Goal: Task Accomplishment & Management: Use online tool/utility

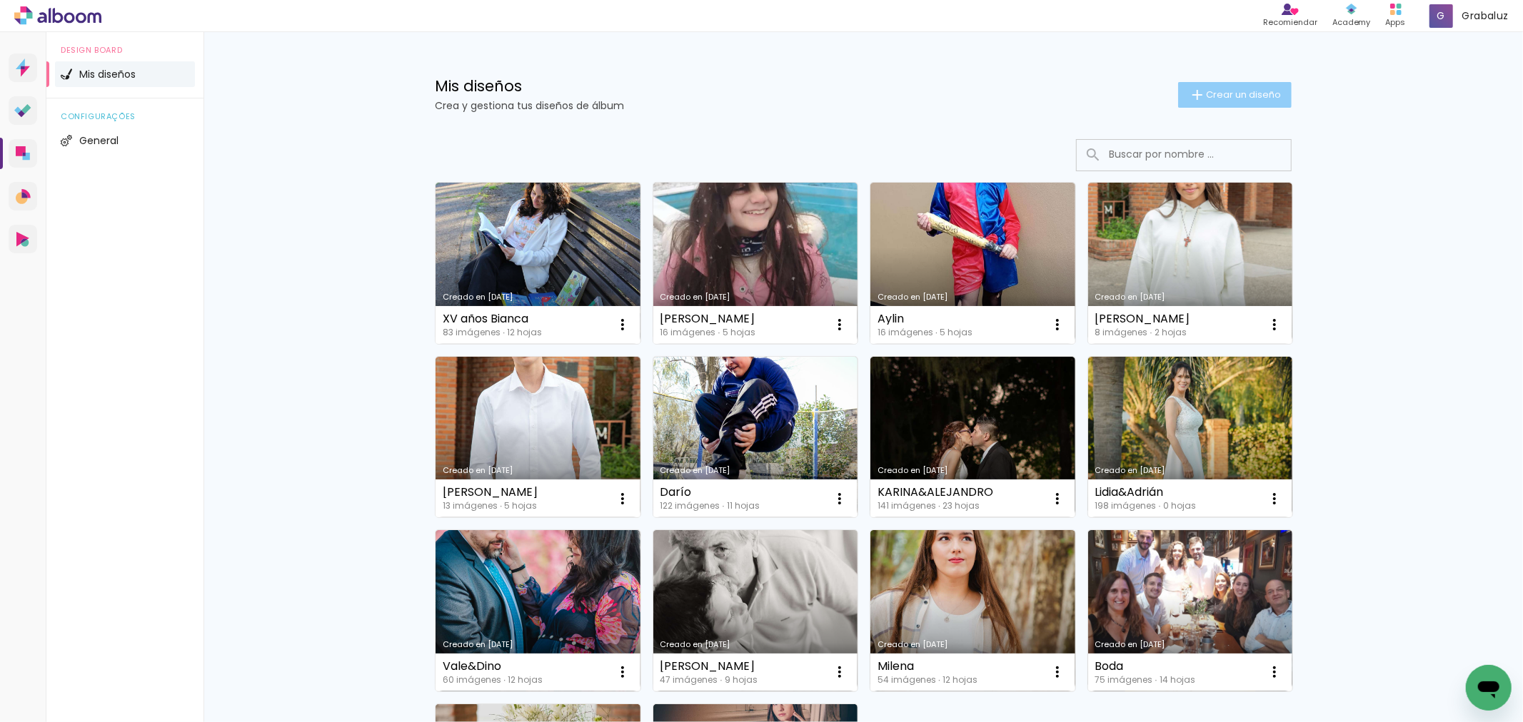
click at [1260, 90] on span "Crear un diseño" at bounding box center [1243, 94] width 75 height 9
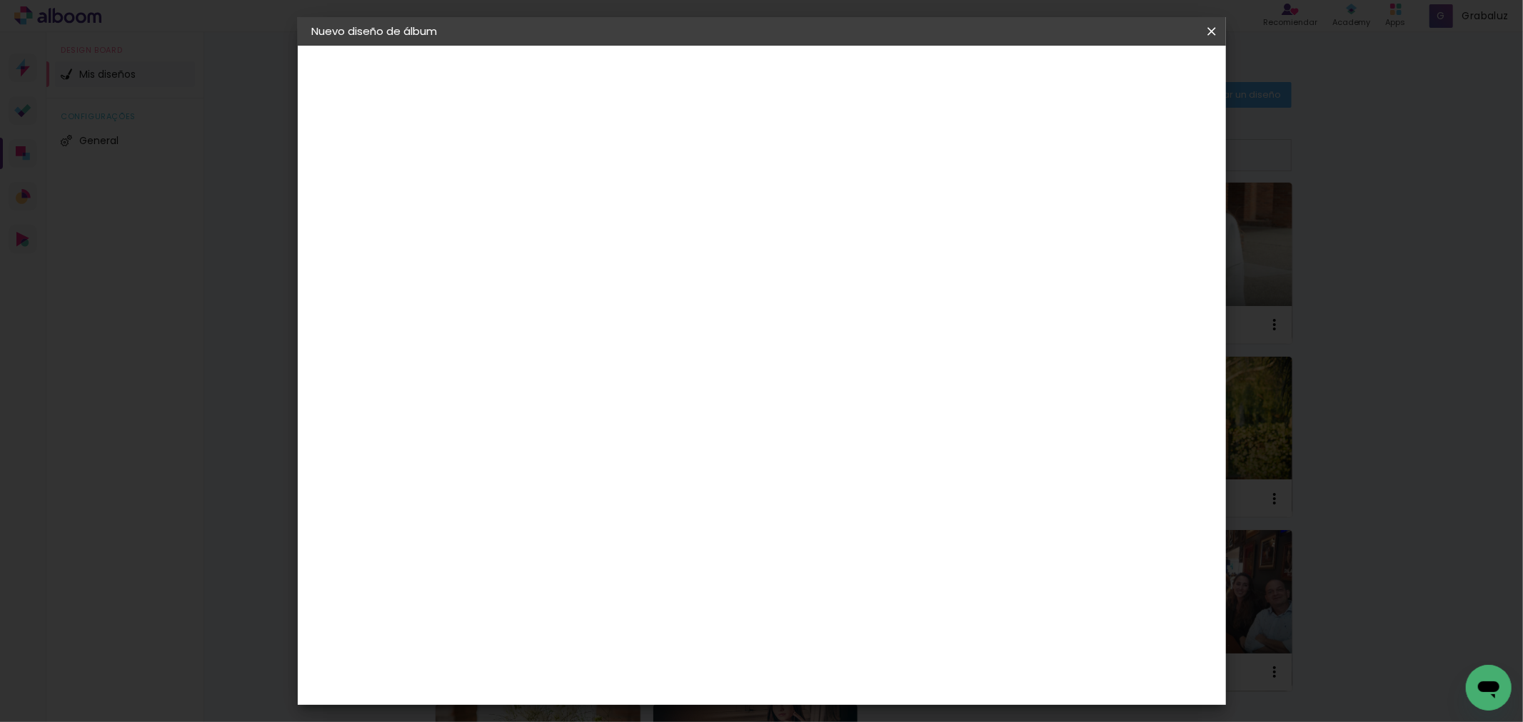
click at [545, 183] on input at bounding box center [545, 192] width 0 height 22
type input "Valen"
type paper-input "Valen"
click at [0, 0] on slot "Avanzar" at bounding box center [0, 0] width 0 height 0
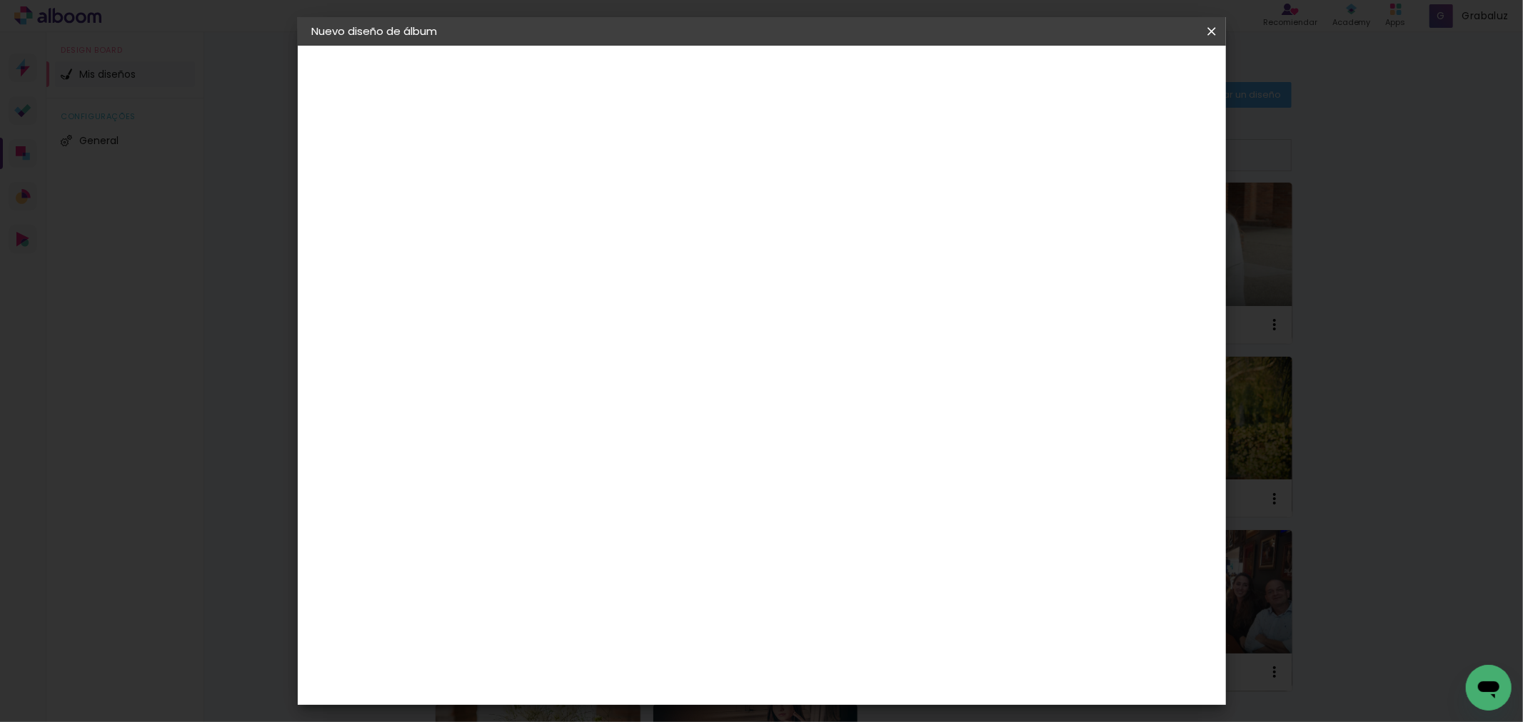
click at [601, 238] on input "text" at bounding box center [573, 249] width 56 height 22
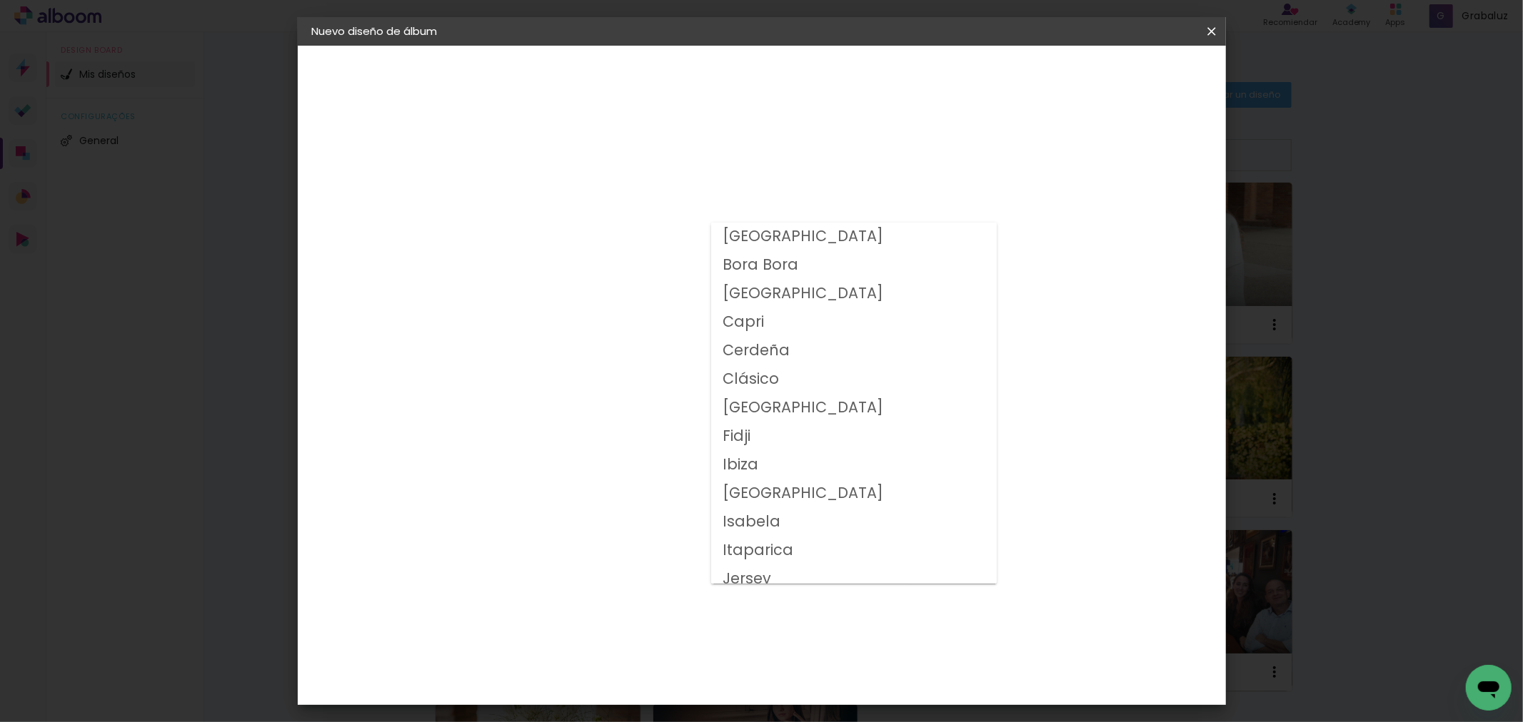
click at [787, 380] on paper-item "Clásico" at bounding box center [854, 380] width 286 height 29
type input "Clásico"
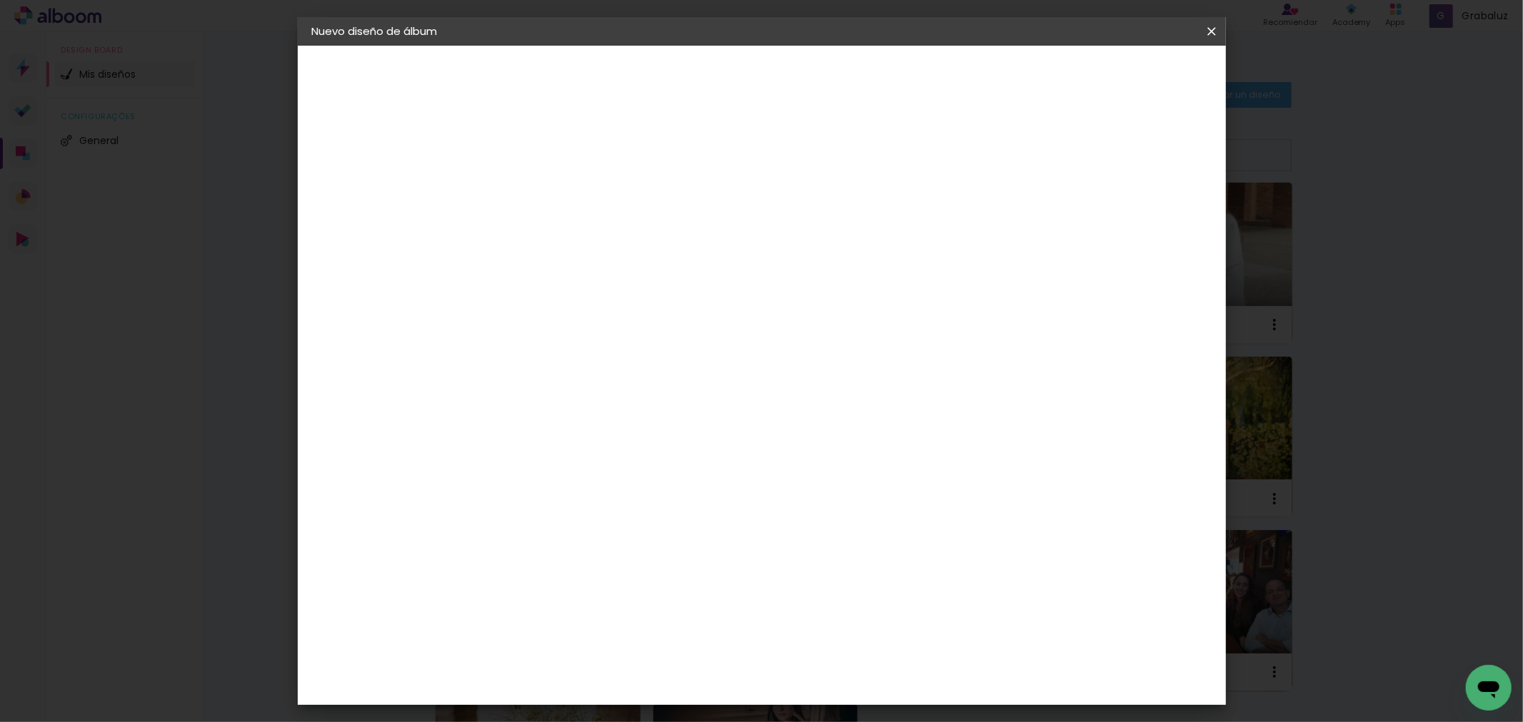
click at [765, 64] on paper-button "Avanzar" at bounding box center [731, 76] width 69 height 24
click at [1124, 56] on header "Revisión Comprueba la configuración de tu álbum. Volver Empezar diseño" at bounding box center [819, 83] width 673 height 74
click at [1125, 65] on paper-button "Empezar diseño" at bounding box center [1081, 76] width 108 height 24
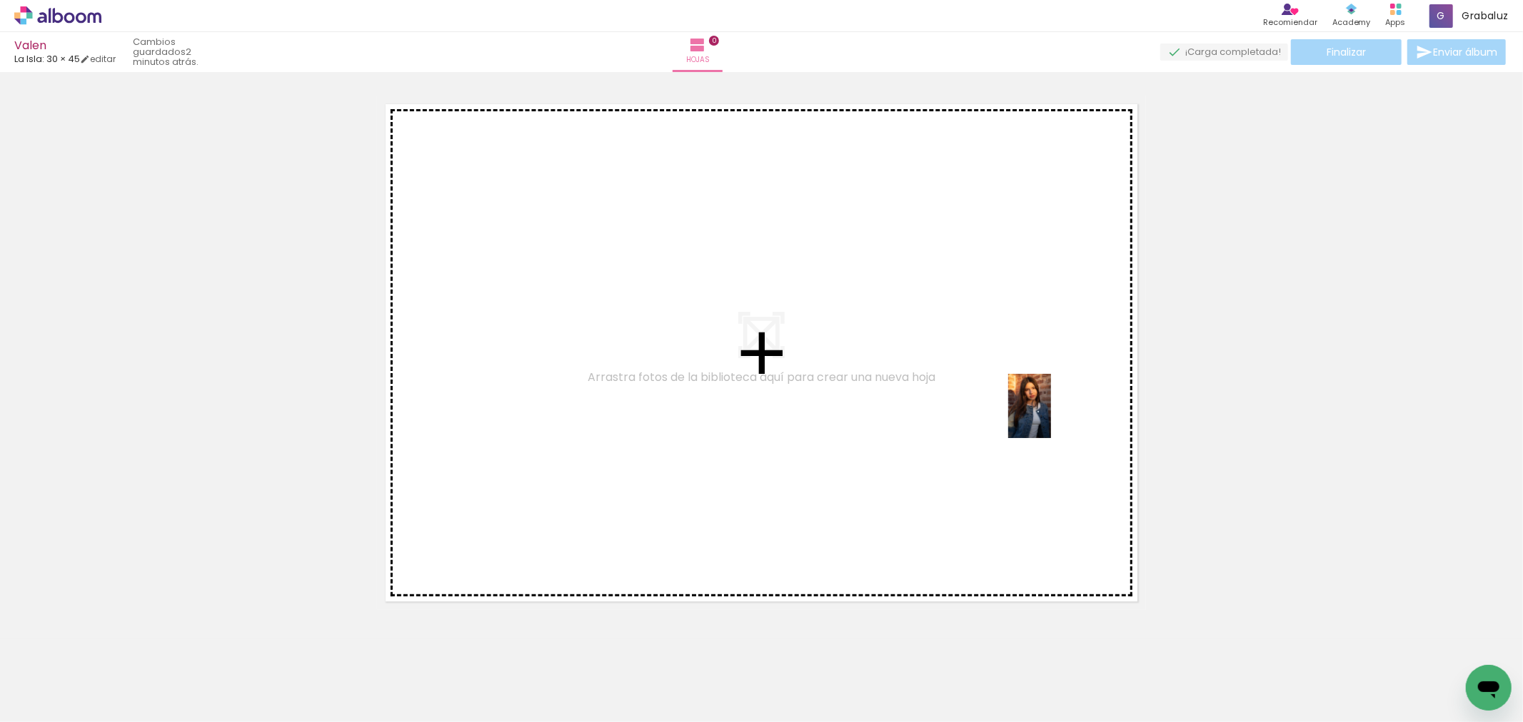
drag, startPoint x: 1111, startPoint y: 683, endPoint x: 1051, endPoint y: 417, distance: 273.0
click at [1051, 417] on quentale-workspace at bounding box center [761, 361] width 1523 height 722
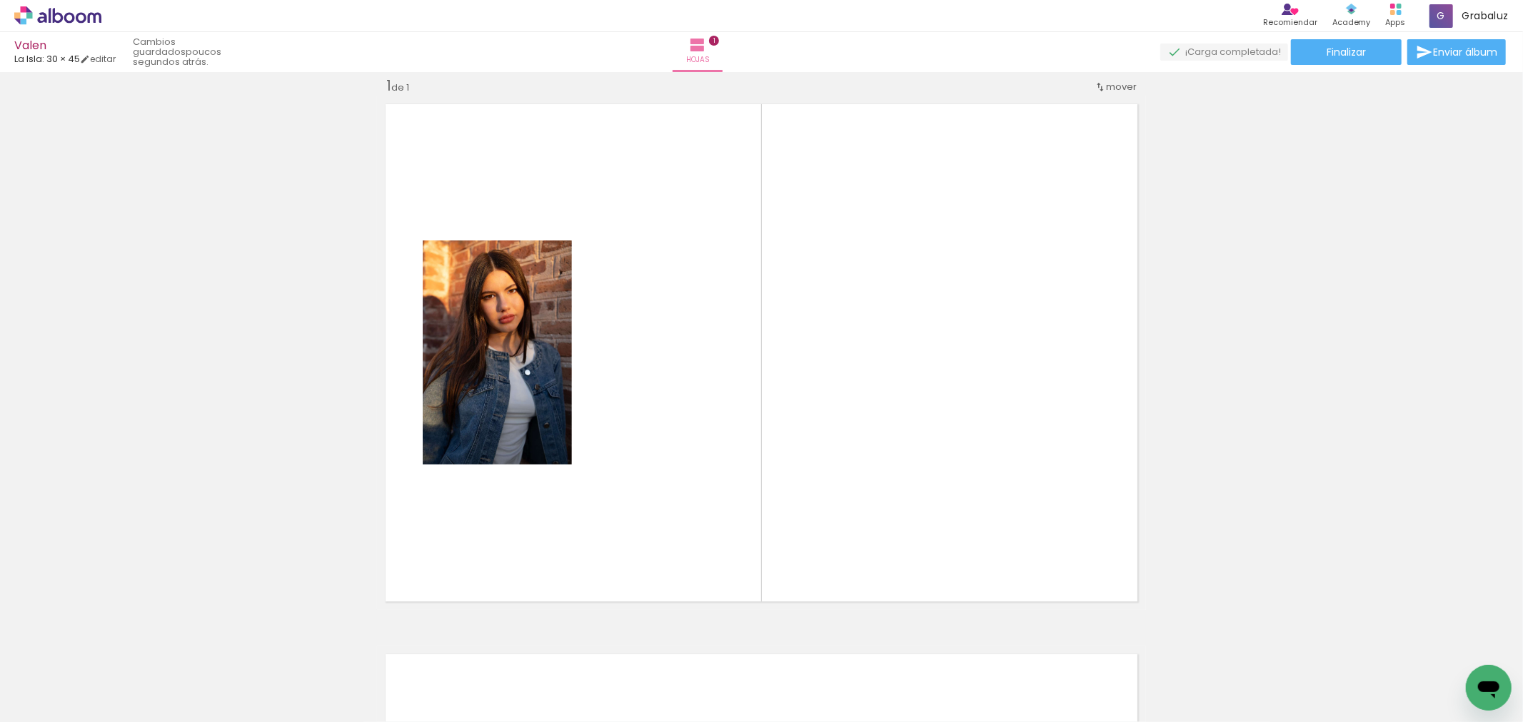
scroll to position [0, 2036]
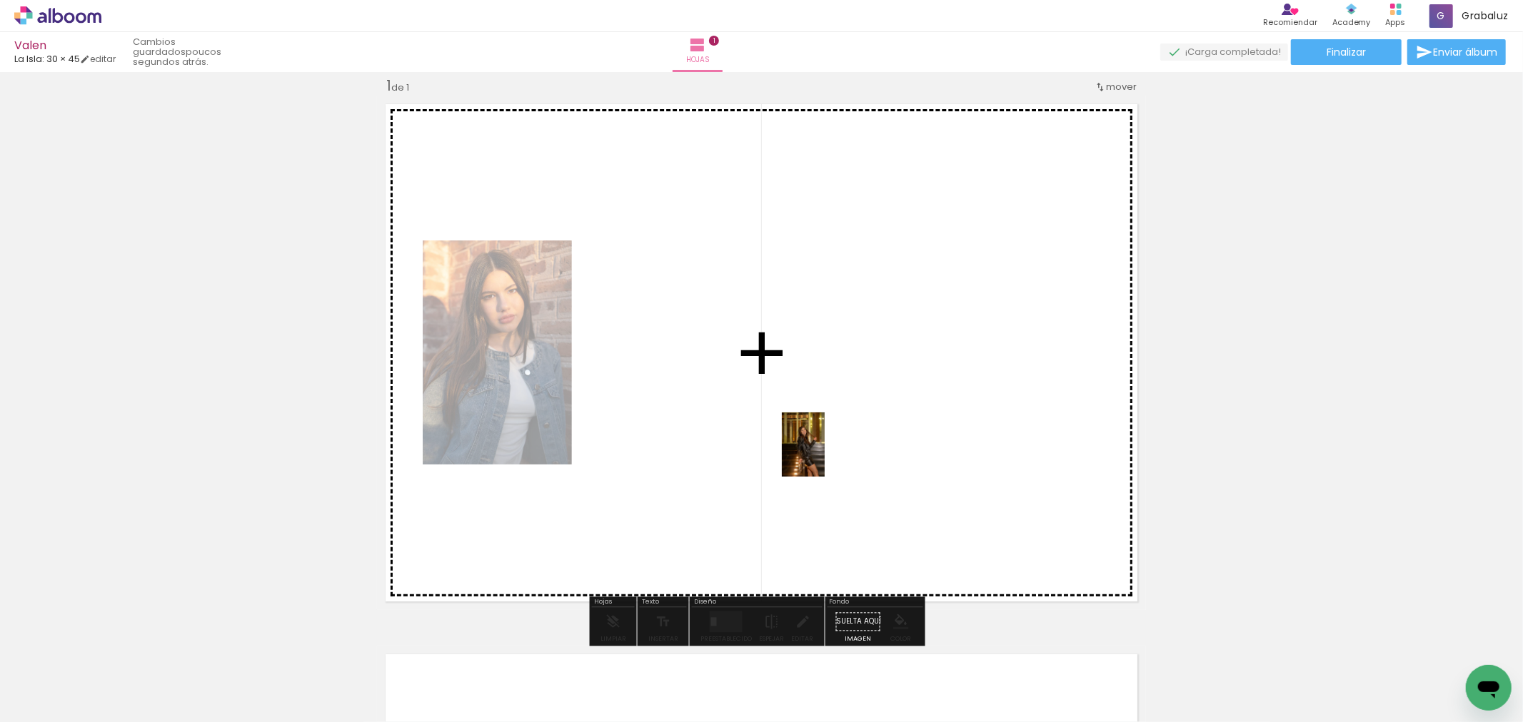
drag, startPoint x: 1393, startPoint y: 688, endPoint x: 825, endPoint y: 455, distance: 614.1
click at [825, 455] on quentale-workspace at bounding box center [761, 361] width 1523 height 722
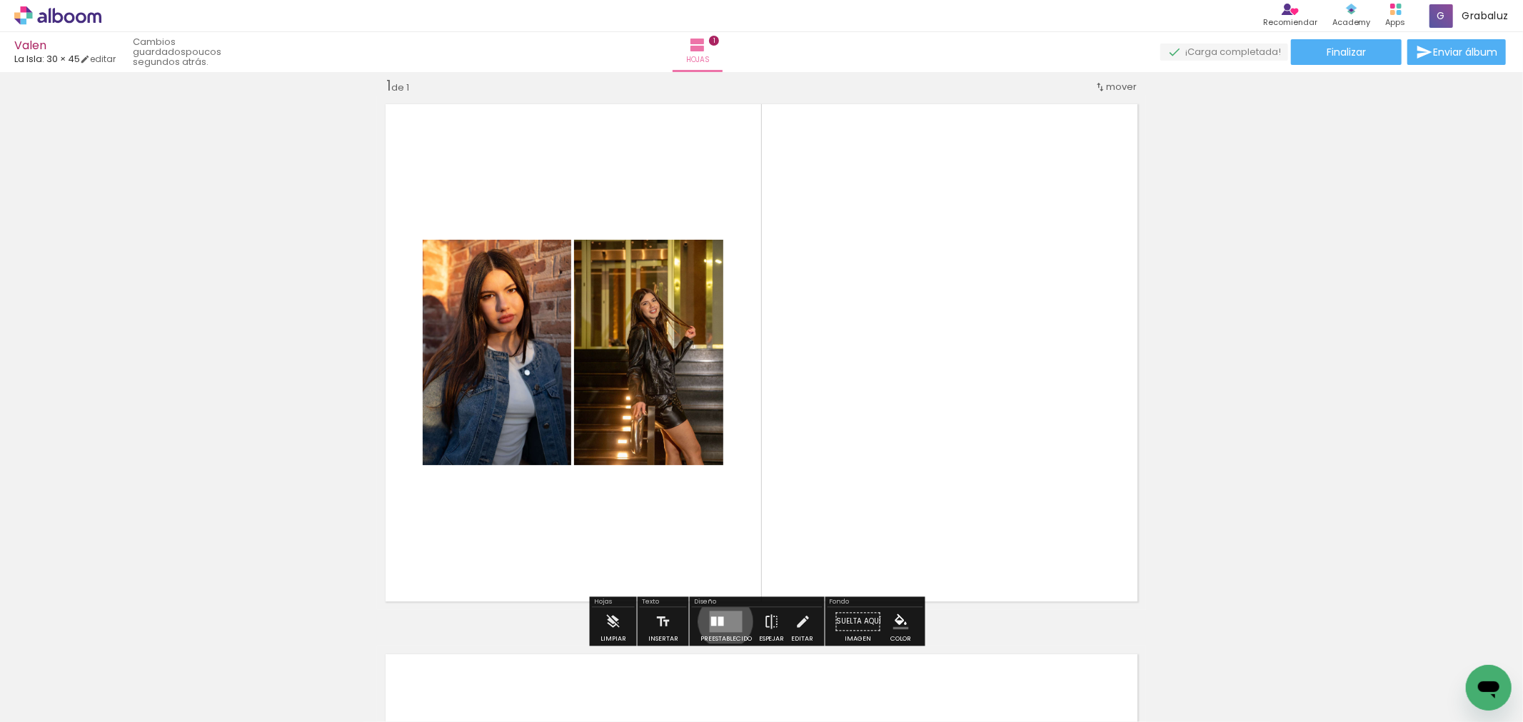
click at [722, 622] on quentale-layouter at bounding box center [726, 621] width 33 height 21
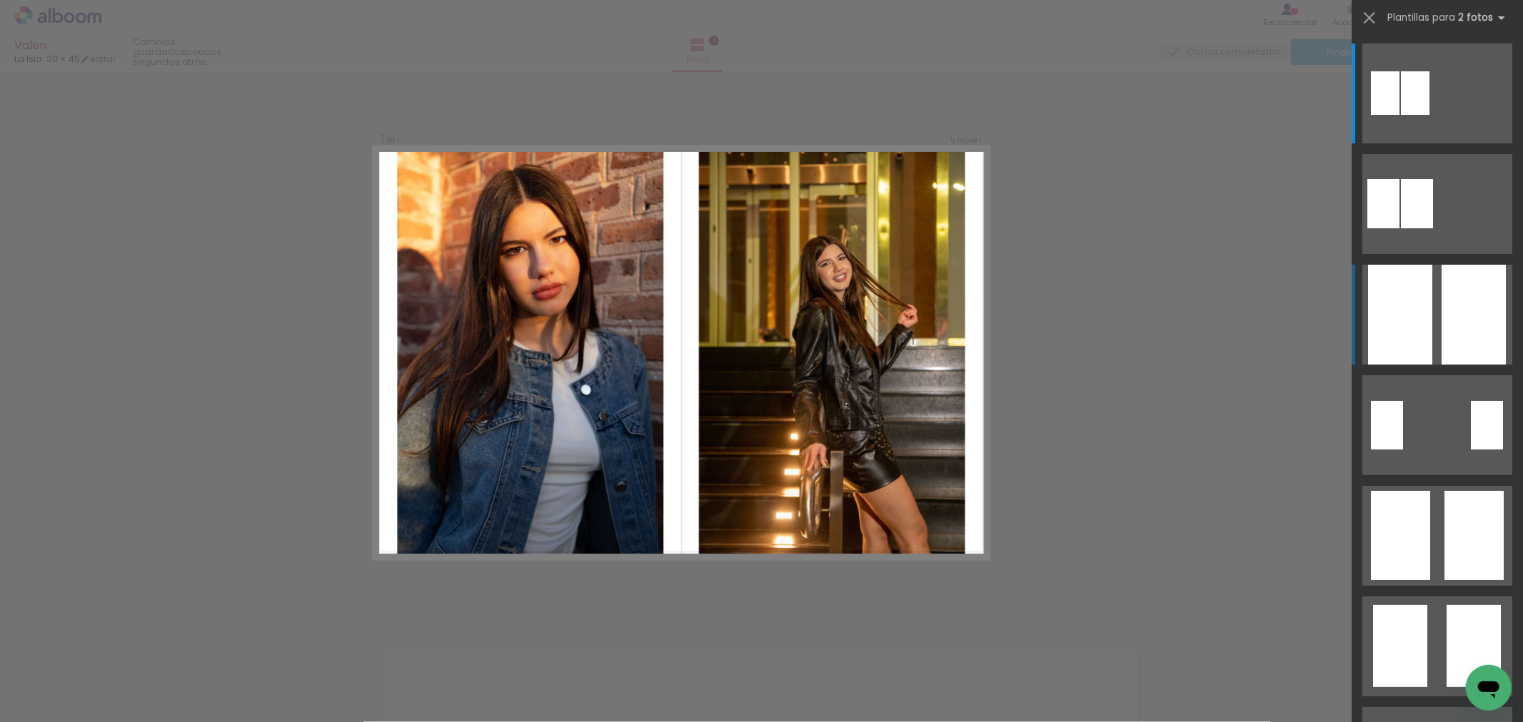
click at [1466, 313] on div at bounding box center [1473, 315] width 64 height 100
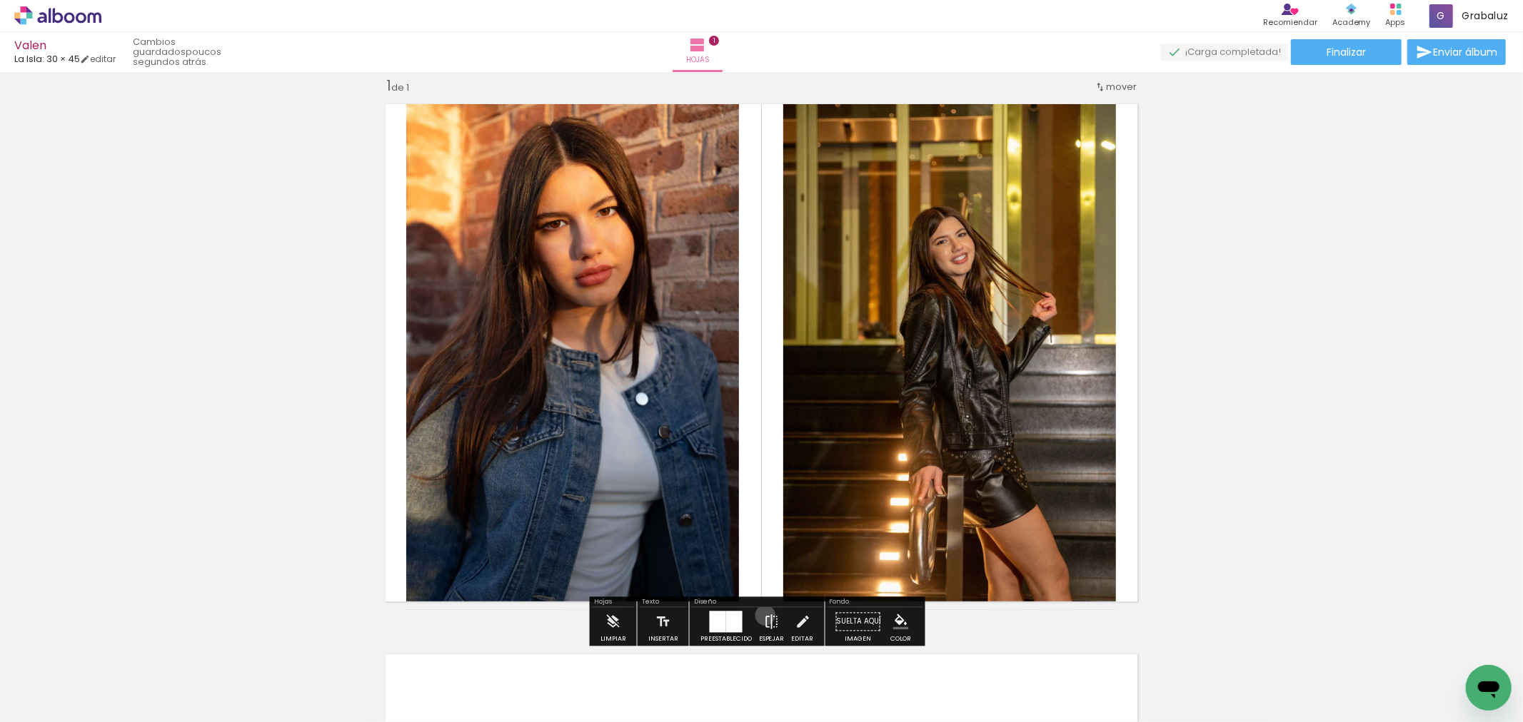
click at [764, 615] on iron-icon at bounding box center [772, 622] width 16 height 29
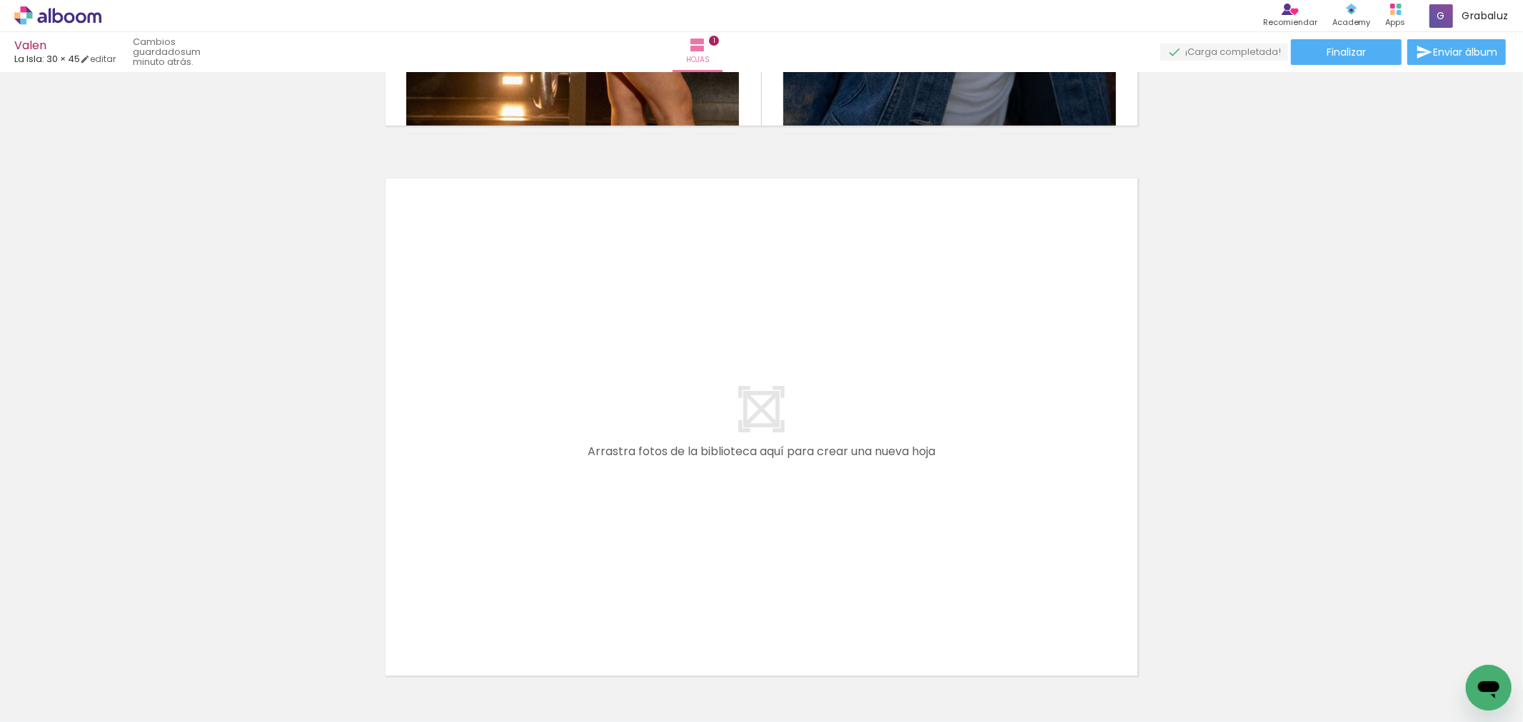
scroll to position [0, 0]
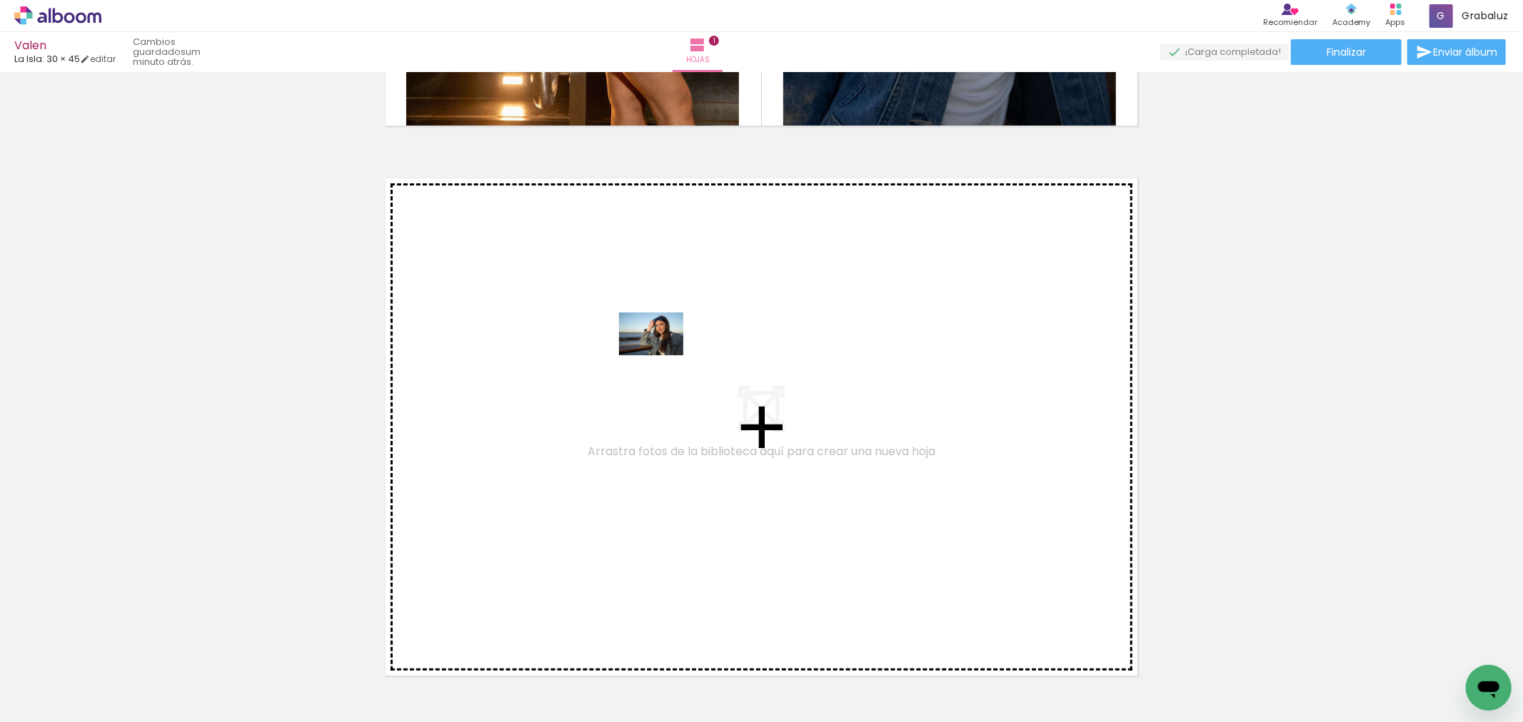
drag, startPoint x: 290, startPoint y: 643, endPoint x: 661, endPoint y: 357, distance: 468.4
click at [661, 357] on quentale-workspace at bounding box center [761, 361] width 1523 height 722
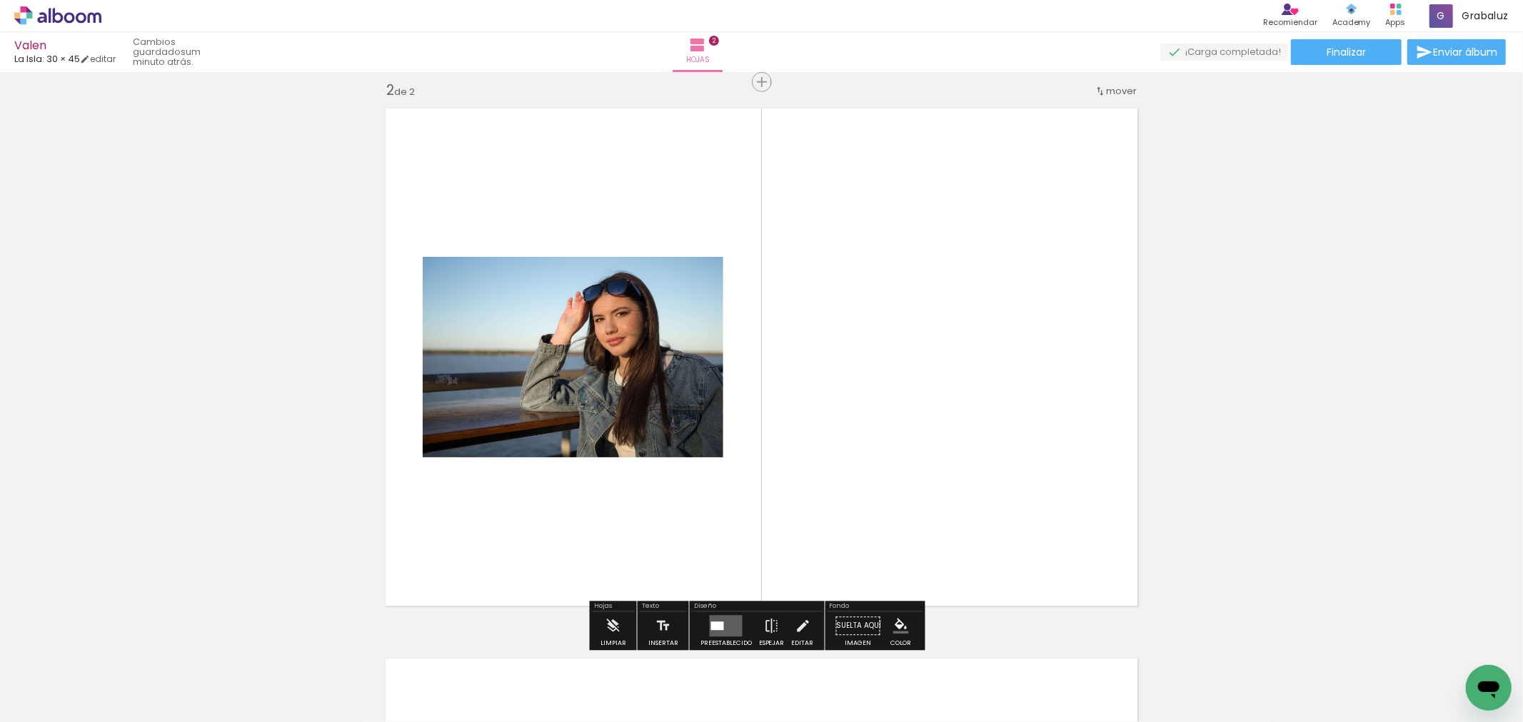
scroll to position [568, 0]
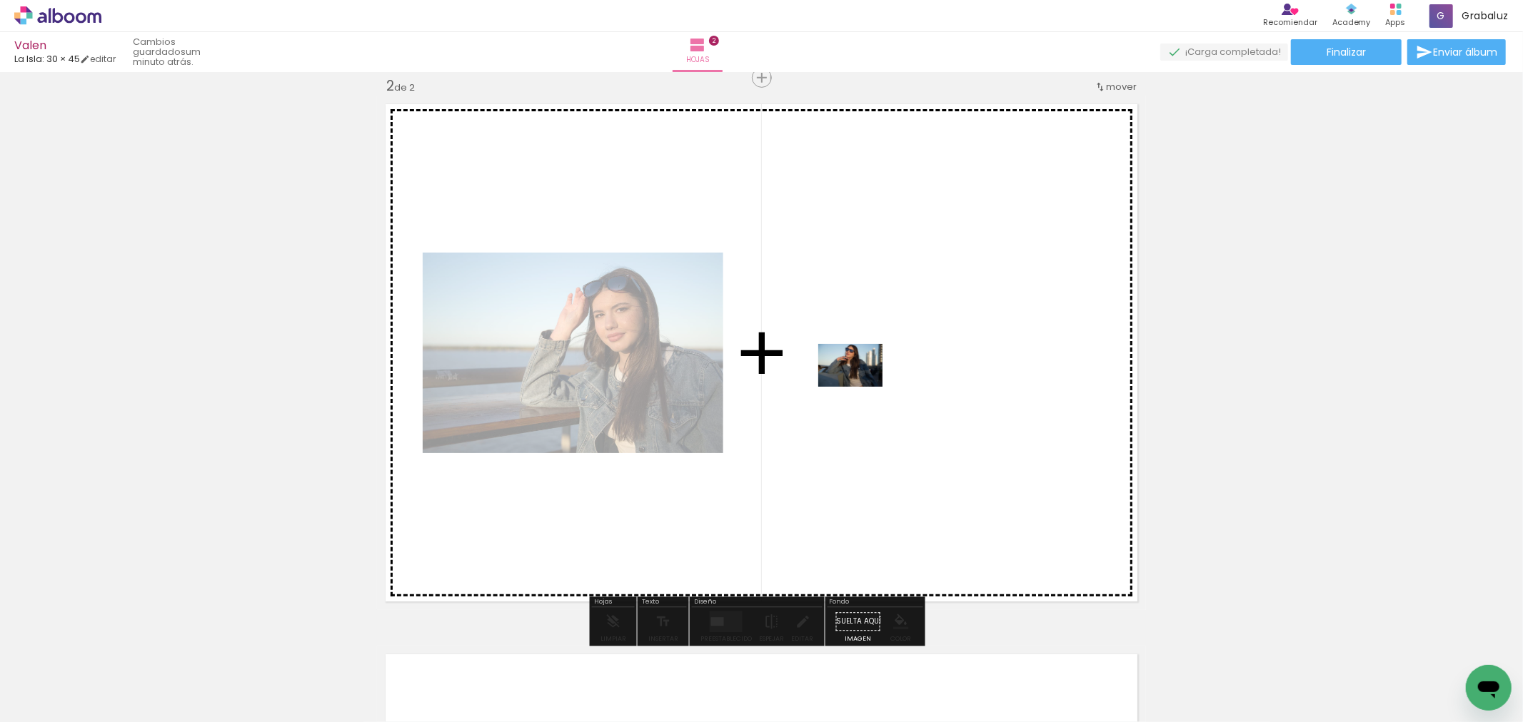
drag, startPoint x: 245, startPoint y: 680, endPoint x: 874, endPoint y: 375, distance: 698.9
click at [874, 375] on quentale-workspace at bounding box center [761, 361] width 1523 height 722
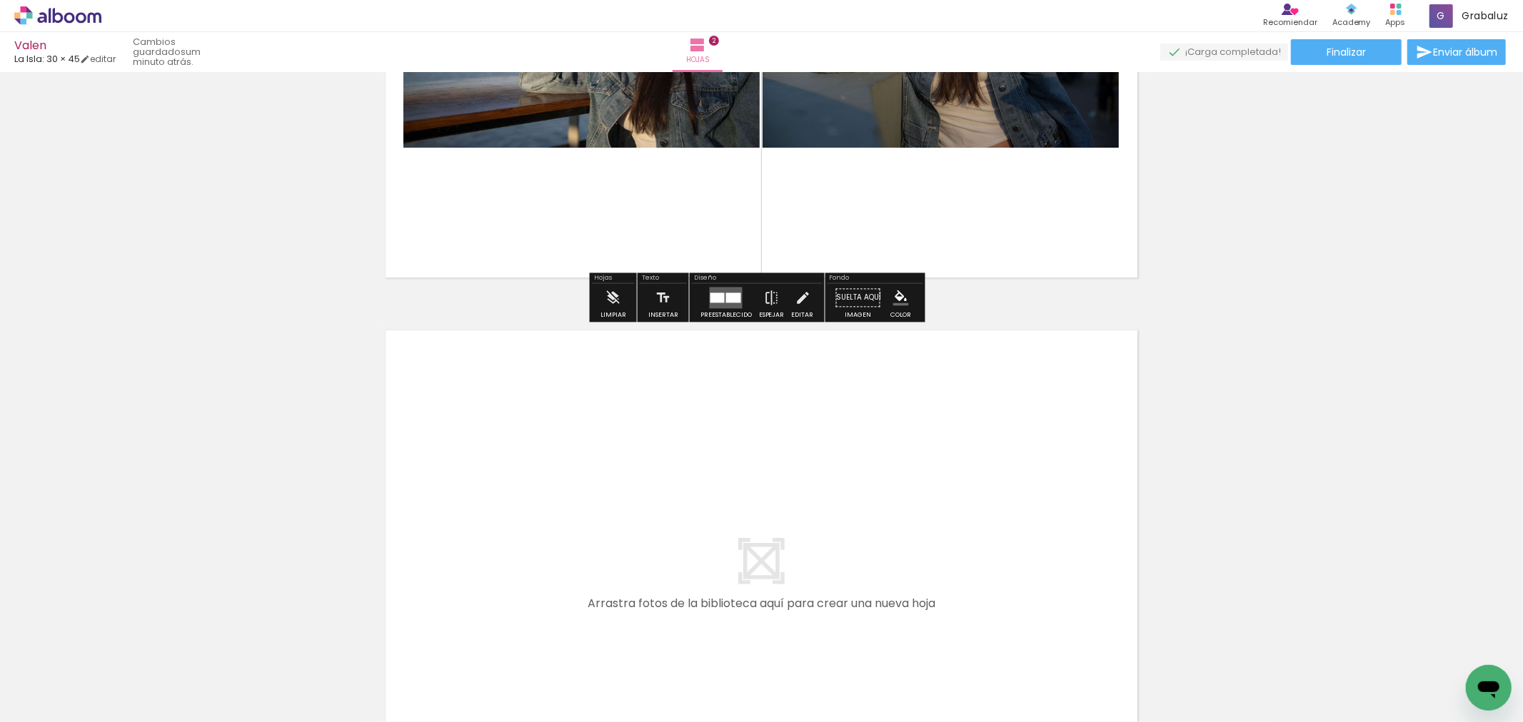
scroll to position [807, 0]
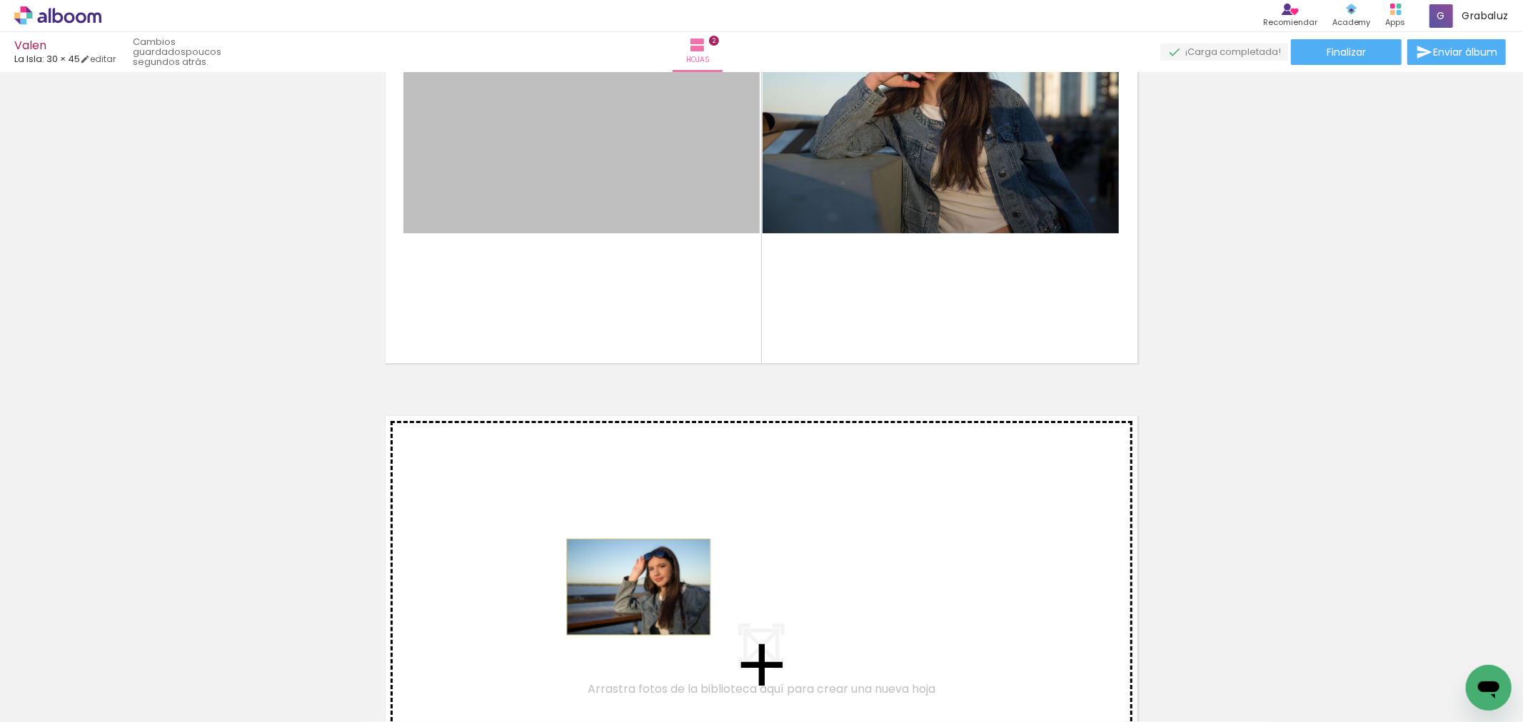
drag, startPoint x: 630, startPoint y: 186, endPoint x: 633, endPoint y: 588, distance: 401.9
click at [633, 588] on div "Insertar hoja 1 de 2 Insertar hoja 2 de 2" at bounding box center [761, 96] width 1523 height 1652
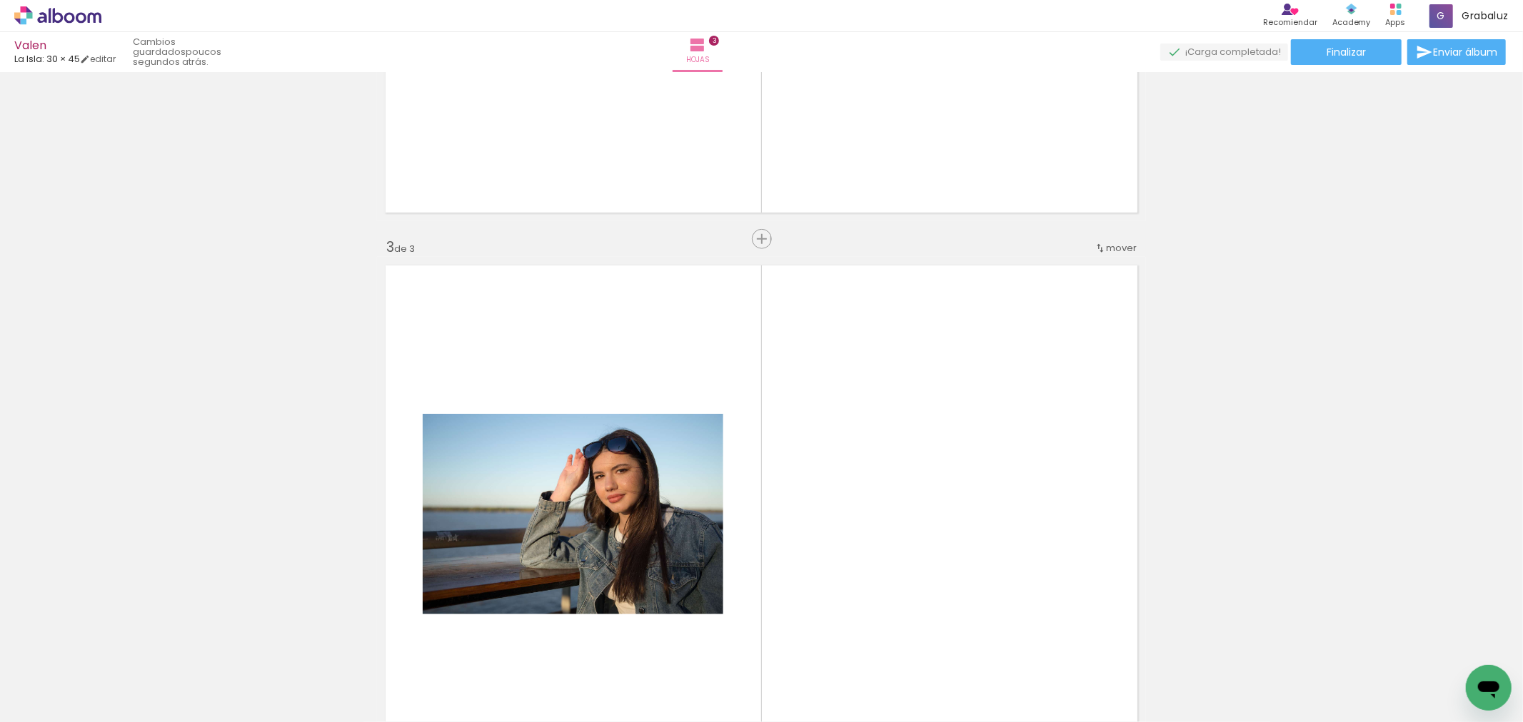
scroll to position [722, 0]
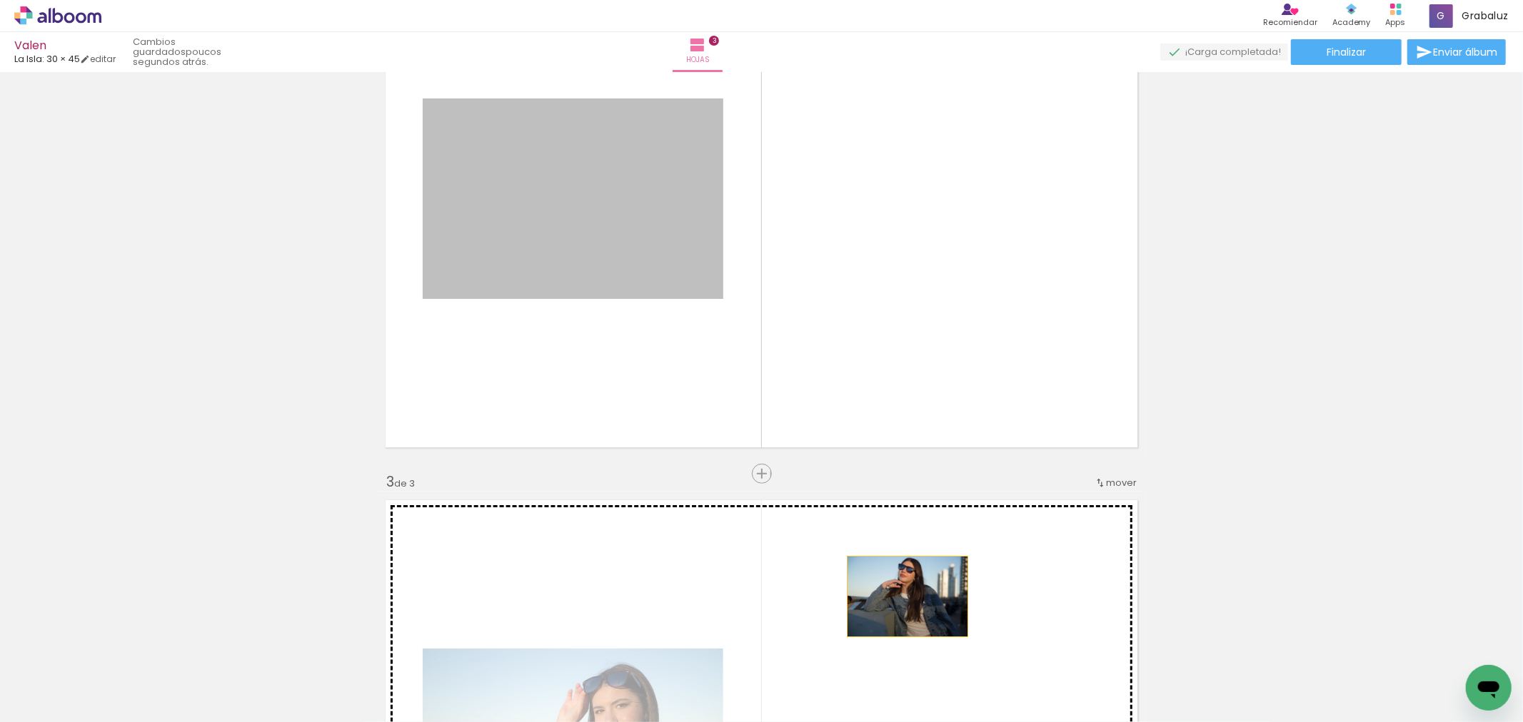
drag, startPoint x: 635, startPoint y: 227, endPoint x: 902, endPoint y: 597, distance: 455.7
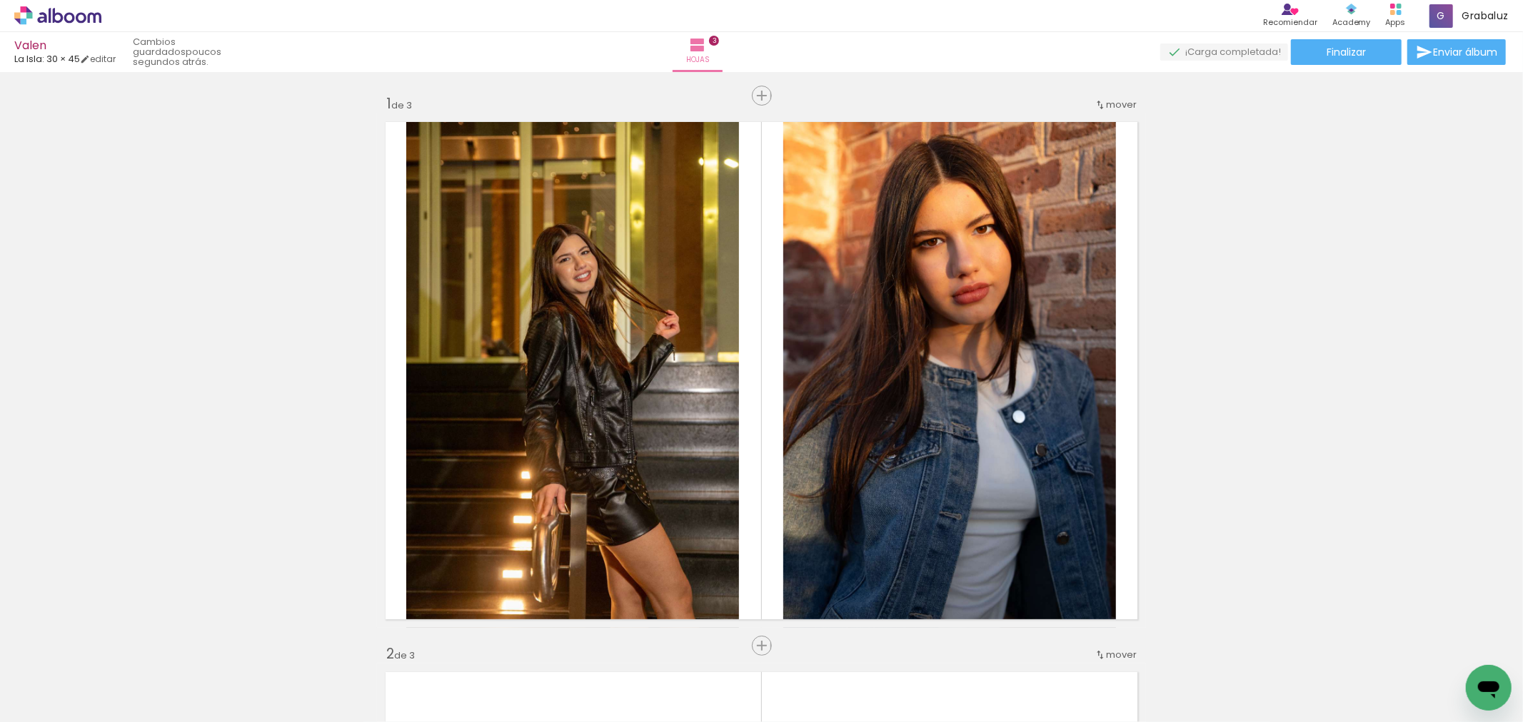
scroll to position [317, 0]
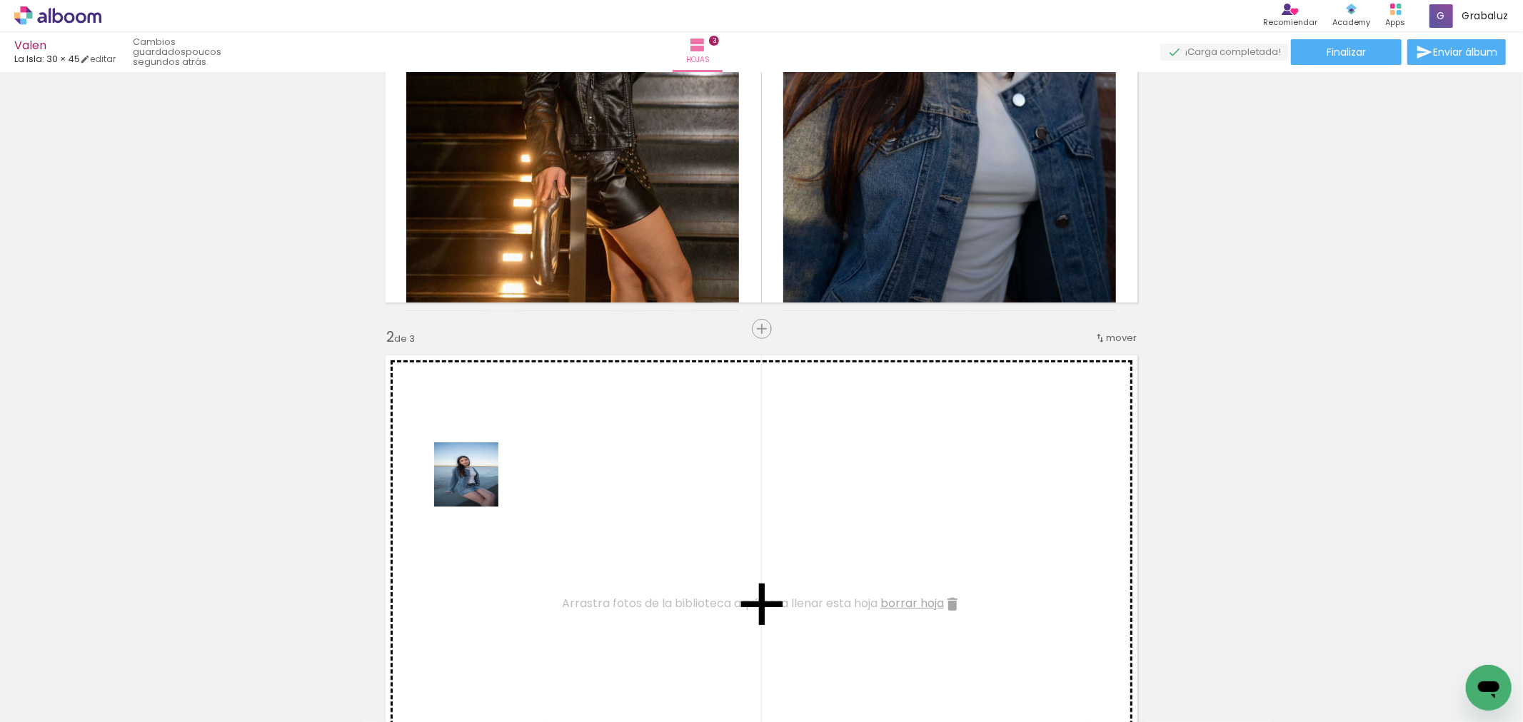
drag, startPoint x: 429, startPoint y: 557, endPoint x: 475, endPoint y: 481, distance: 88.8
click at [475, 481] on quentale-workspace at bounding box center [761, 361] width 1523 height 722
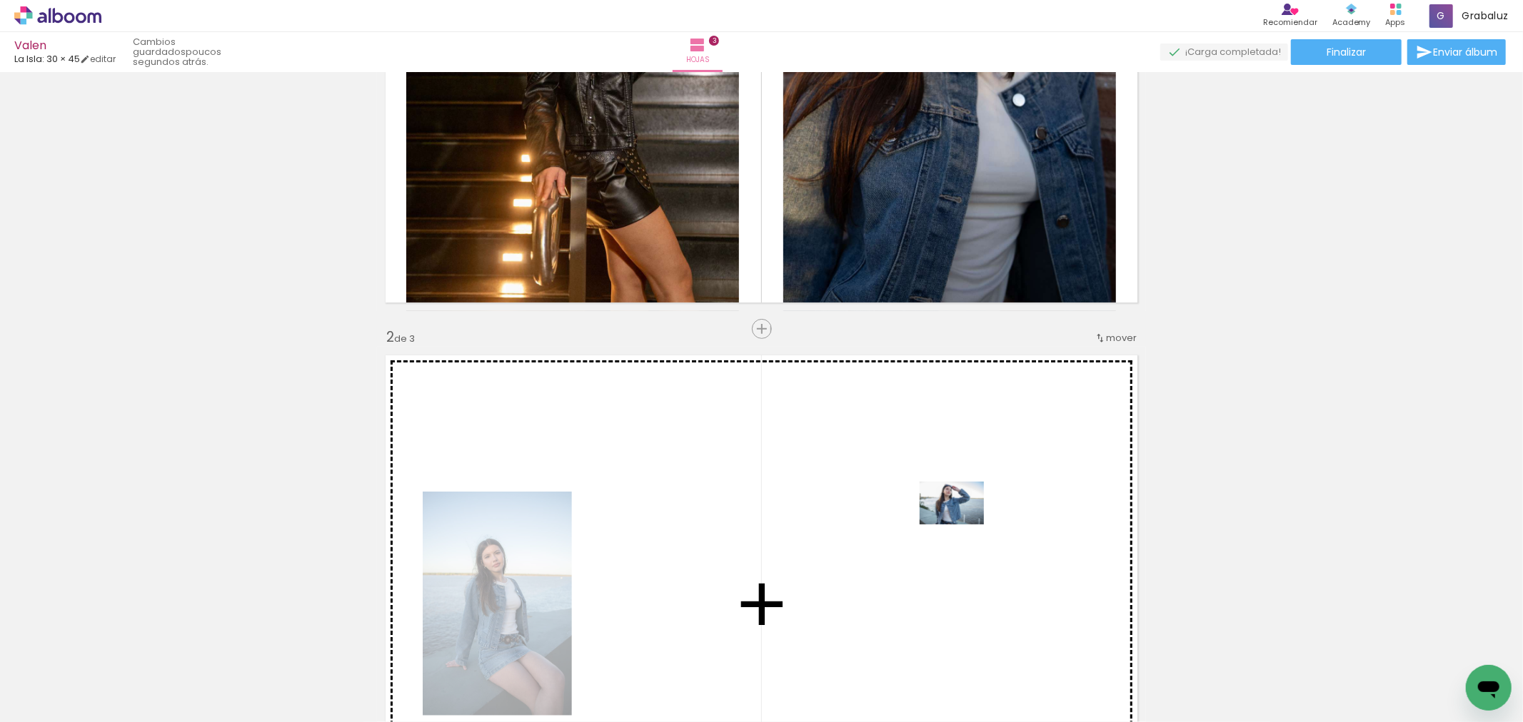
drag, startPoint x: 391, startPoint y: 688, endPoint x: 962, endPoint y: 525, distance: 594.8
click at [962, 525] on quentale-workspace at bounding box center [761, 361] width 1523 height 722
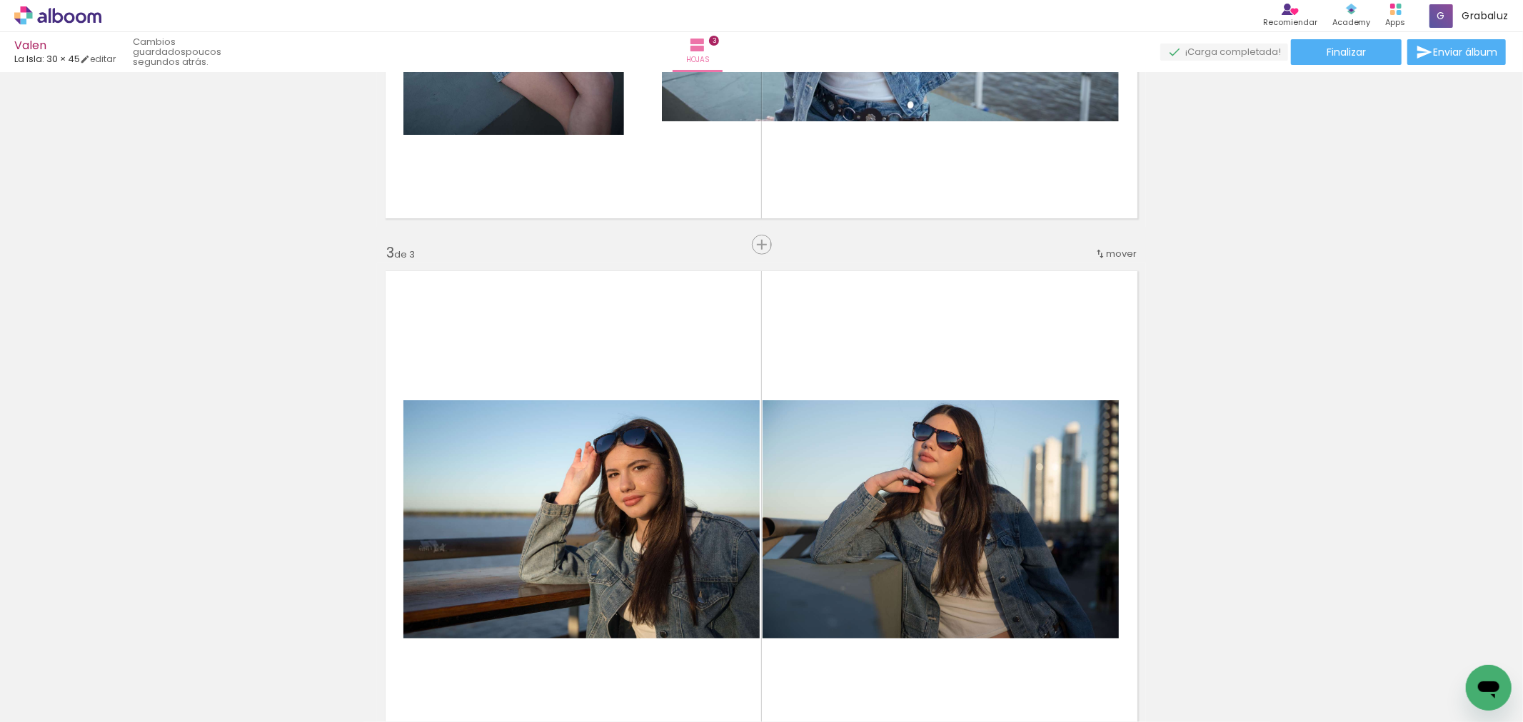
scroll to position [634, 0]
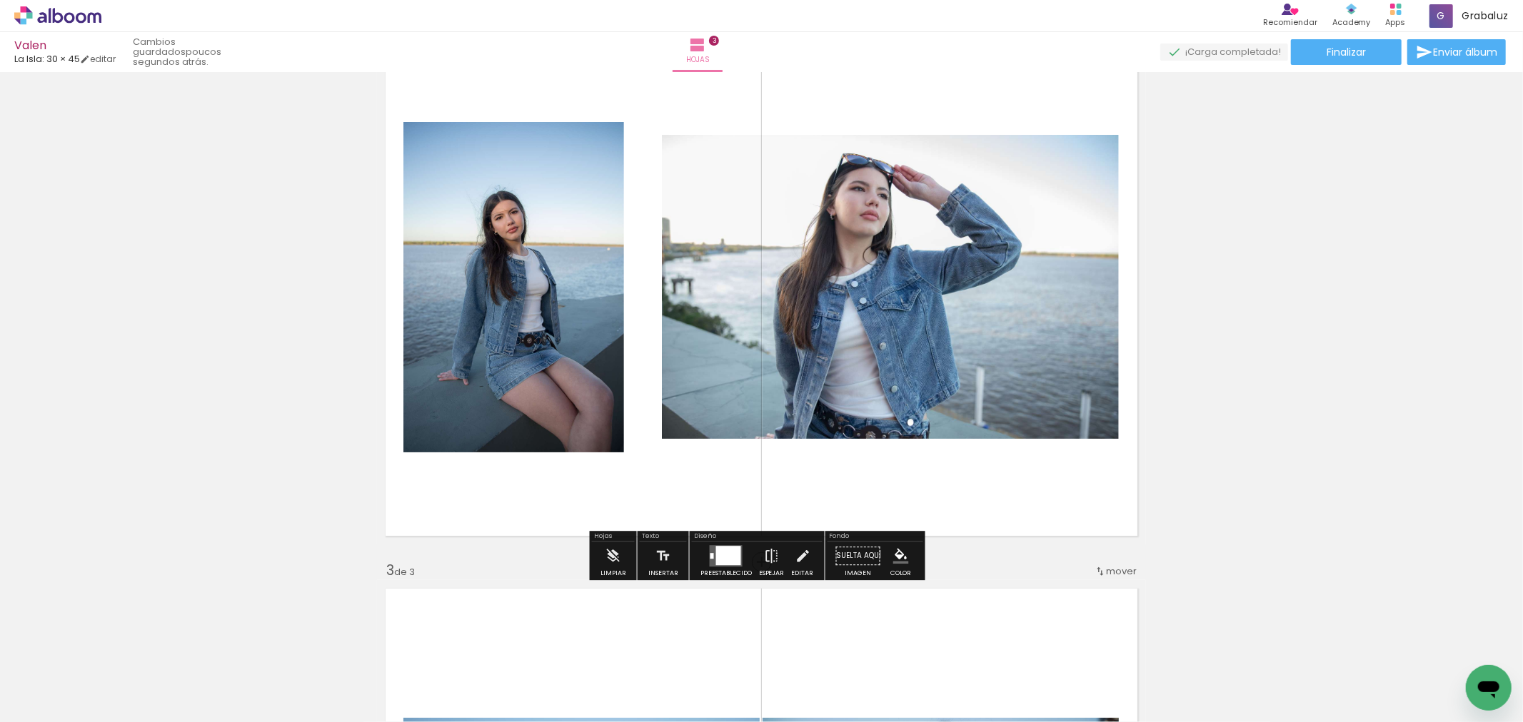
click at [724, 545] on quentale-layouter at bounding box center [726, 555] width 33 height 21
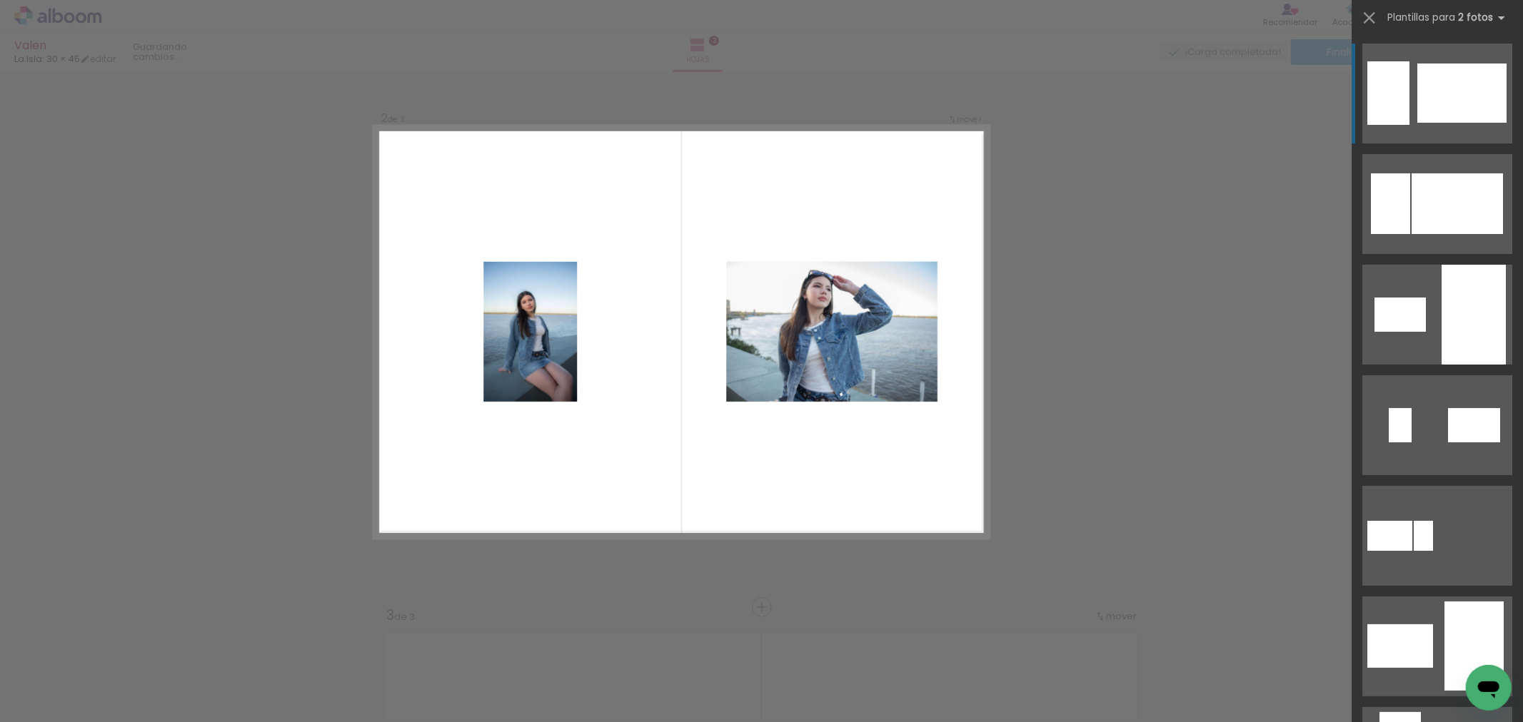
scroll to position [568, 0]
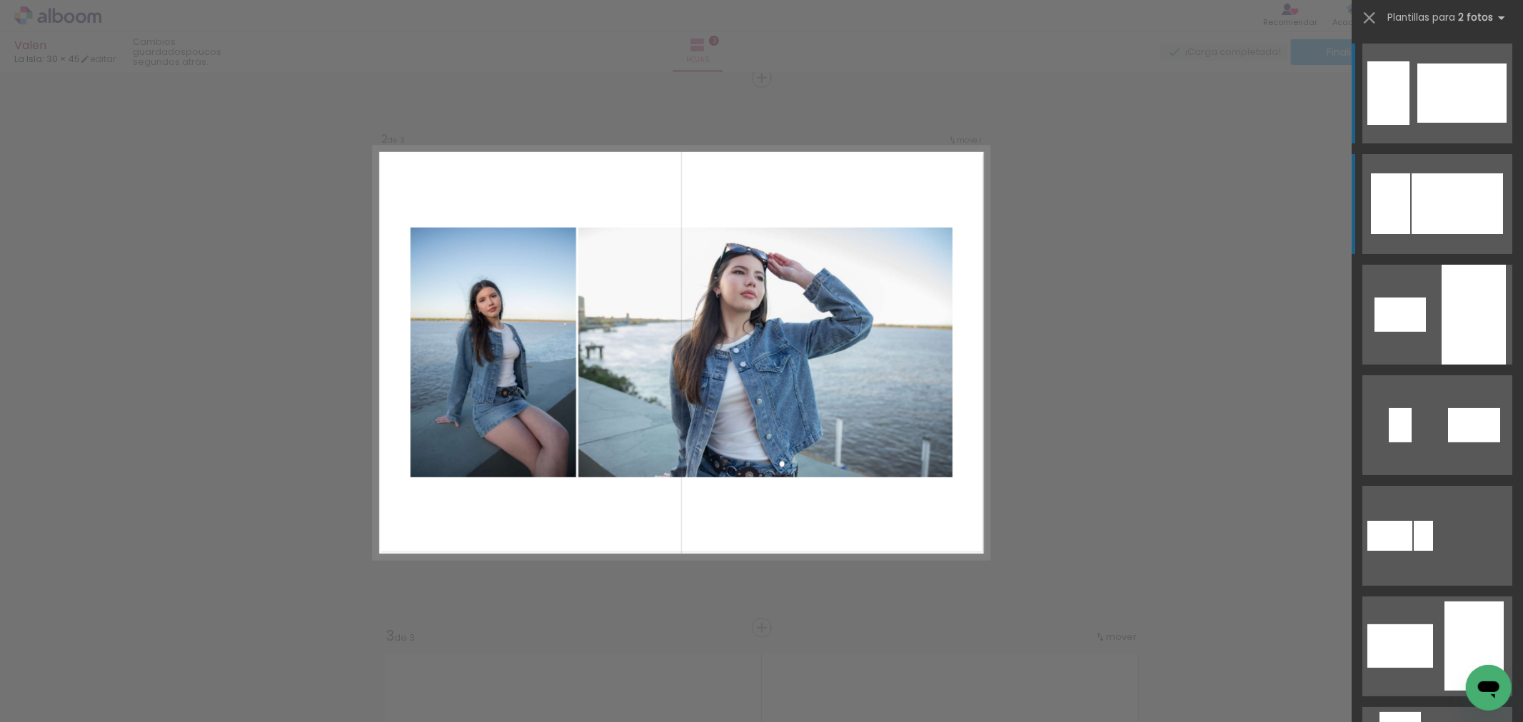
click at [1486, 218] on div at bounding box center [1456, 203] width 91 height 61
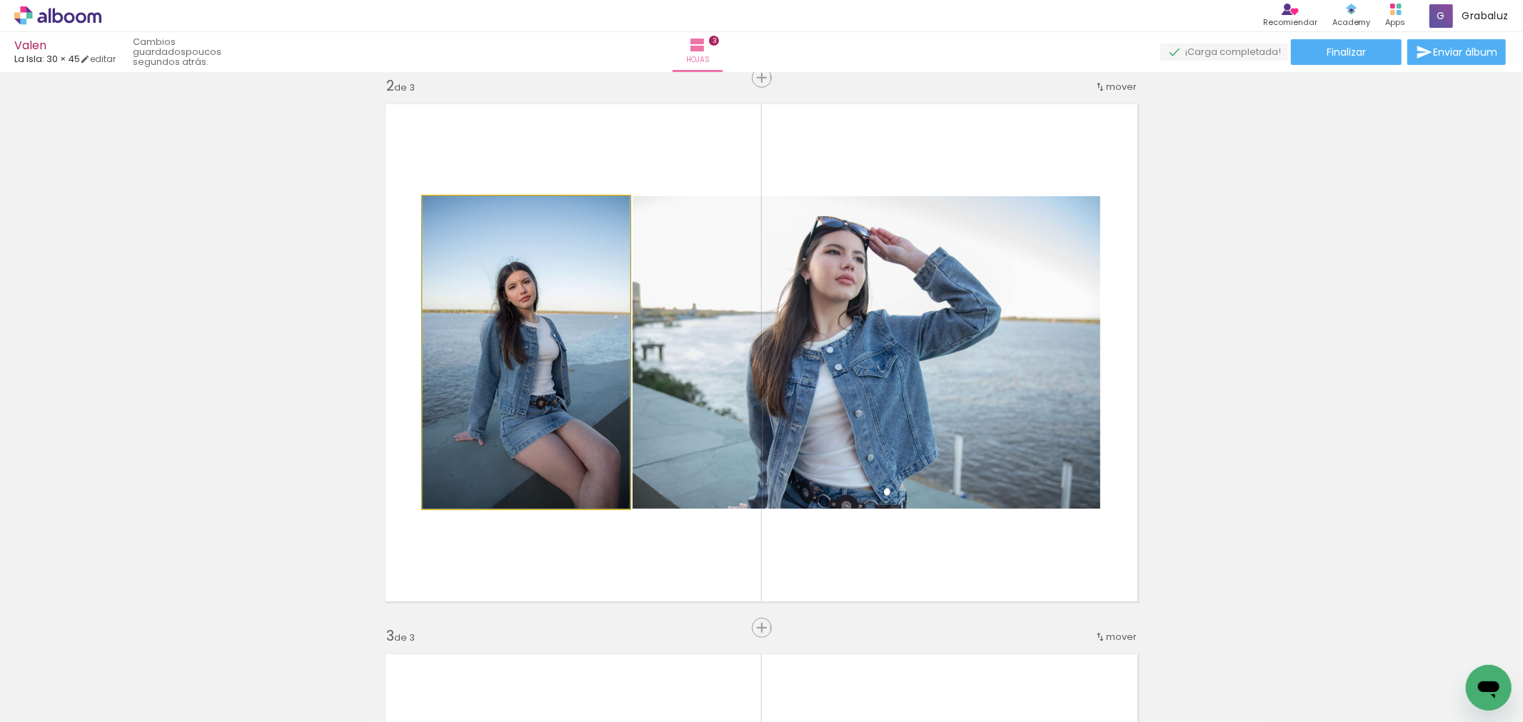
click at [526, 324] on quentale-photo at bounding box center [526, 352] width 207 height 313
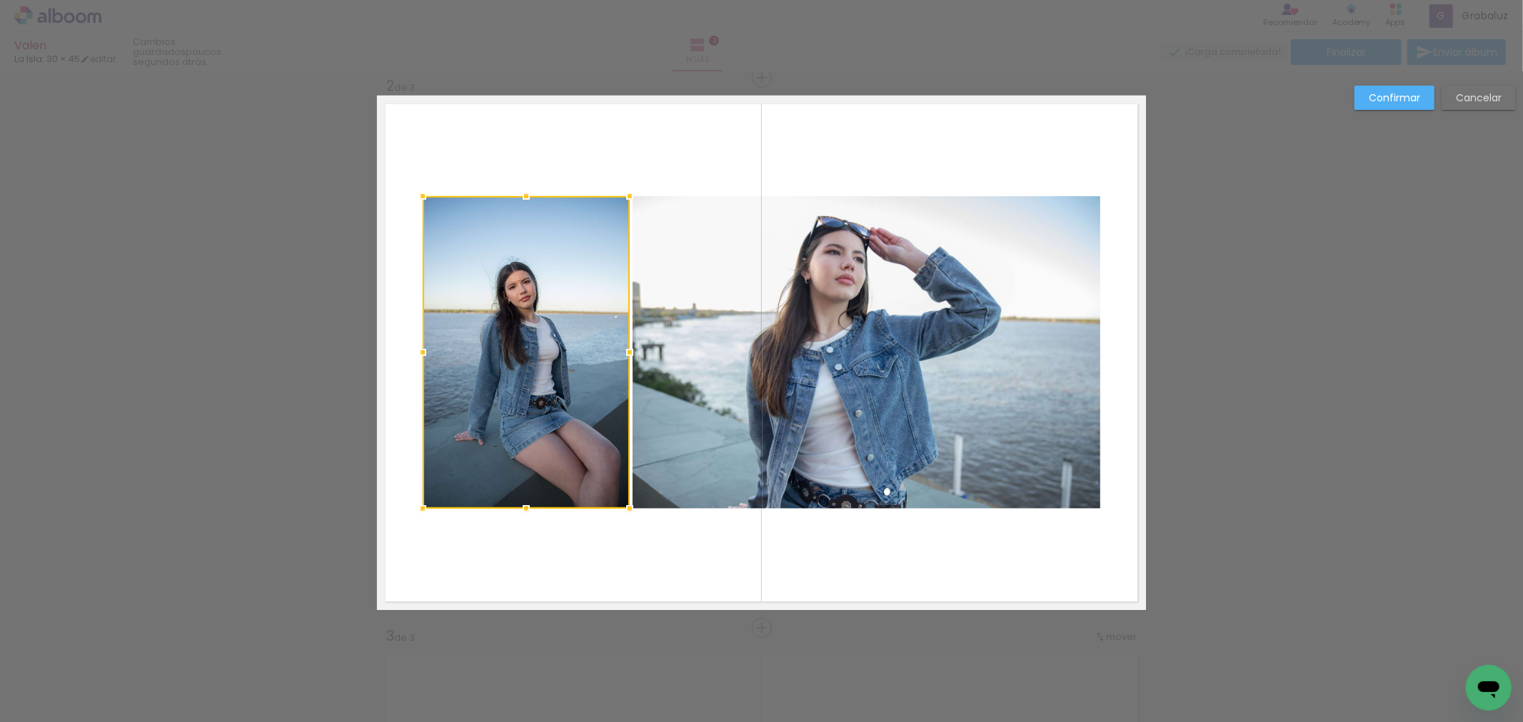
click at [929, 358] on quentale-photo at bounding box center [867, 352] width 468 height 313
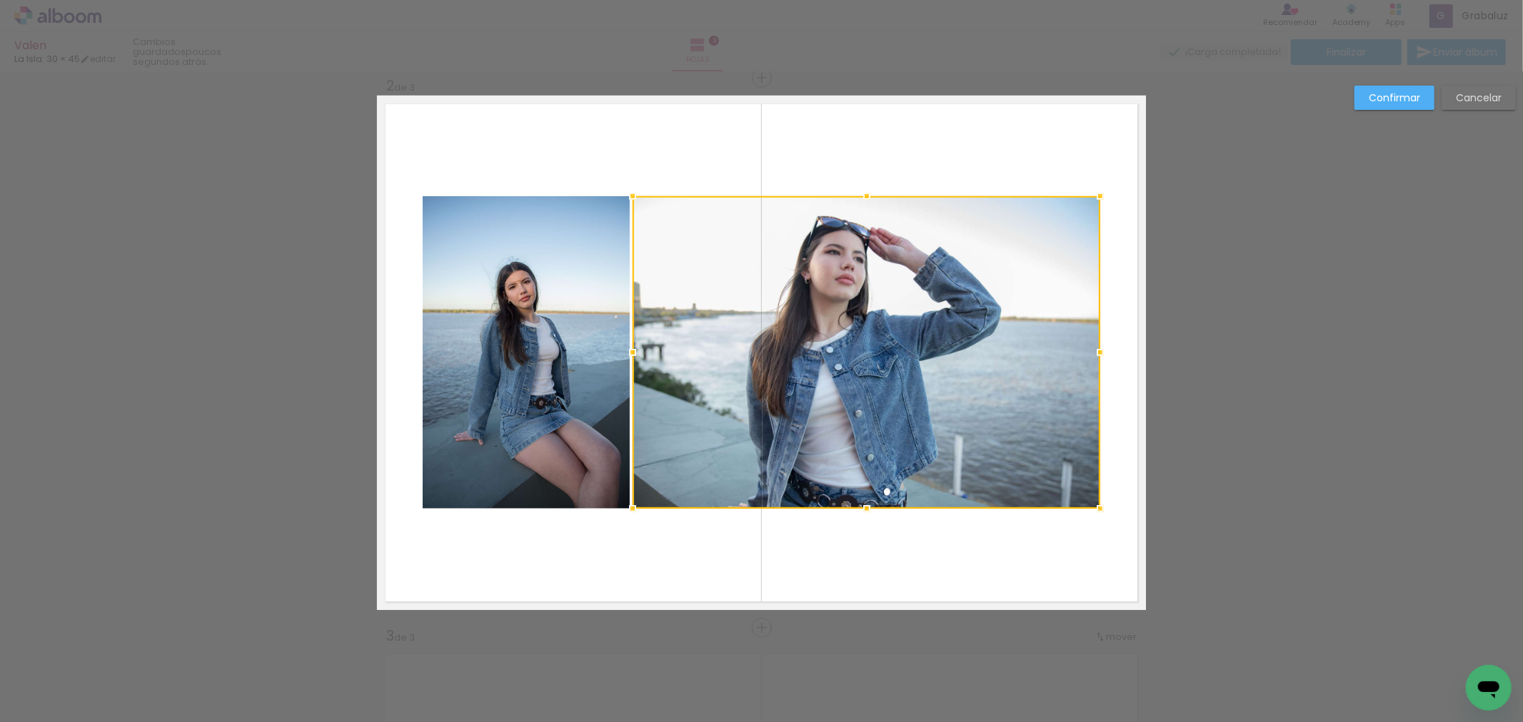
click at [929, 358] on div at bounding box center [867, 352] width 468 height 313
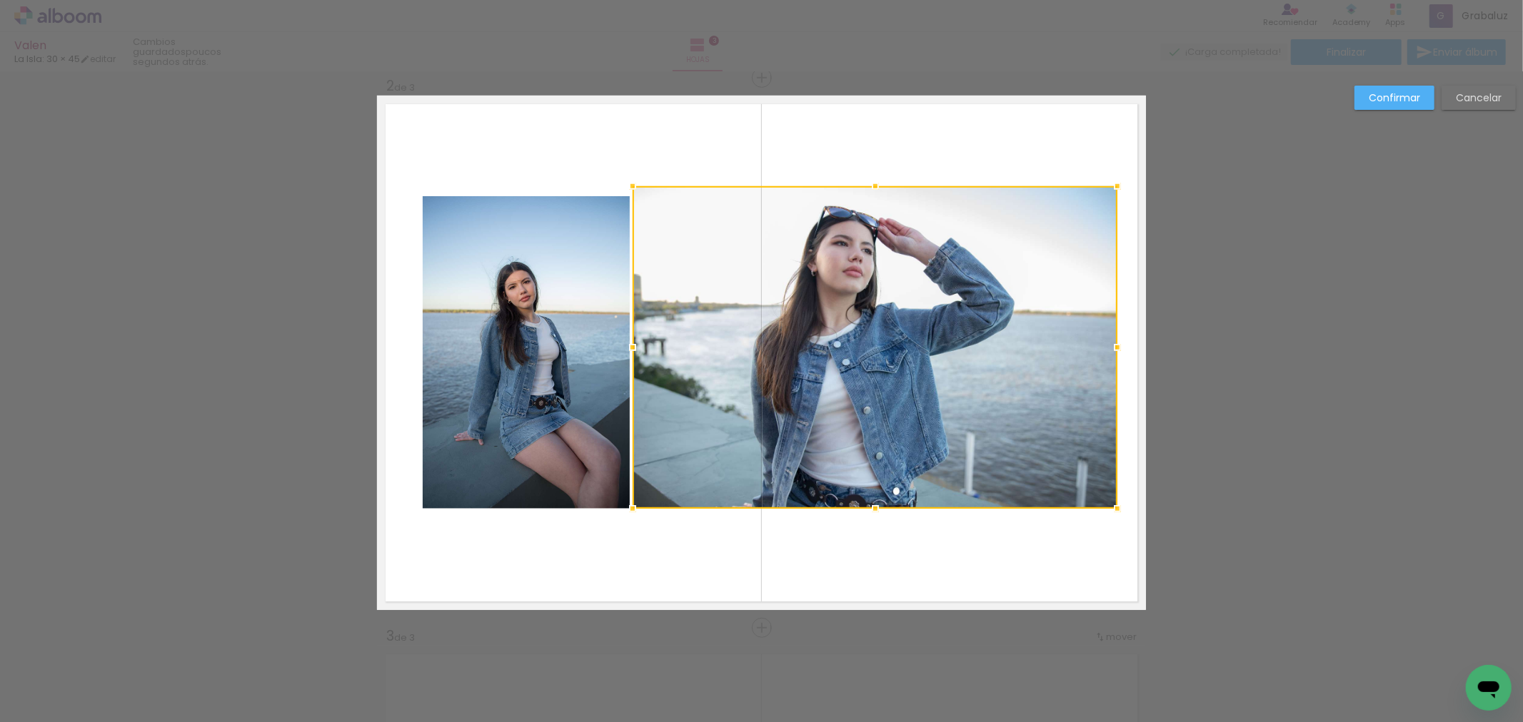
drag, startPoint x: 1100, startPoint y: 196, endPoint x: 1117, endPoint y: 186, distance: 19.8
click at [1117, 186] on div at bounding box center [1117, 186] width 29 height 29
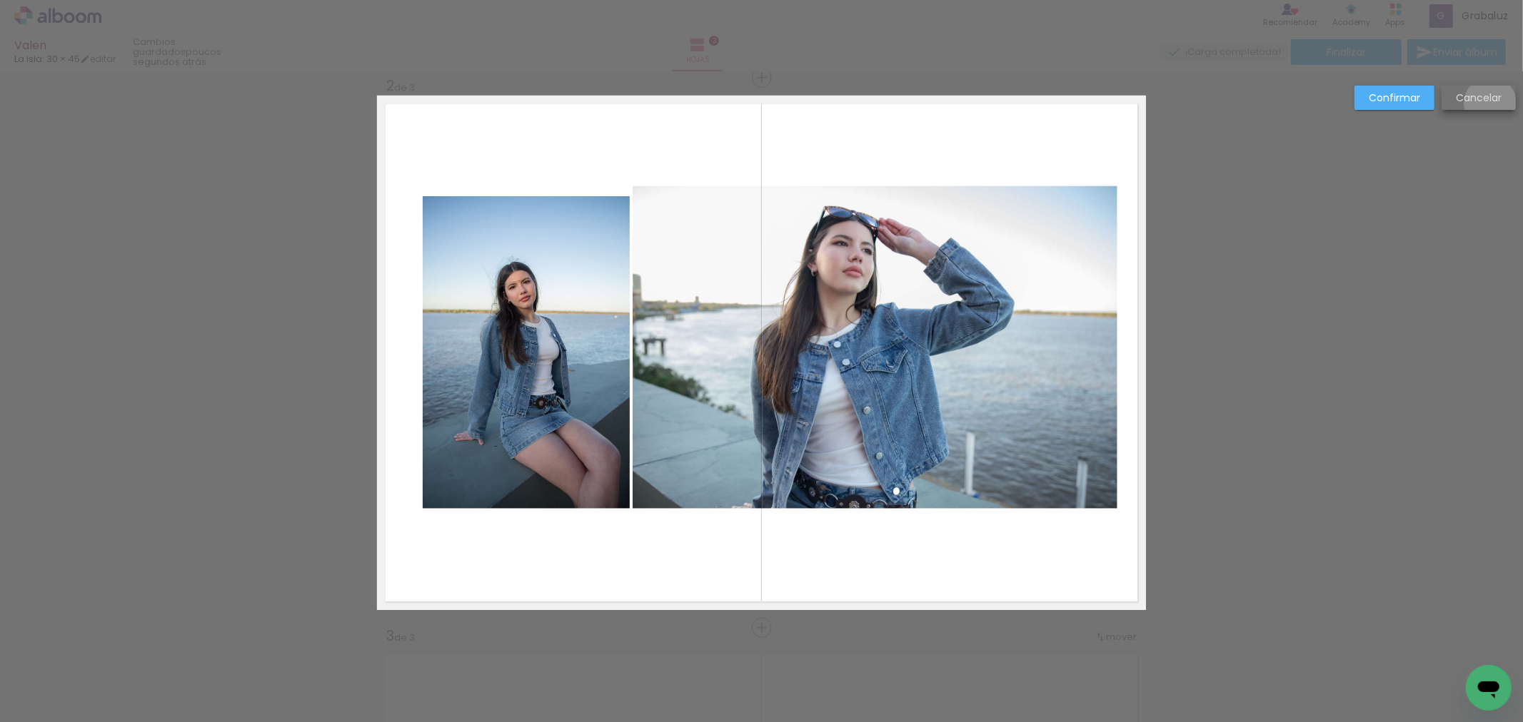
click at [0, 0] on slot "Cancelar" at bounding box center [0, 0] width 0 height 0
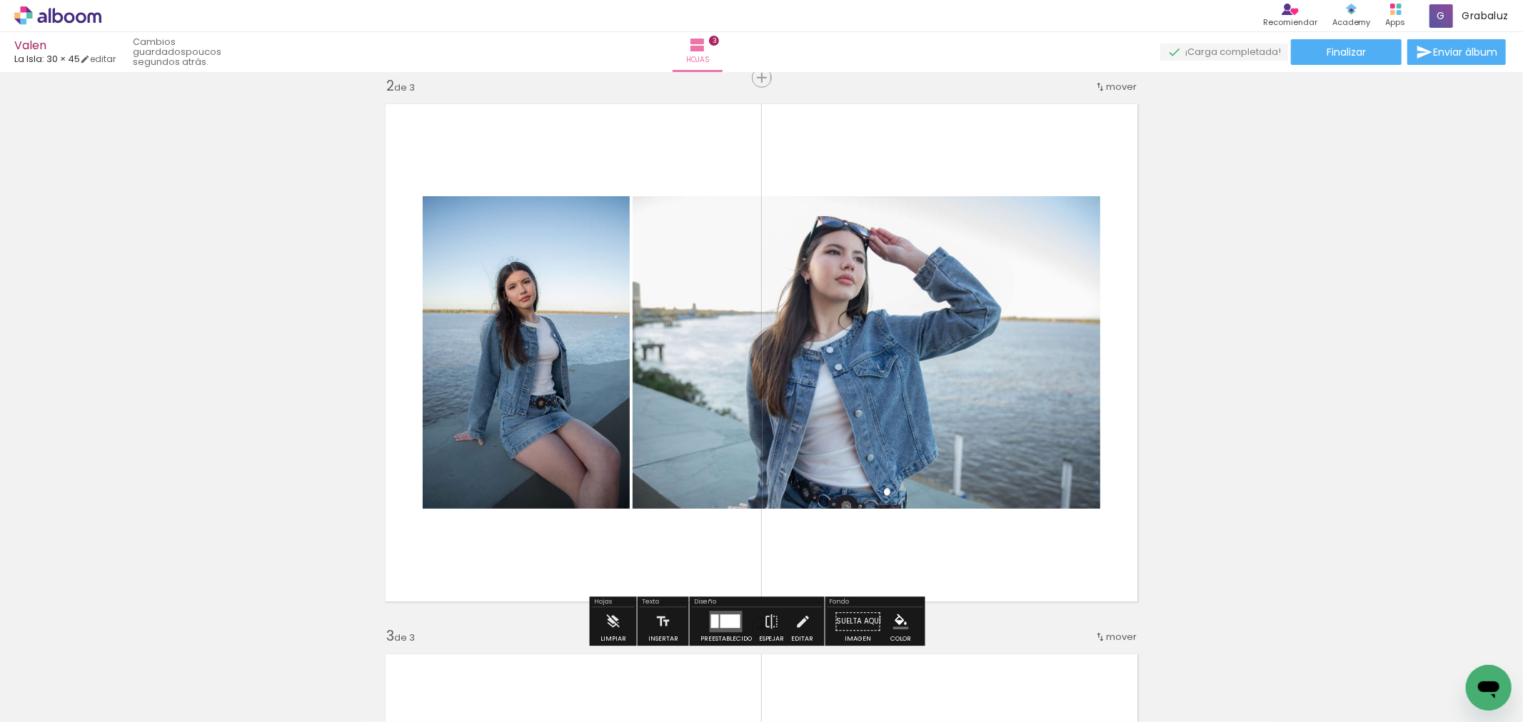
click at [514, 366] on quentale-photo at bounding box center [526, 352] width 207 height 313
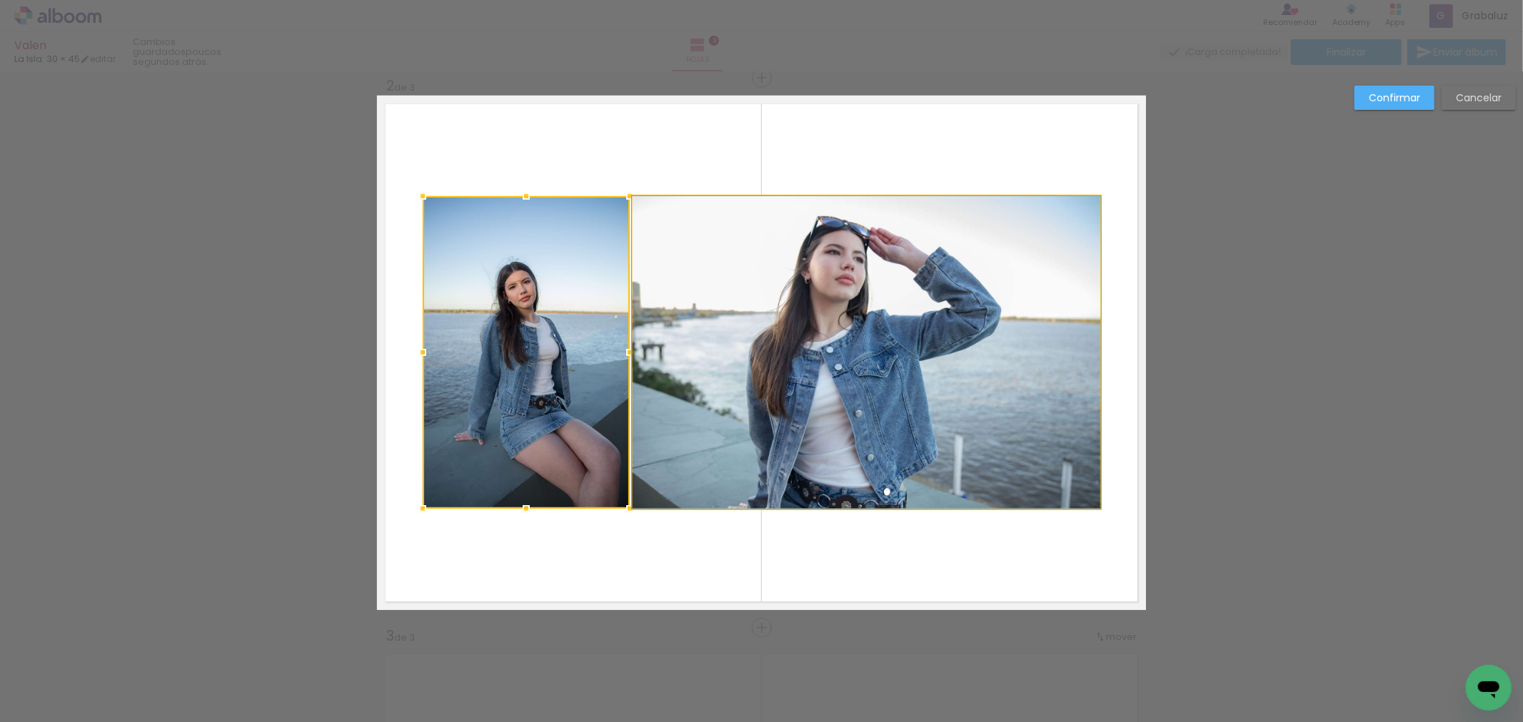
click at [750, 372] on quentale-photo at bounding box center [867, 352] width 468 height 313
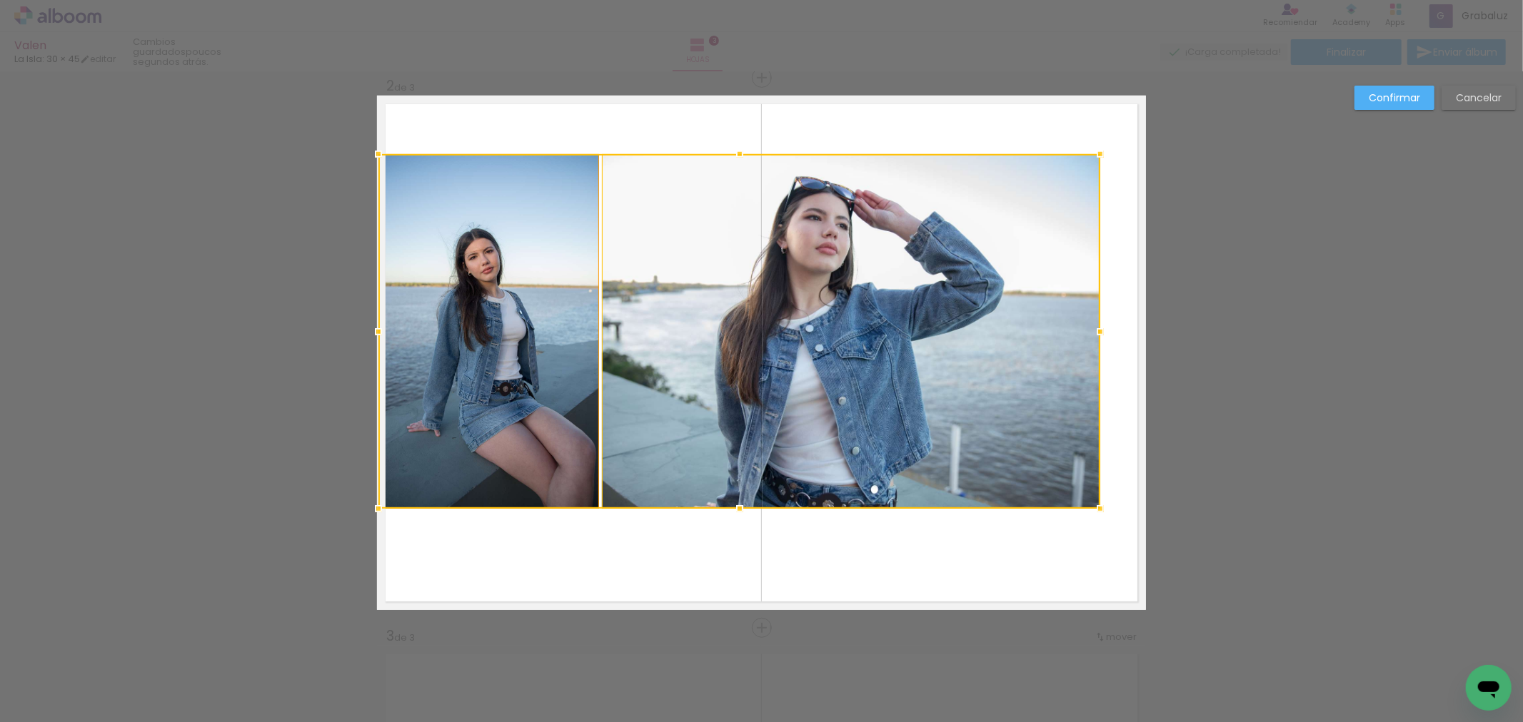
drag, startPoint x: 415, startPoint y: 195, endPoint x: 414, endPoint y: 169, distance: 25.7
click at [368, 153] on div at bounding box center [378, 154] width 29 height 29
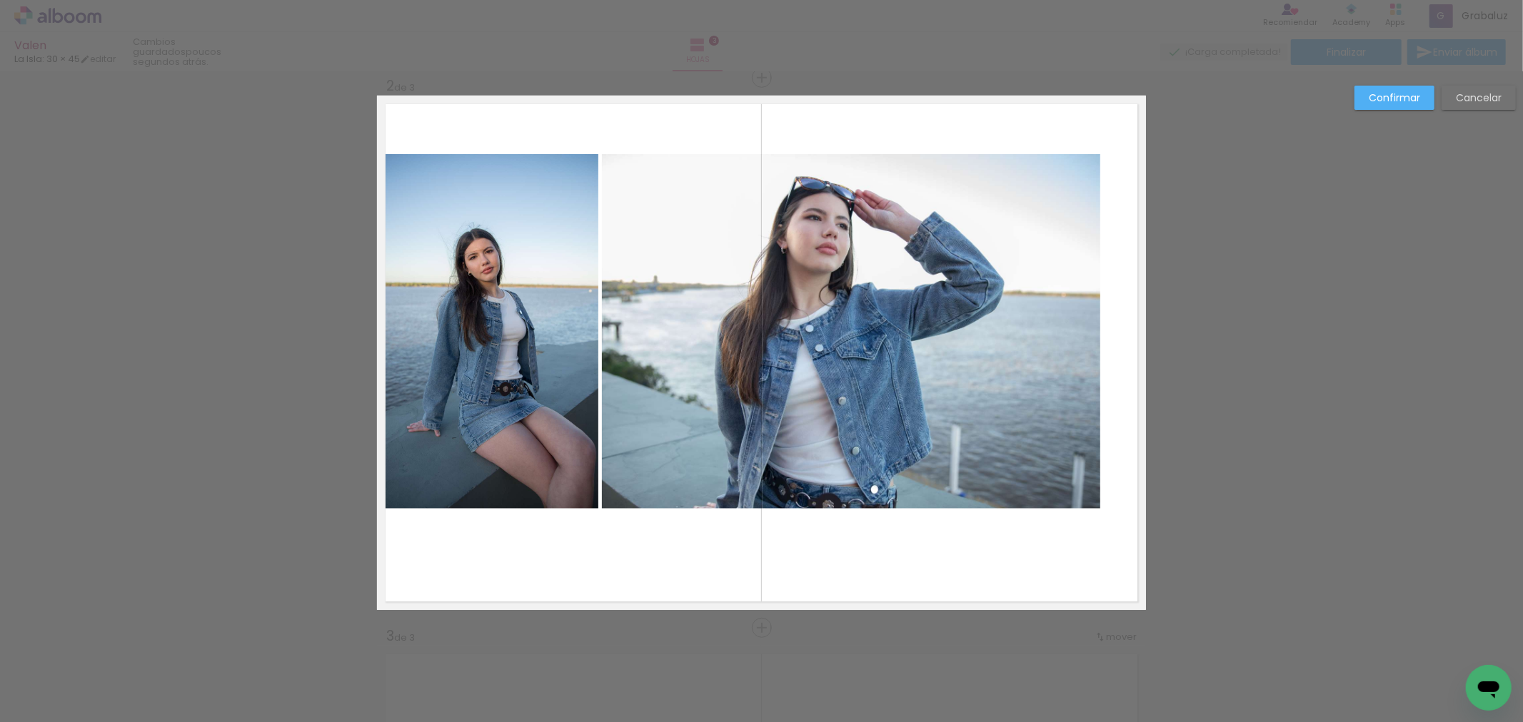
click at [532, 347] on quentale-photo at bounding box center [488, 331] width 221 height 355
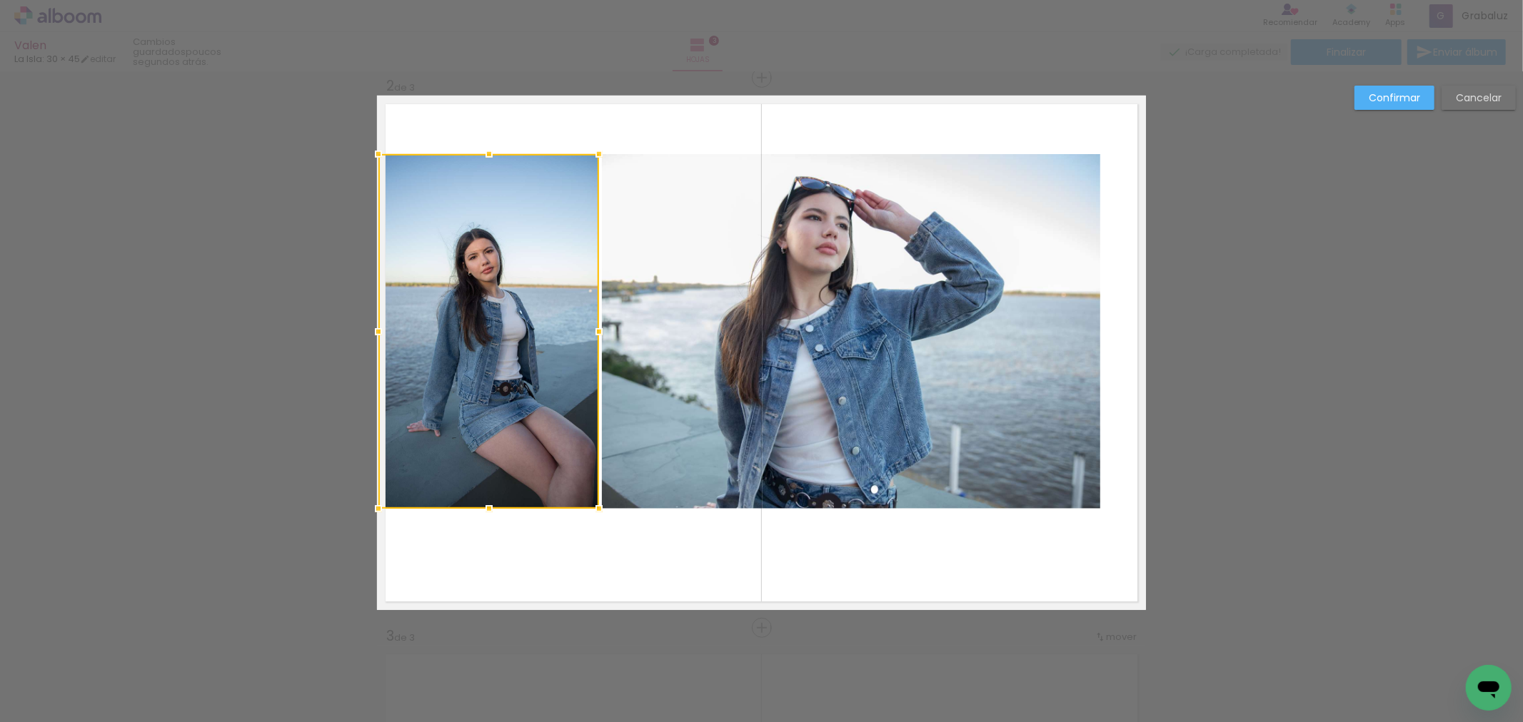
click at [532, 347] on div at bounding box center [488, 331] width 221 height 355
click at [828, 343] on quentale-photo at bounding box center [851, 331] width 498 height 355
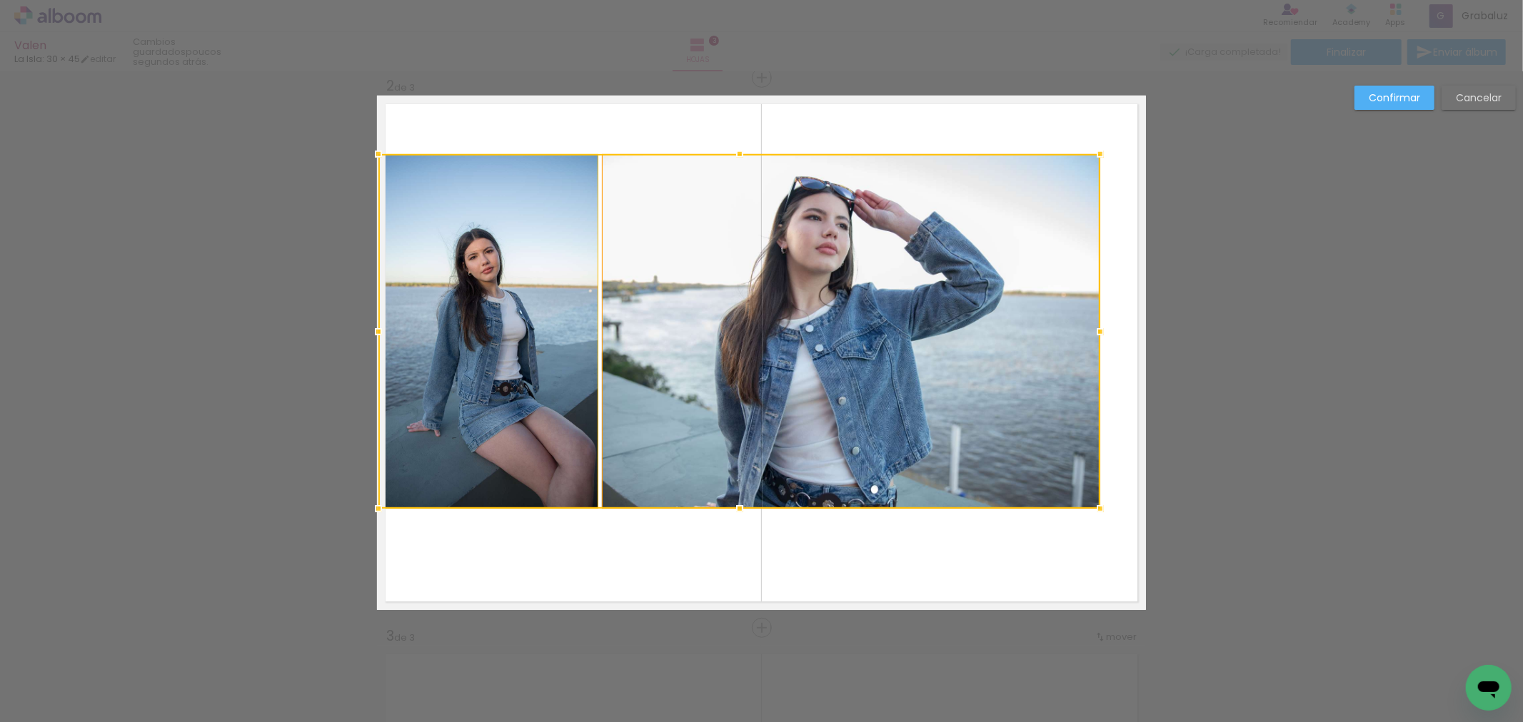
drag, startPoint x: 828, startPoint y: 343, endPoint x: 839, endPoint y: 345, distance: 10.8
click at [828, 343] on div at bounding box center [739, 331] width 722 height 355
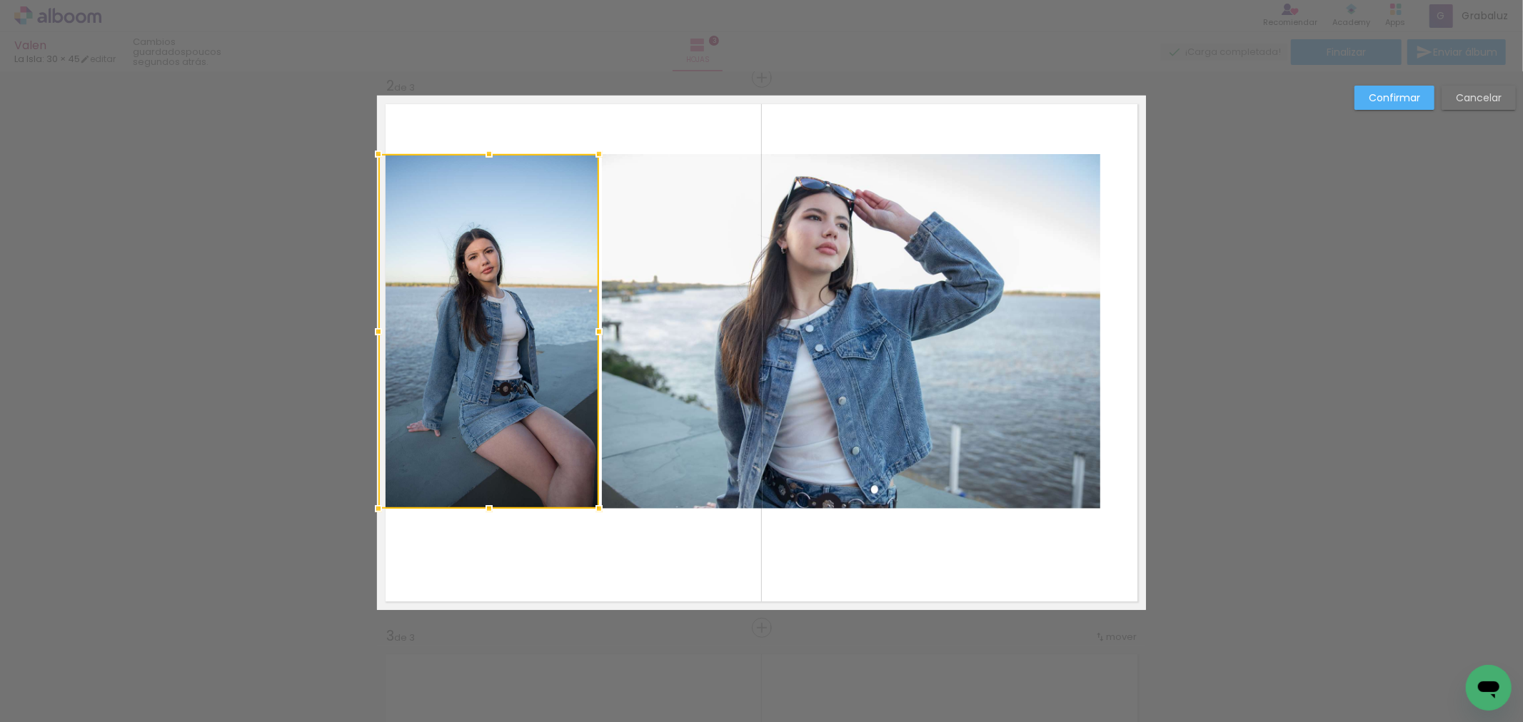
click at [1009, 474] on quentale-photo at bounding box center [851, 331] width 498 height 355
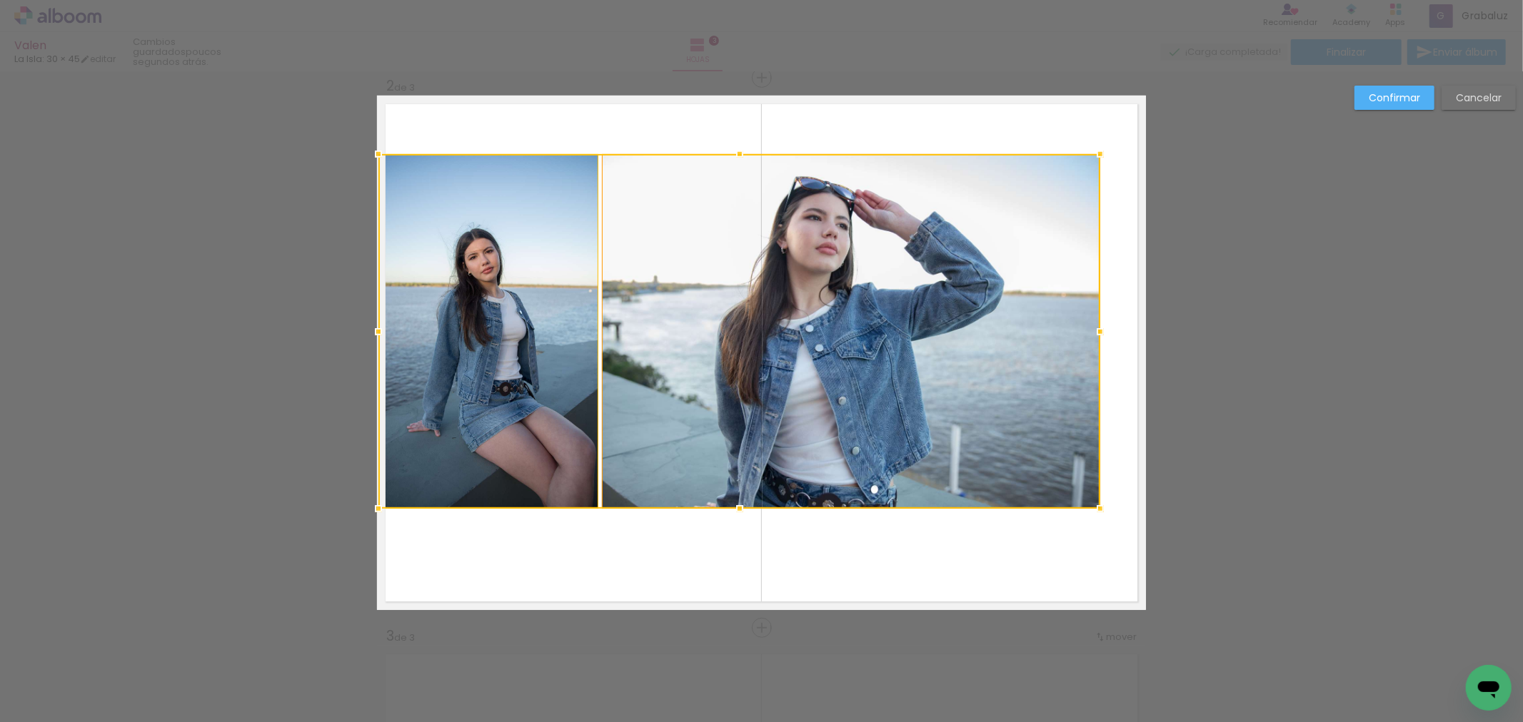
drag, startPoint x: 1009, startPoint y: 474, endPoint x: 1022, endPoint y: 471, distance: 13.2
click at [1009, 473] on div at bounding box center [739, 331] width 722 height 355
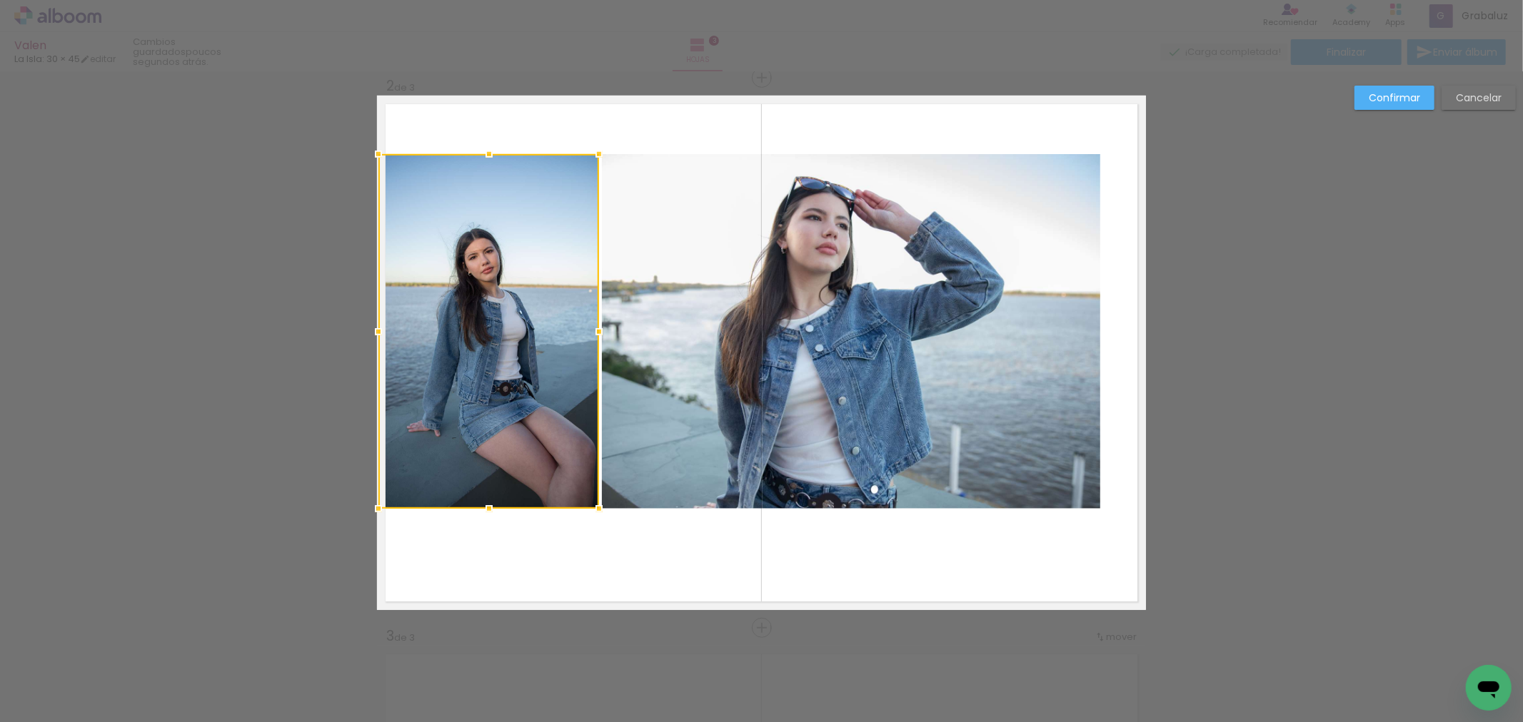
click at [1100, 486] on quentale-layouter at bounding box center [761, 353] width 769 height 515
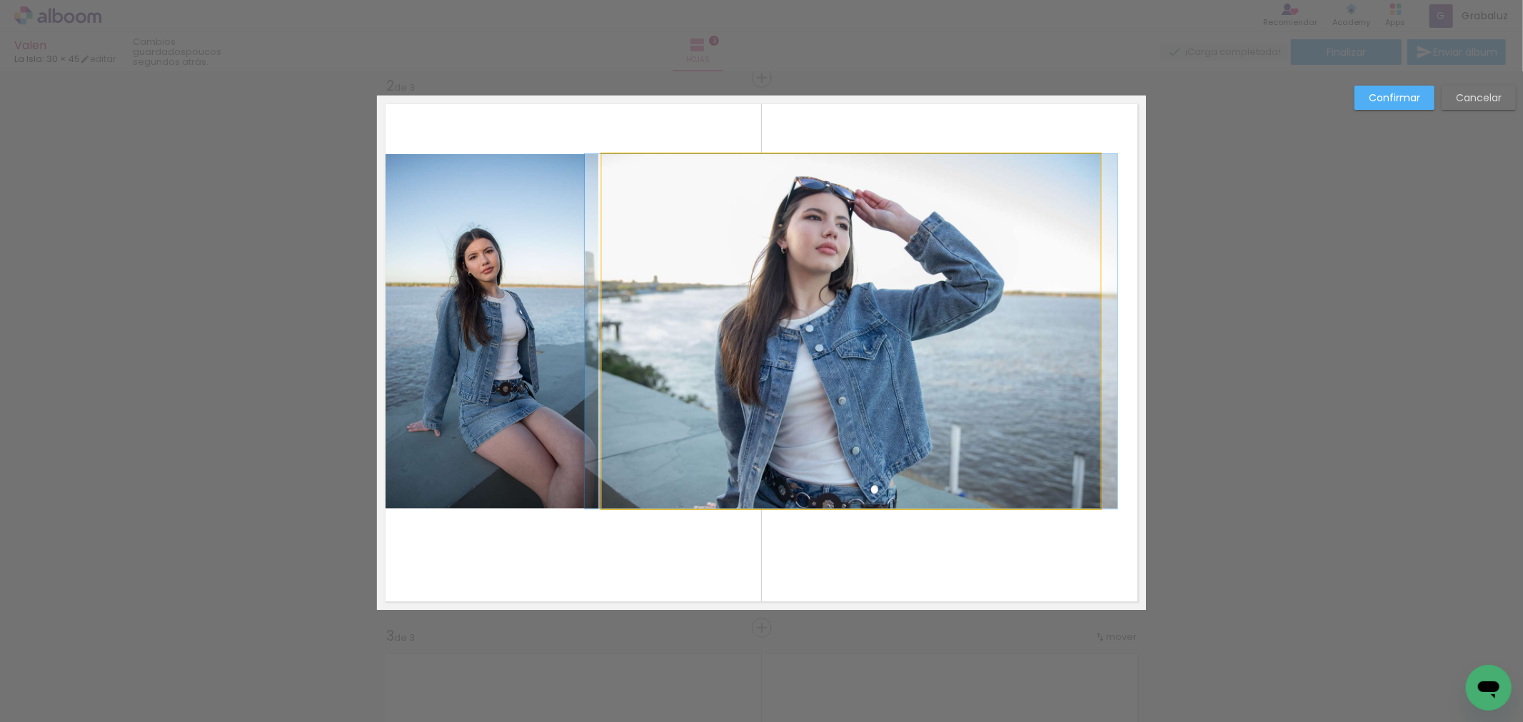
click at [985, 453] on quentale-photo at bounding box center [851, 331] width 498 height 355
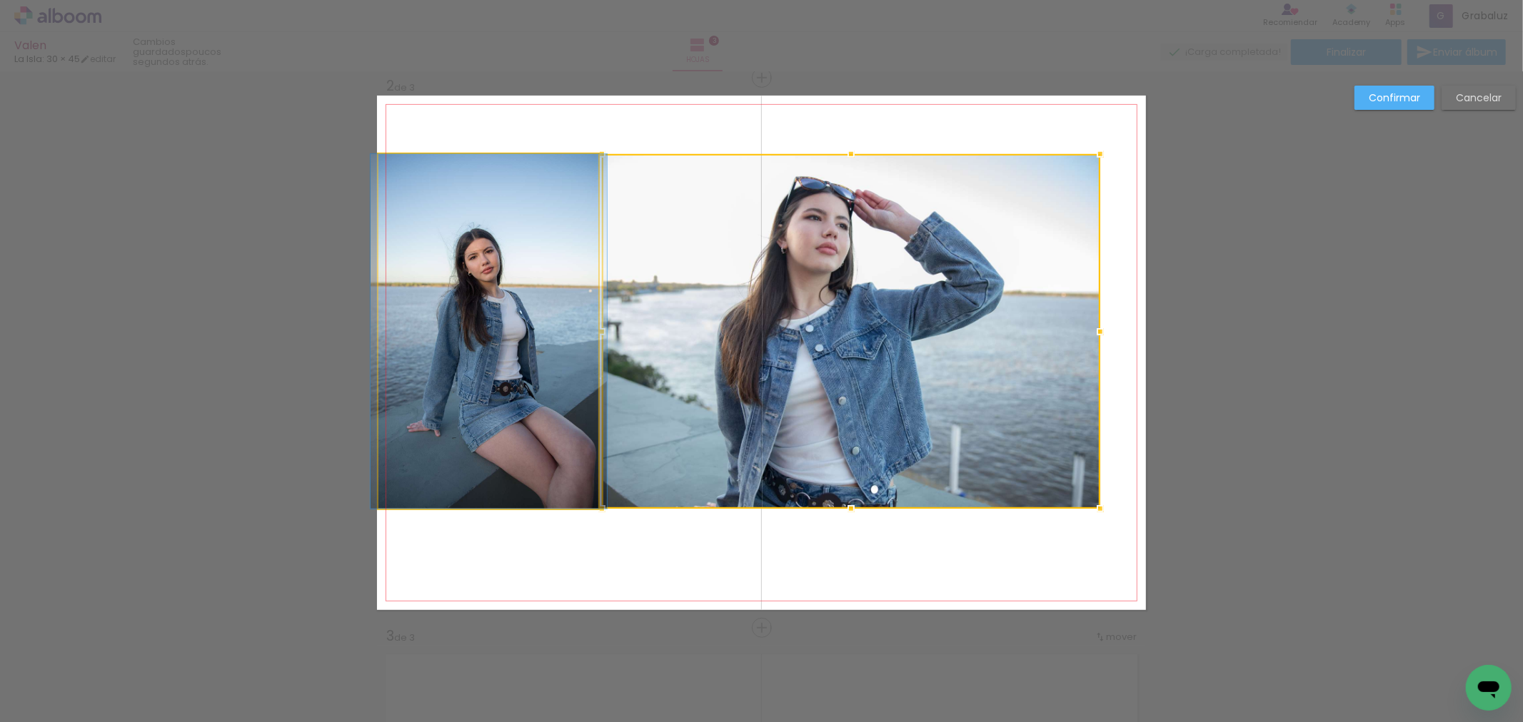
click at [524, 430] on quentale-photo at bounding box center [488, 331] width 221 height 355
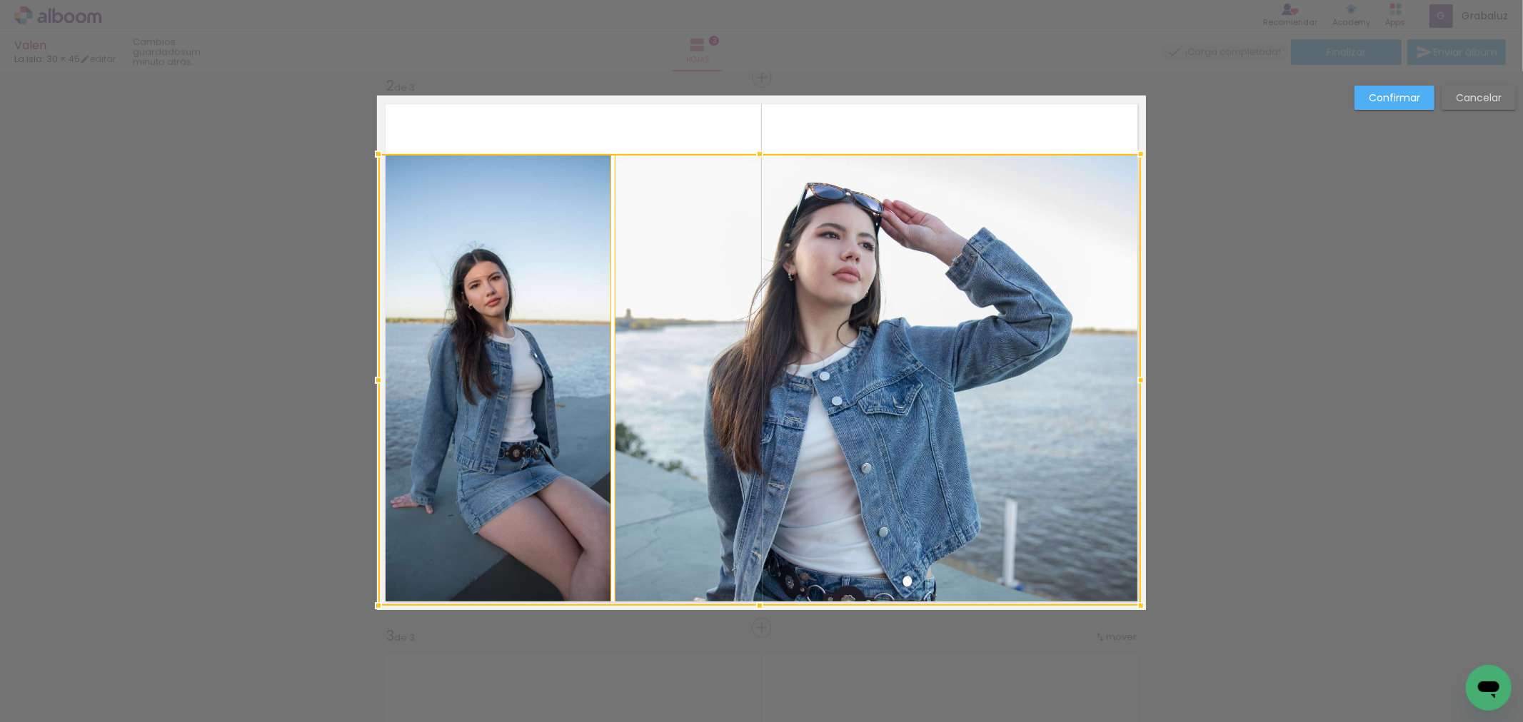
drag, startPoint x: 1099, startPoint y: 511, endPoint x: 1174, endPoint y: 611, distance: 124.5
click at [1174, 611] on div "Insertar hoja 1 de 3 Insertar hoja 2 de 3 Insertar hoja 3 de 3 Confirmar Cancel…" at bounding box center [761, 622] width 1523 height 2236
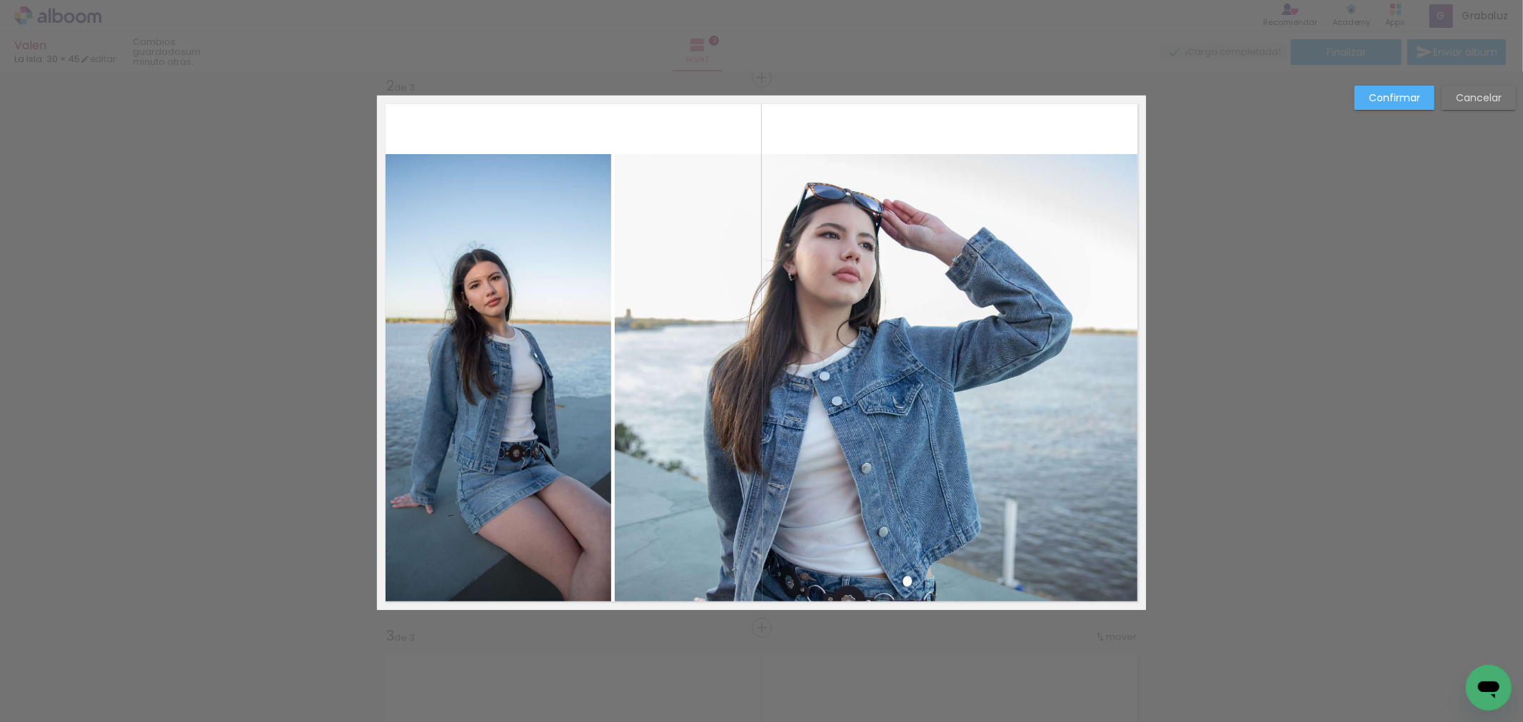
click at [1053, 170] on quentale-photo at bounding box center [878, 380] width 526 height 452
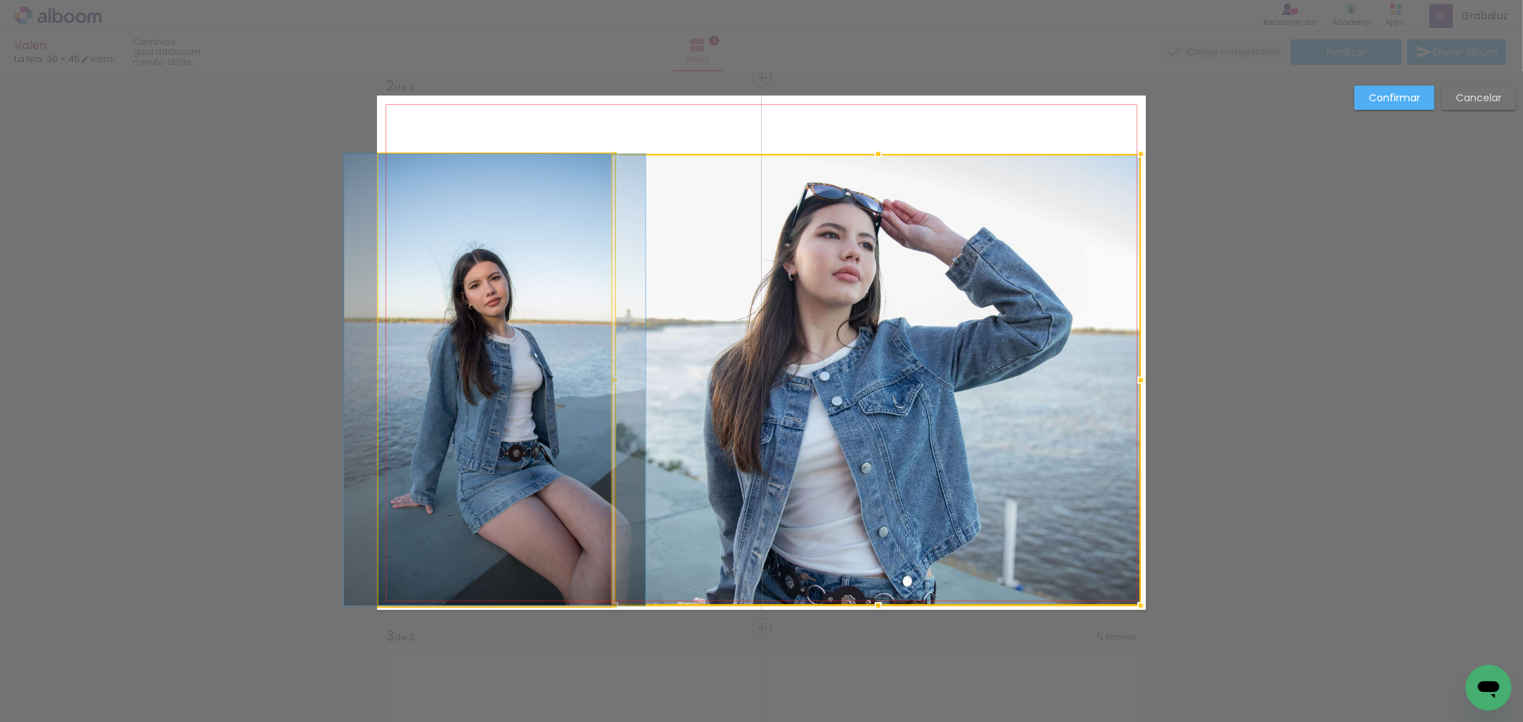
click at [513, 187] on quentale-photo at bounding box center [494, 380] width 233 height 452
drag, startPoint x: 513, startPoint y: 187, endPoint x: 526, endPoint y: 190, distance: 13.9
click at [615, 187] on div at bounding box center [878, 380] width 526 height 452
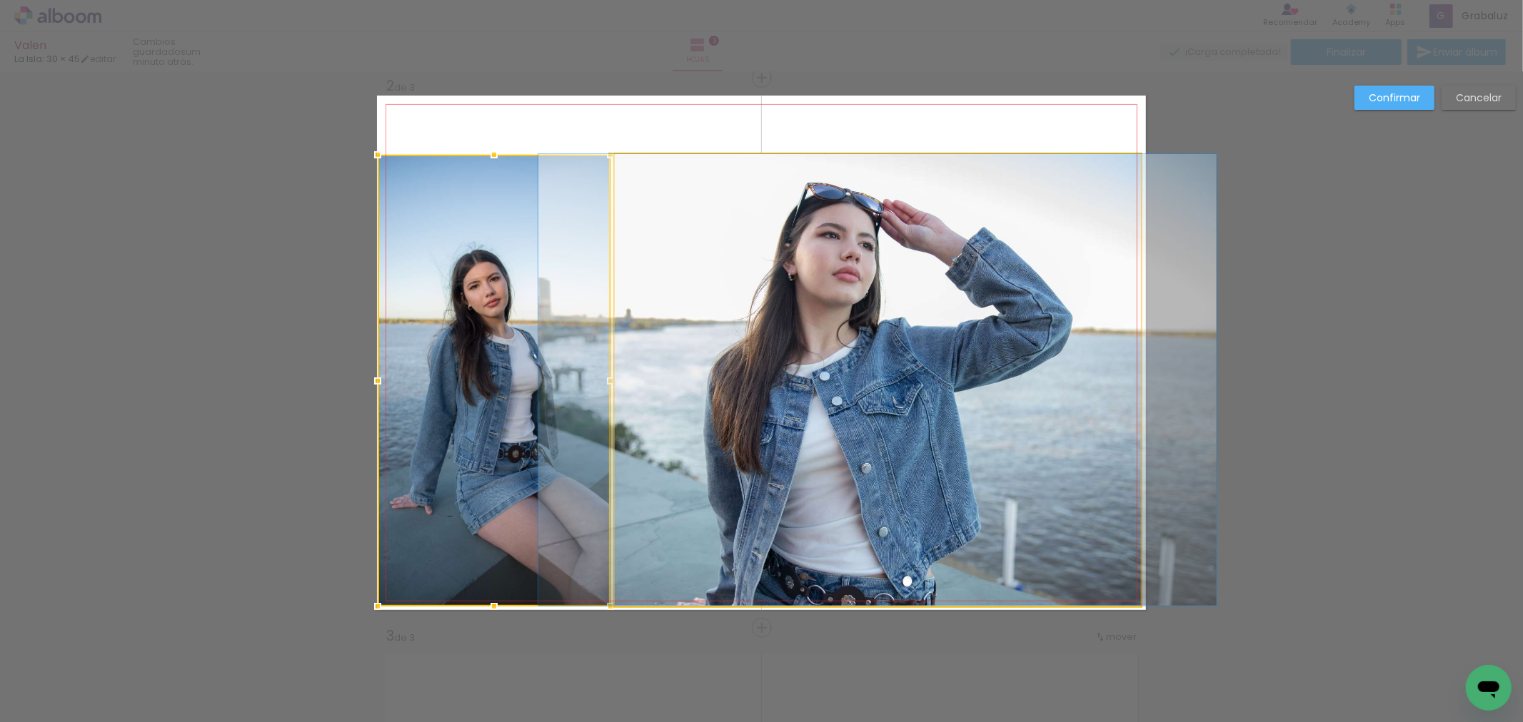
click at [689, 216] on quentale-photo at bounding box center [878, 380] width 526 height 452
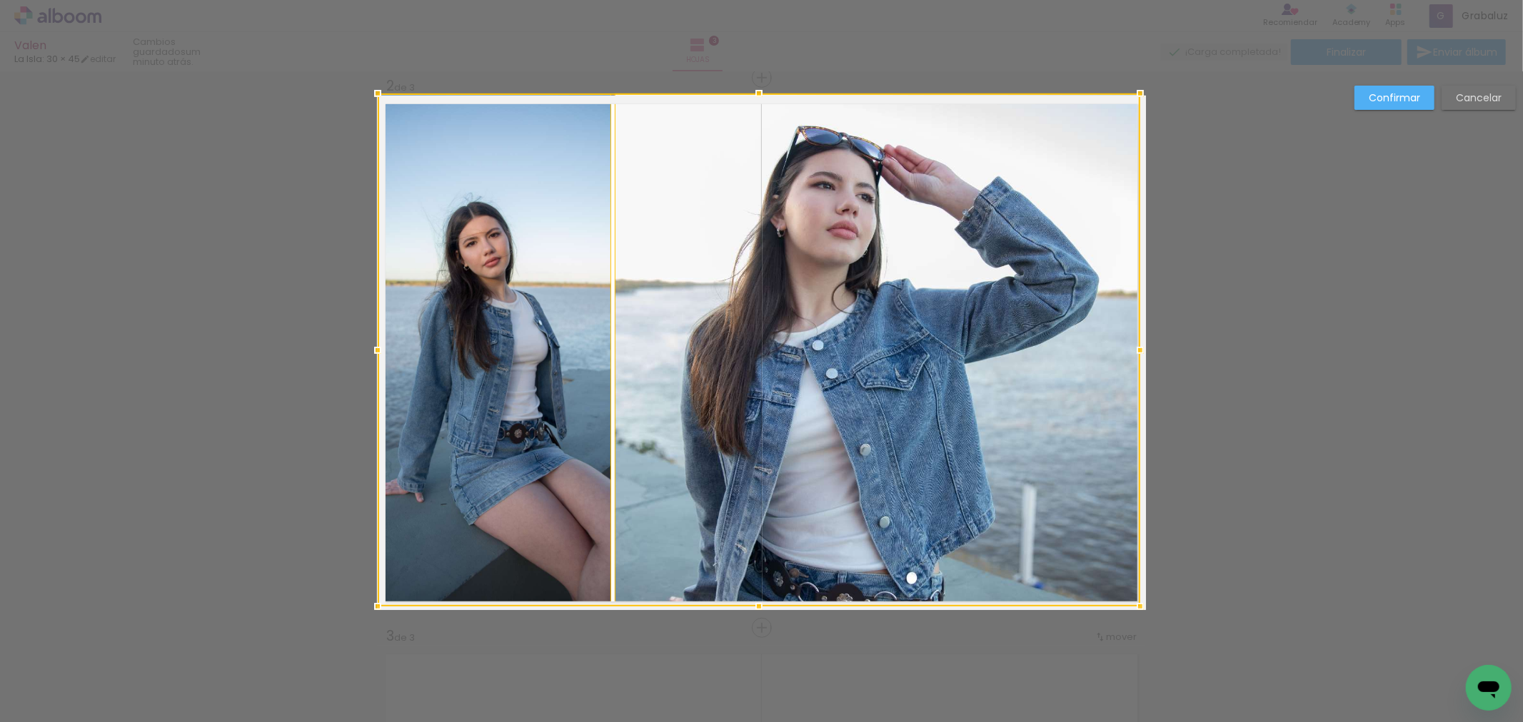
drag, startPoint x: 752, startPoint y: 155, endPoint x: 777, endPoint y: 101, distance: 59.7
click at [777, 101] on div at bounding box center [759, 350] width 762 height 513
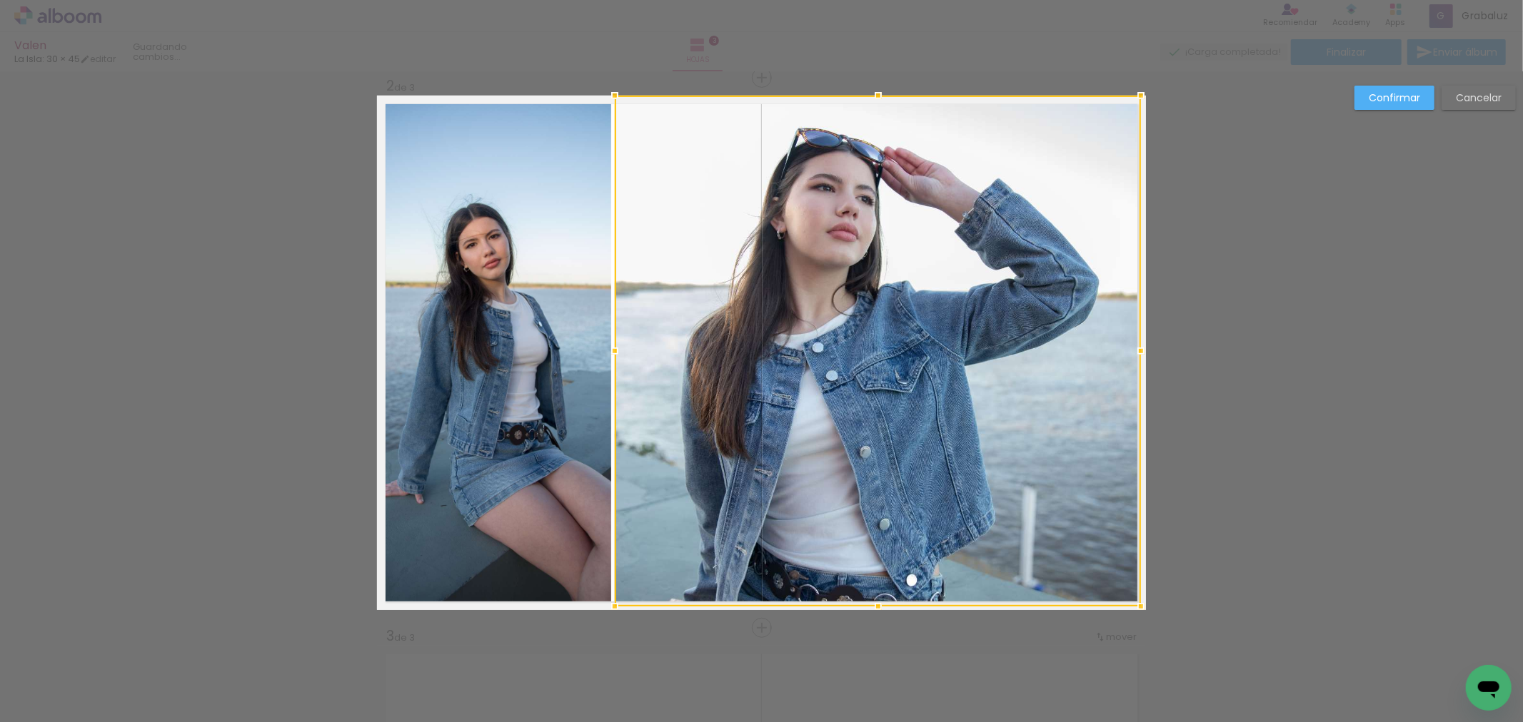
click at [735, 361] on div at bounding box center [878, 351] width 526 height 511
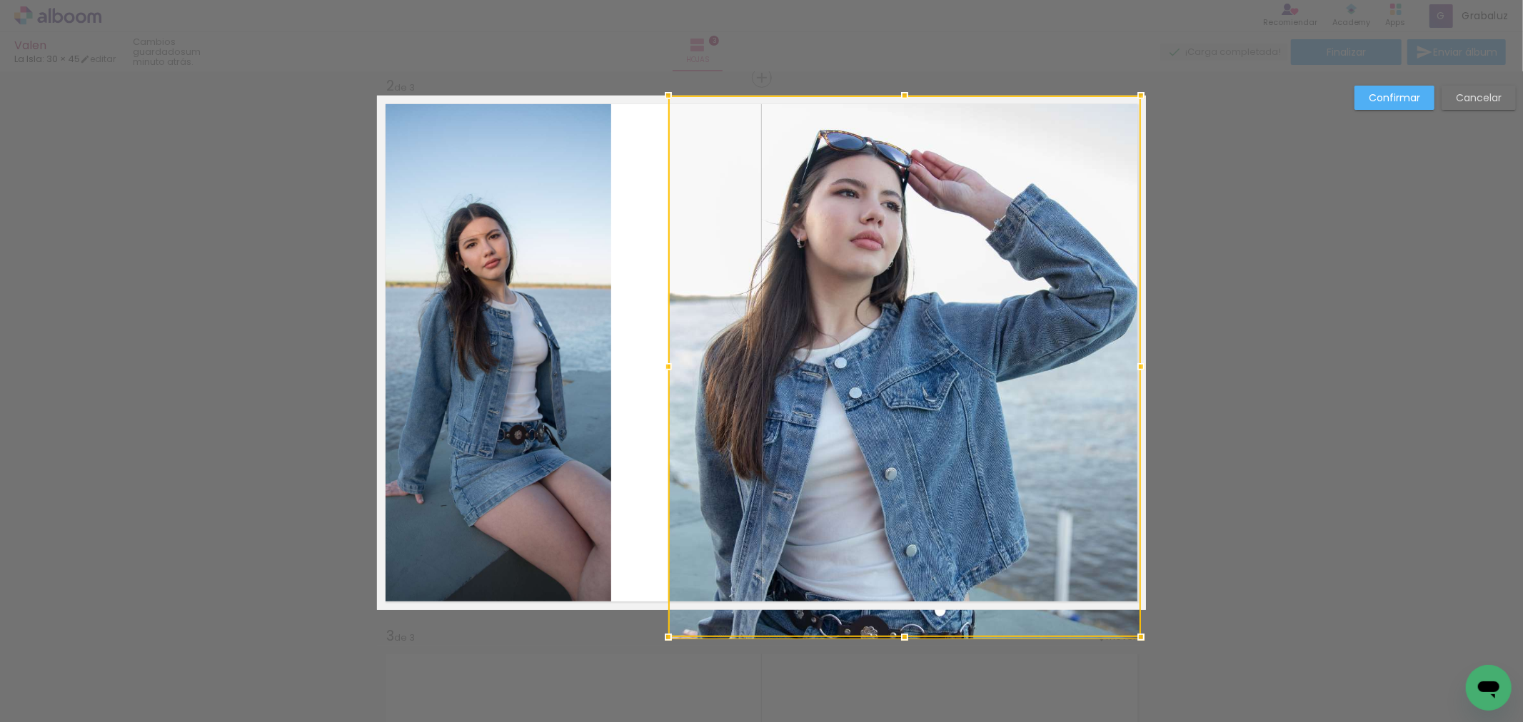
drag, startPoint x: 608, startPoint y: 348, endPoint x: 662, endPoint y: 343, distance: 53.8
click at [668, 343] on div at bounding box center [904, 367] width 473 height 542
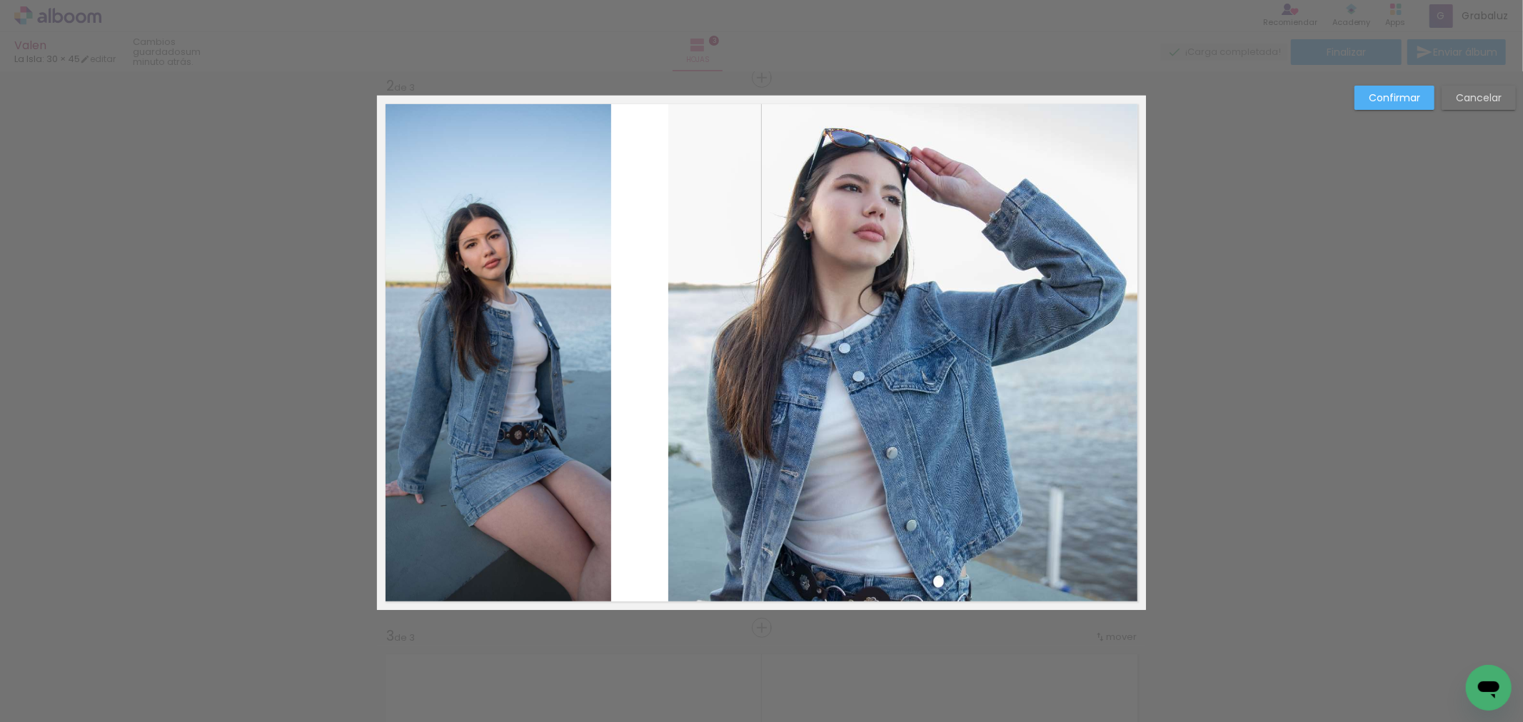
click at [568, 374] on quentale-photo at bounding box center [494, 352] width 233 height 513
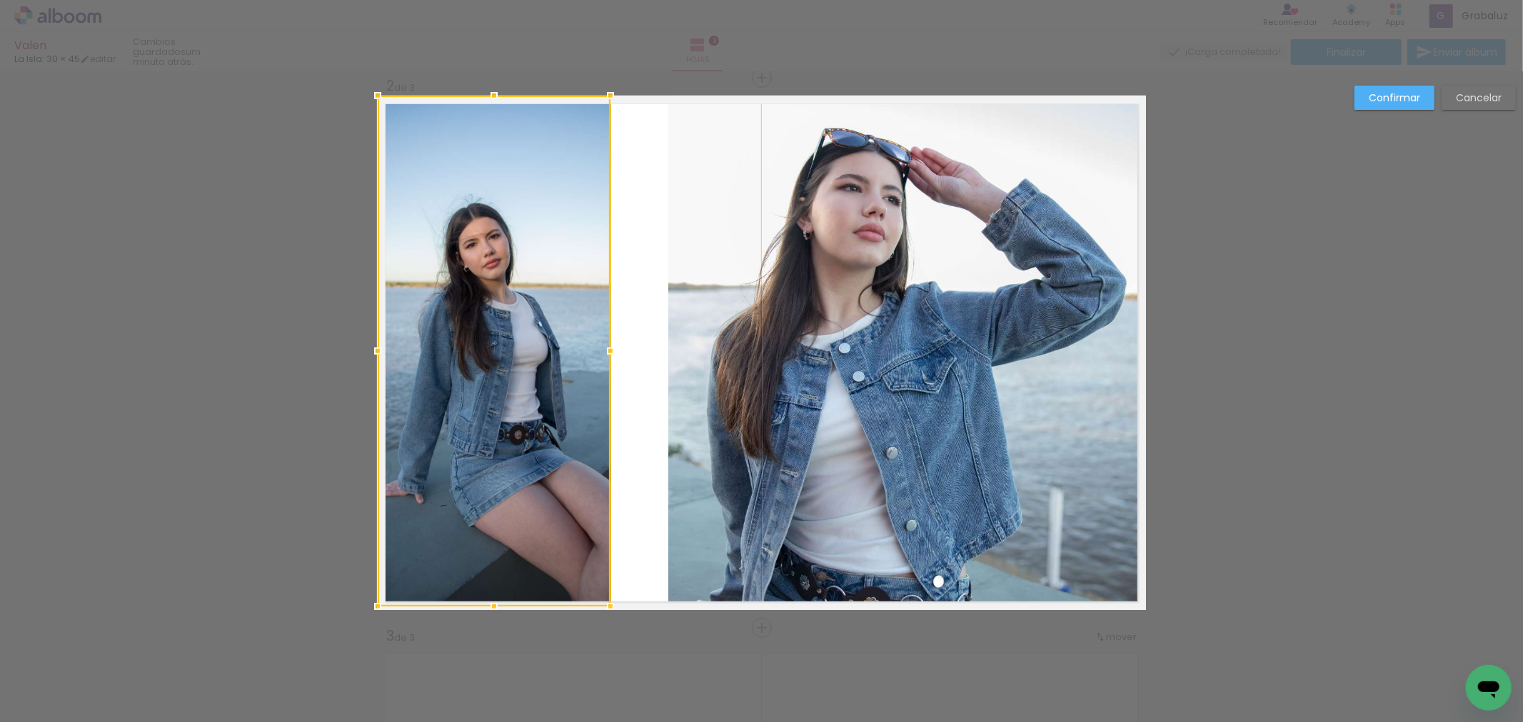
drag, startPoint x: 568, startPoint y: 373, endPoint x: 587, endPoint y: 362, distance: 22.1
click at [572, 370] on div at bounding box center [494, 351] width 233 height 511
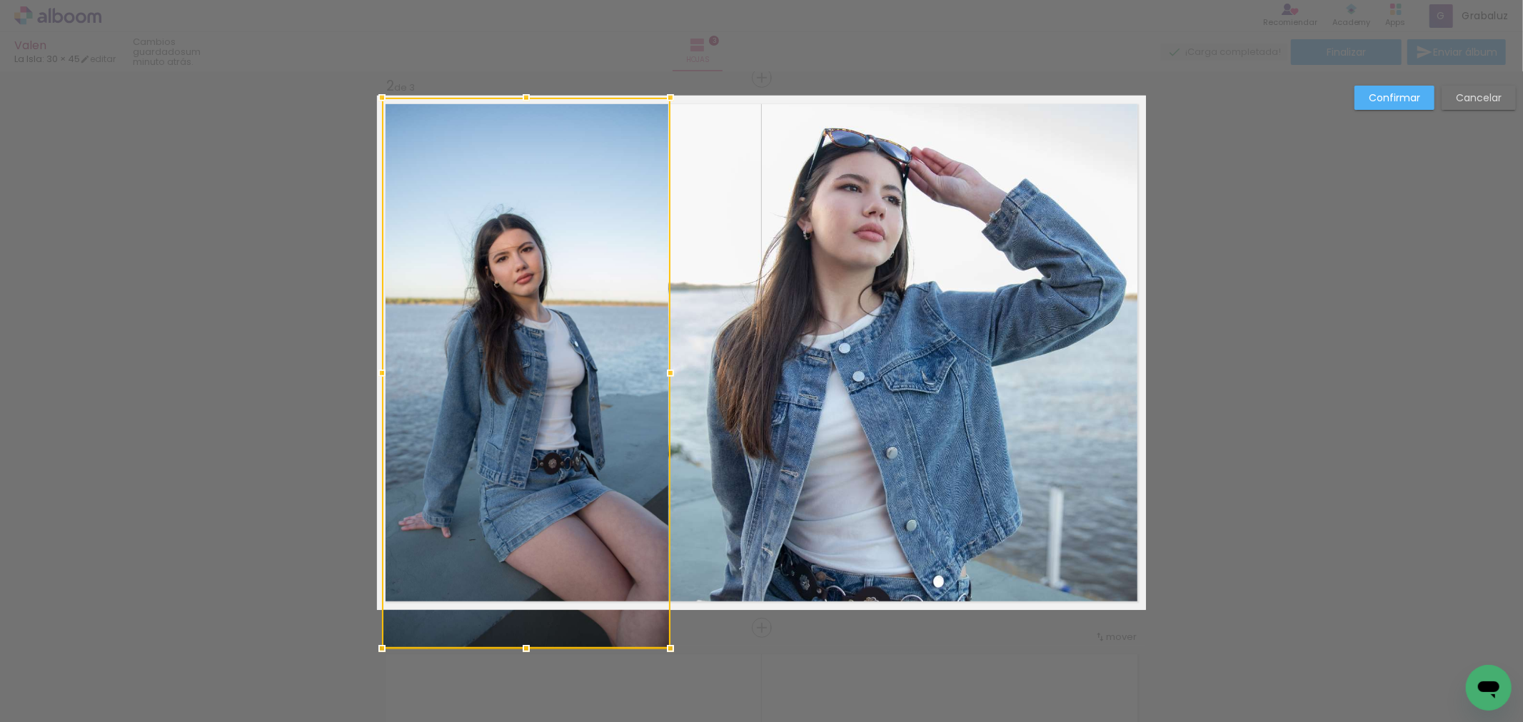
drag, startPoint x: 615, startPoint y: 353, endPoint x: 670, endPoint y: 348, distance: 55.2
click at [670, 348] on album-spread "2 de 3" at bounding box center [761, 353] width 769 height 515
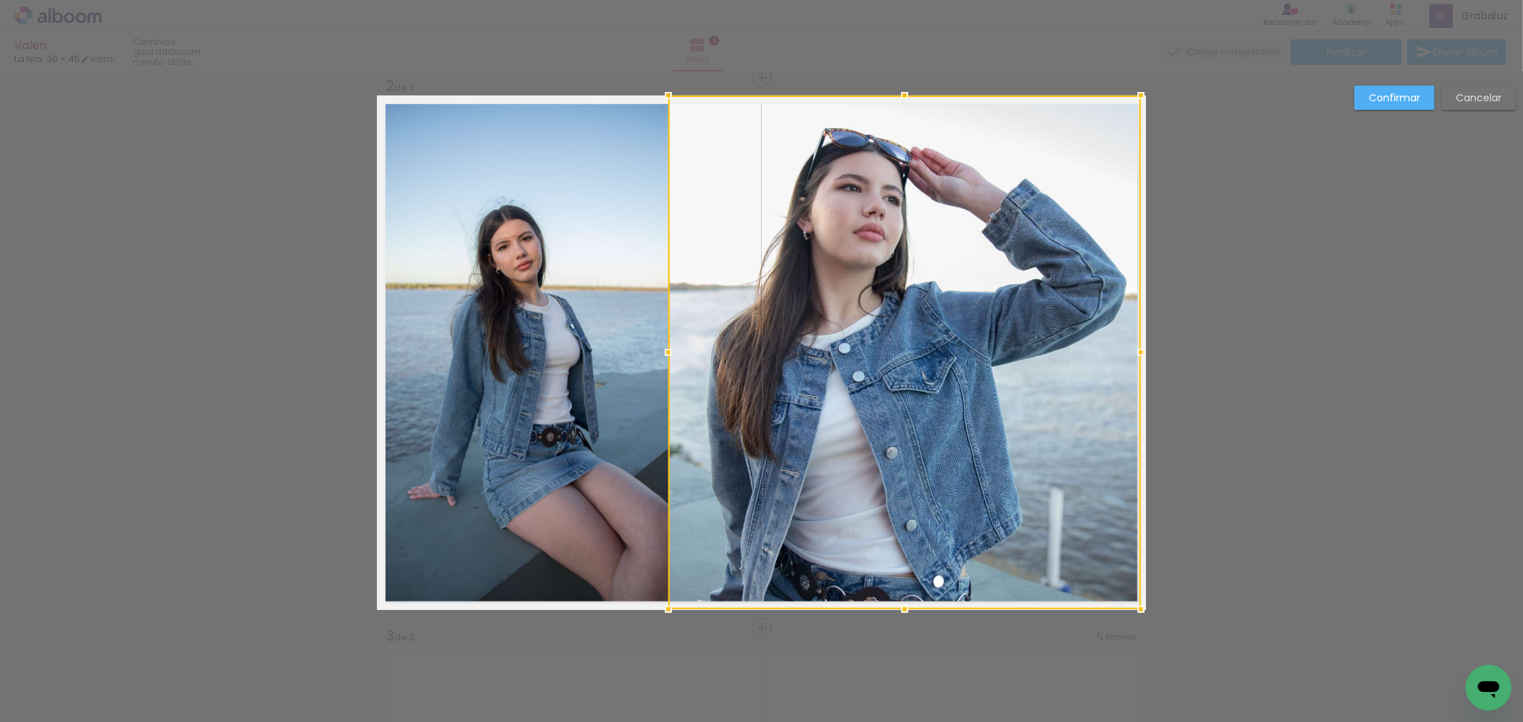
click at [1390, 322] on div "Confirmar Cancelar" at bounding box center [761, 622] width 1523 height 2236
click at [0, 0] on slot "Confirmar" at bounding box center [0, 0] width 0 height 0
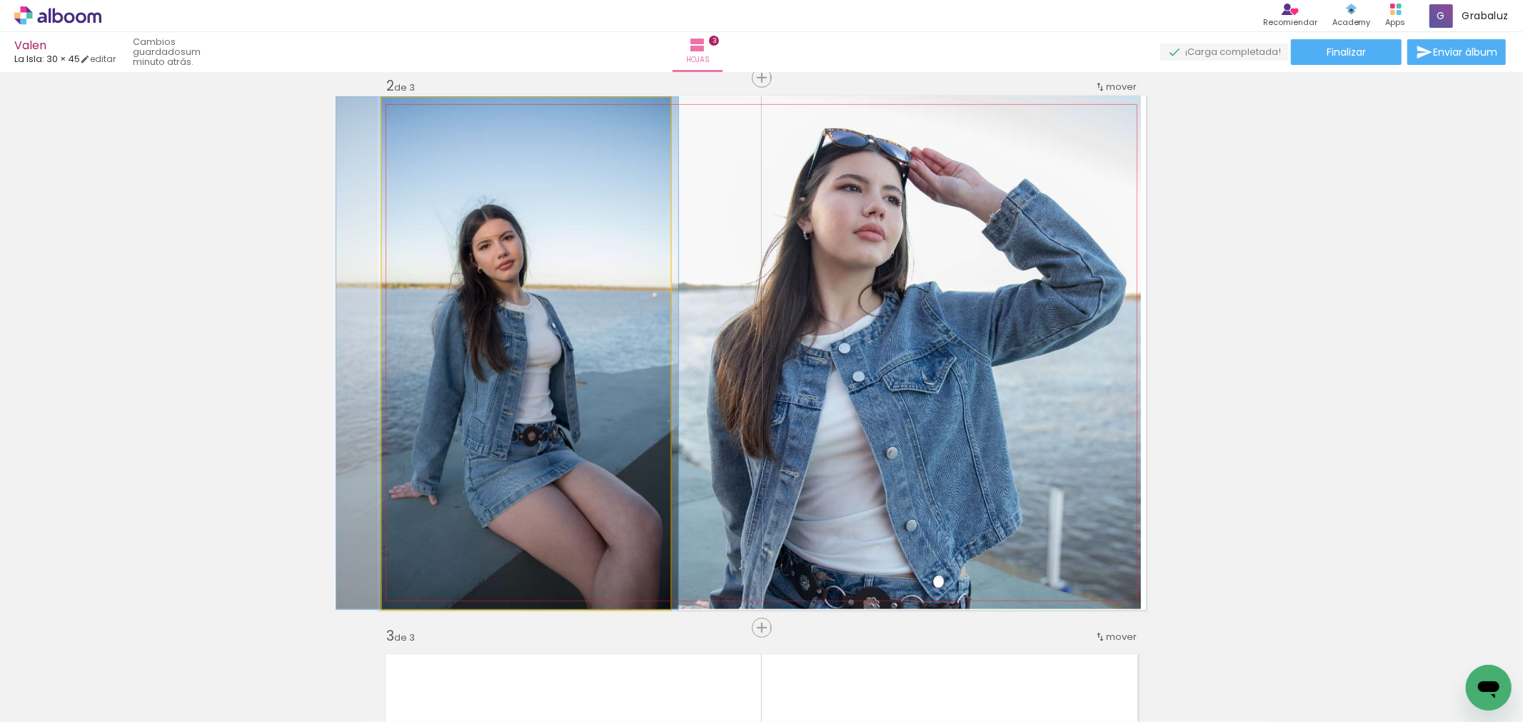
drag, startPoint x: 604, startPoint y: 308, endPoint x: 586, endPoint y: 303, distance: 18.5
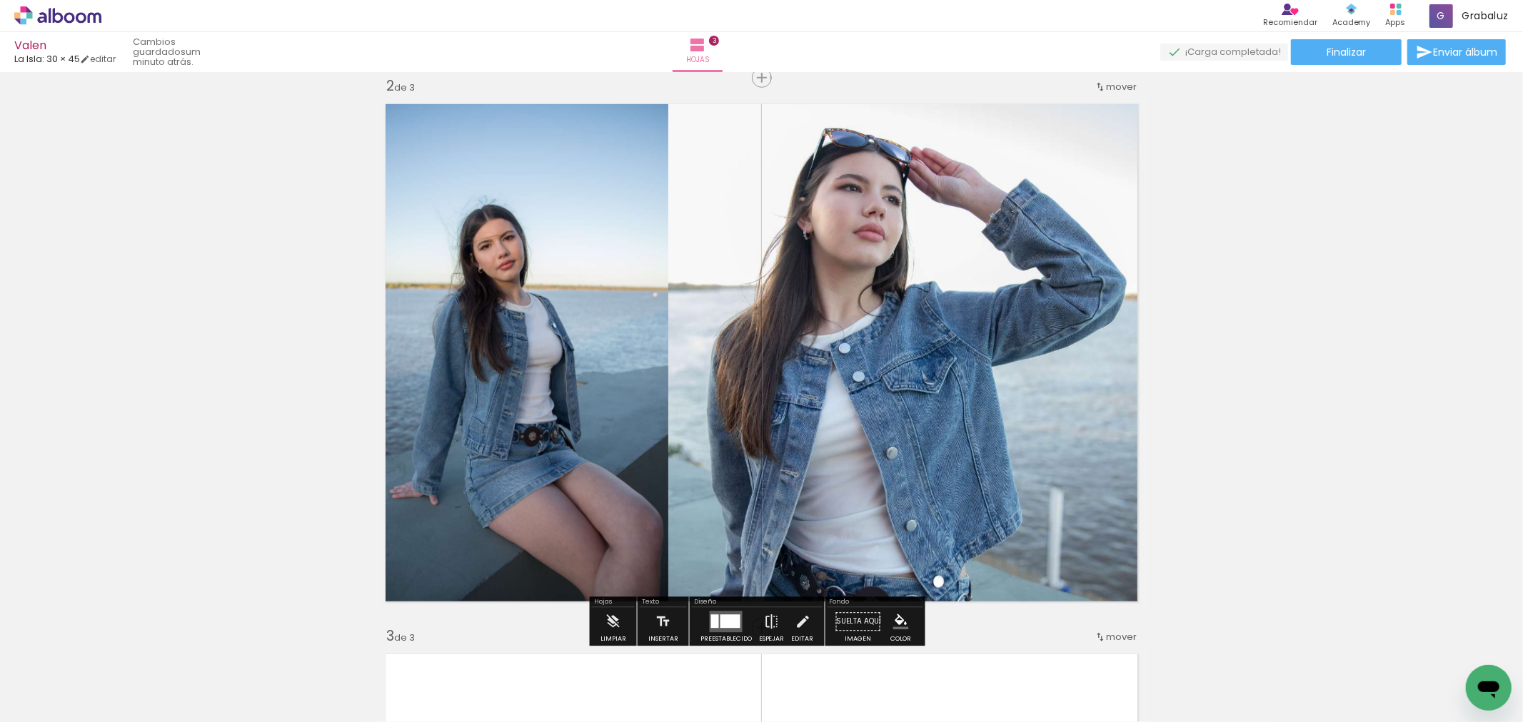
click at [1147, 346] on div "Insertar hoja 1 de 3 Insertar hoja 2 de 3 Insertar hoja 3 de 3" at bounding box center [761, 610] width 1523 height 2202
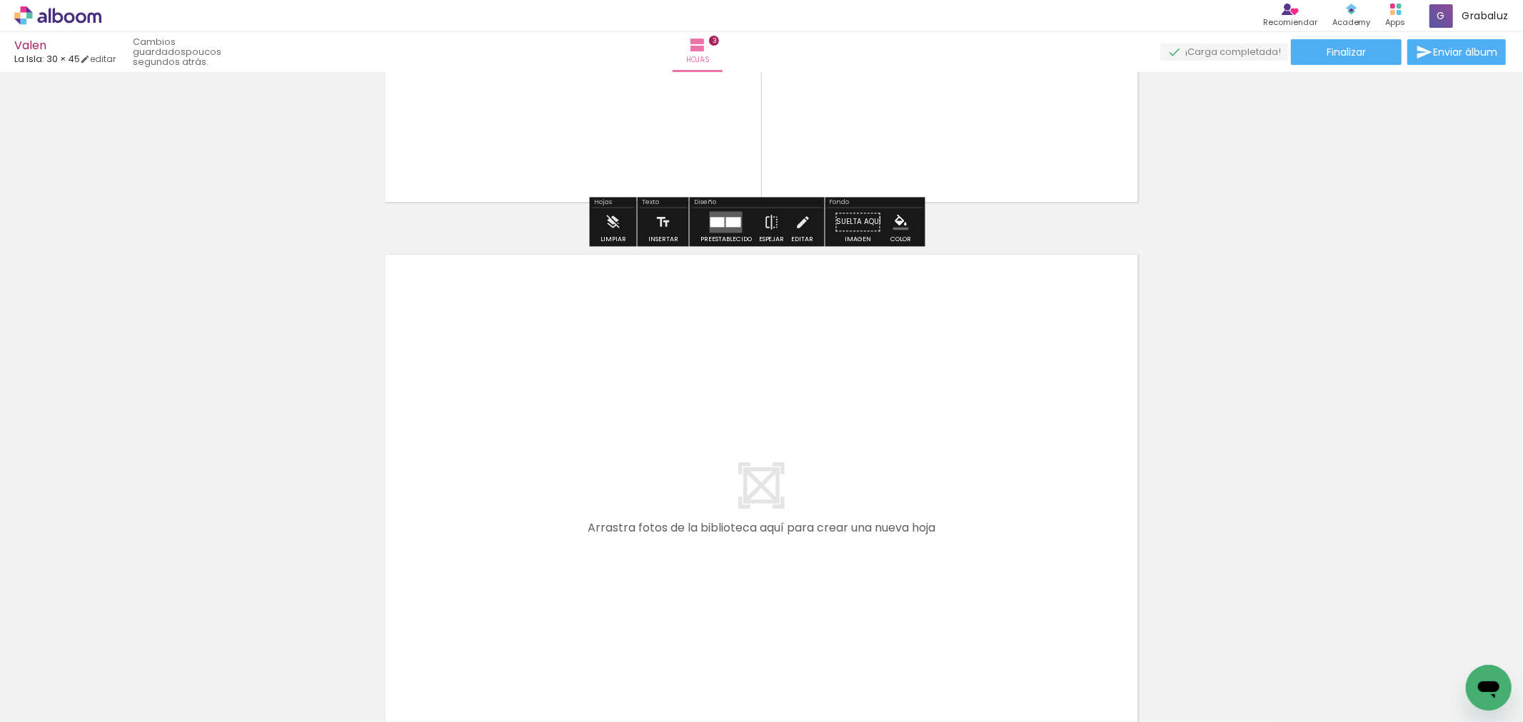
scroll to position [1521, 0]
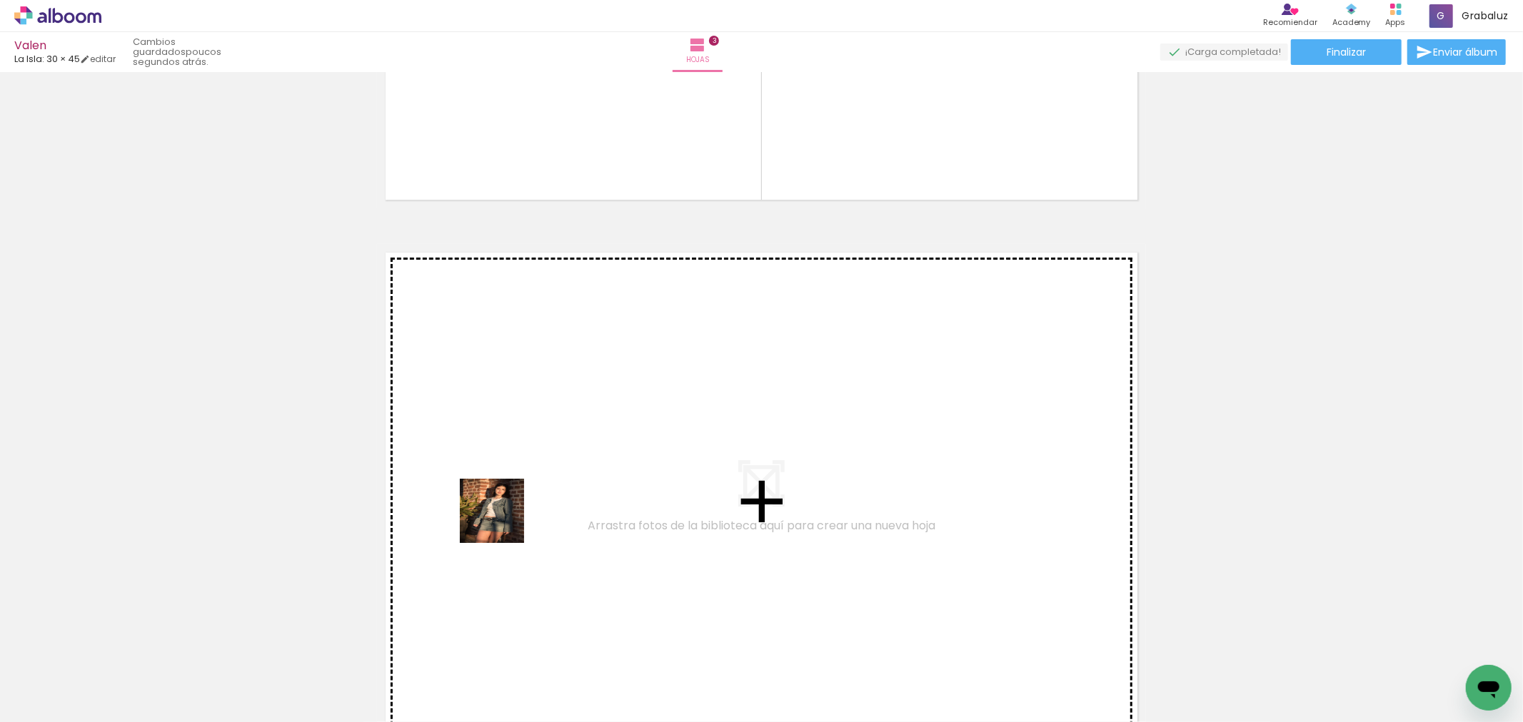
drag, startPoint x: 465, startPoint y: 687, endPoint x: 503, endPoint y: 515, distance: 176.2
click at [503, 515] on quentale-workspace at bounding box center [761, 361] width 1523 height 722
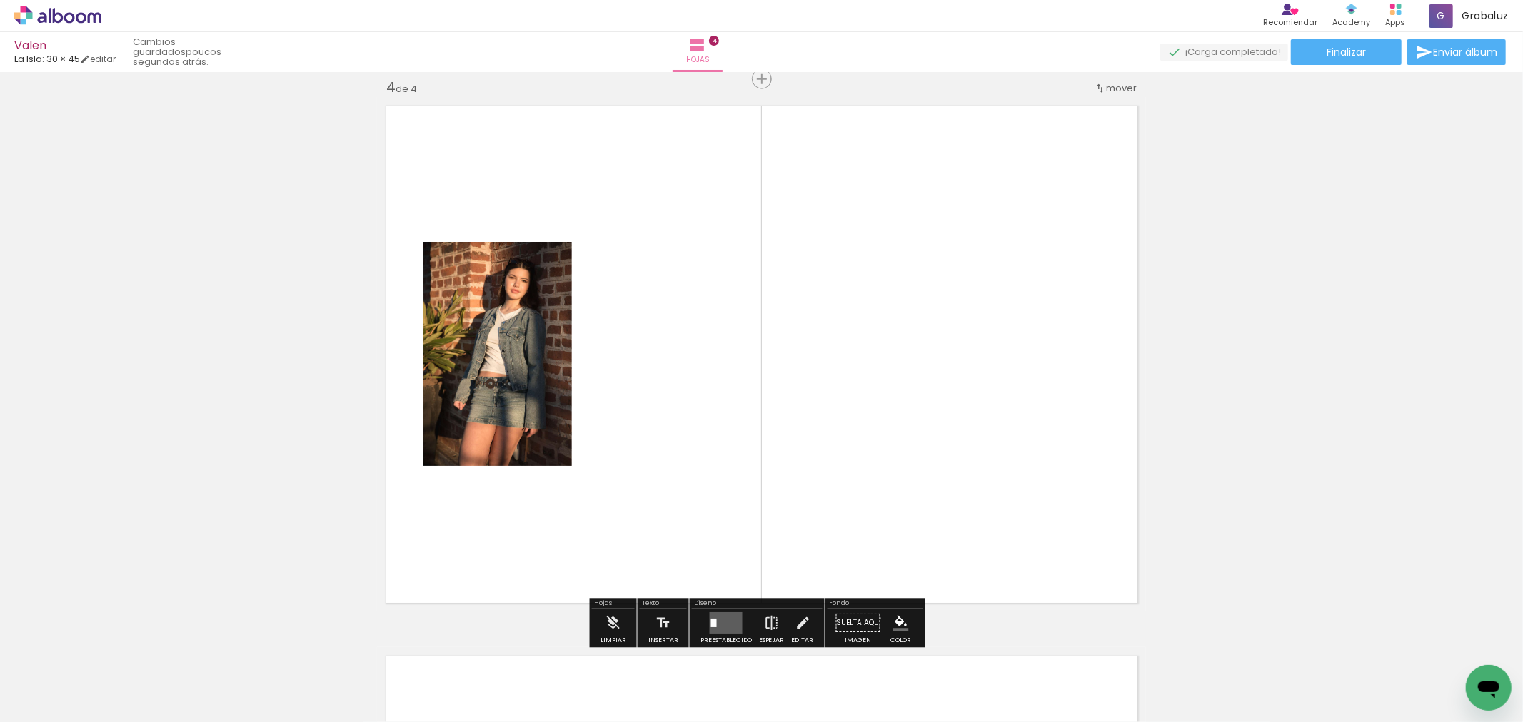
scroll to position [1668, 0]
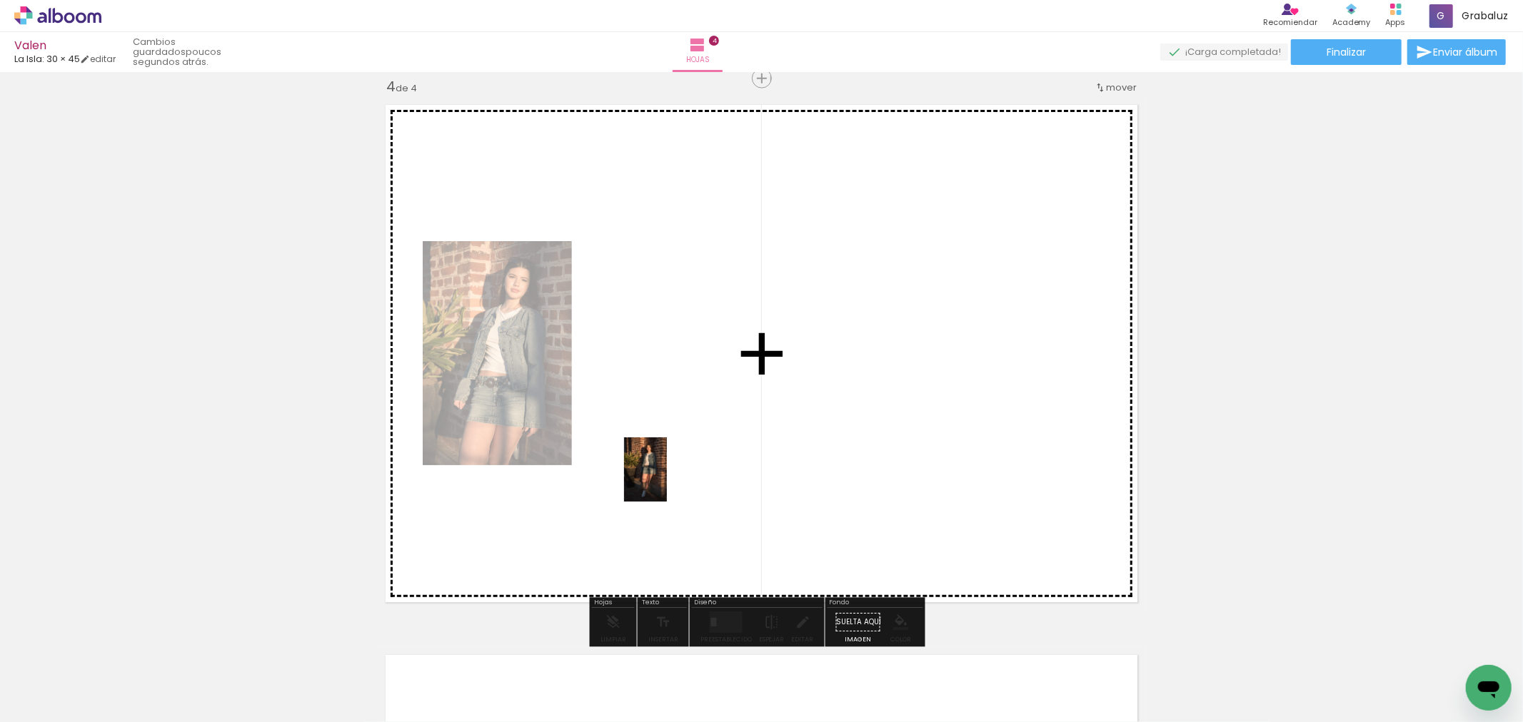
drag, startPoint x: 550, startPoint y: 681, endPoint x: 707, endPoint y: 440, distance: 286.9
click at [707, 440] on quentale-workspace at bounding box center [761, 361] width 1523 height 722
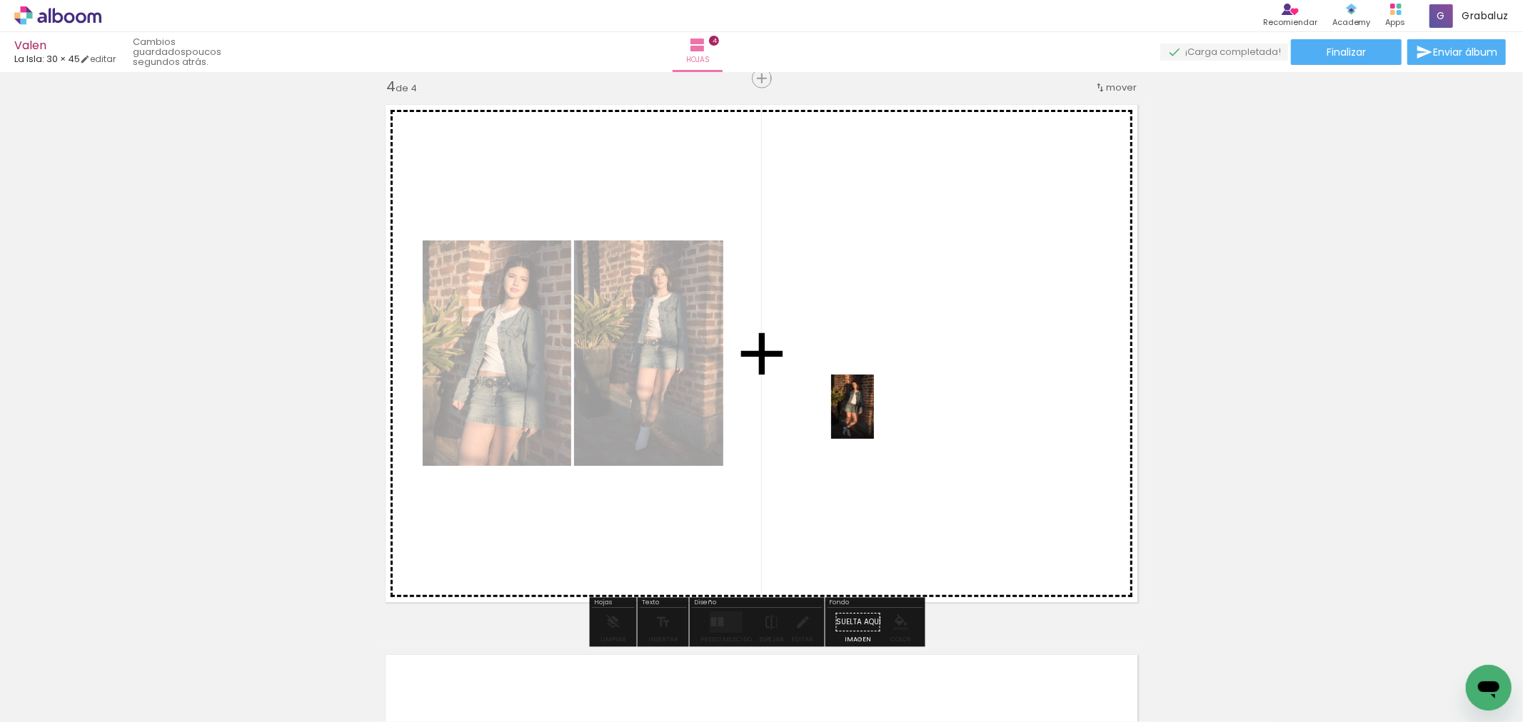
drag, startPoint x: 622, startPoint y: 676, endPoint x: 884, endPoint y: 411, distance: 373.1
click at [885, 410] on quentale-workspace at bounding box center [761, 361] width 1523 height 722
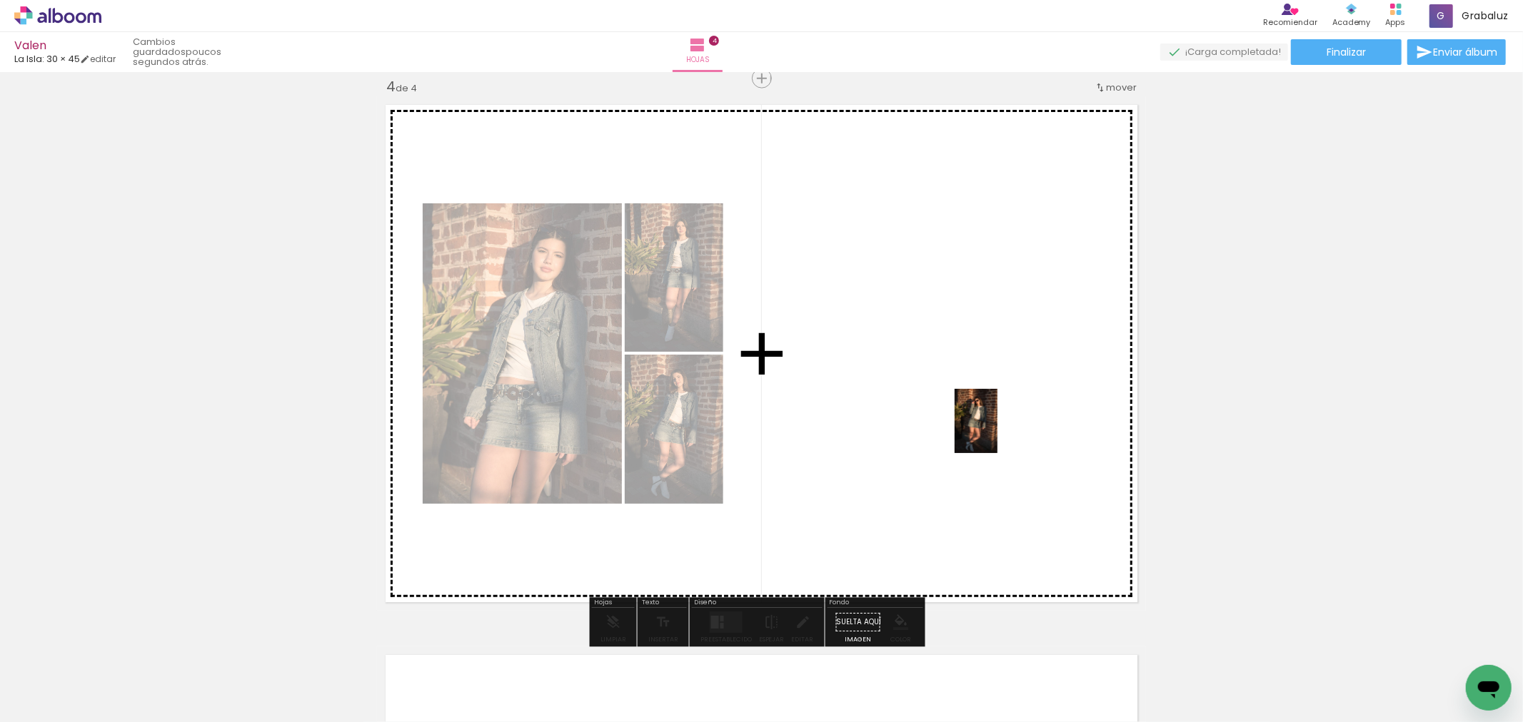
drag, startPoint x: 717, startPoint y: 687, endPoint x: 997, endPoint y: 432, distance: 379.0
click at [997, 432] on quentale-workspace at bounding box center [761, 361] width 1523 height 722
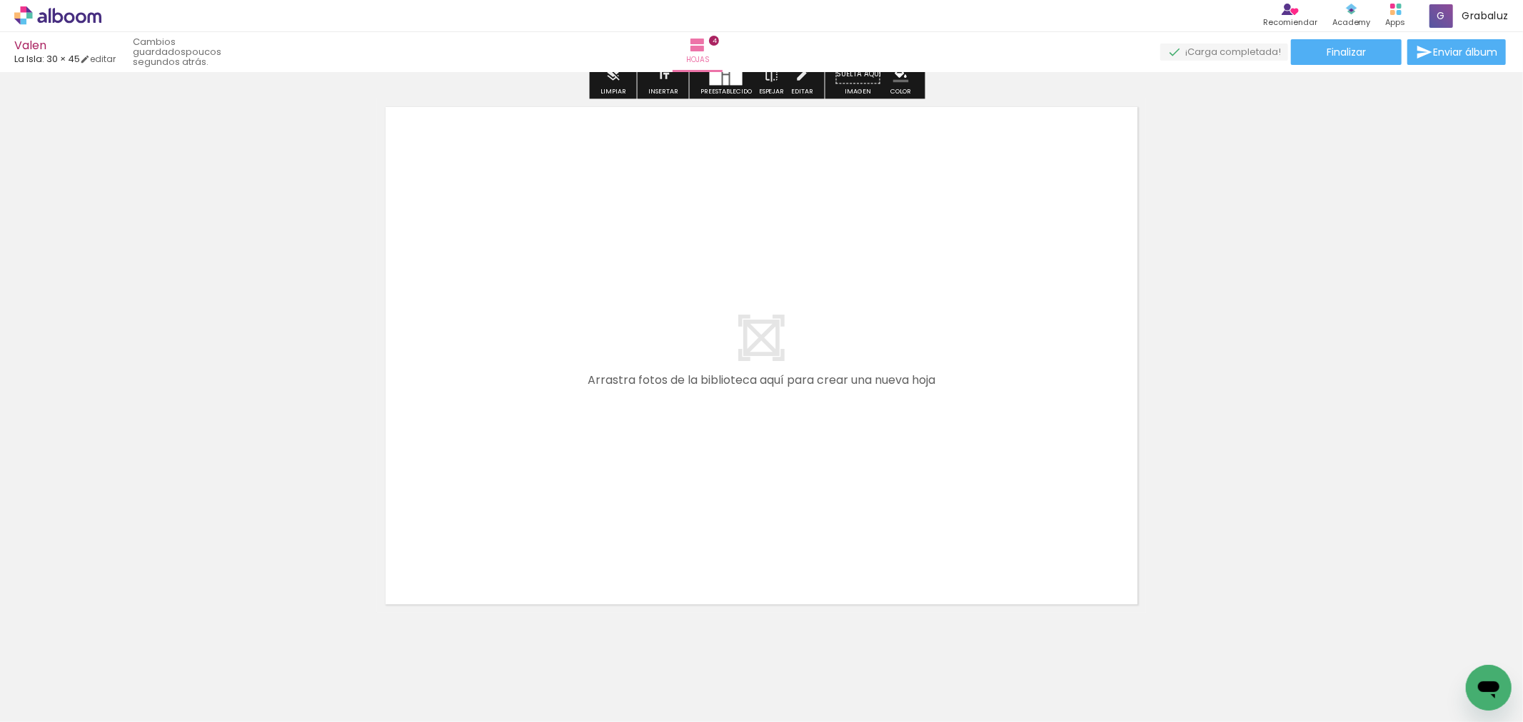
scroll to position [2224, 0]
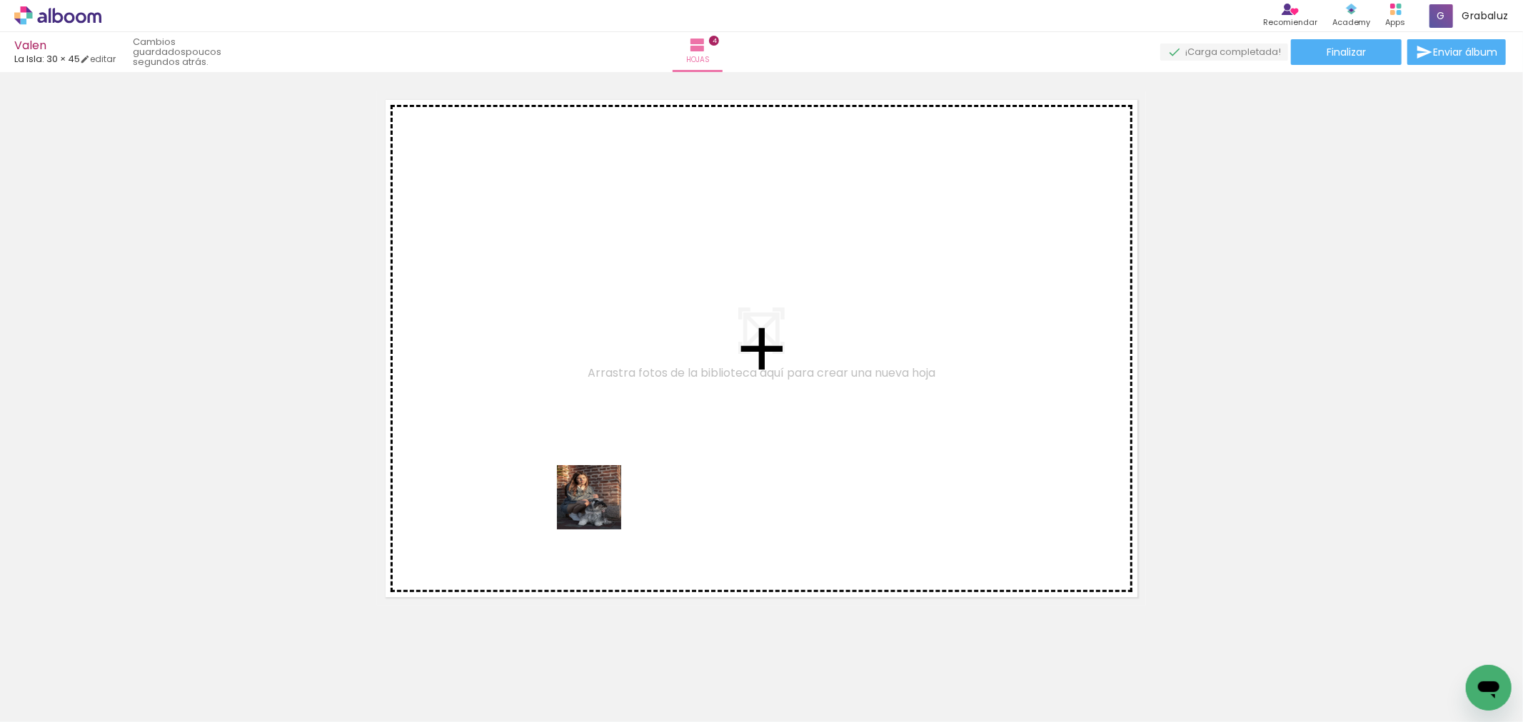
drag, startPoint x: 793, startPoint y: 691, endPoint x: 552, endPoint y: 440, distance: 348.4
click at [552, 440] on quentale-workspace at bounding box center [761, 361] width 1523 height 722
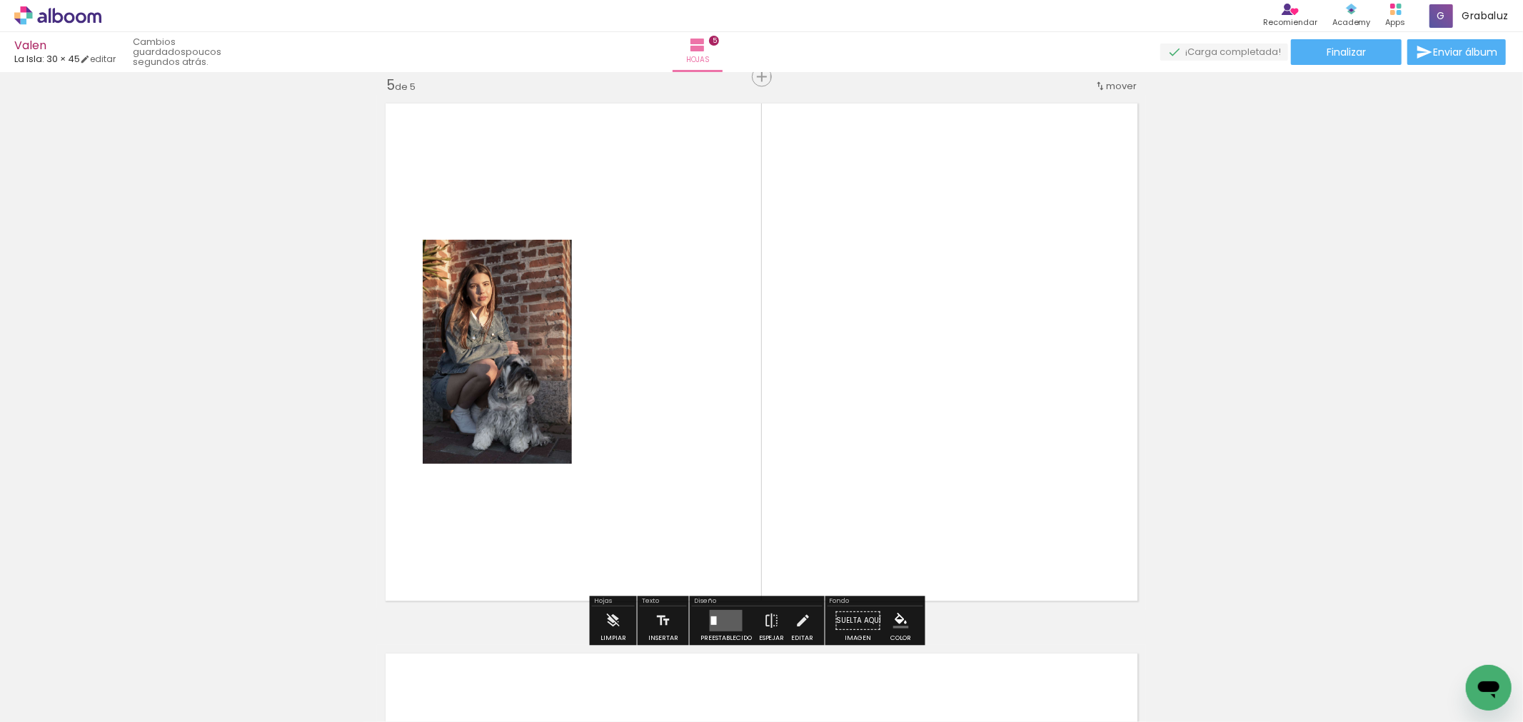
scroll to position [2219, 0]
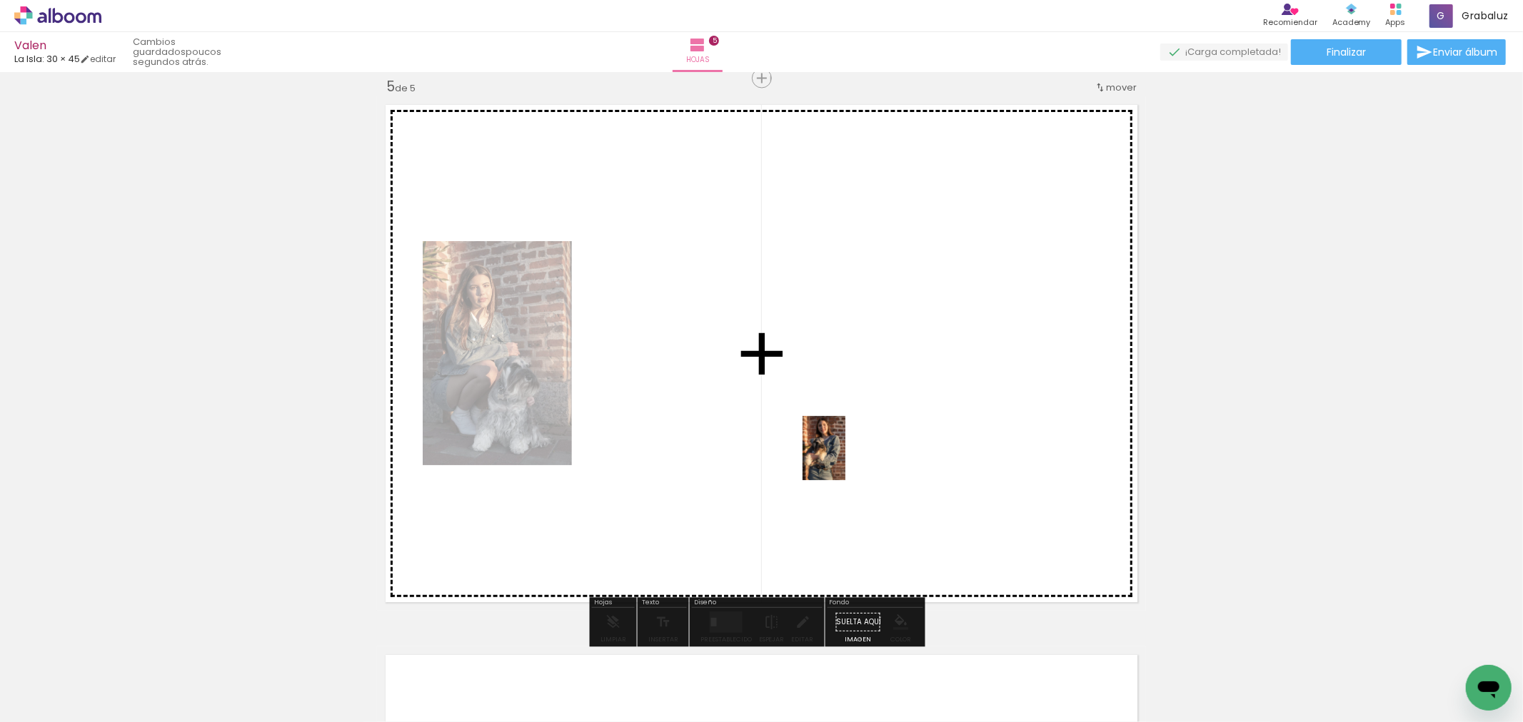
drag, startPoint x: 885, startPoint y: 687, endPoint x: 845, endPoint y: 459, distance: 231.9
click at [845, 459] on quentale-workspace at bounding box center [761, 361] width 1523 height 722
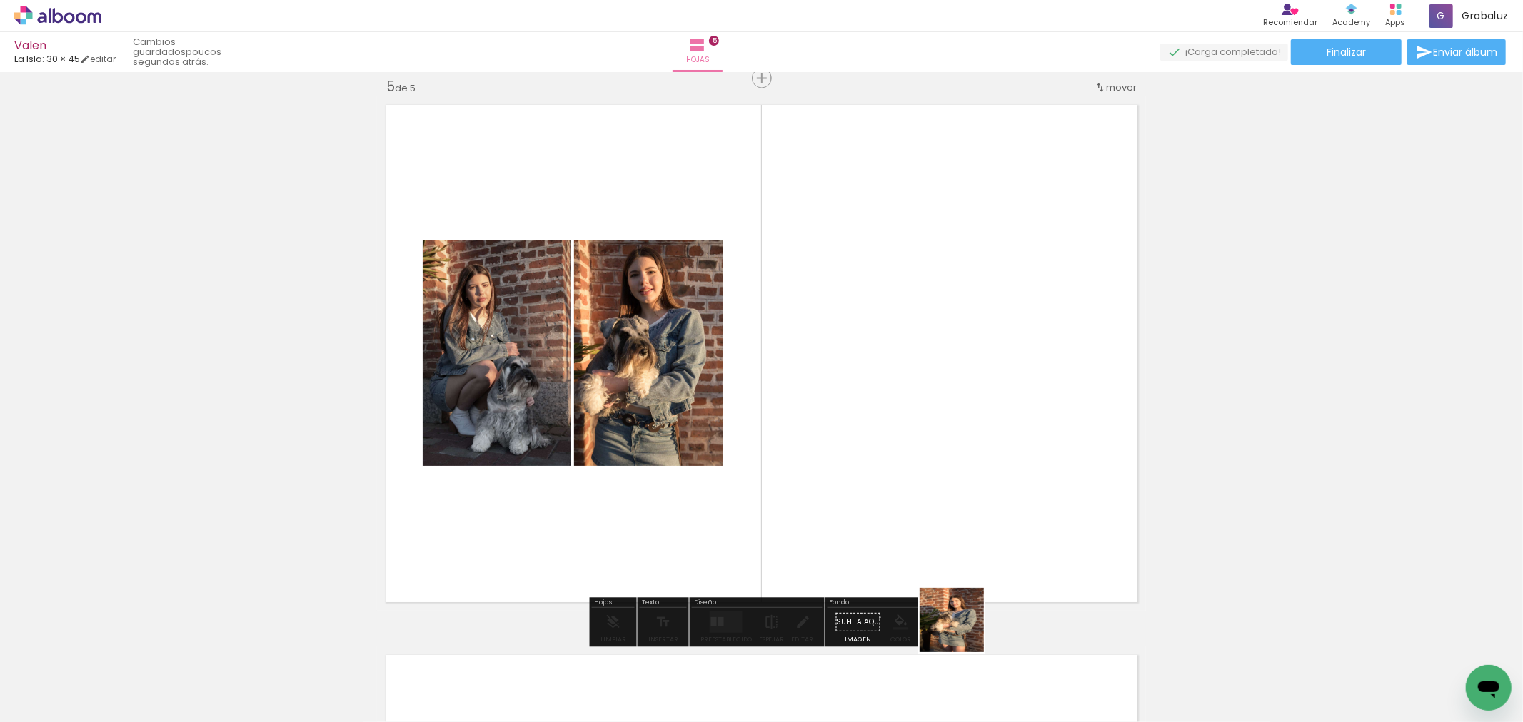
drag, startPoint x: 955, startPoint y: 680, endPoint x: 1059, endPoint y: 650, distance: 108.3
click at [966, 419] on quentale-workspace at bounding box center [761, 361] width 1523 height 722
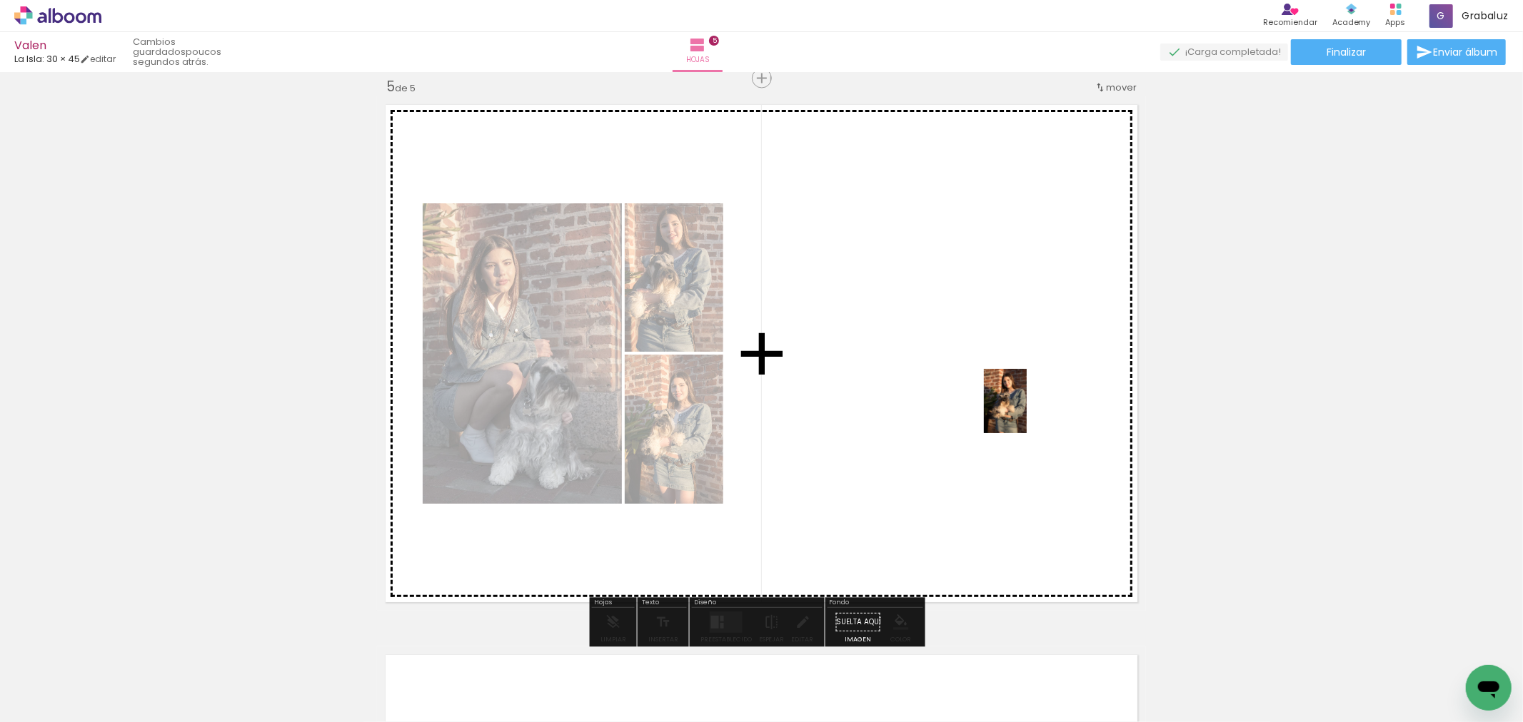
drag, startPoint x: 1040, startPoint y: 597, endPoint x: 1027, endPoint y: 412, distance: 185.4
click at [1027, 412] on quentale-workspace at bounding box center [761, 361] width 1523 height 722
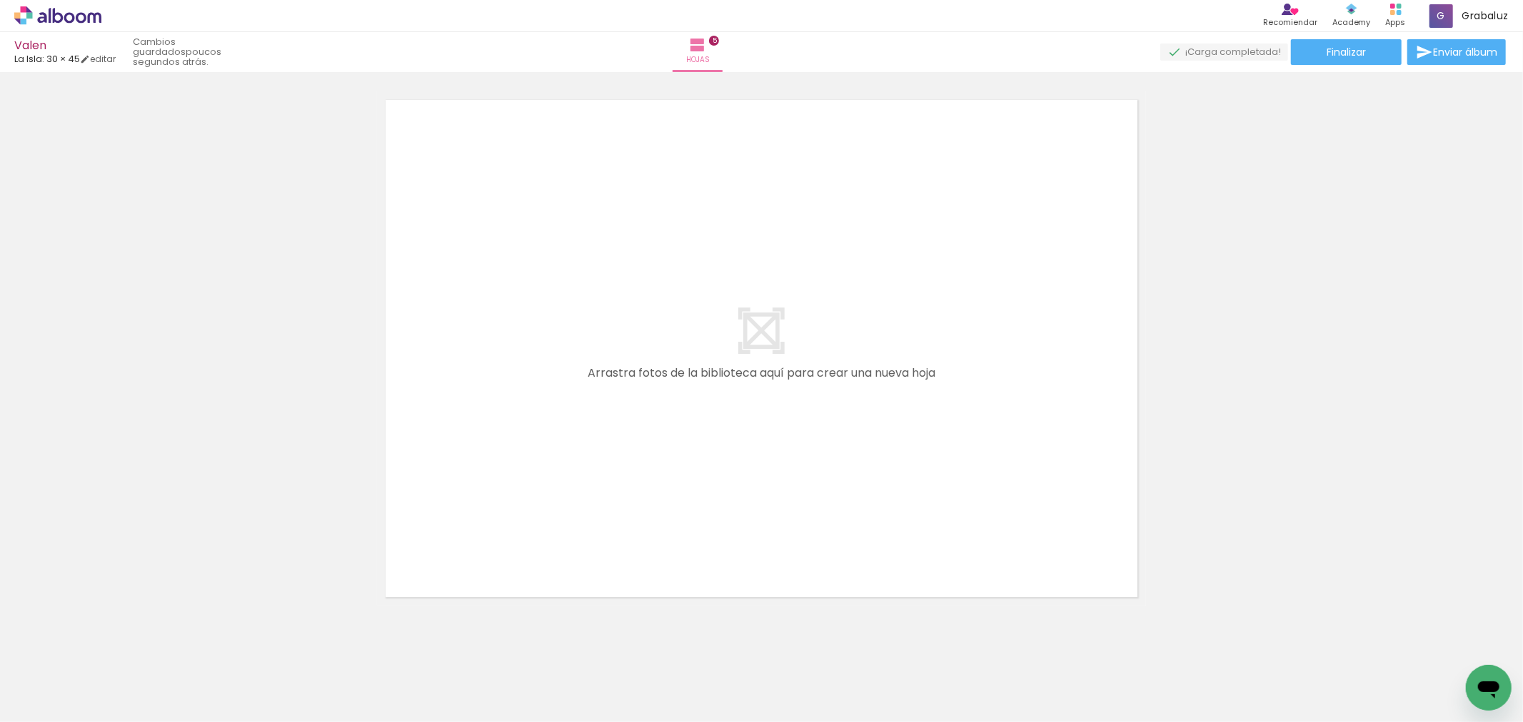
scroll to position [0, 841]
drag, startPoint x: 340, startPoint y: 684, endPoint x: 419, endPoint y: 702, distance: 81.2
click at [510, 475] on quentale-workspace at bounding box center [761, 361] width 1523 height 722
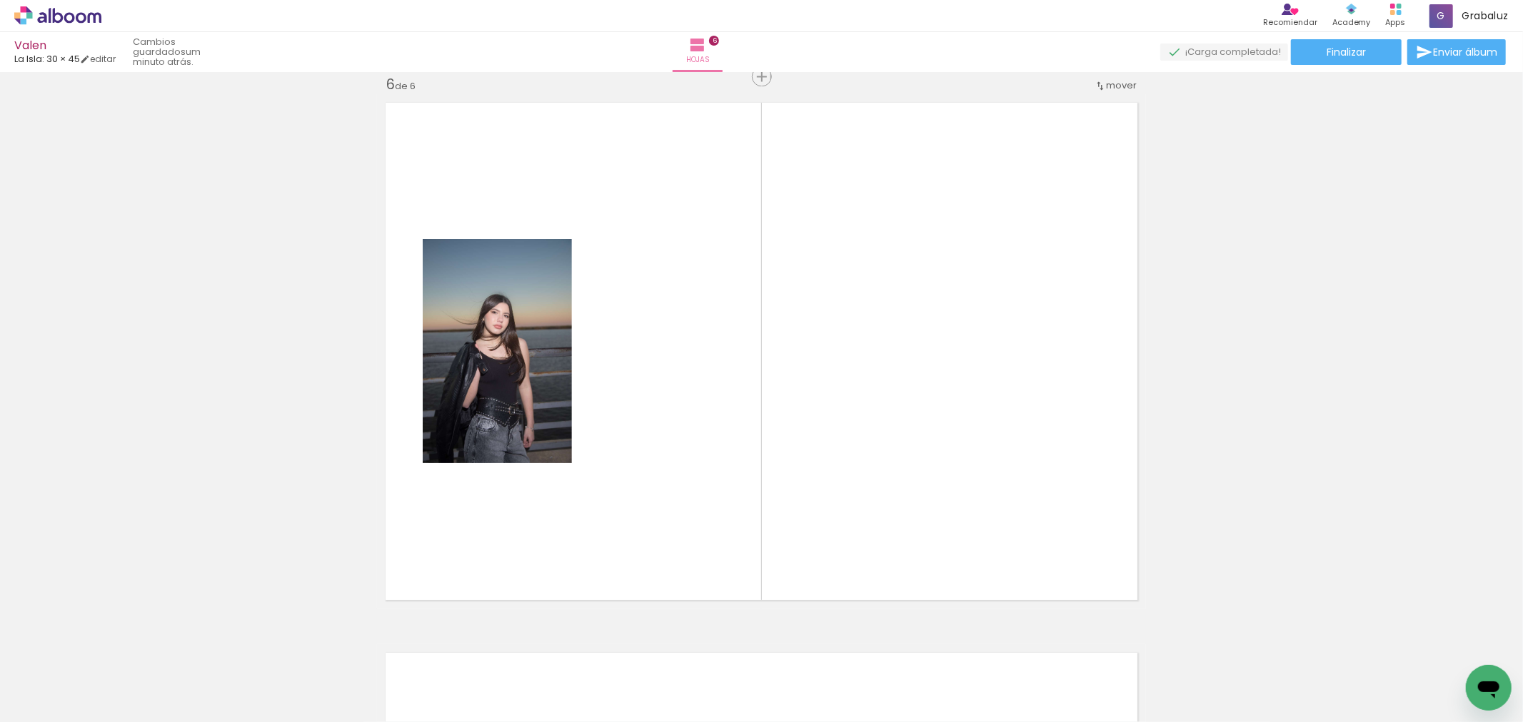
scroll to position [2770, 0]
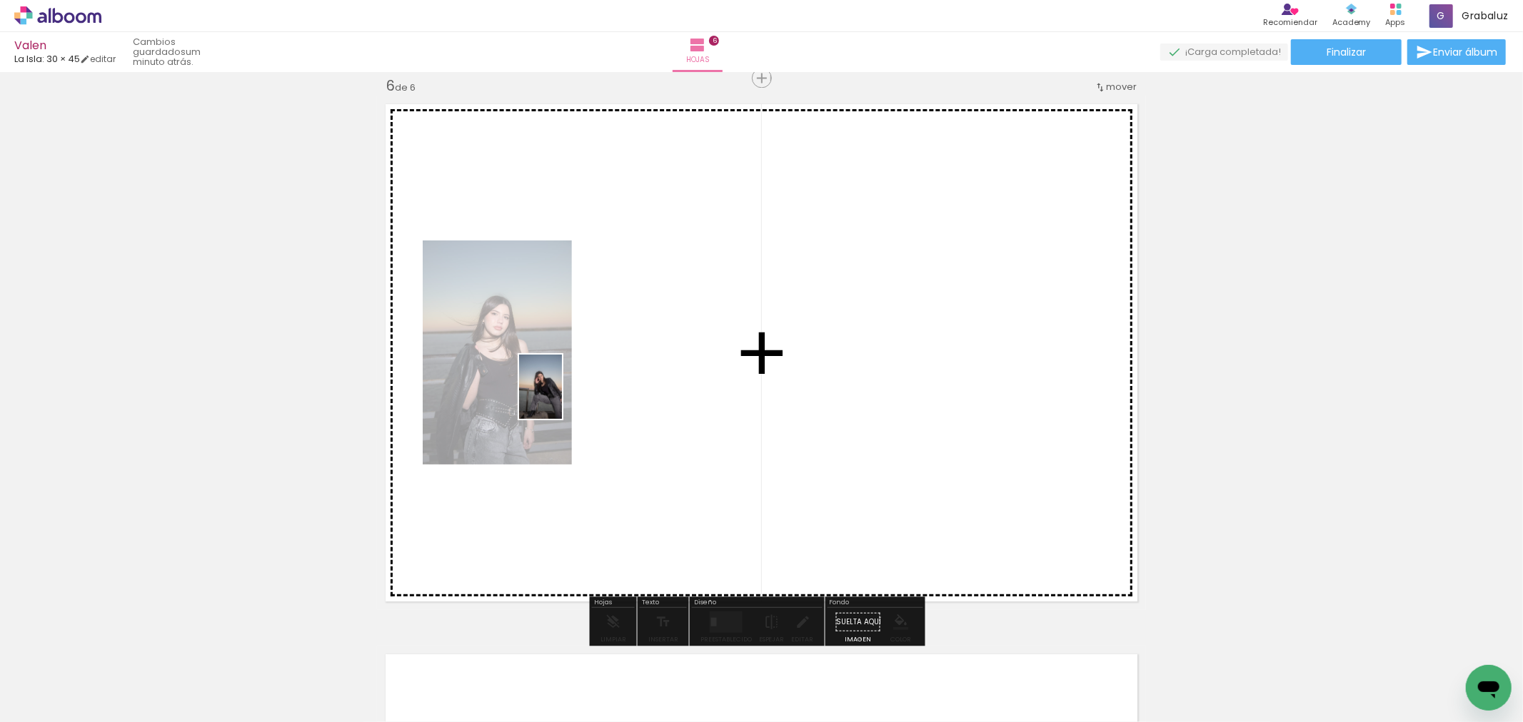
drag, startPoint x: 412, startPoint y: 688, endPoint x: 528, endPoint y: 558, distance: 174.4
click at [562, 403] on quentale-workspace at bounding box center [761, 361] width 1523 height 722
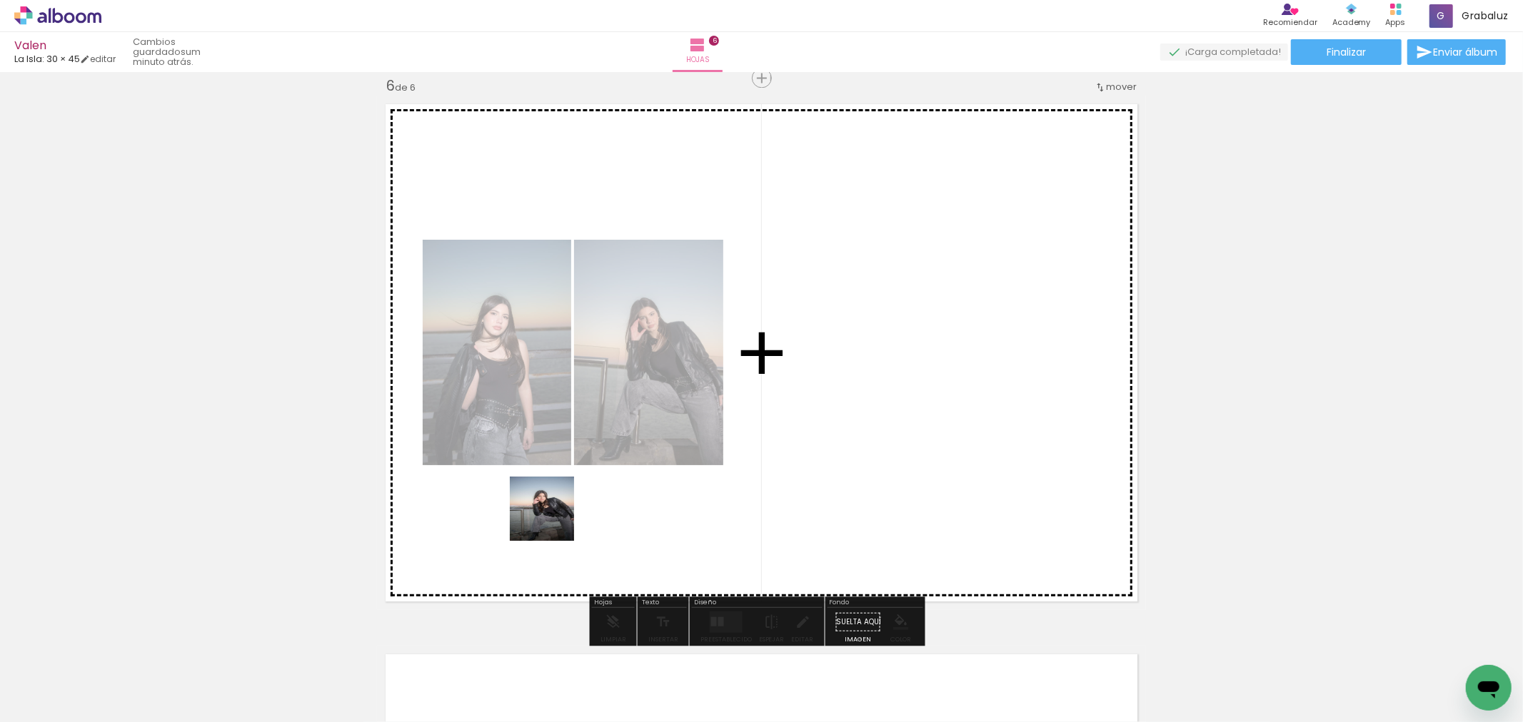
drag, startPoint x: 495, startPoint y: 679, endPoint x: 603, endPoint y: 631, distance: 117.3
click at [598, 408] on quentale-workspace at bounding box center [761, 361] width 1523 height 722
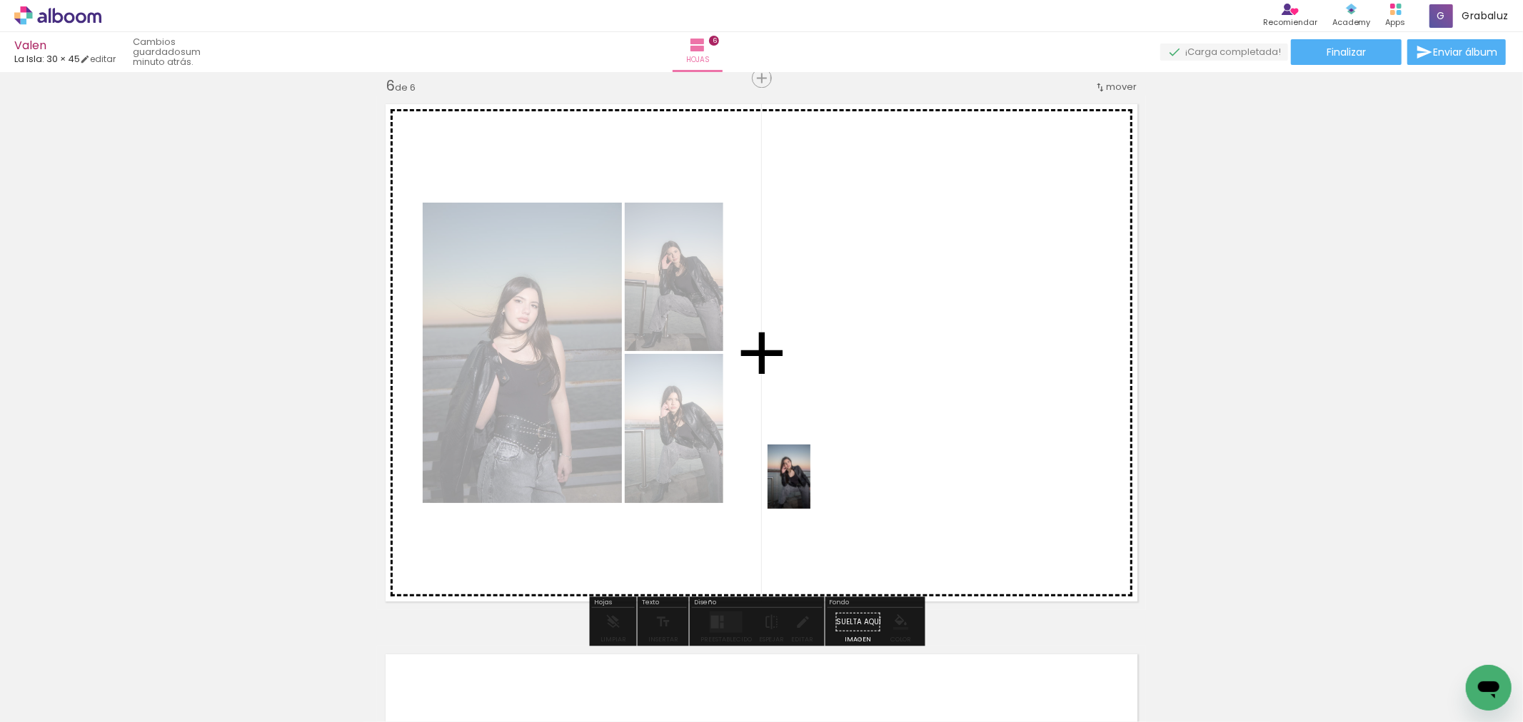
drag, startPoint x: 658, startPoint y: 600, endPoint x: 810, endPoint y: 488, distance: 189.3
click at [810, 488] on quentale-workspace at bounding box center [761, 361] width 1523 height 722
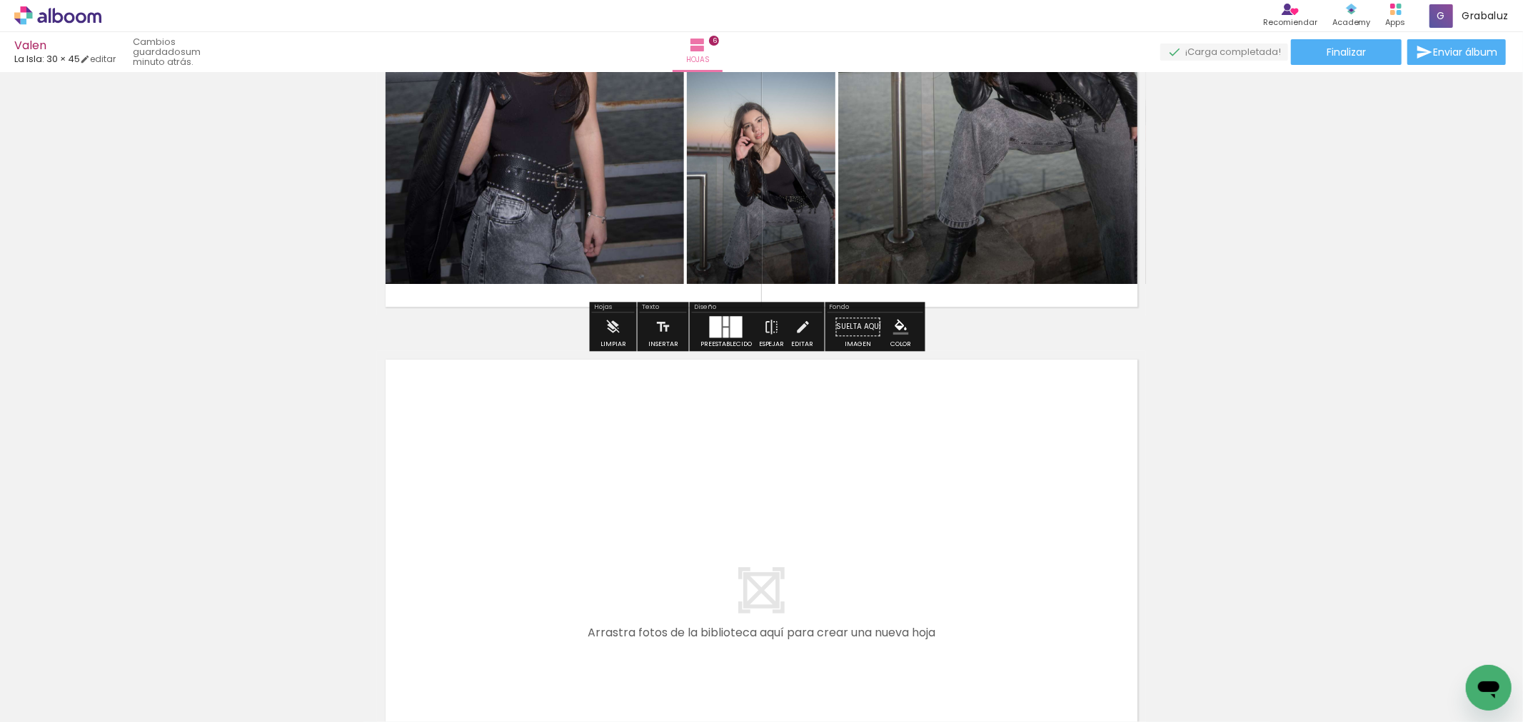
scroll to position [3087, 0]
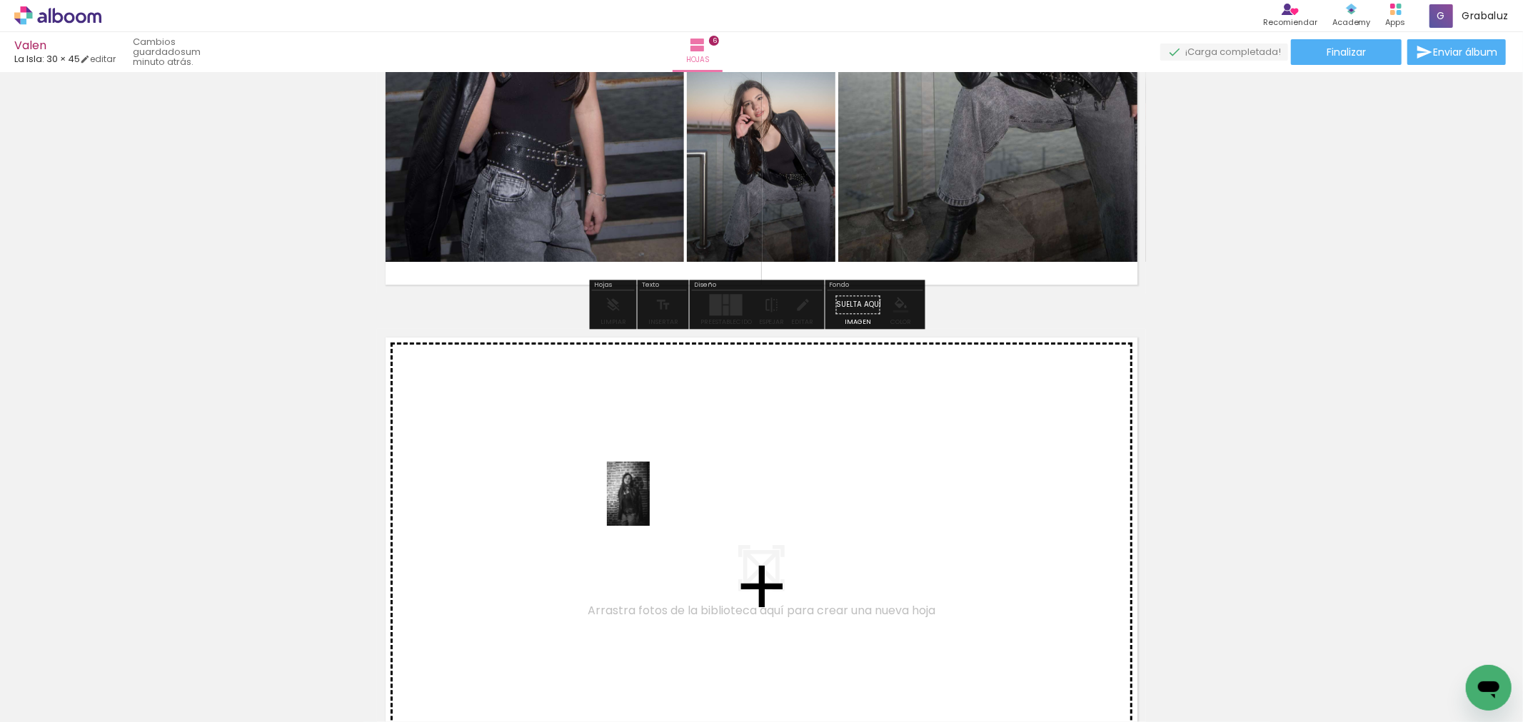
drag, startPoint x: 659, startPoint y: 688, endPoint x: 655, endPoint y: 511, distance: 177.1
click at [655, 511] on quentale-workspace at bounding box center [761, 361] width 1523 height 722
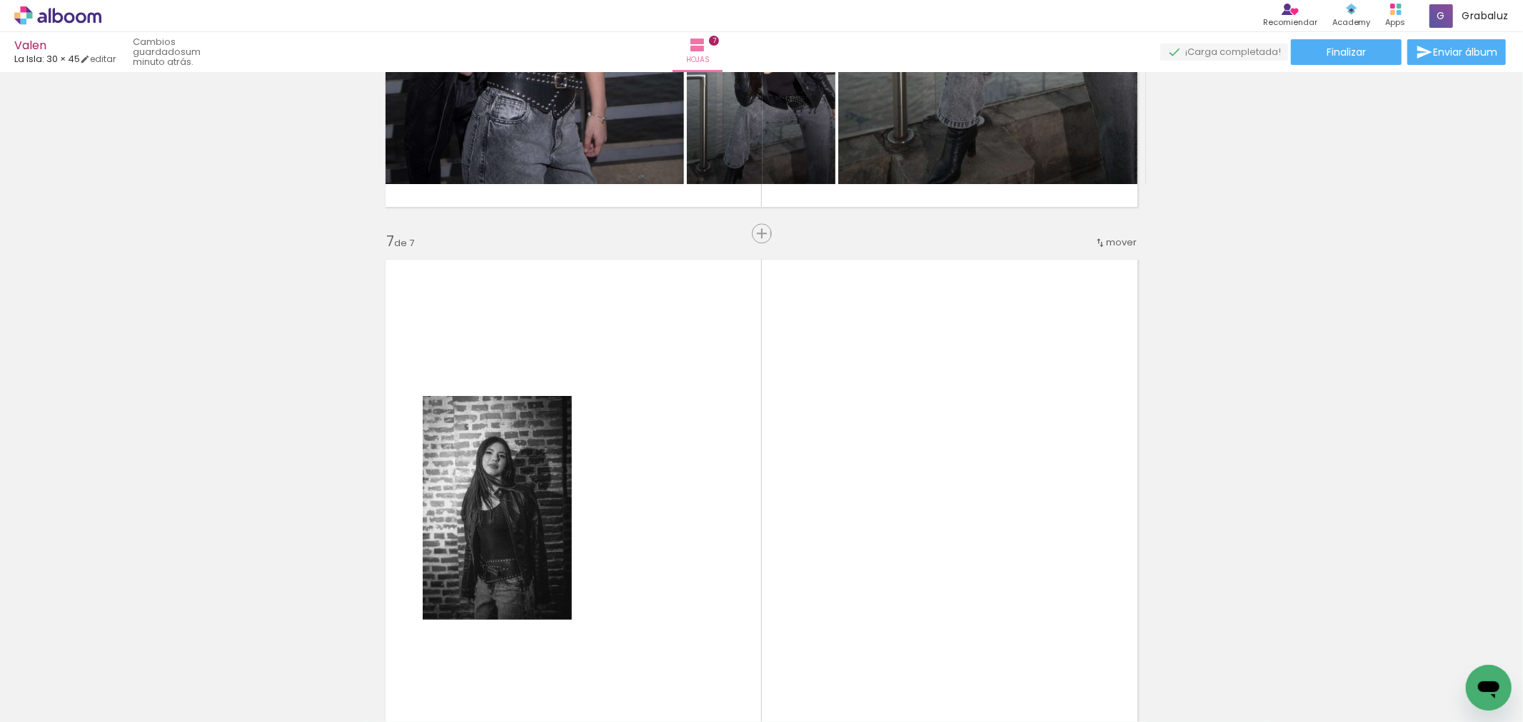
scroll to position [3320, 0]
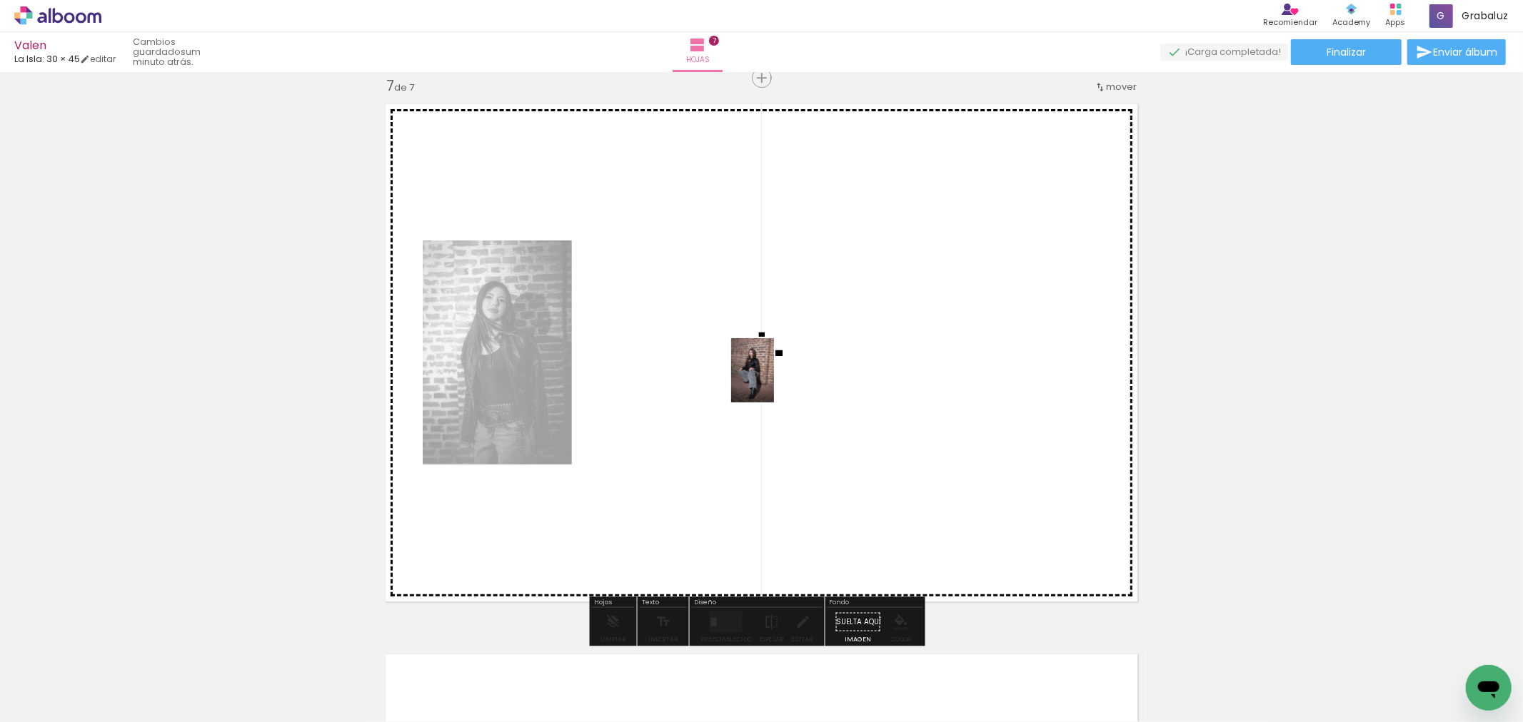
drag, startPoint x: 762, startPoint y: 468, endPoint x: 774, endPoint y: 381, distance: 87.1
click at [774, 381] on quentale-workspace at bounding box center [761, 361] width 1523 height 722
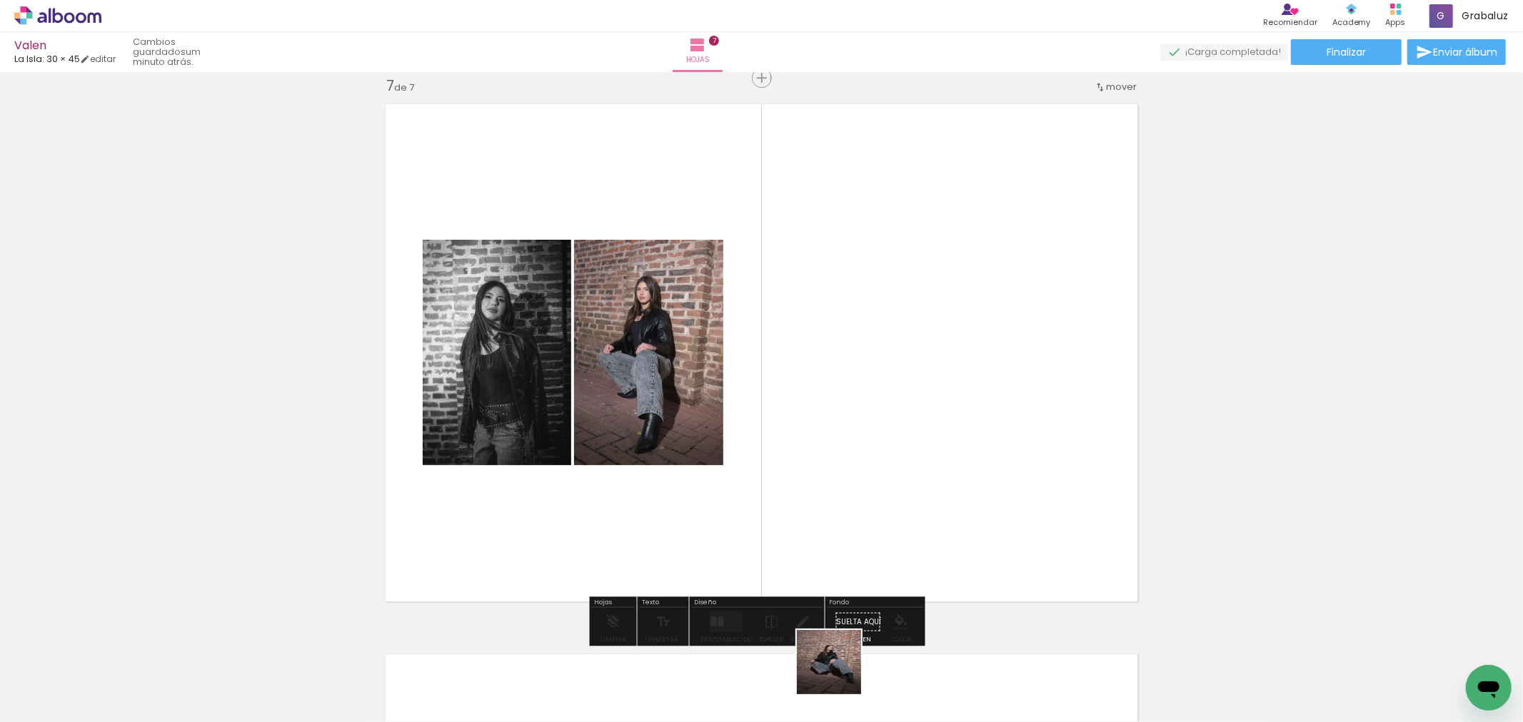
drag, startPoint x: 835, startPoint y: 686, endPoint x: 1007, endPoint y: 332, distance: 393.7
click at [1007, 332] on quentale-workspace at bounding box center [761, 361] width 1523 height 722
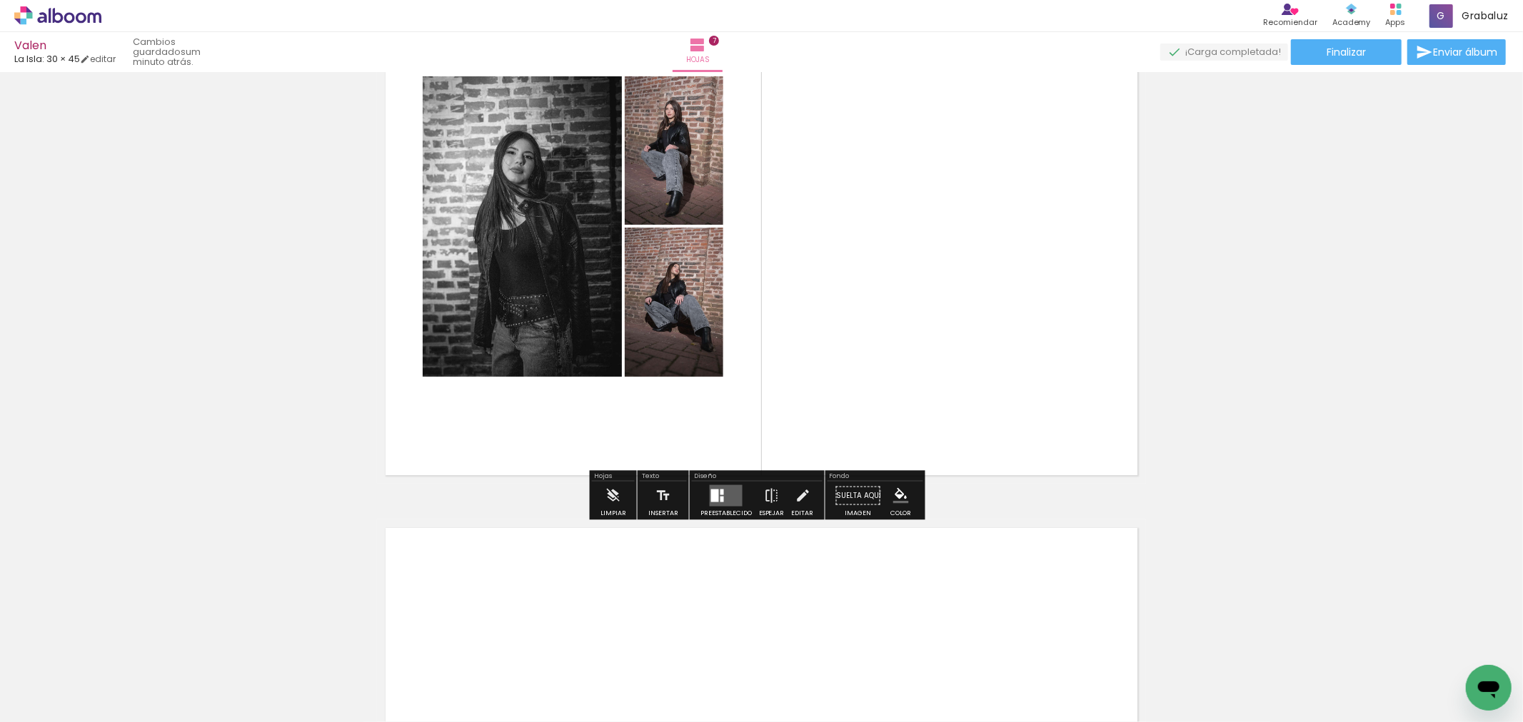
scroll to position [3558, 0]
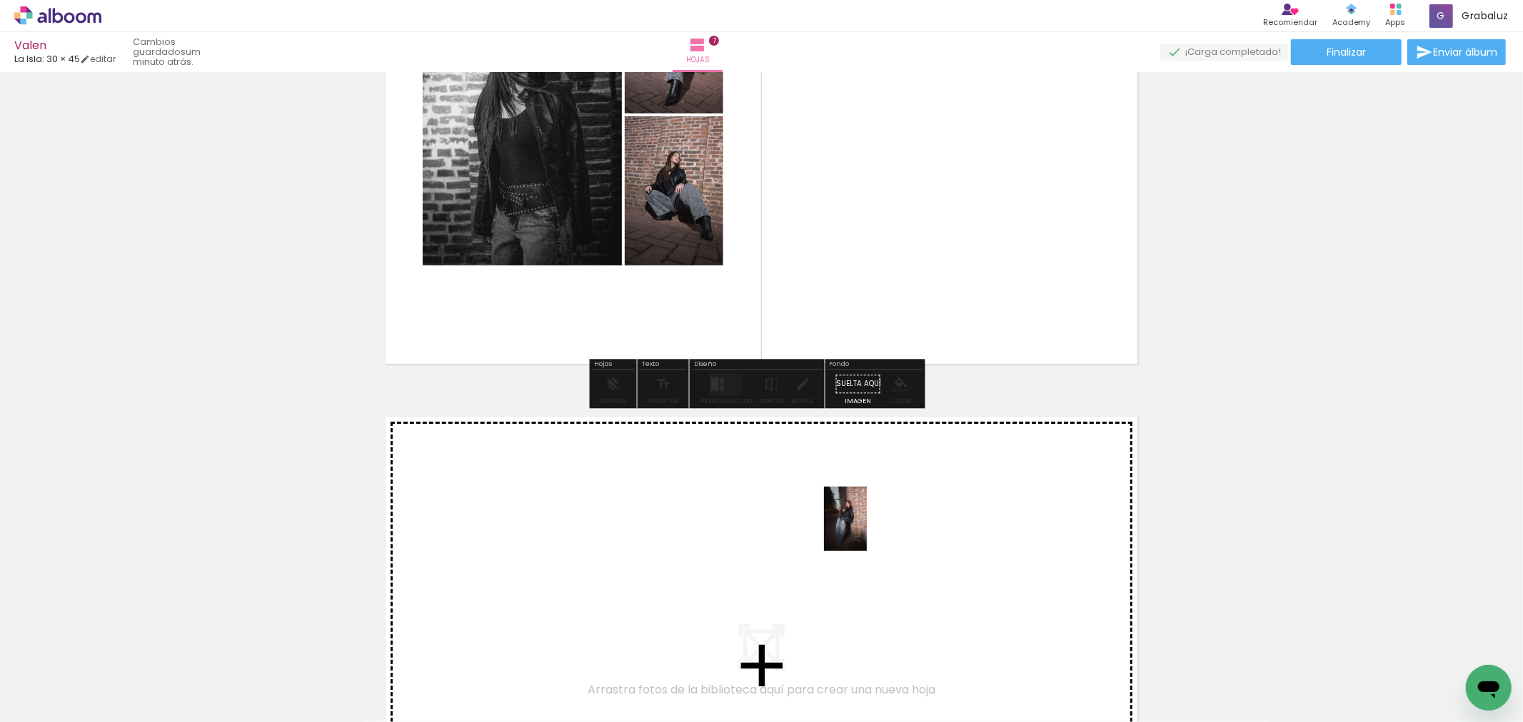
drag, startPoint x: 892, startPoint y: 679, endPoint x: 867, endPoint y: 530, distance: 151.4
click at [867, 530] on quentale-workspace at bounding box center [761, 361] width 1523 height 722
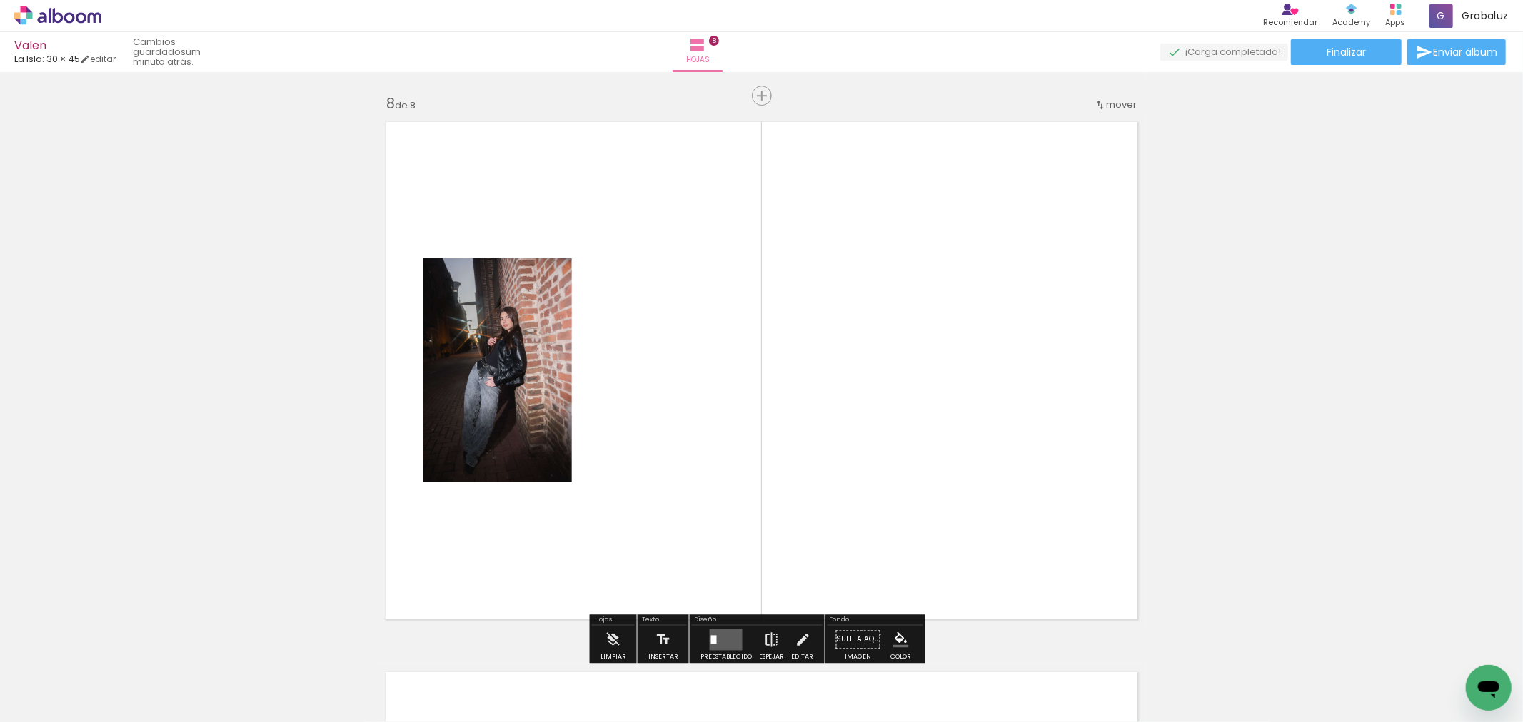
scroll to position [3871, 0]
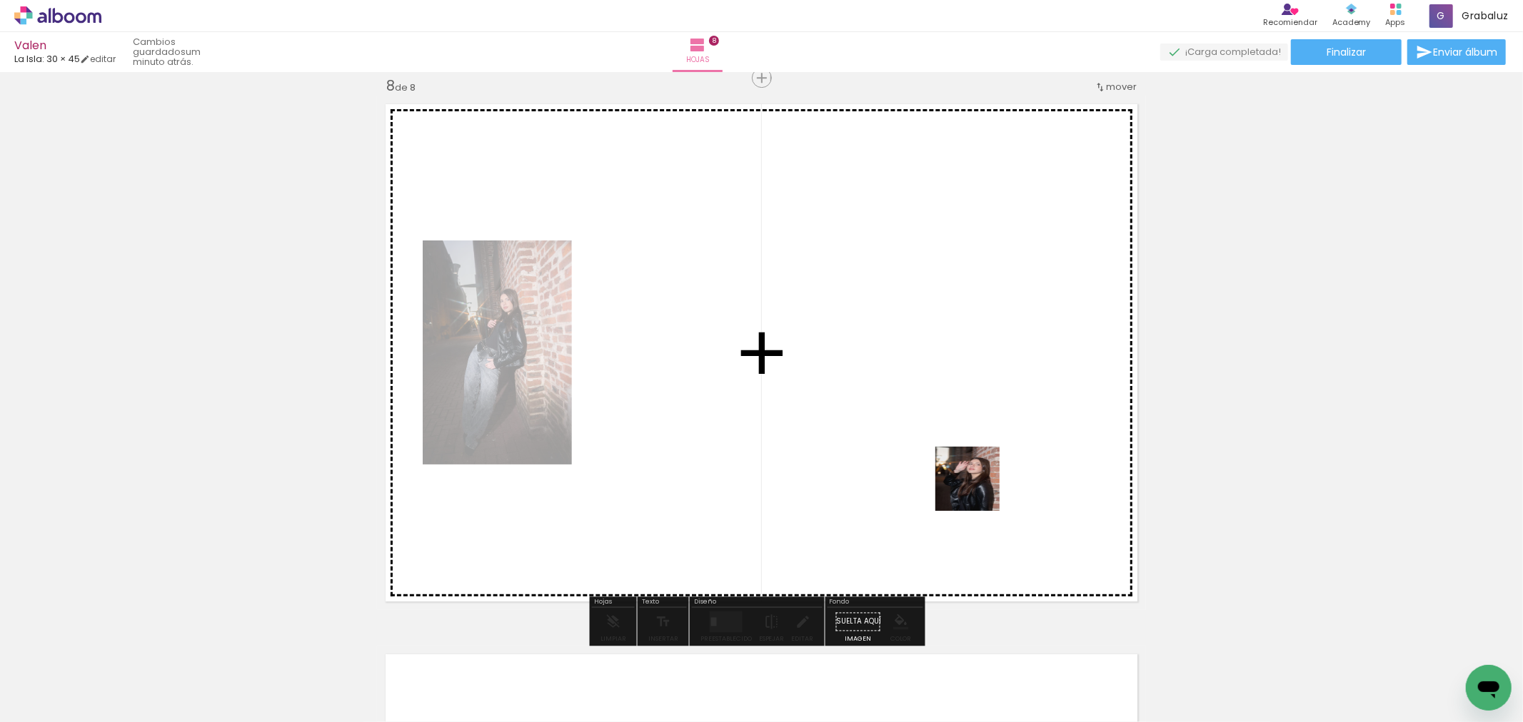
drag, startPoint x: 982, startPoint y: 675, endPoint x: 972, endPoint y: 503, distance: 173.1
click at [979, 430] on quentale-workspace at bounding box center [761, 361] width 1523 height 722
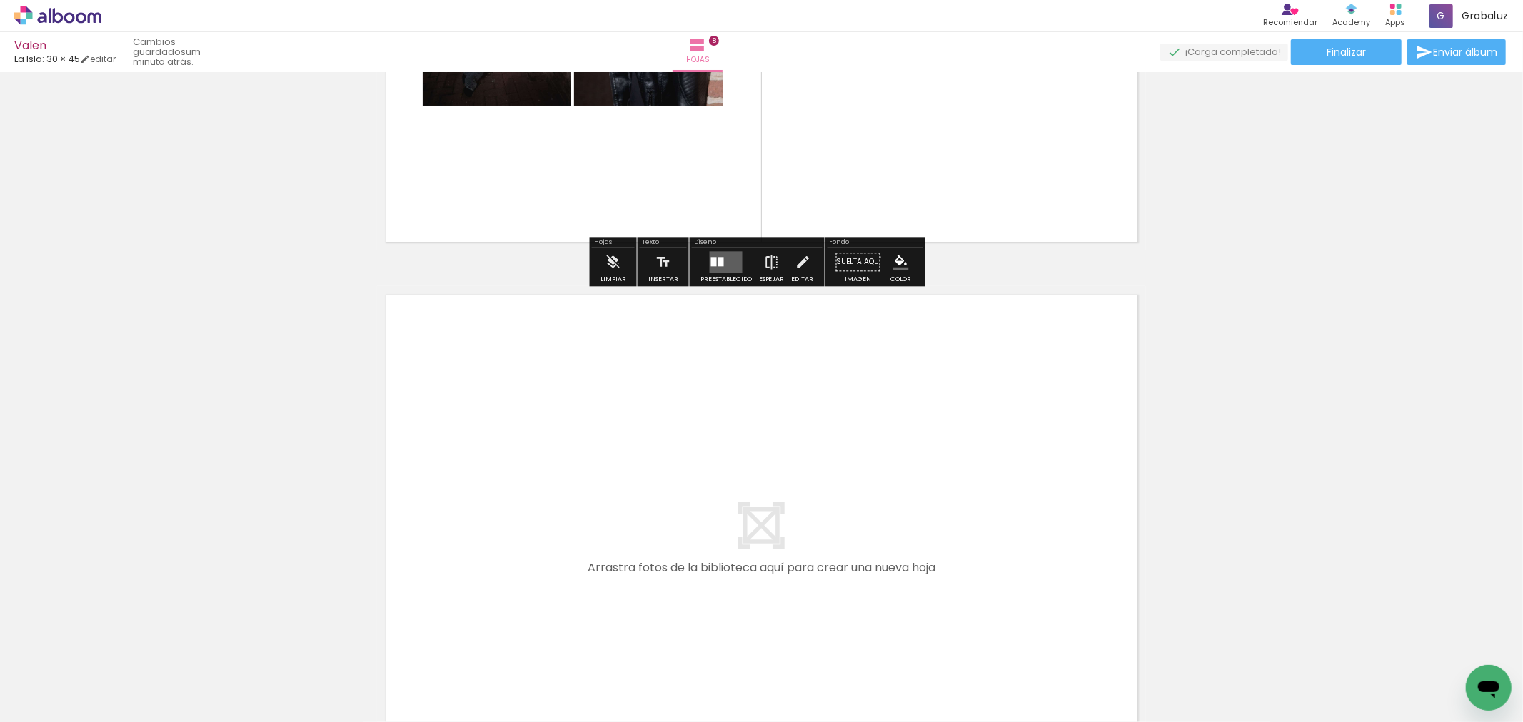
scroll to position [4346, 0]
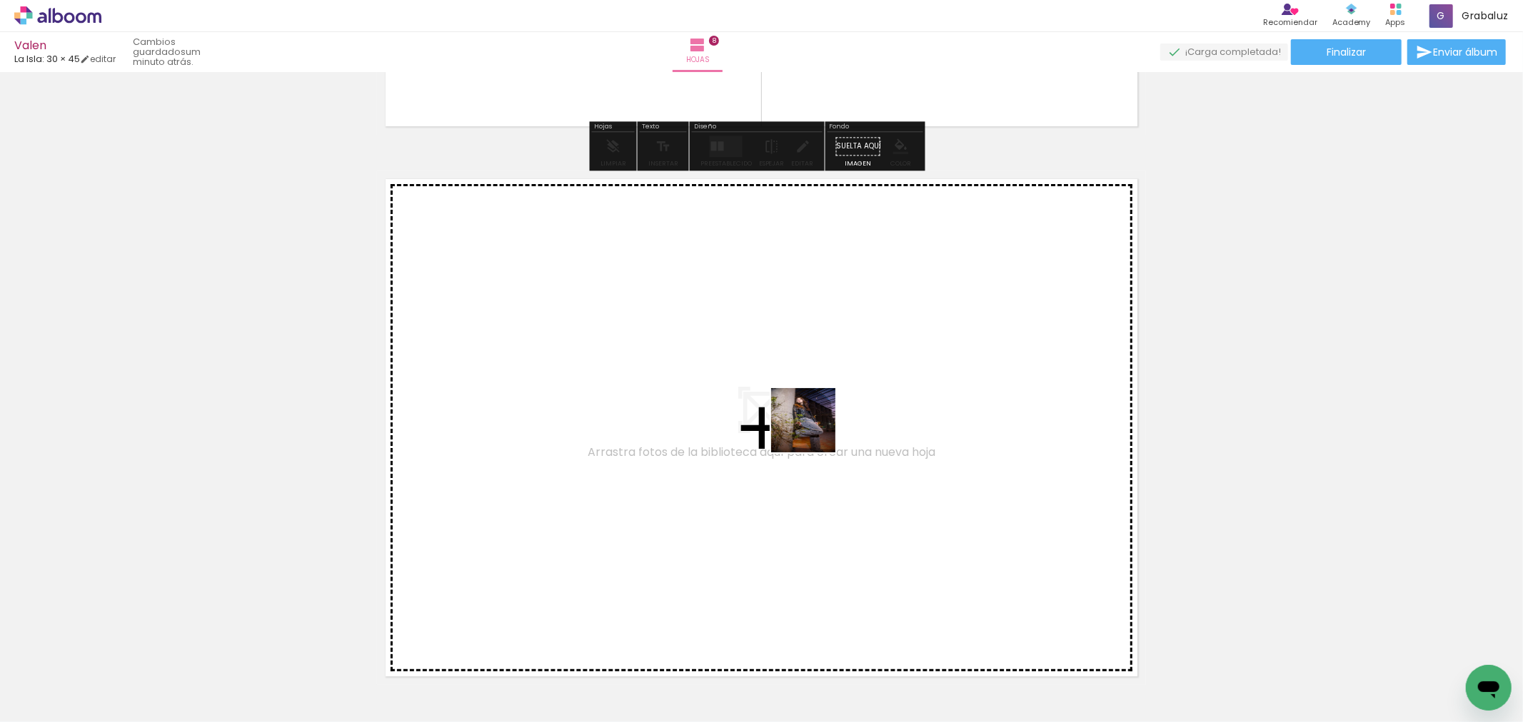
drag, startPoint x: 814, startPoint y: 431, endPoint x: 1074, endPoint y: 633, distance: 329.7
click at [814, 440] on quentale-workspace at bounding box center [761, 361] width 1523 height 722
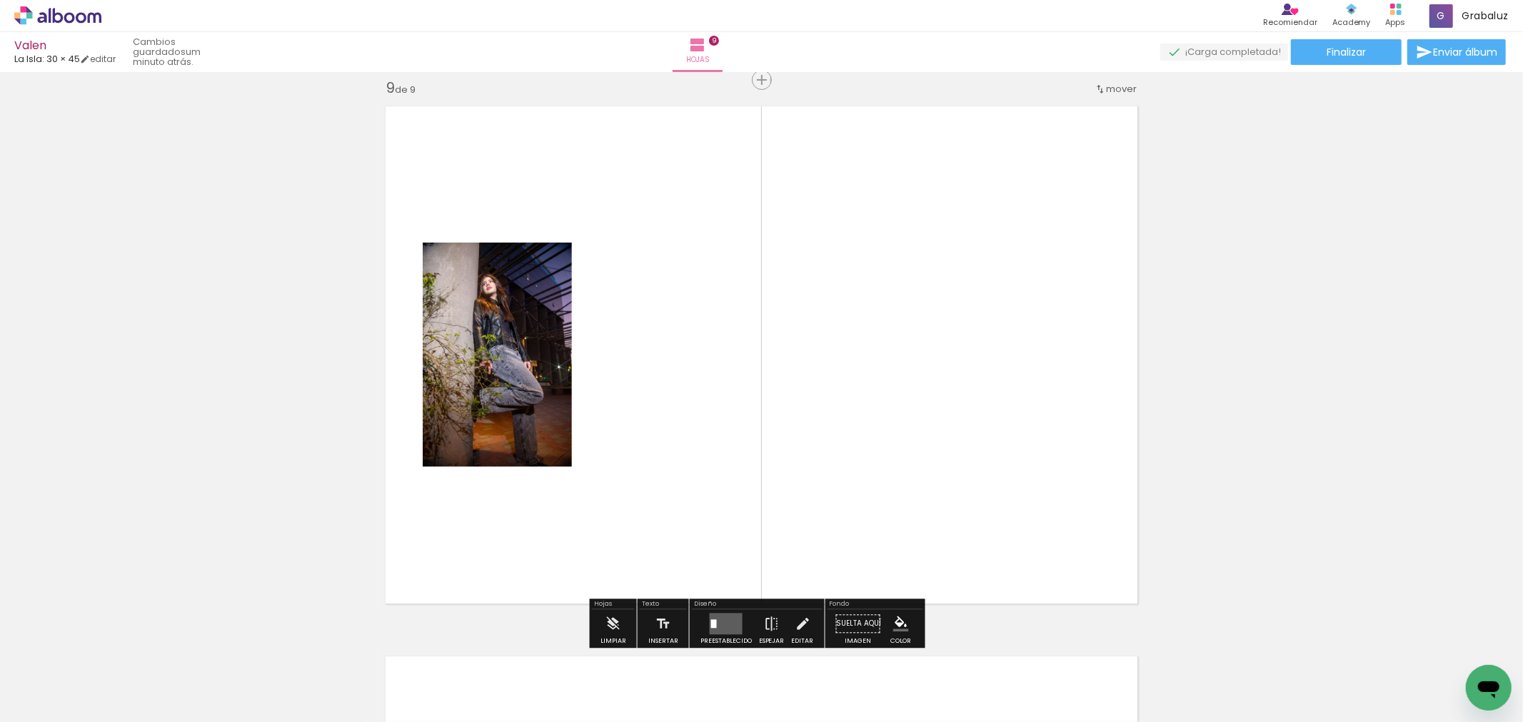
scroll to position [4421, 0]
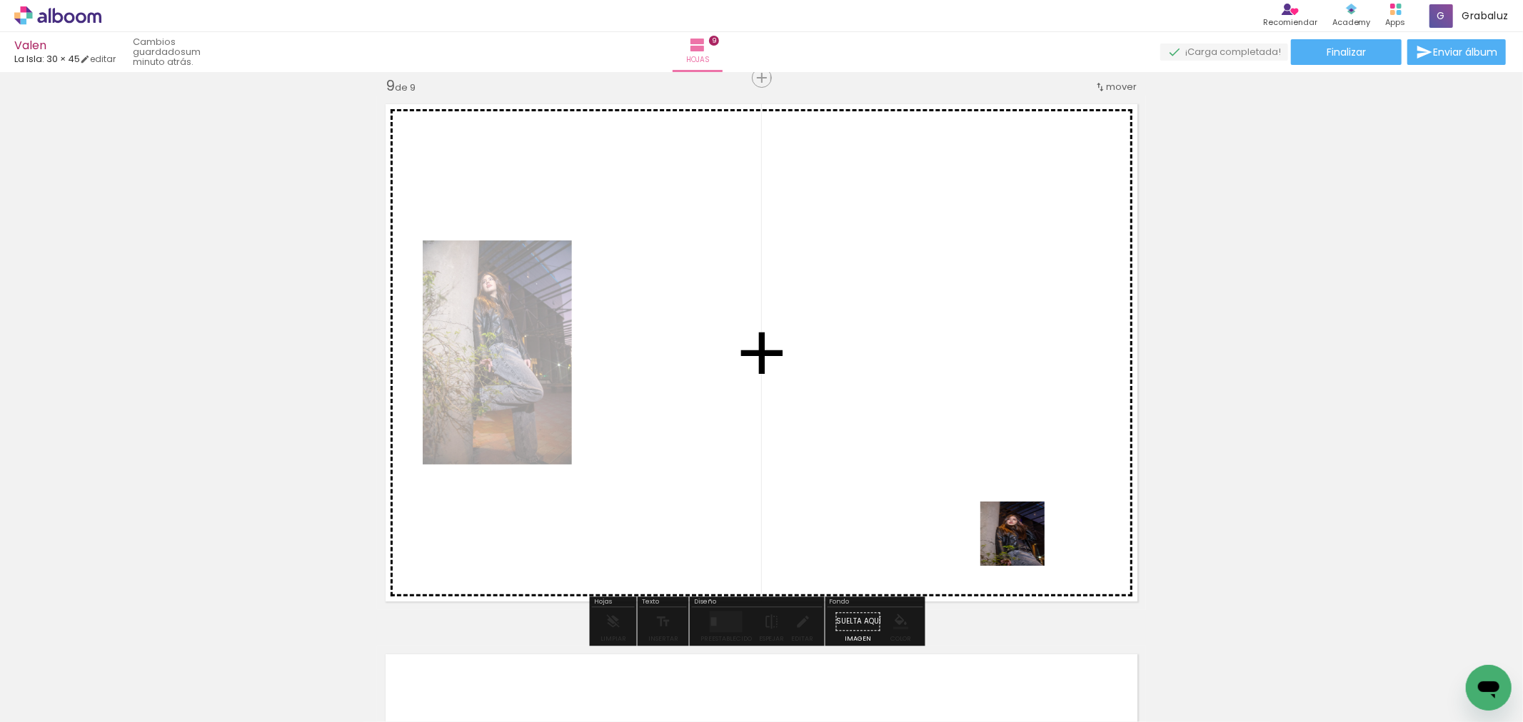
drag, startPoint x: 1153, startPoint y: 679, endPoint x: 1217, endPoint y: 636, distance: 77.2
click at [976, 473] on quentale-workspace at bounding box center [761, 361] width 1523 height 722
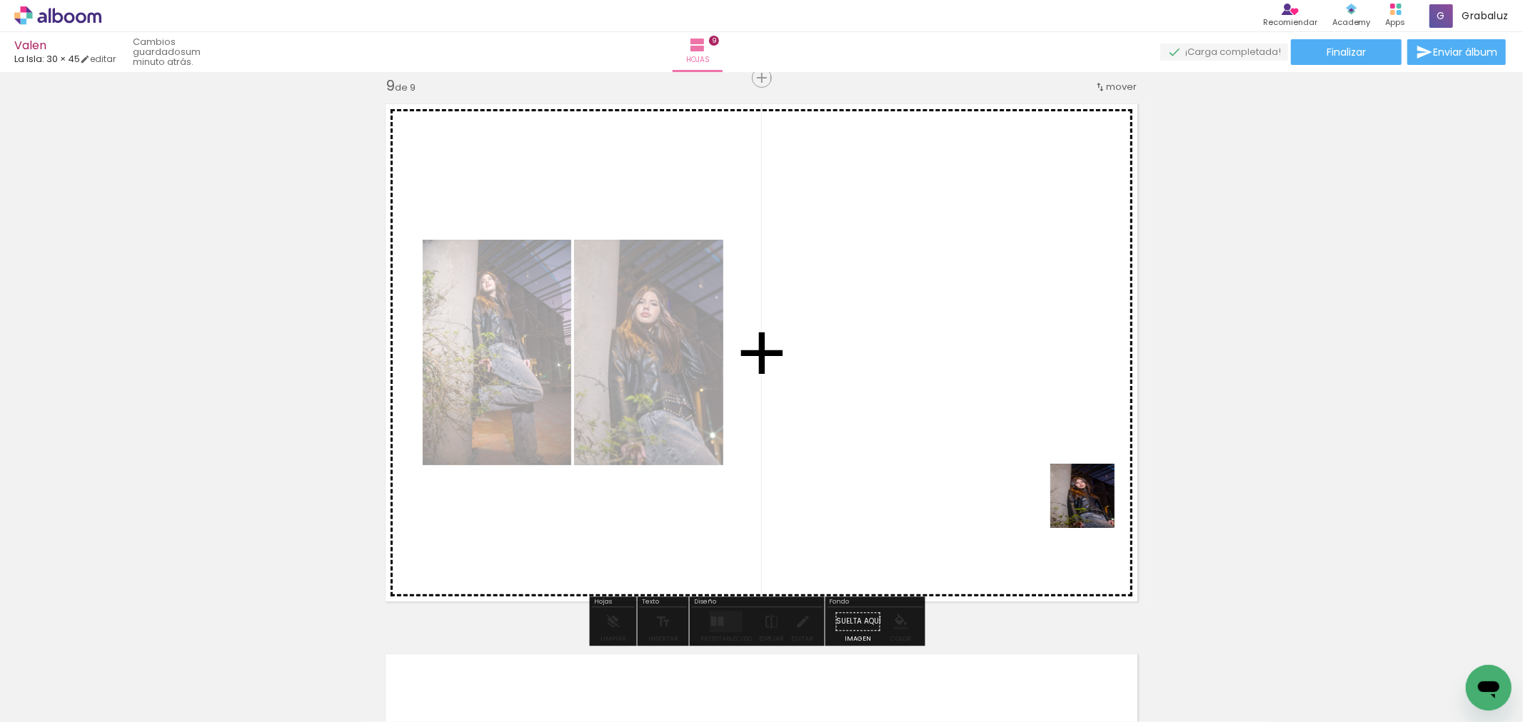
drag, startPoint x: 1093, startPoint y: 507, endPoint x: 958, endPoint y: 391, distance: 178.2
click at [926, 381] on quentale-workspace at bounding box center [761, 361] width 1523 height 722
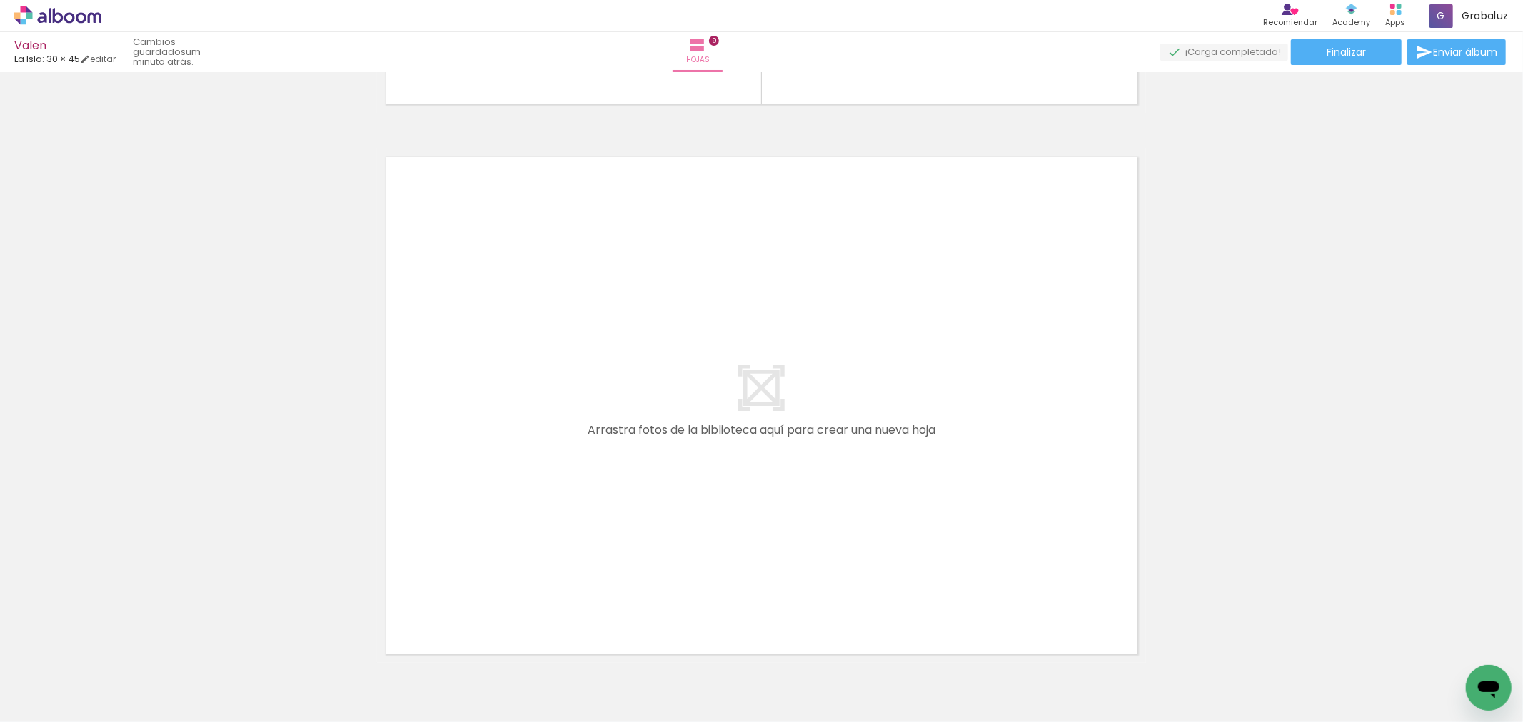
scroll to position [0, 1550]
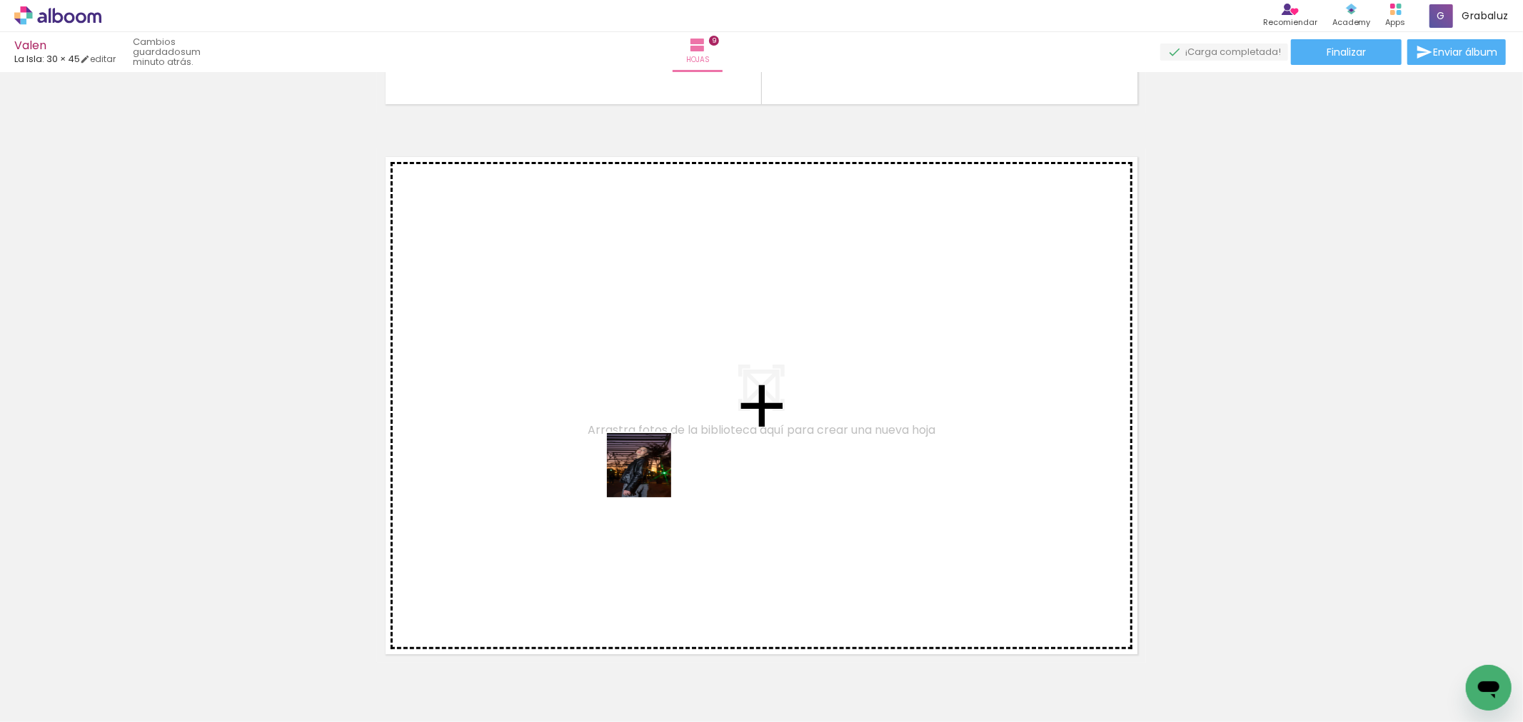
drag, startPoint x: 577, startPoint y: 673, endPoint x: 650, endPoint y: 476, distance: 209.4
click at [650, 476] on quentale-workspace at bounding box center [761, 361] width 1523 height 722
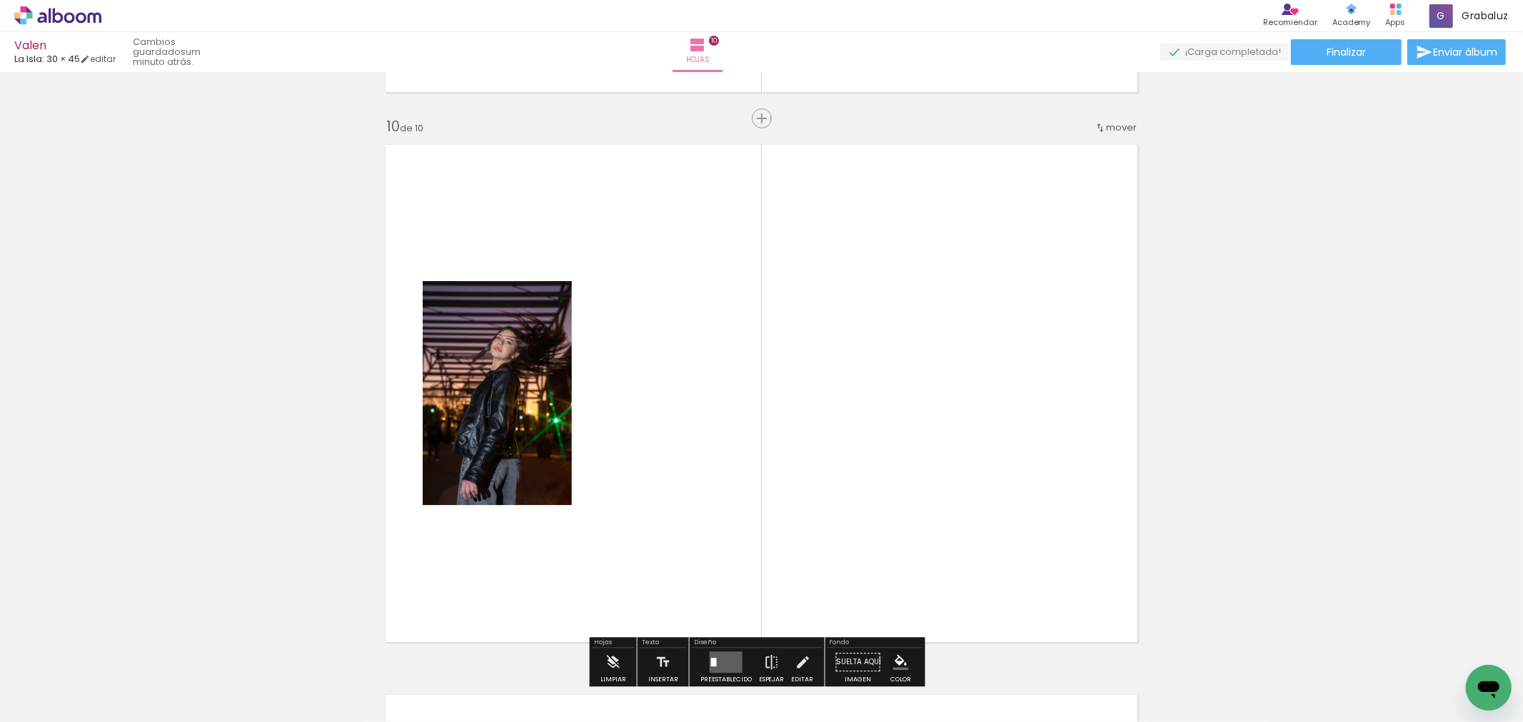
scroll to position [4972, 0]
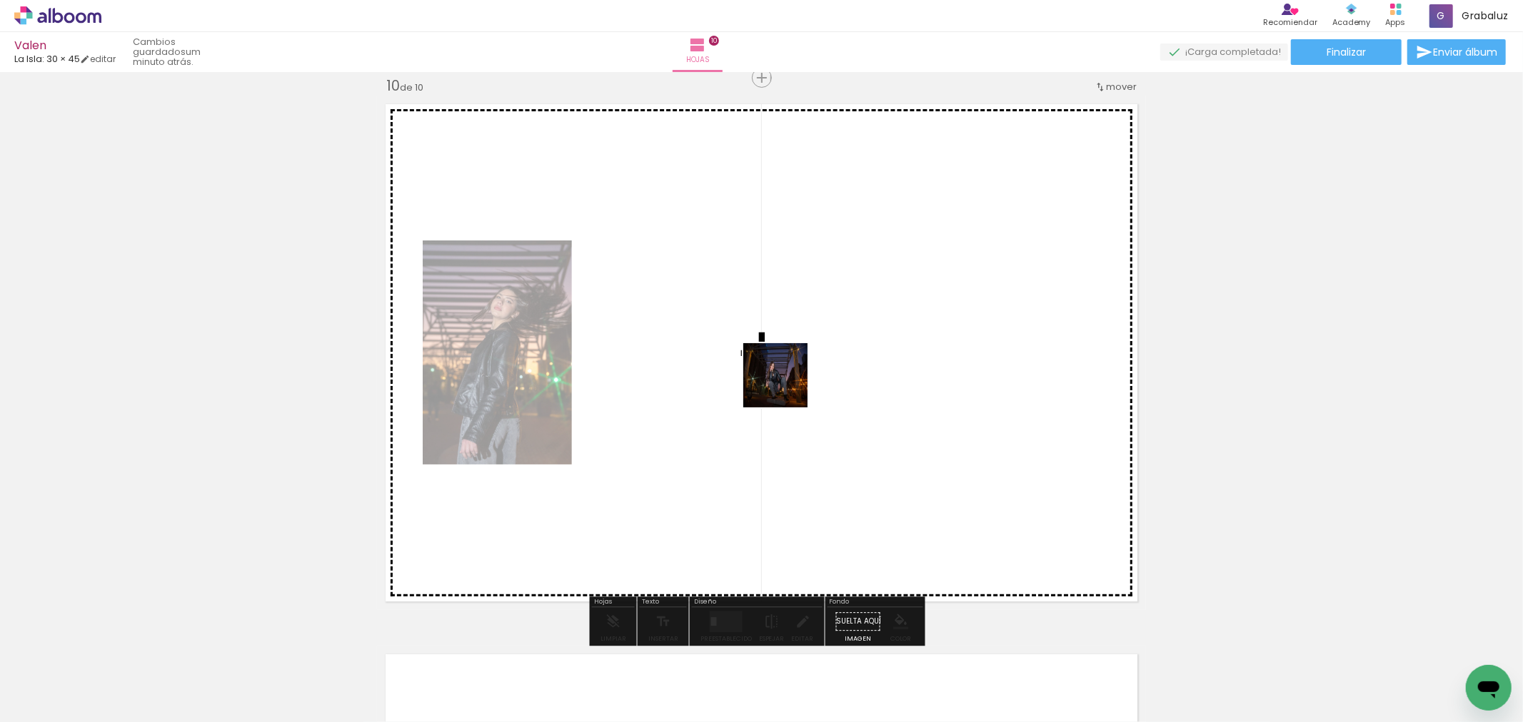
drag, startPoint x: 674, startPoint y: 681, endPoint x: 739, endPoint y: 704, distance: 68.9
click at [782, 401] on quentale-workspace at bounding box center [761, 361] width 1523 height 722
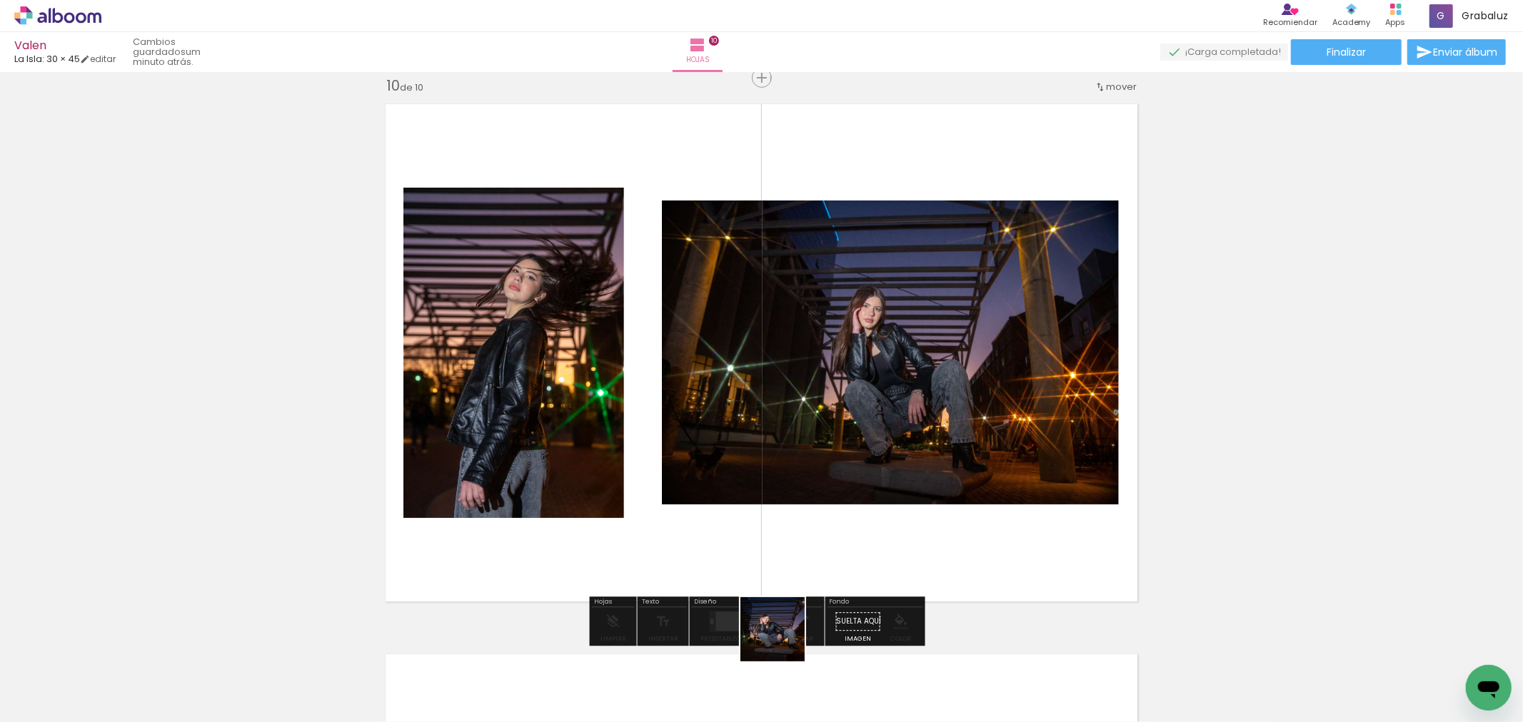
drag, startPoint x: 762, startPoint y: 679, endPoint x: 885, endPoint y: 488, distance: 227.1
click at [885, 488] on quentale-workspace at bounding box center [761, 361] width 1523 height 722
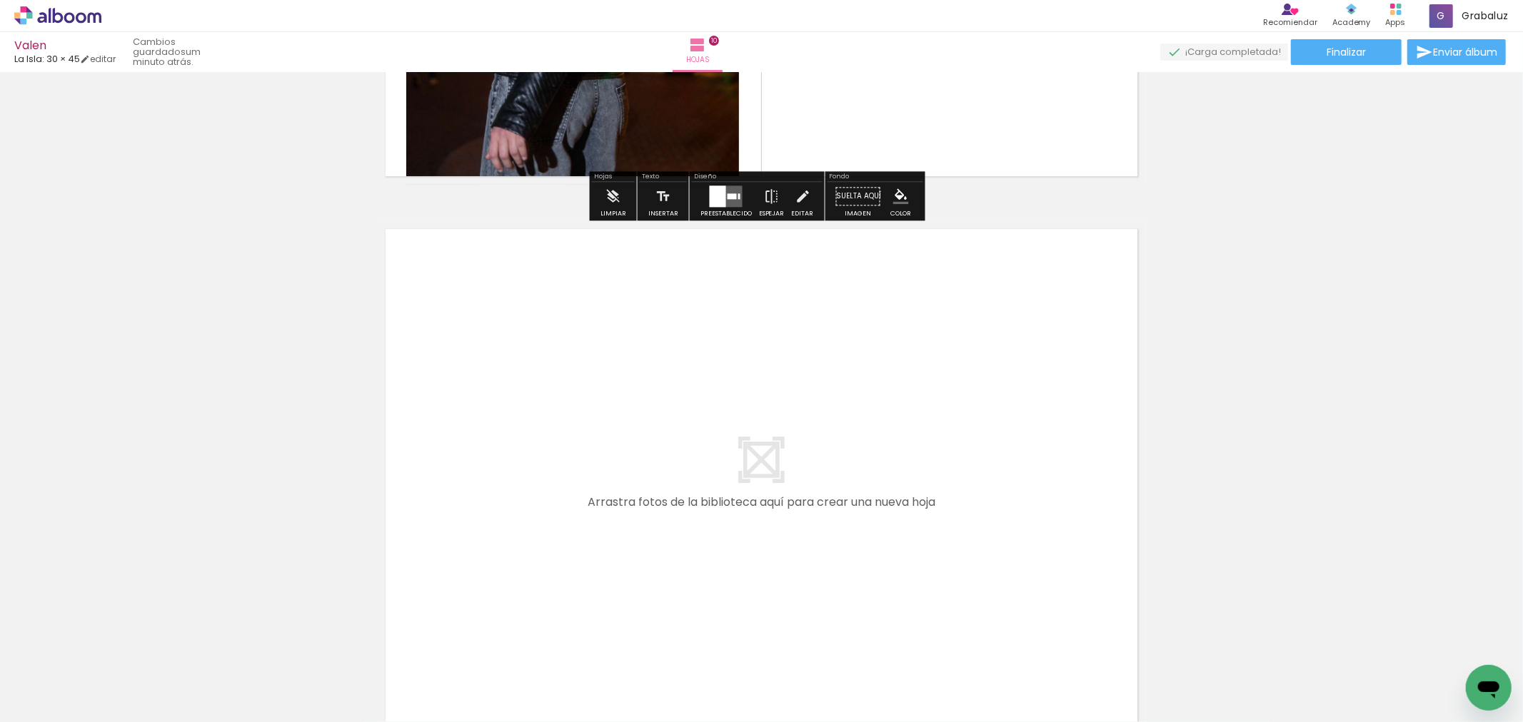
scroll to position [5549, 0]
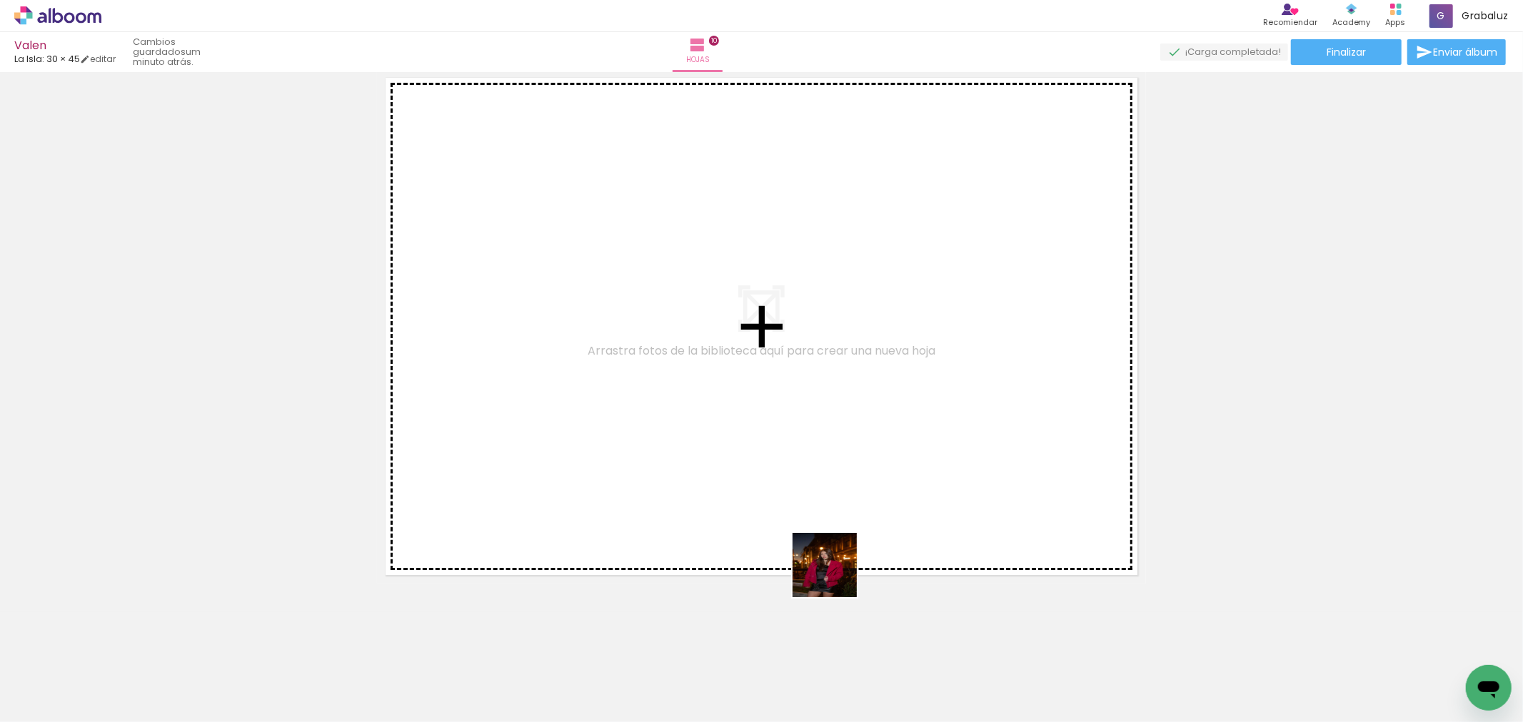
drag, startPoint x: 835, startPoint y: 576, endPoint x: 911, endPoint y: 645, distance: 102.1
click at [777, 365] on quentale-workspace at bounding box center [761, 361] width 1523 height 722
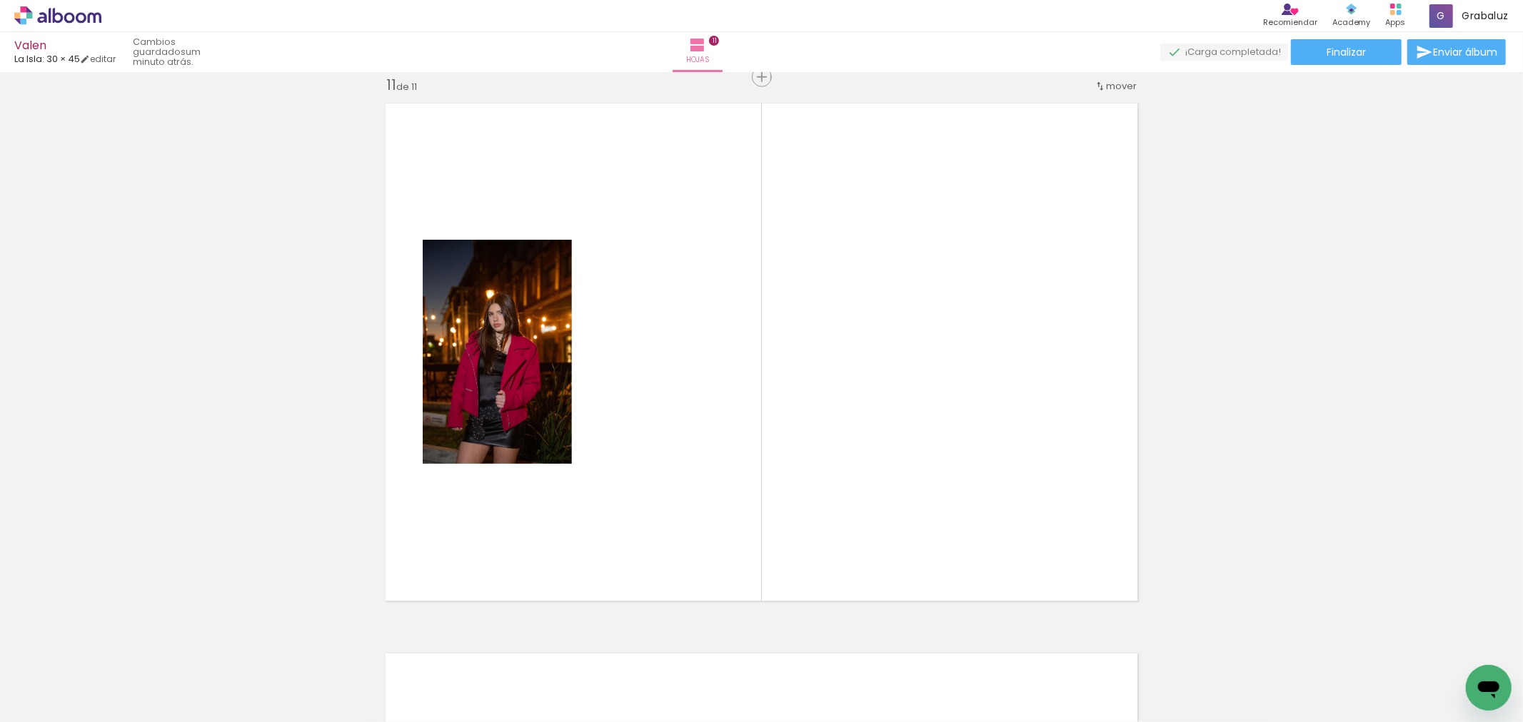
scroll to position [5522, 0]
drag, startPoint x: 943, startPoint y: 633, endPoint x: 987, endPoint y: 588, distance: 62.6
click at [875, 318] on quentale-workspace at bounding box center [761, 361] width 1523 height 722
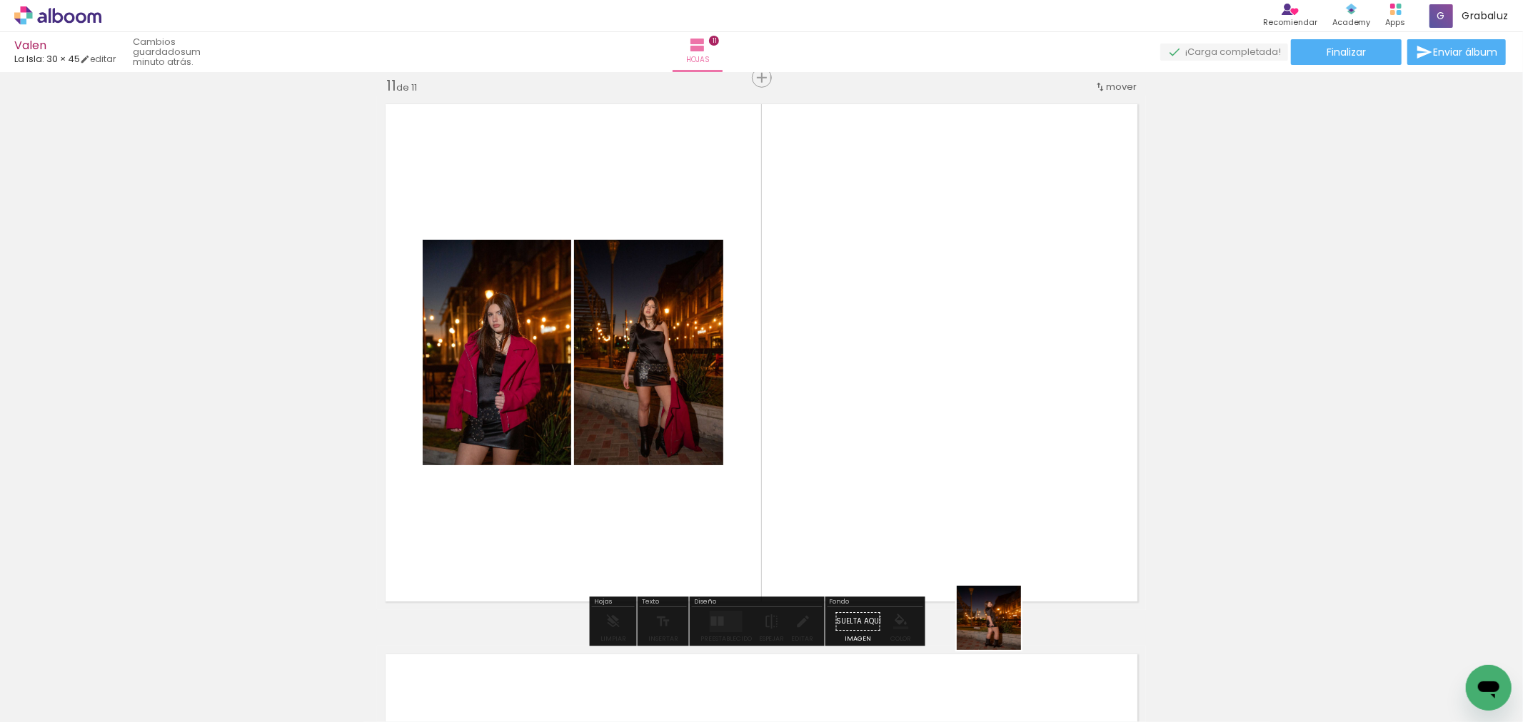
drag, startPoint x: 999, startPoint y: 629, endPoint x: 1039, endPoint y: 618, distance: 41.6
click at [937, 361] on quentale-workspace at bounding box center [761, 361] width 1523 height 722
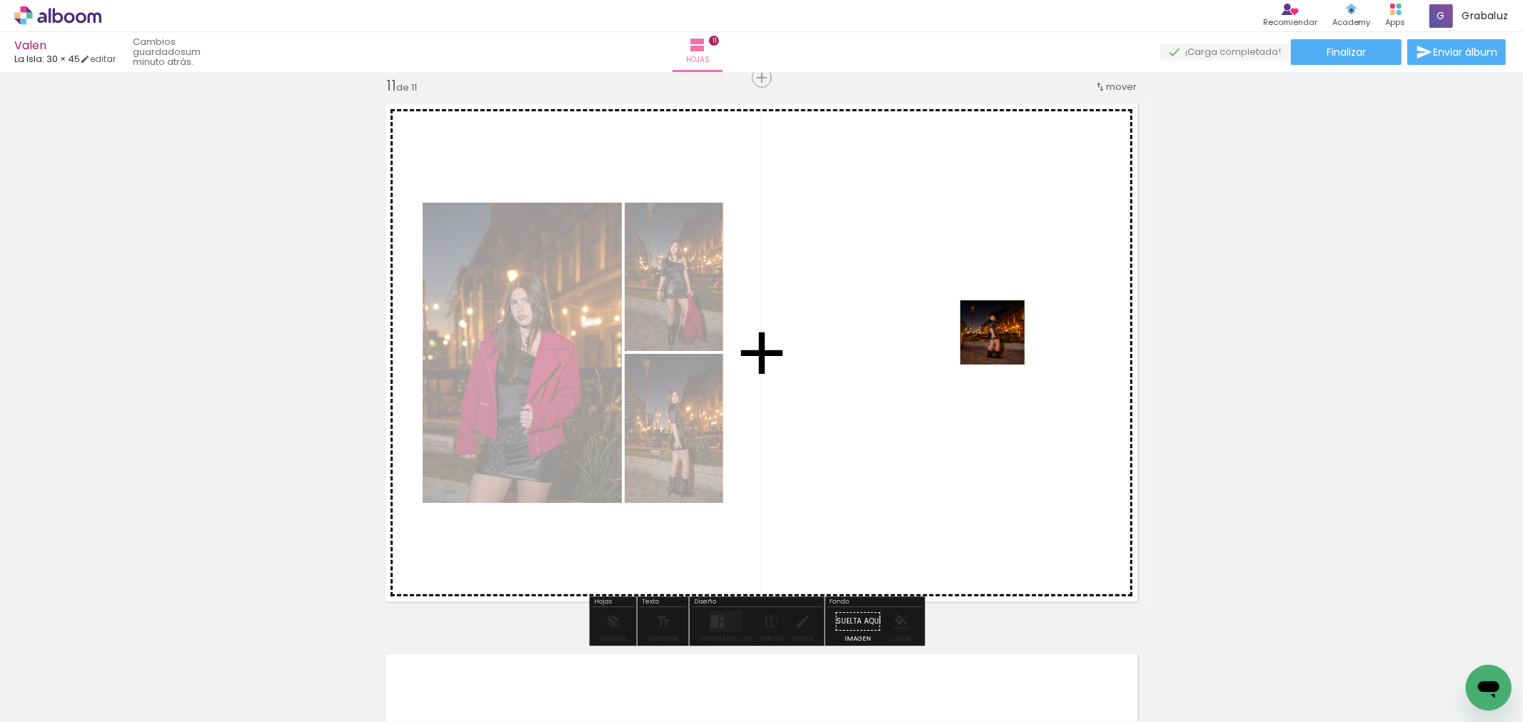
drag, startPoint x: 1081, startPoint y: 690, endPoint x: 1003, endPoint y: 343, distance: 355.6
click at [1003, 343] on quentale-workspace at bounding box center [761, 361] width 1523 height 722
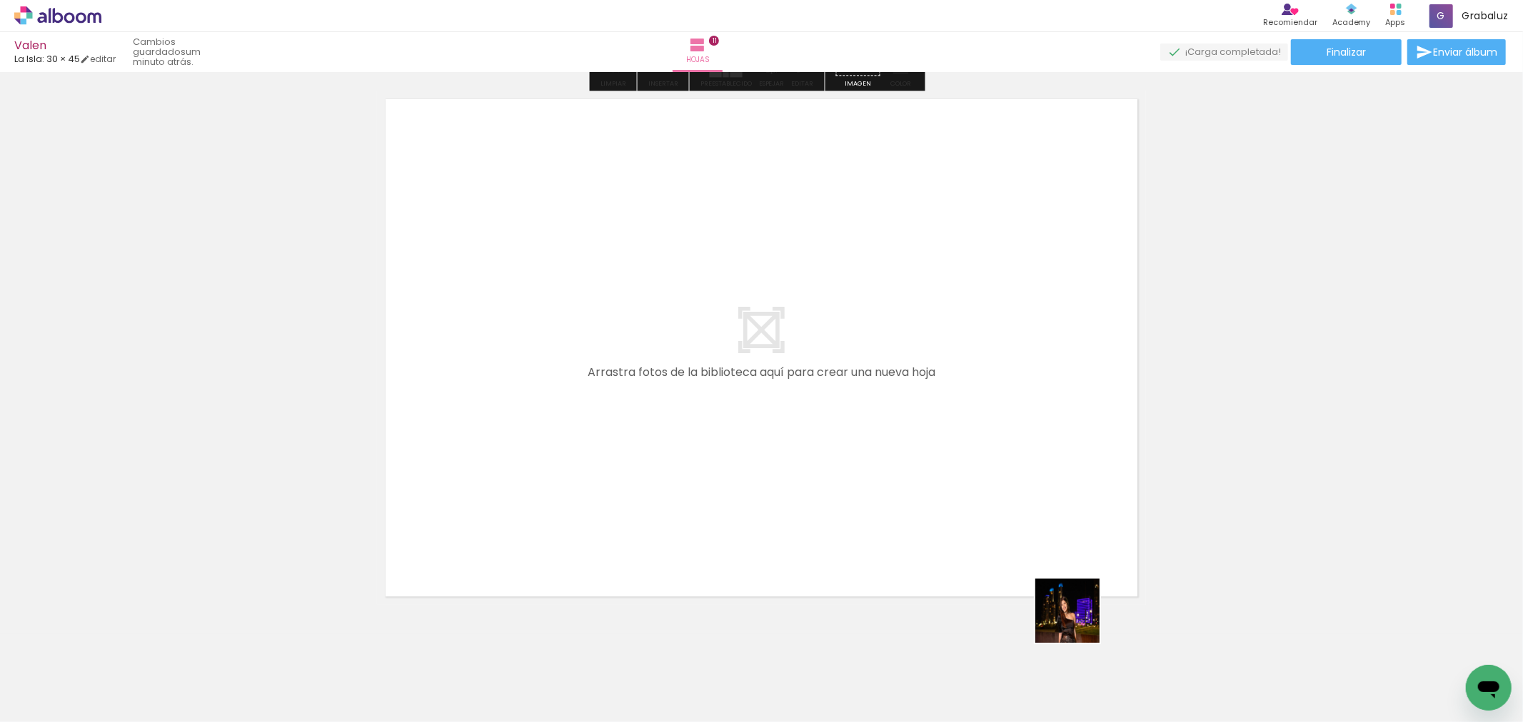
drag, startPoint x: 1144, startPoint y: 673, endPoint x: 847, endPoint y: 488, distance: 349.8
click at [847, 488] on quentale-workspace at bounding box center [761, 361] width 1523 height 722
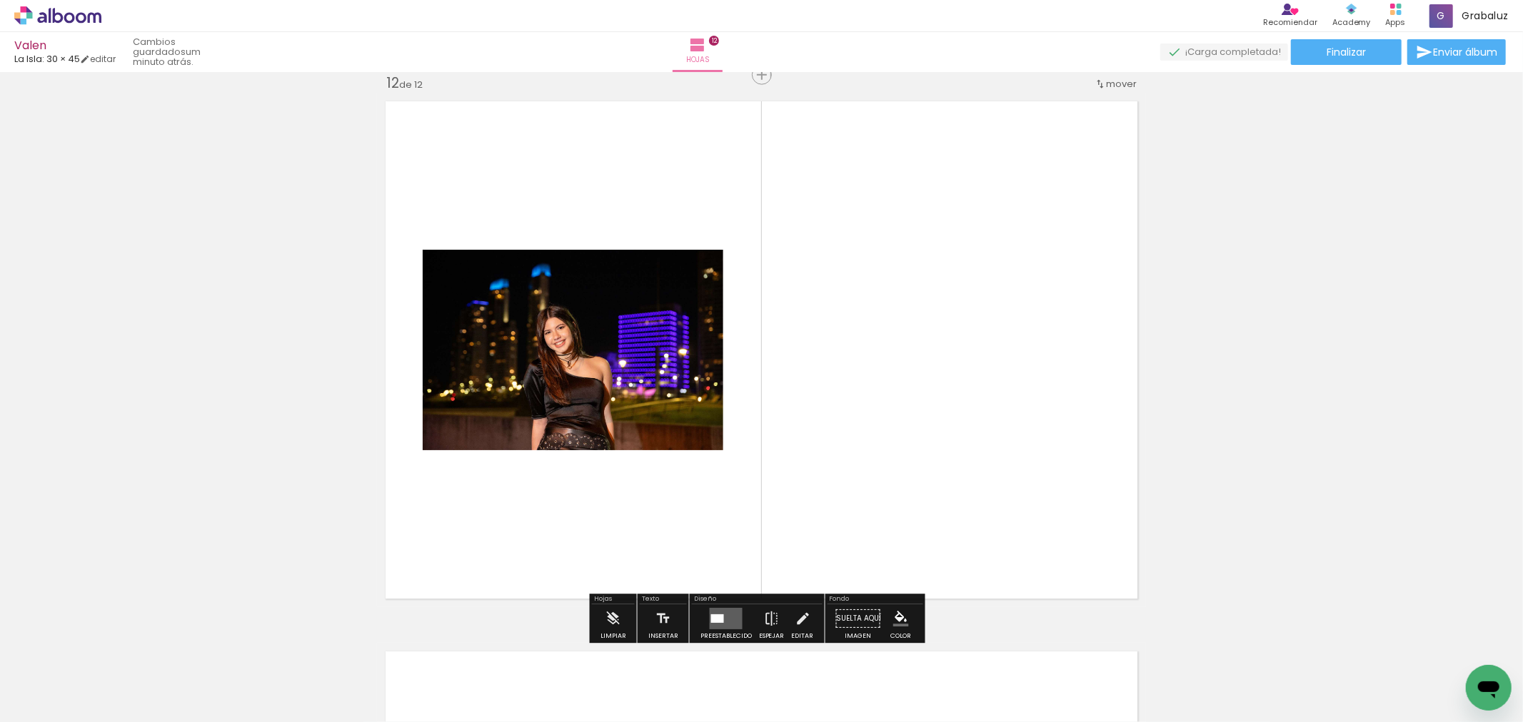
scroll to position [6073, 0]
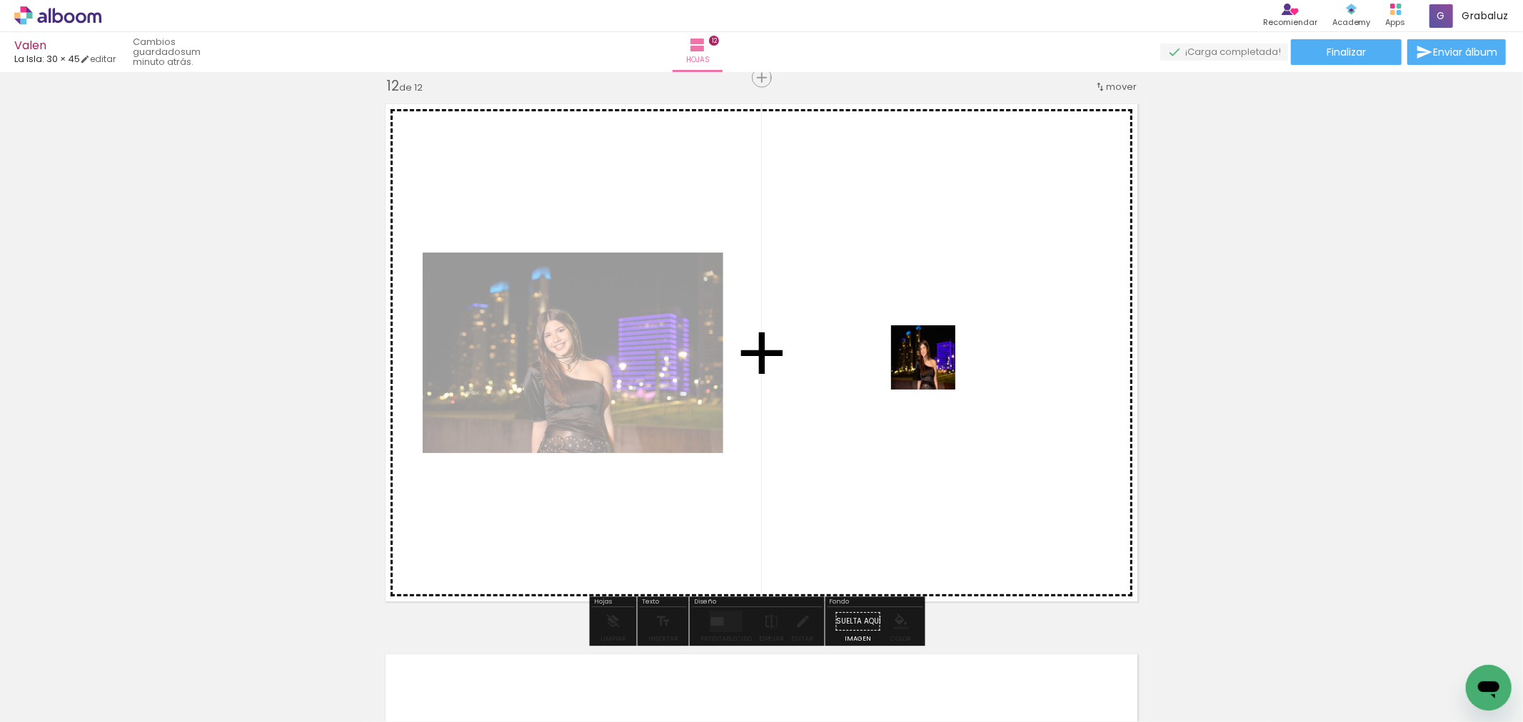
drag, startPoint x: 1168, startPoint y: 568, endPoint x: 893, endPoint y: 338, distance: 358.8
click at [893, 338] on quentale-workspace at bounding box center [761, 361] width 1523 height 722
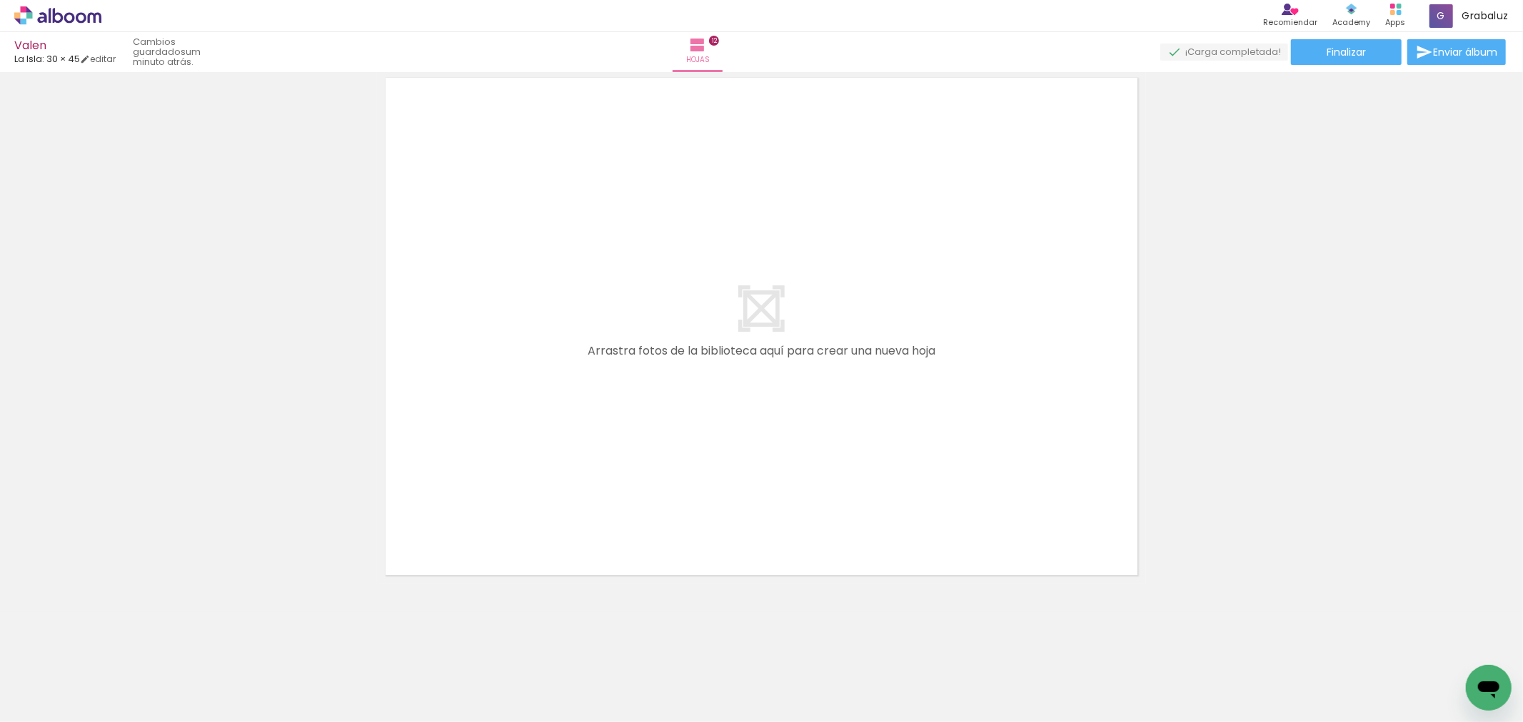
scroll to position [0, 2036]
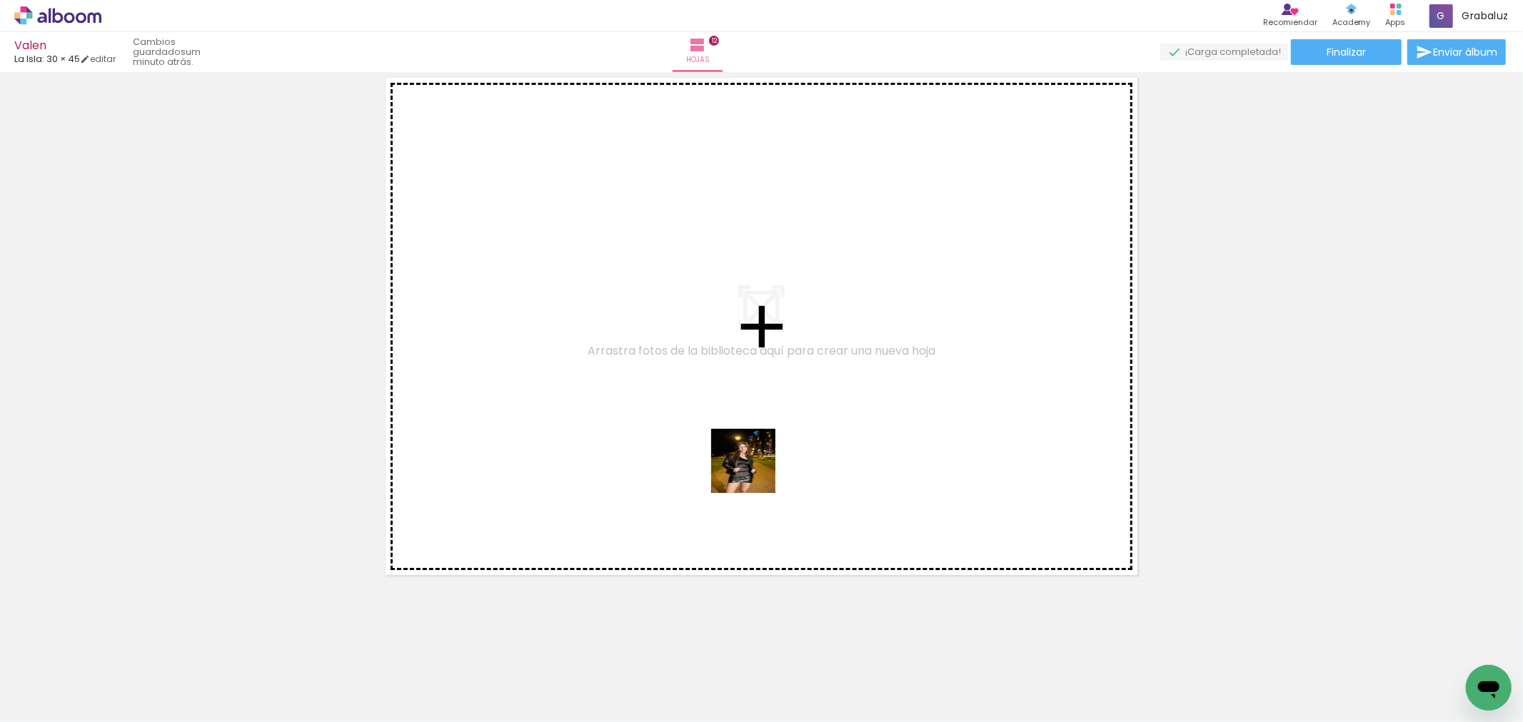
drag, startPoint x: 826, startPoint y: 679, endPoint x: 900, endPoint y: 575, distance: 128.0
click at [730, 379] on quentale-workspace at bounding box center [761, 361] width 1523 height 722
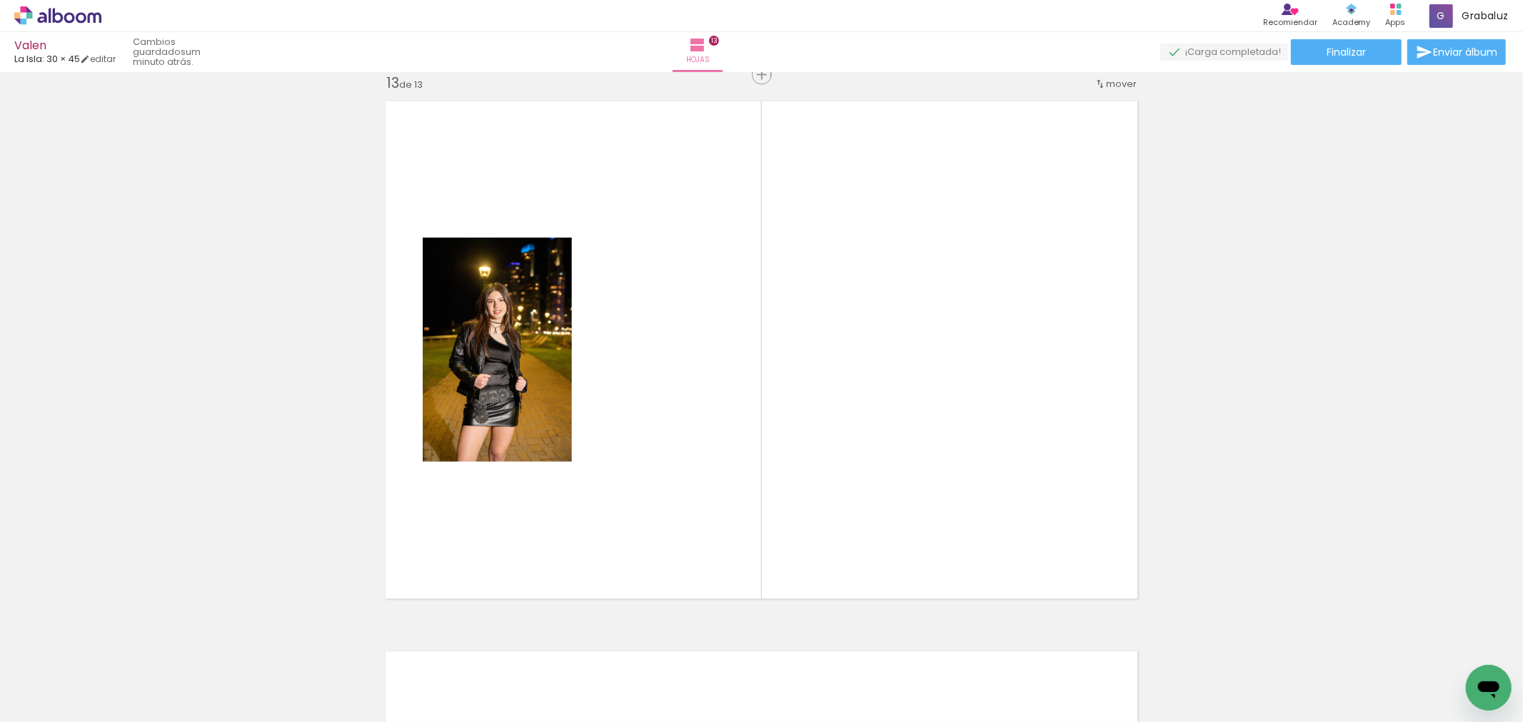
scroll to position [6623, 0]
drag, startPoint x: 909, startPoint y: 673, endPoint x: 968, endPoint y: 600, distance: 94.4
click at [877, 395] on quentale-workspace at bounding box center [761, 361] width 1523 height 722
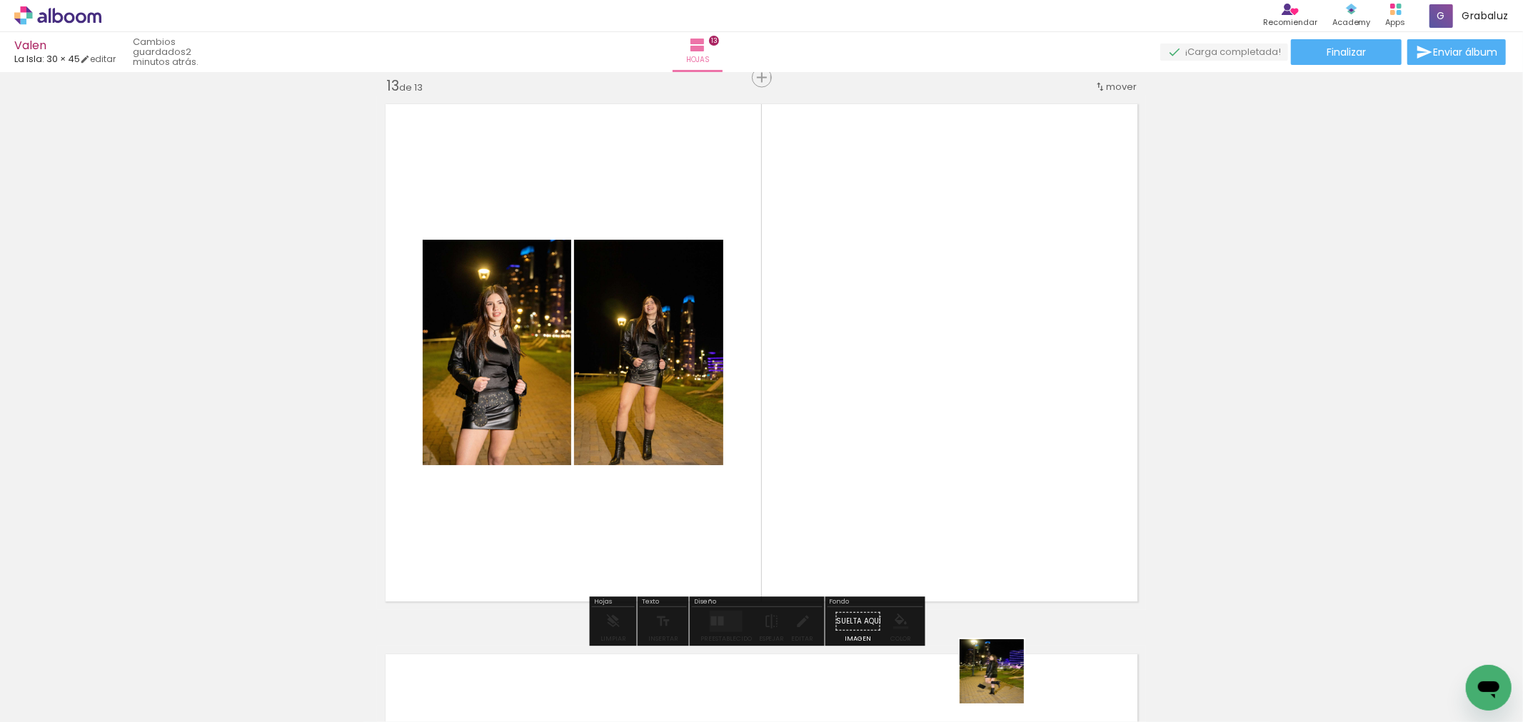
drag, startPoint x: 1002, startPoint y: 683, endPoint x: 1143, endPoint y: 452, distance: 270.1
click at [1019, 348] on quentale-workspace at bounding box center [761, 361] width 1523 height 722
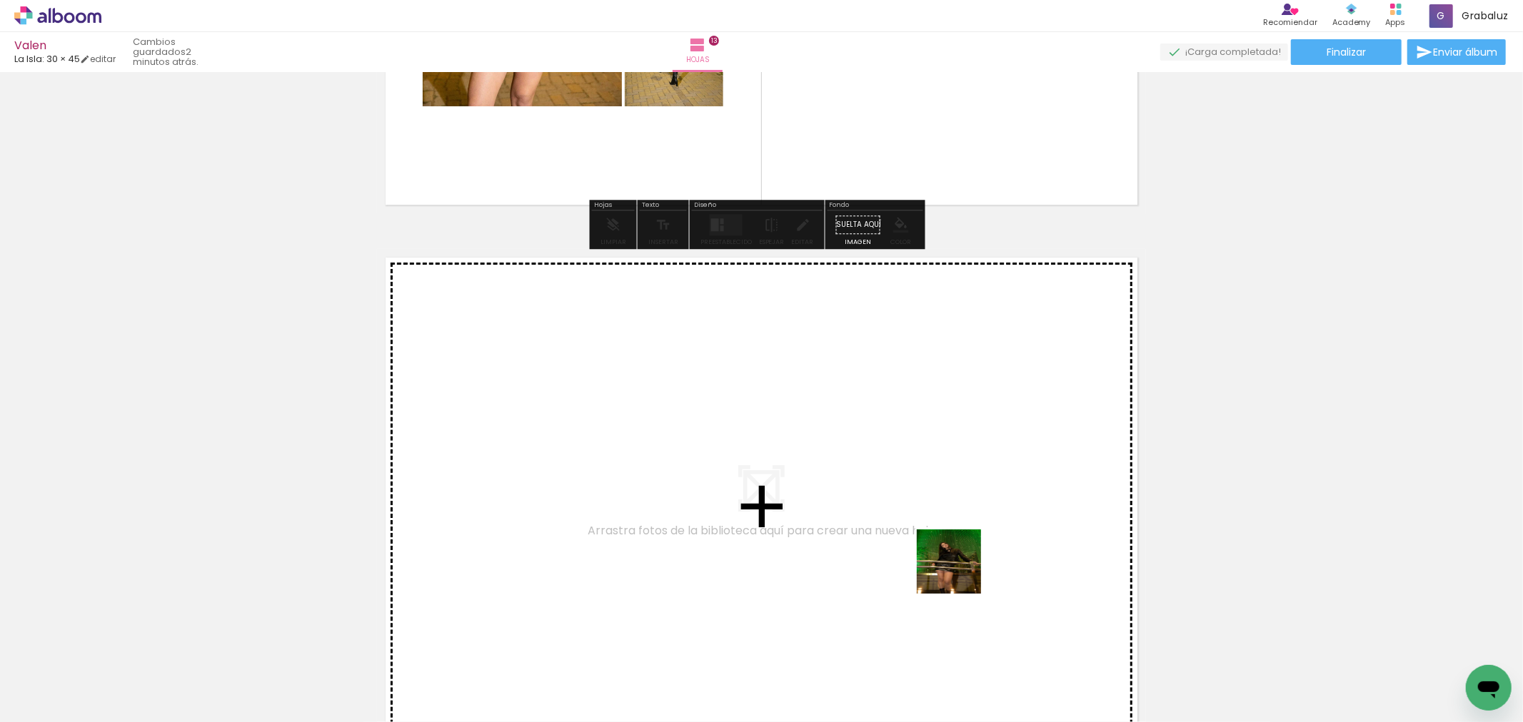
drag, startPoint x: 959, startPoint y: 573, endPoint x: 862, endPoint y: 530, distance: 106.1
click at [862, 530] on quentale-workspace at bounding box center [761, 361] width 1523 height 722
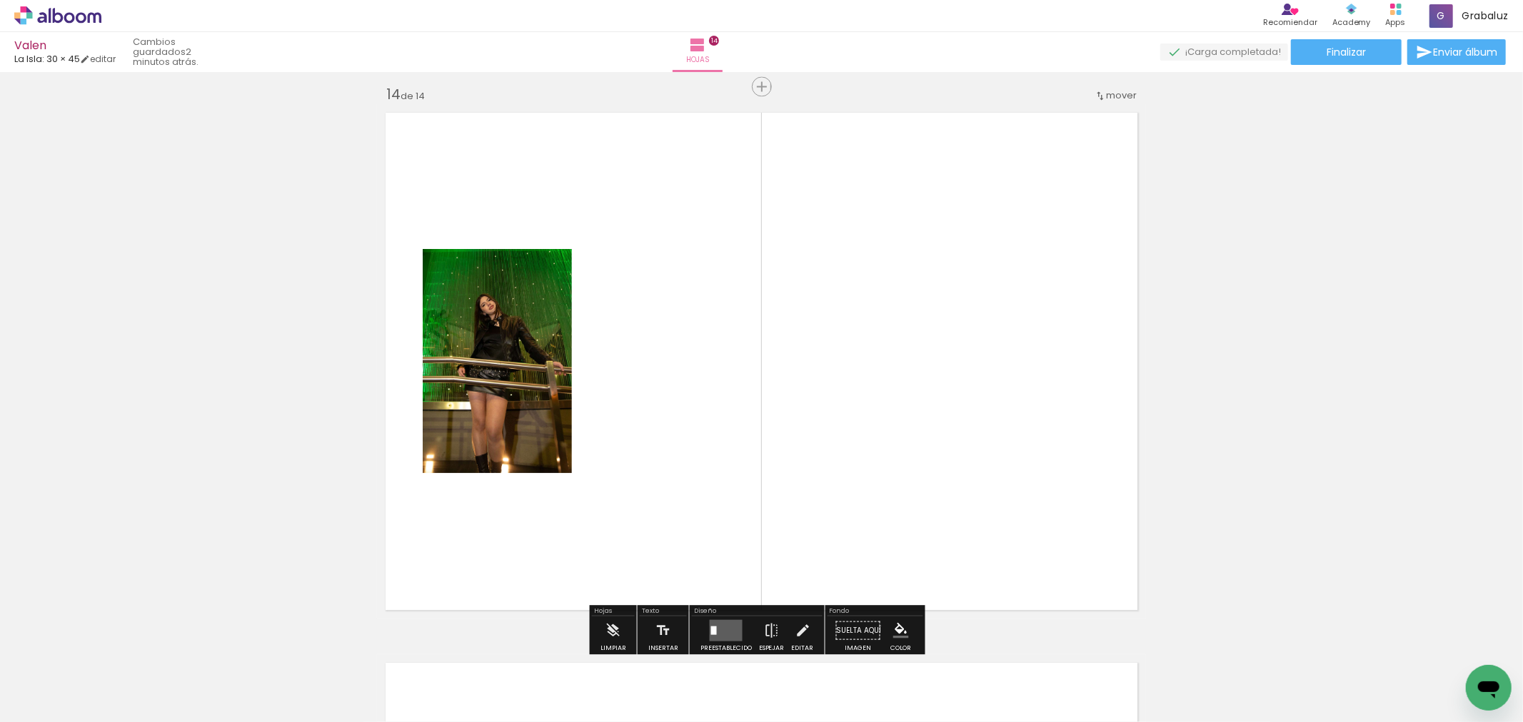
scroll to position [7173, 0]
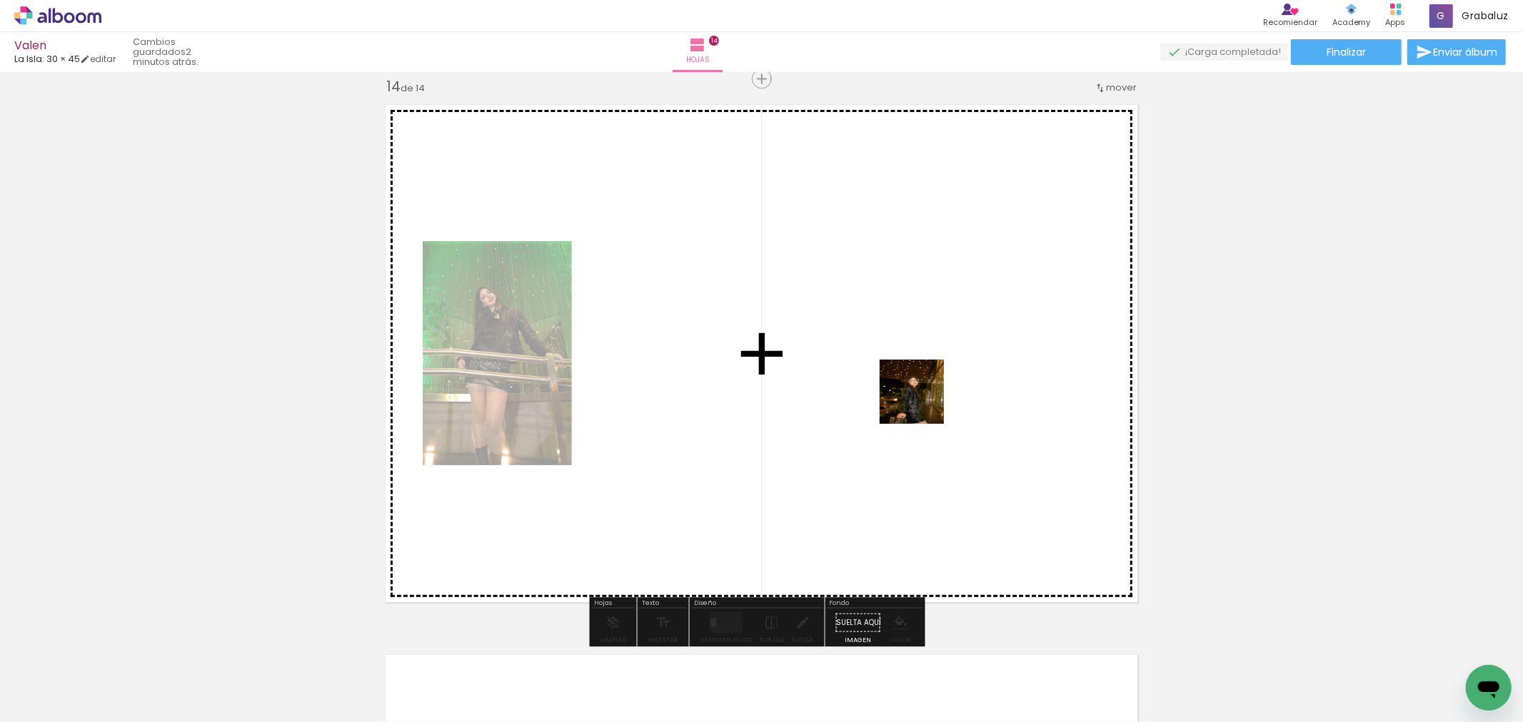
drag, startPoint x: 1147, startPoint y: 683, endPoint x: 1114, endPoint y: 525, distance: 161.3
click at [922, 402] on quentale-workspace at bounding box center [761, 361] width 1523 height 722
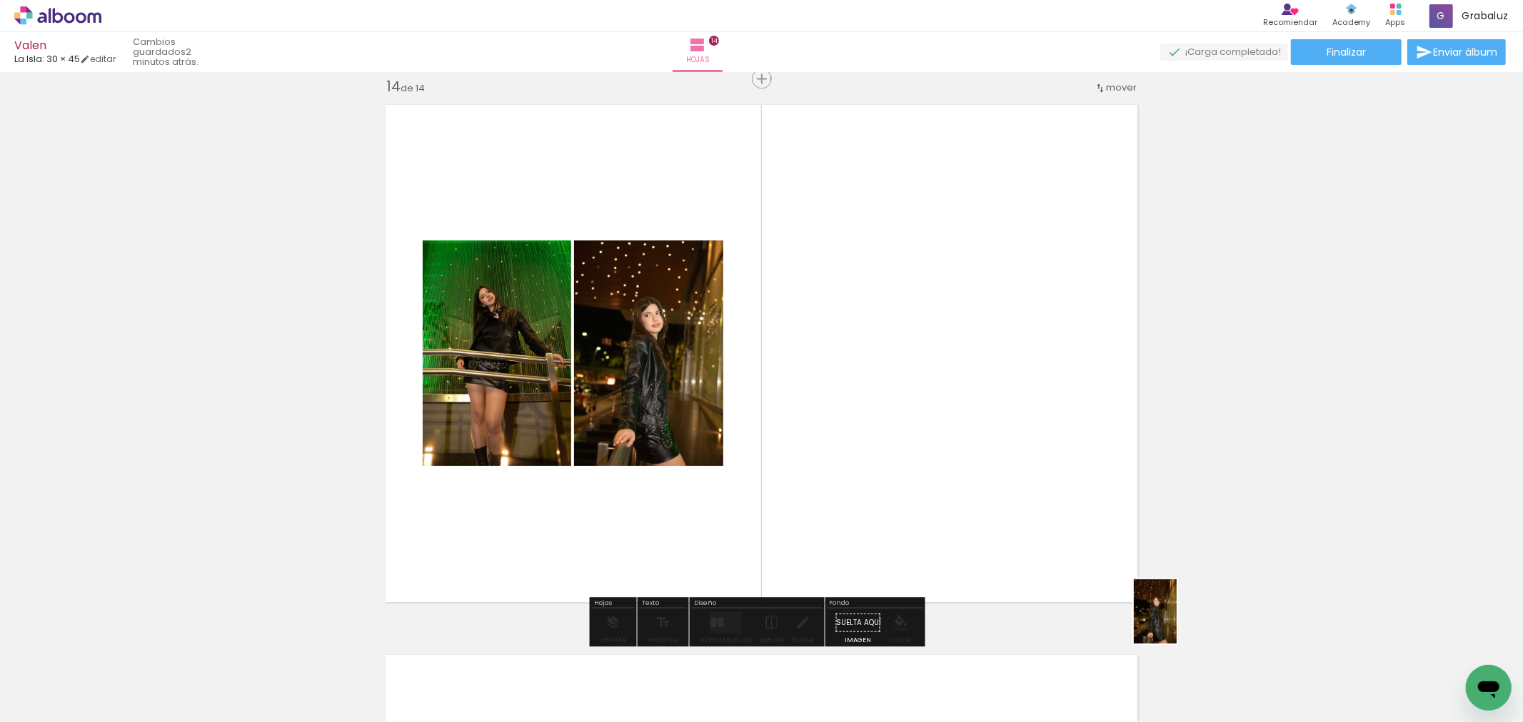
drag
click at [821, 338] on quentale-workspace at bounding box center [761, 361] width 1523 height 722
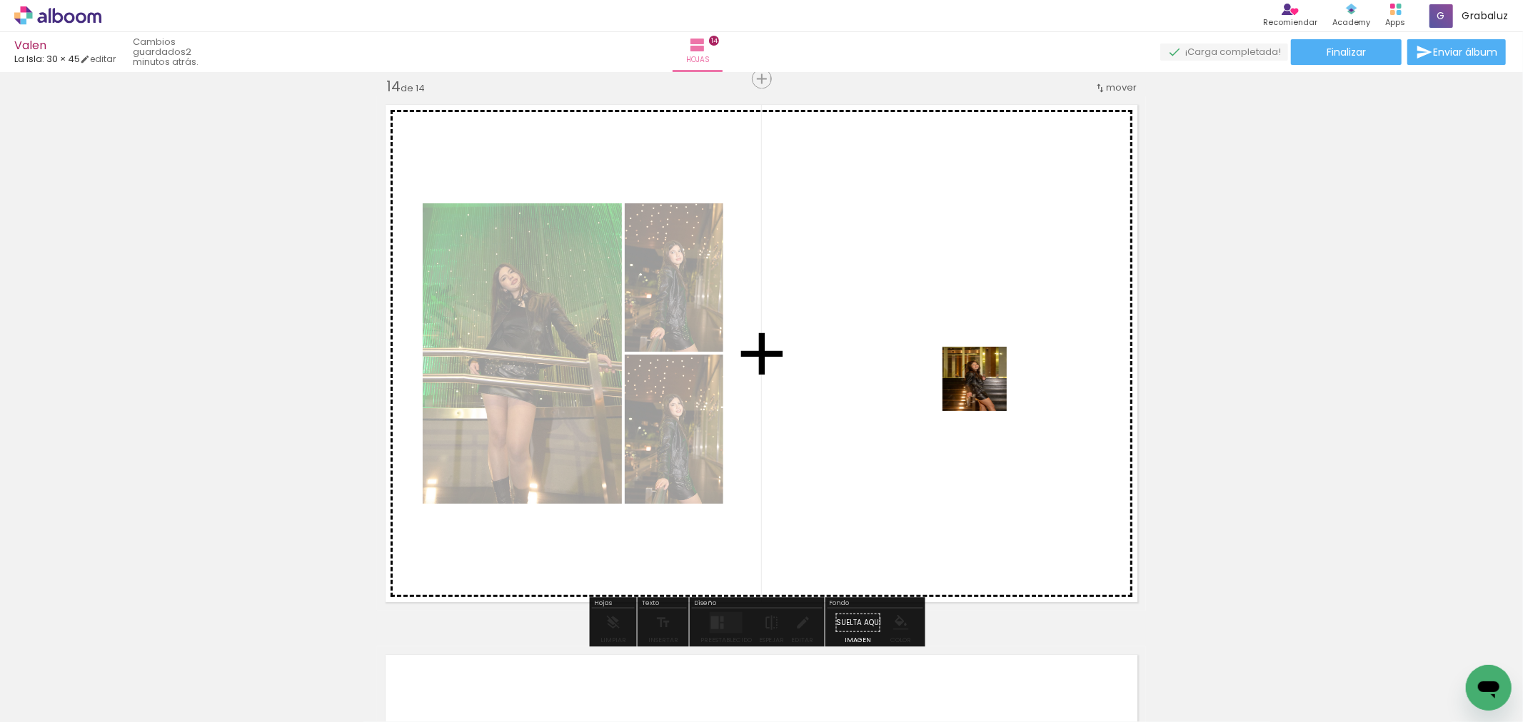
drag, startPoint x: 1128, startPoint y: 528, endPoint x: 1333, endPoint y: 563, distance: 207.7
click at [942, 328] on quentale-workspace at bounding box center [761, 361] width 1523 height 722
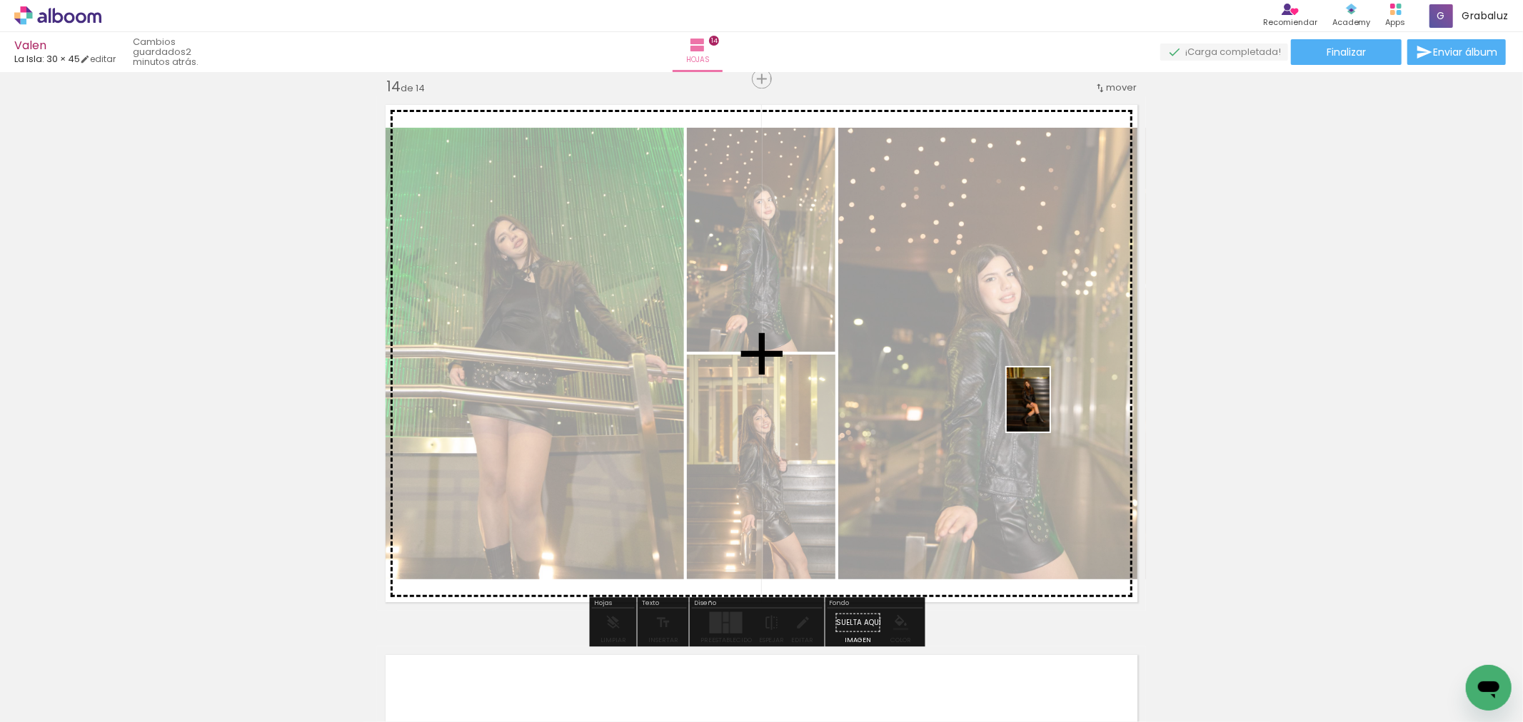
drag, startPoint x: 1411, startPoint y: 605, endPoint x: 1049, endPoint y: 411, distance: 410.1
click at [1049, 411] on quentale-workspace at bounding box center [761, 361] width 1523 height 722
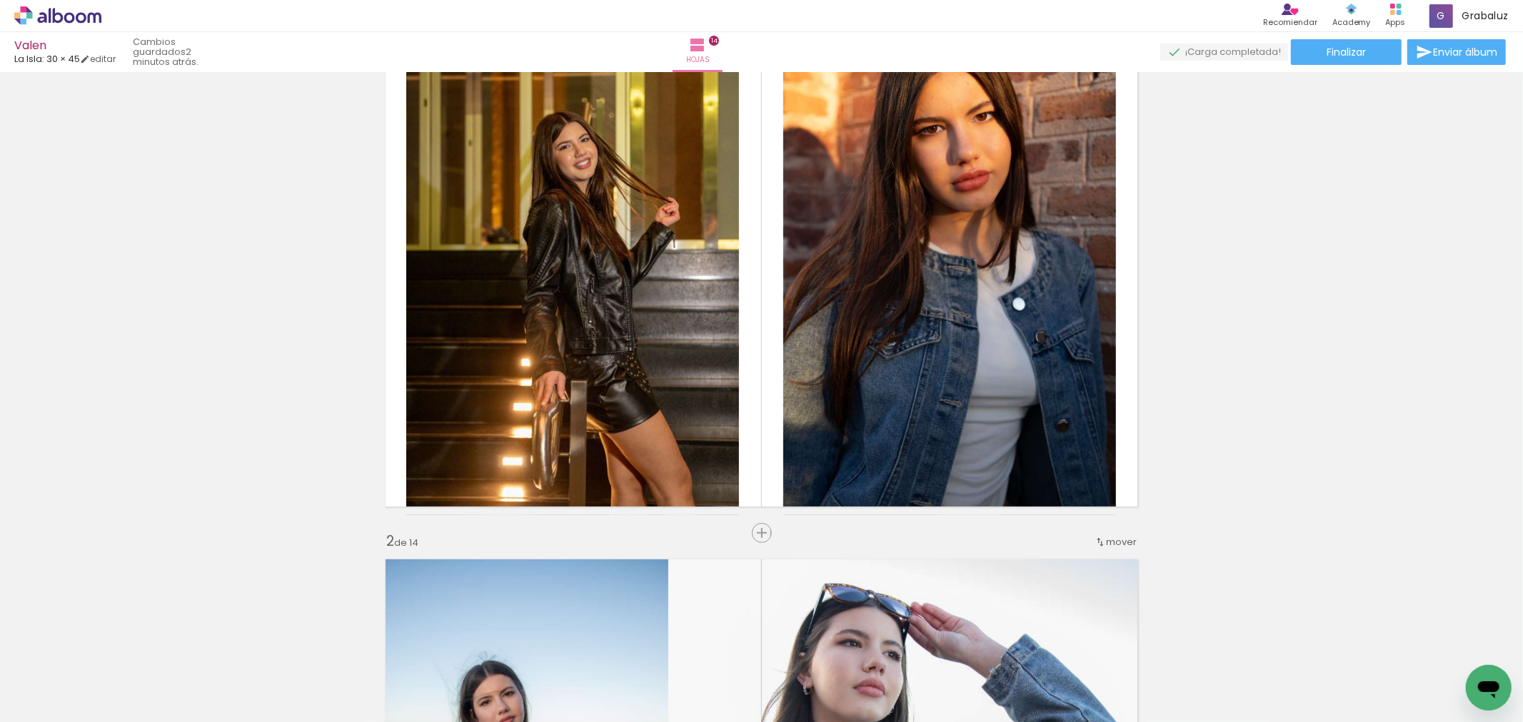
scroll to position [0, 0]
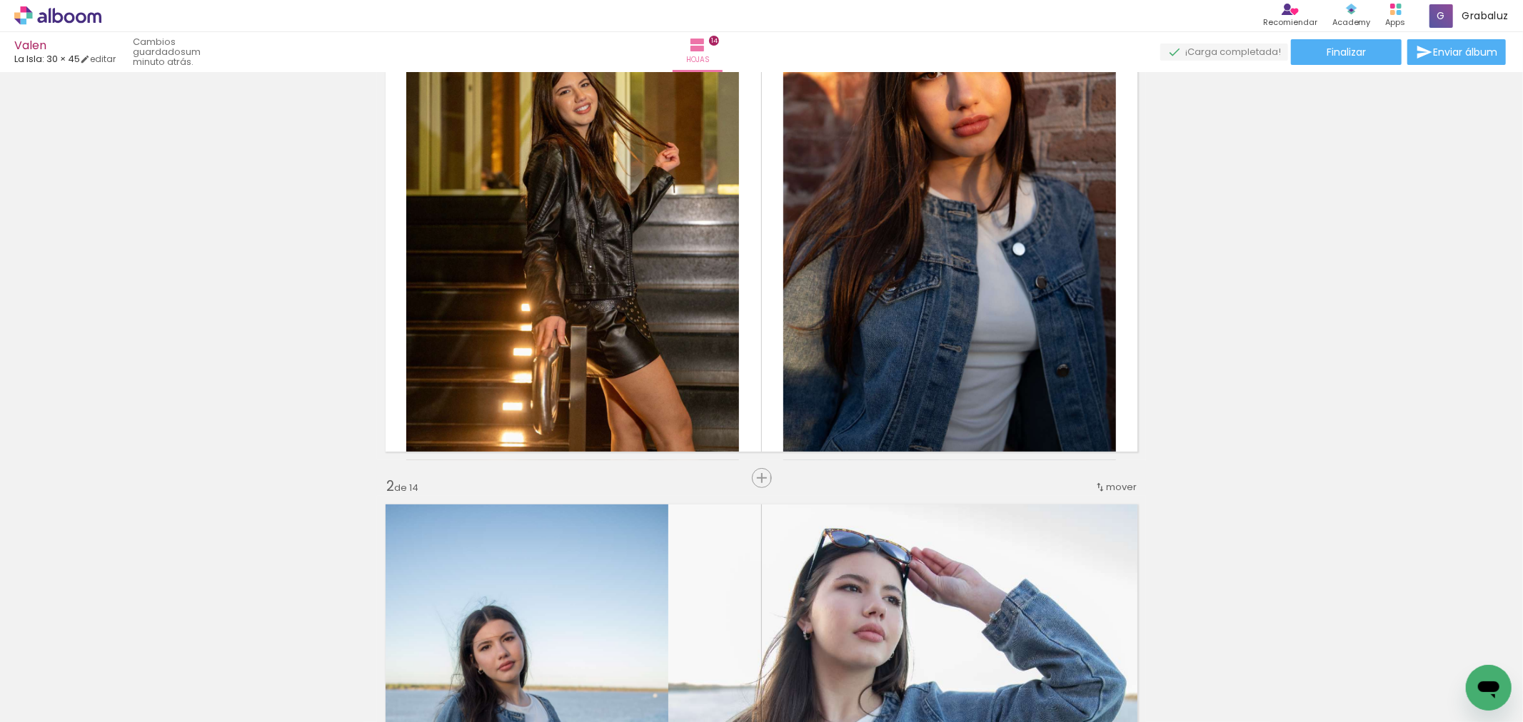
scroll to position [158, 0]
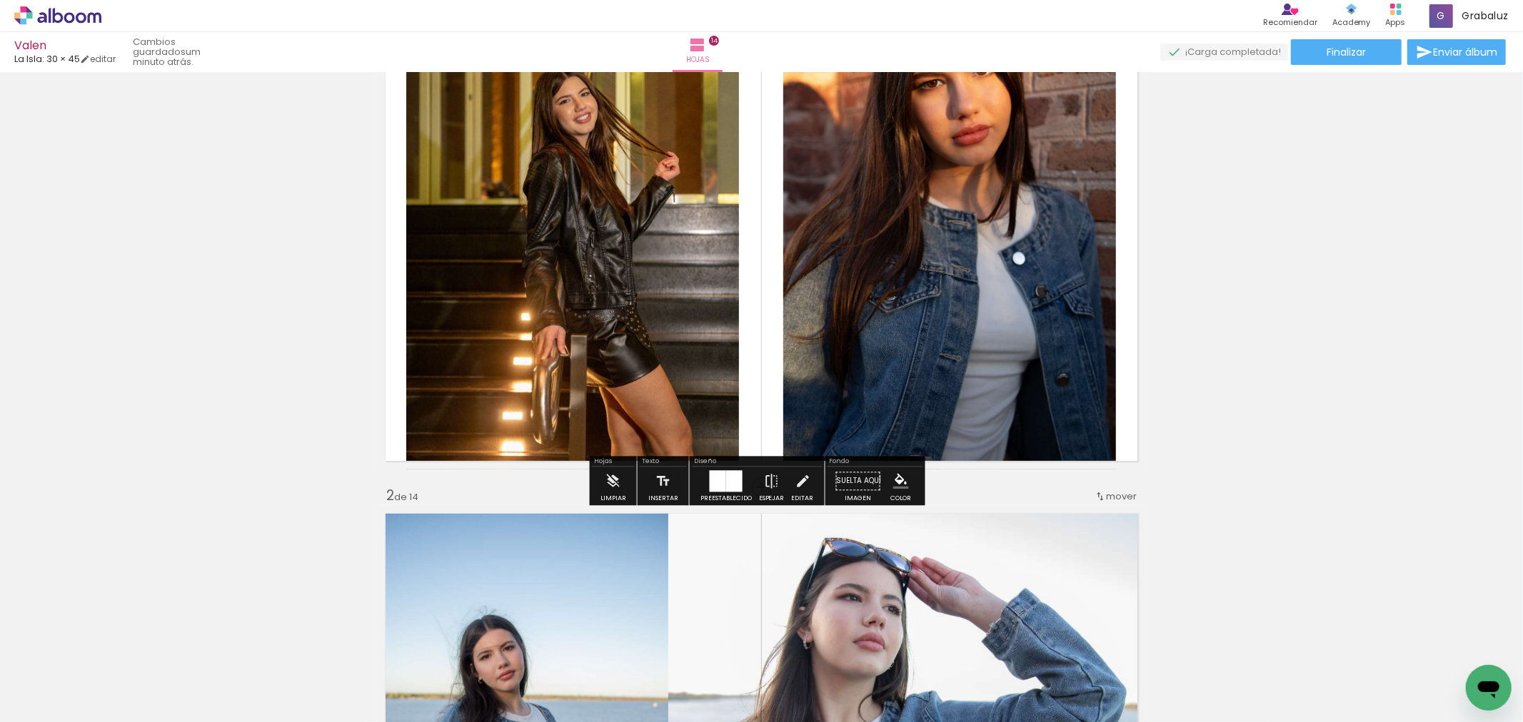
click at [726, 475] on div at bounding box center [734, 480] width 16 height 21
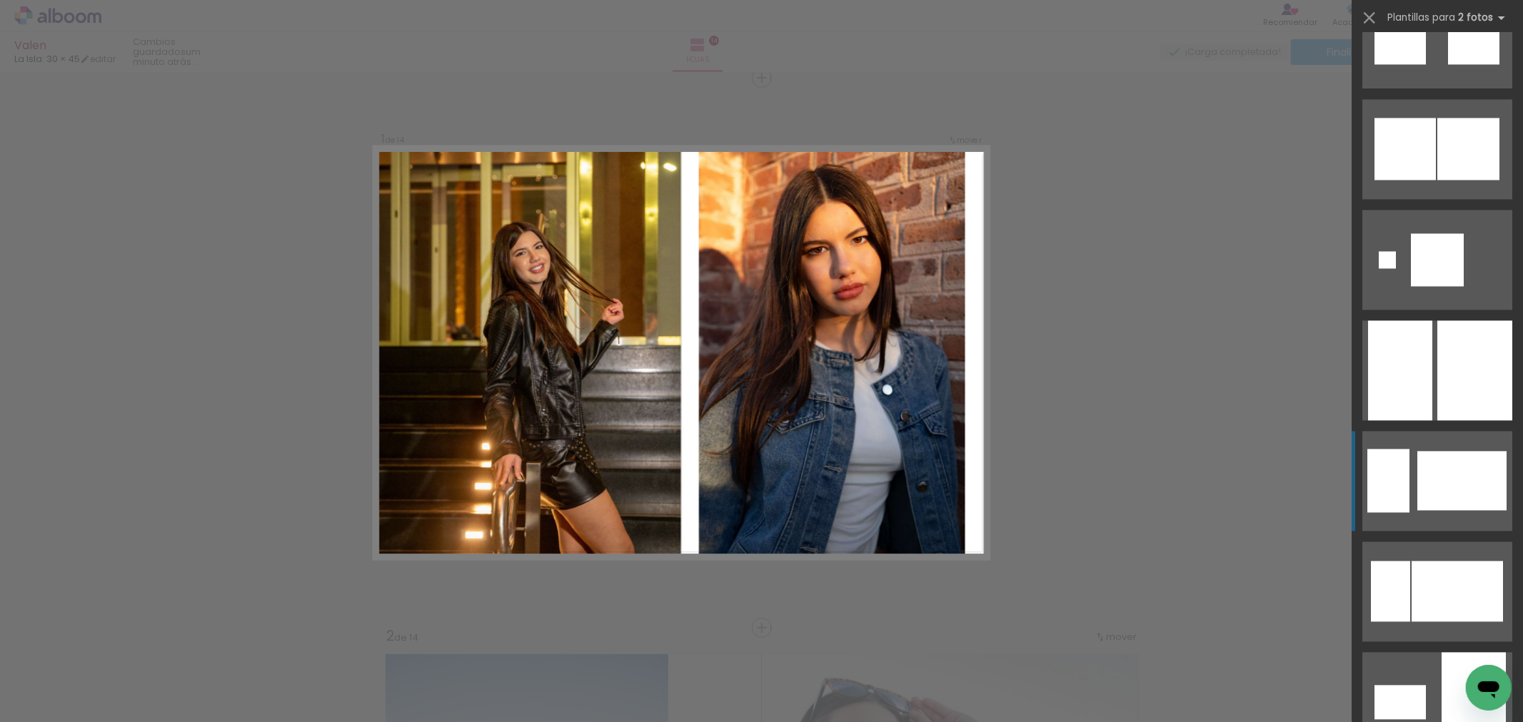
scroll to position [2601, 0]
click at [1461, 369] on div at bounding box center [1474, 370] width 75 height 100
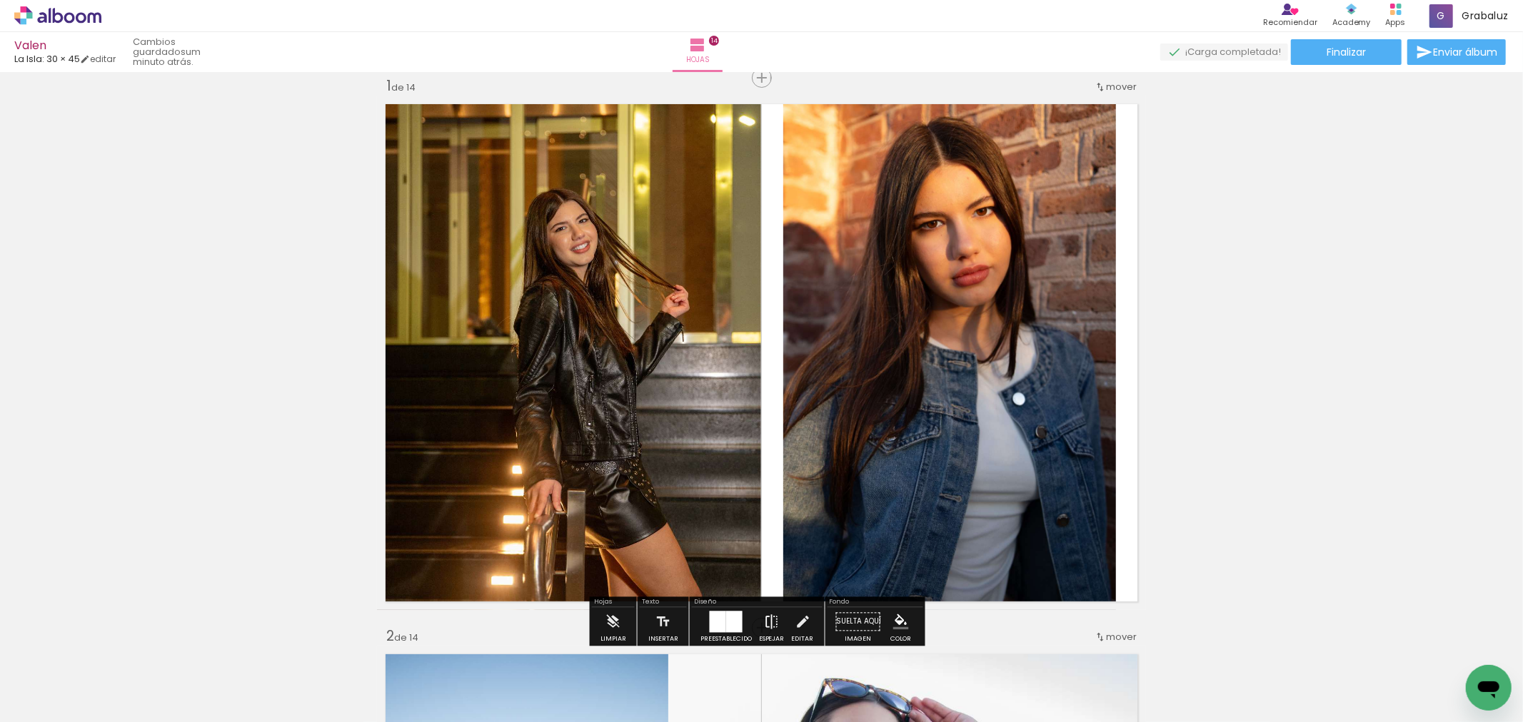
click at [772, 621] on iron-icon at bounding box center [772, 622] width 16 height 29
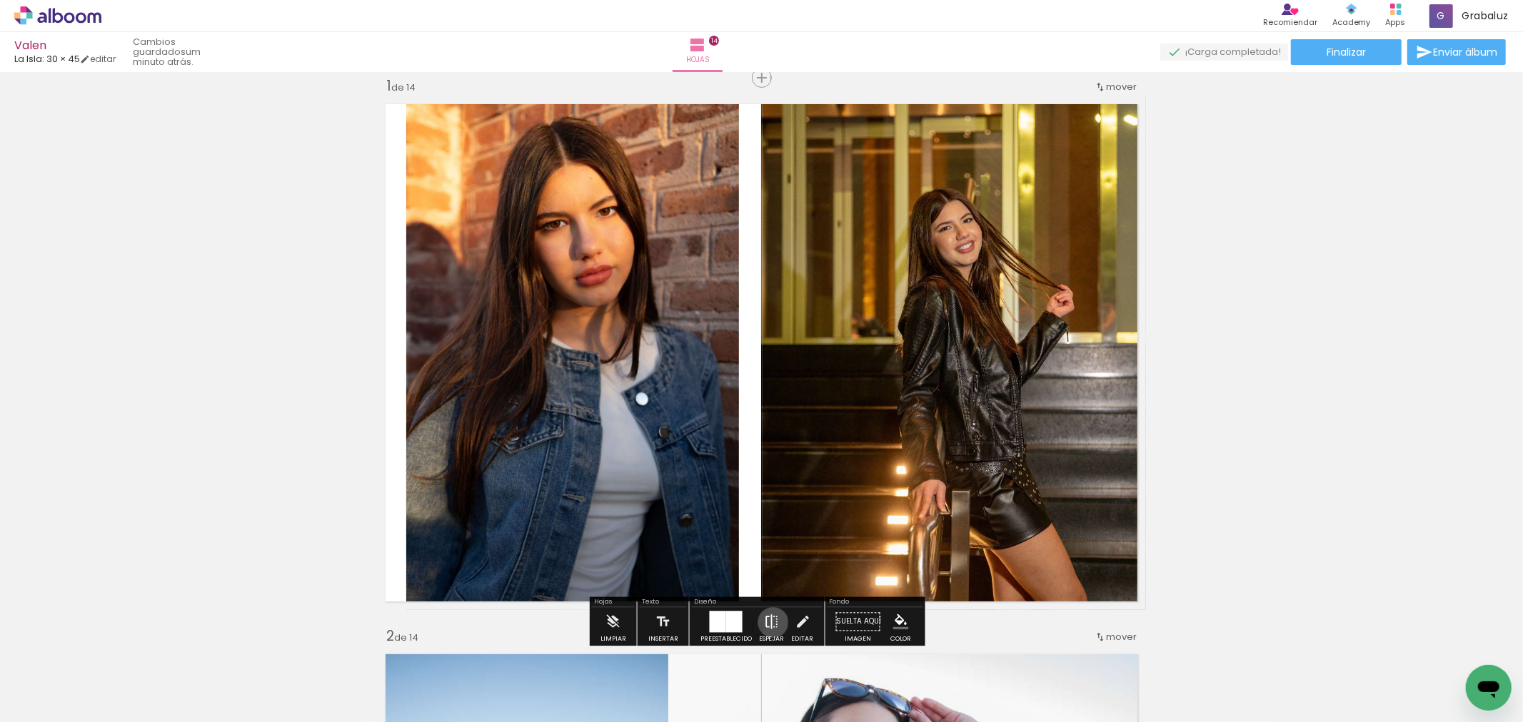
click at [770, 623] on iron-icon at bounding box center [772, 622] width 16 height 29
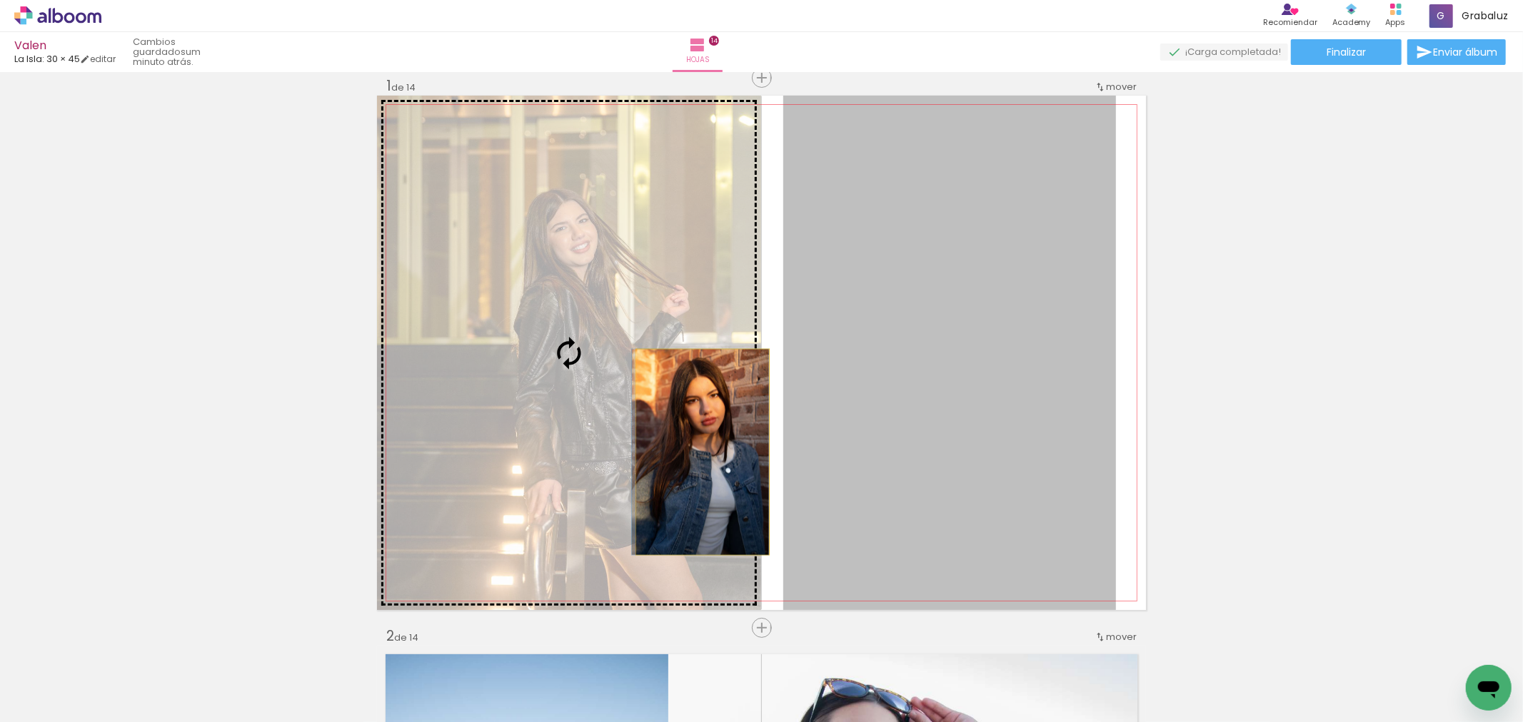
drag, startPoint x: 865, startPoint y: 462, endPoint x: 704, endPoint y: 448, distance: 161.2
click at [0, 0] on slot at bounding box center [0, 0] width 0 height 0
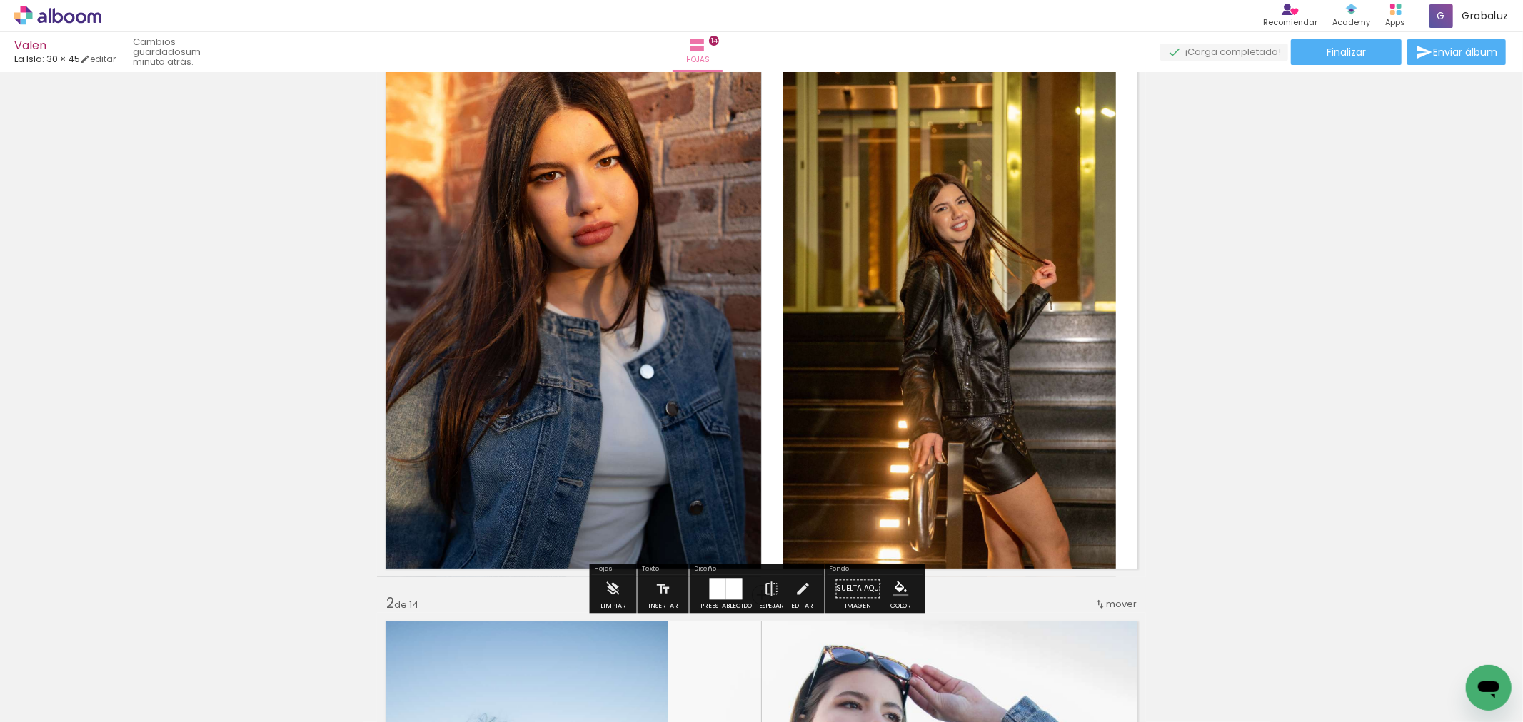
scroll to position [79, 0]
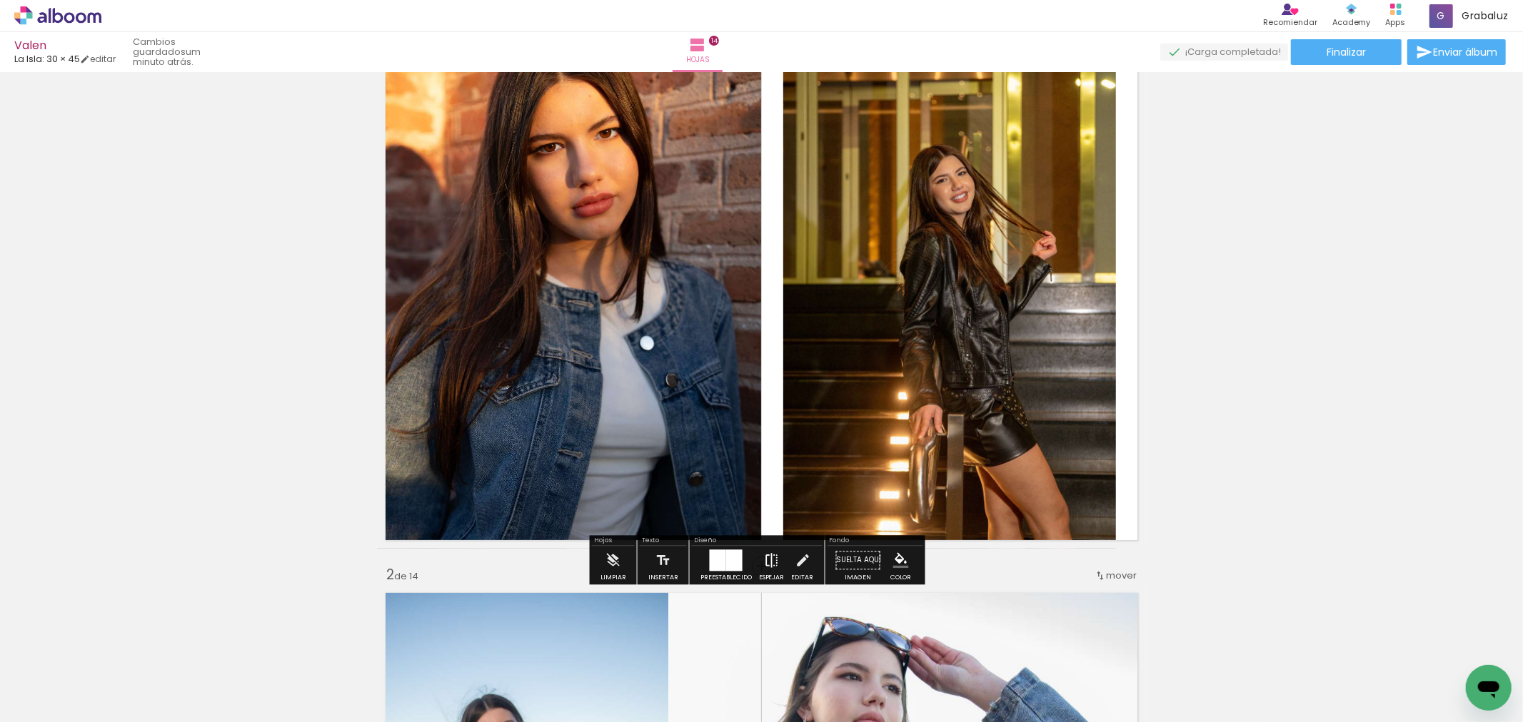
click at [772, 567] on iron-icon at bounding box center [772, 560] width 16 height 29
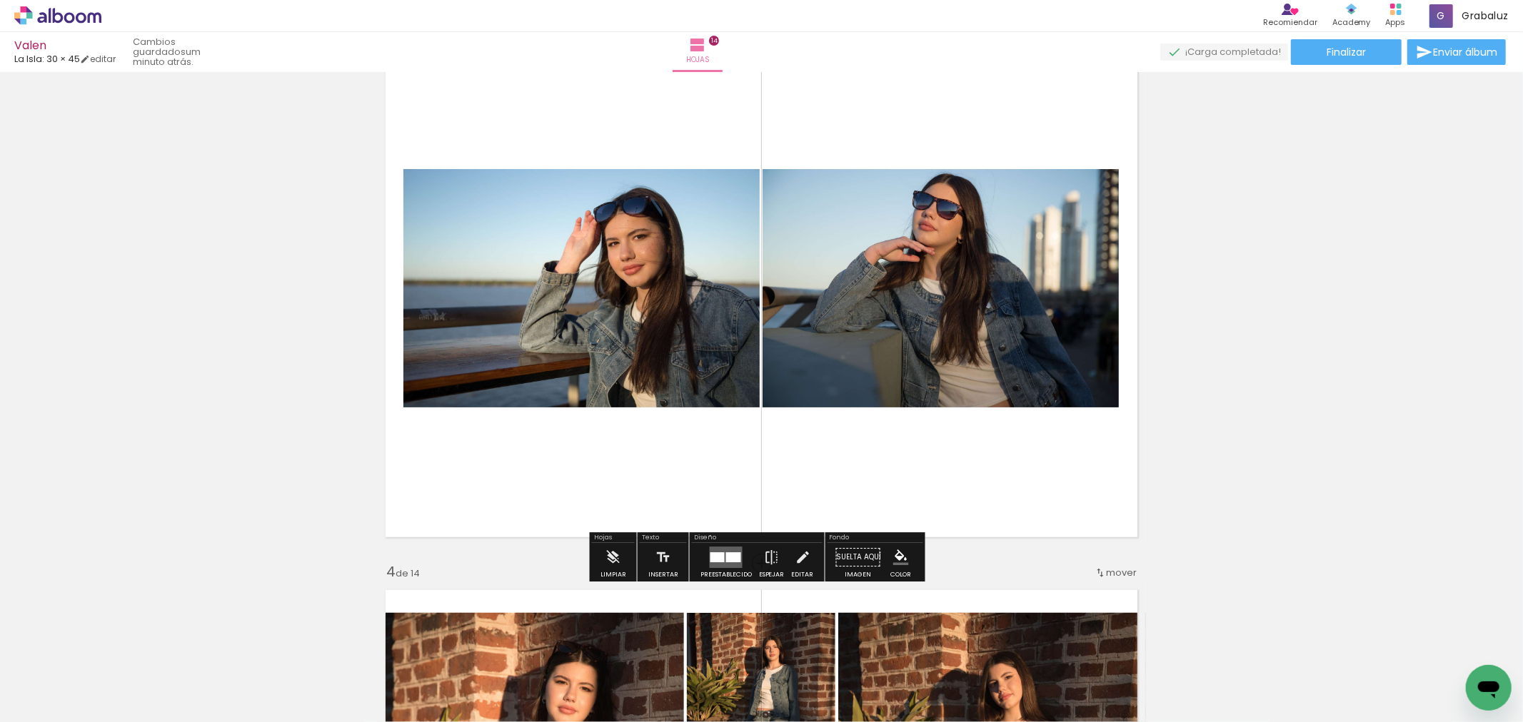
scroll to position [1269, 0]
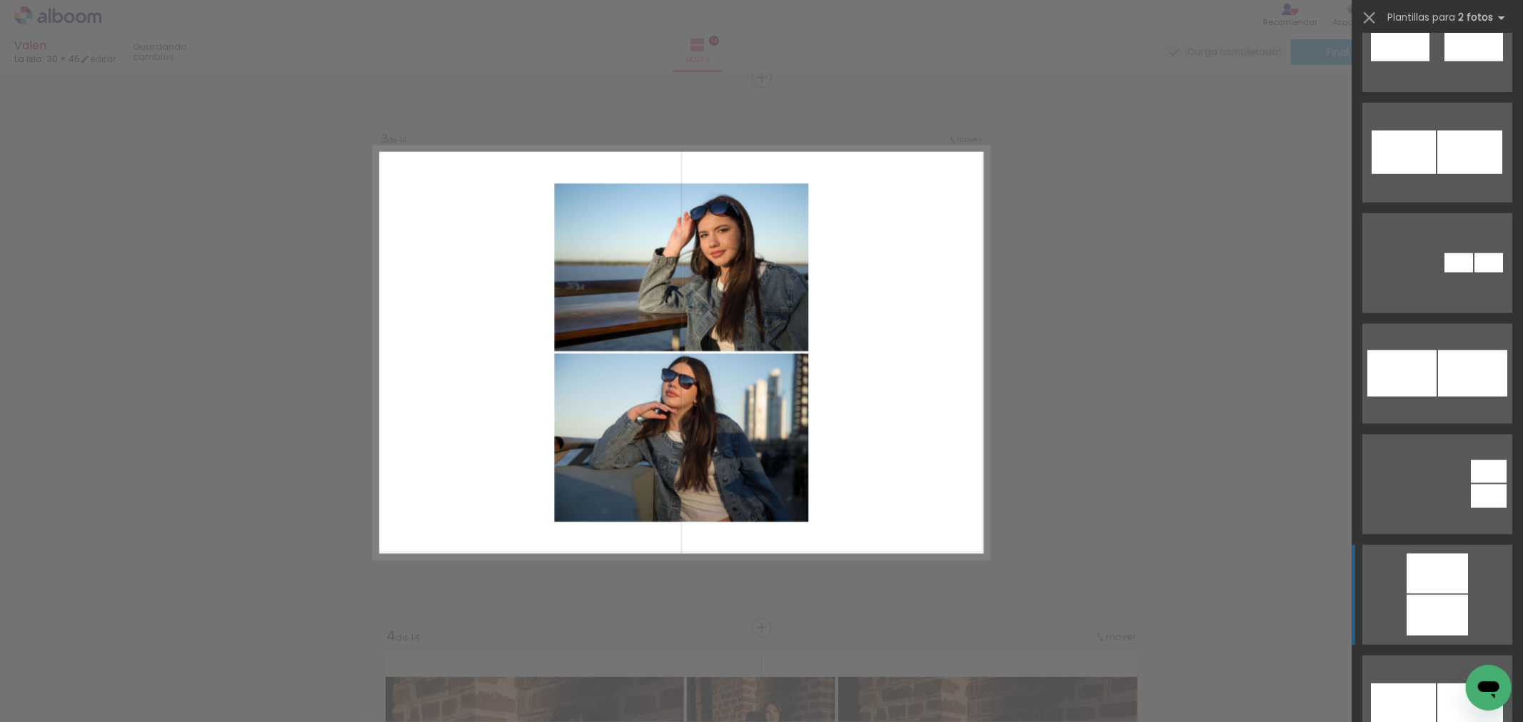
scroll to position [1586, 0]
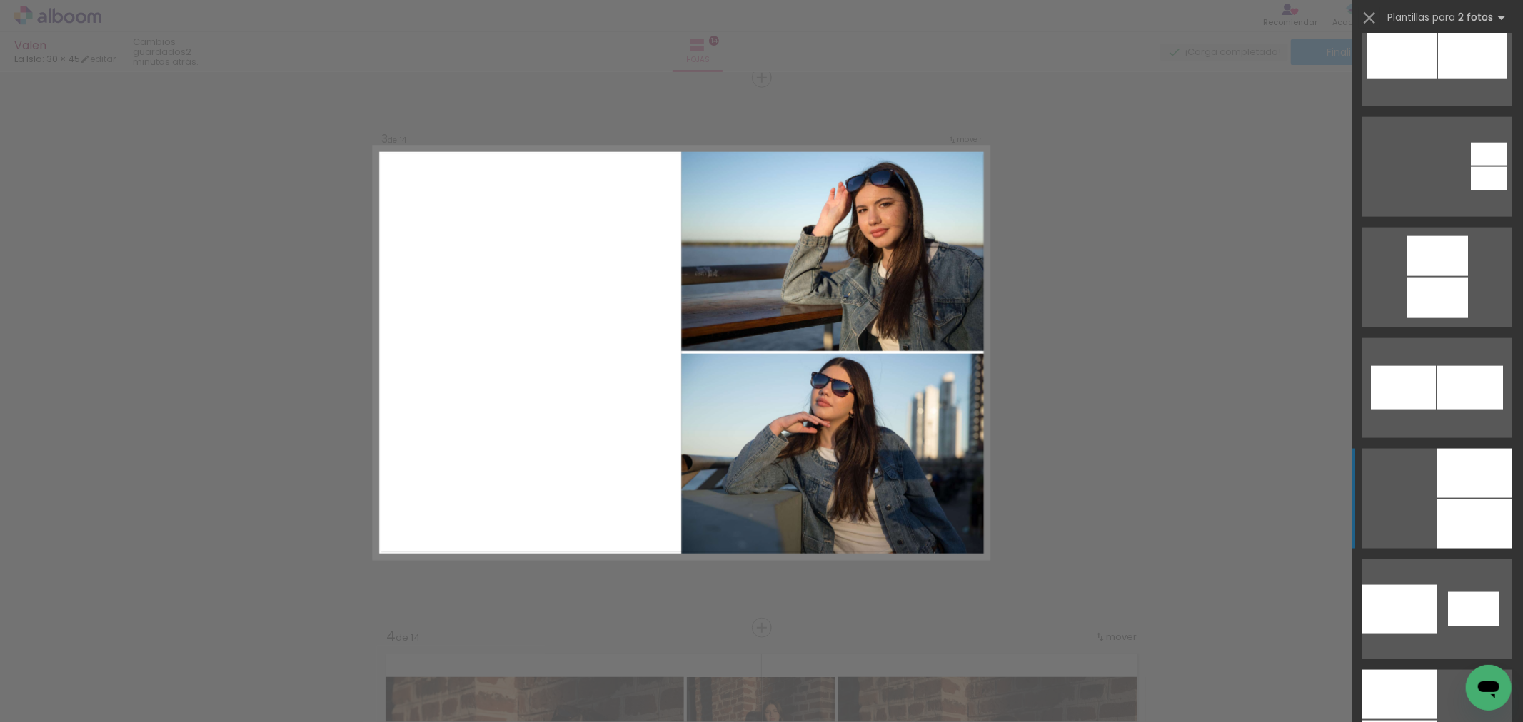
click at [1464, 520] on div at bounding box center [1474, 524] width 75 height 49
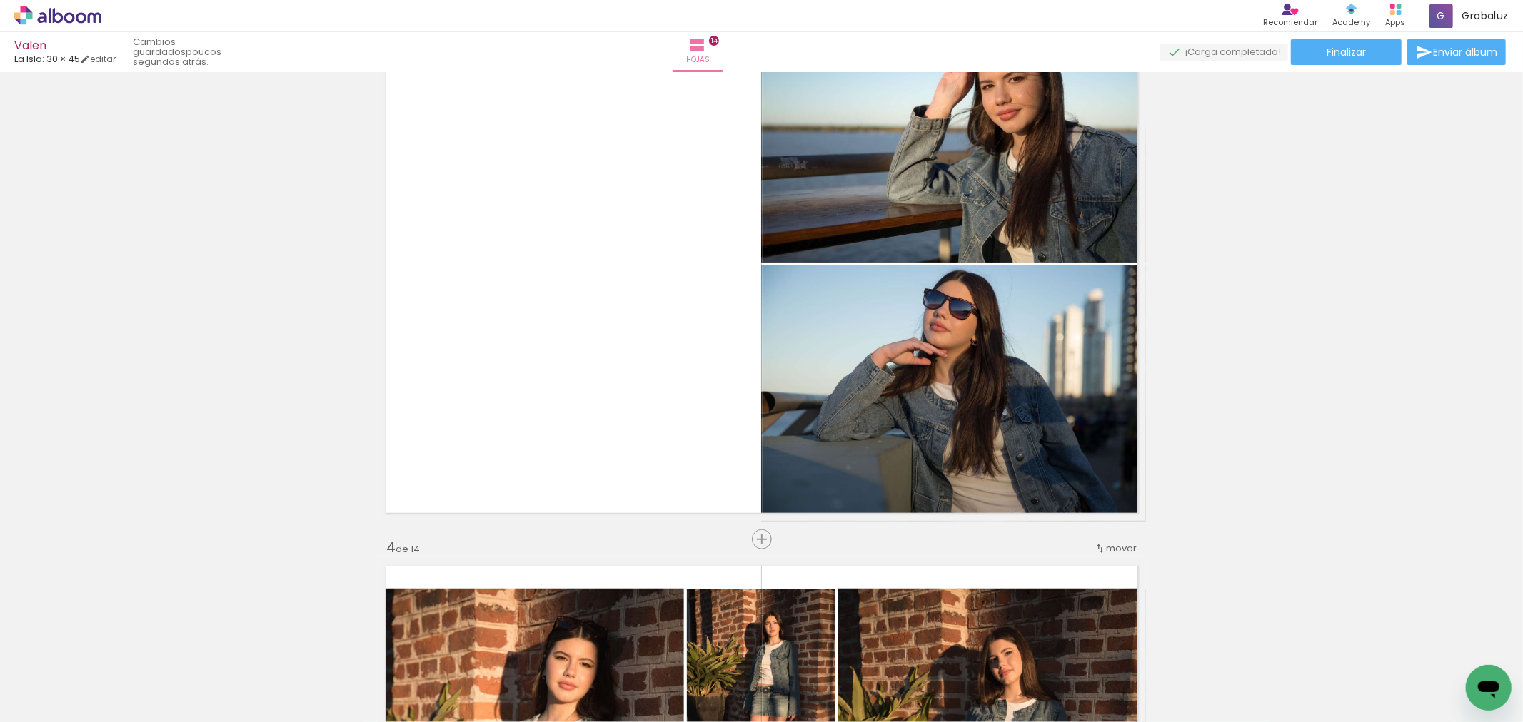
scroll to position [1198, 0]
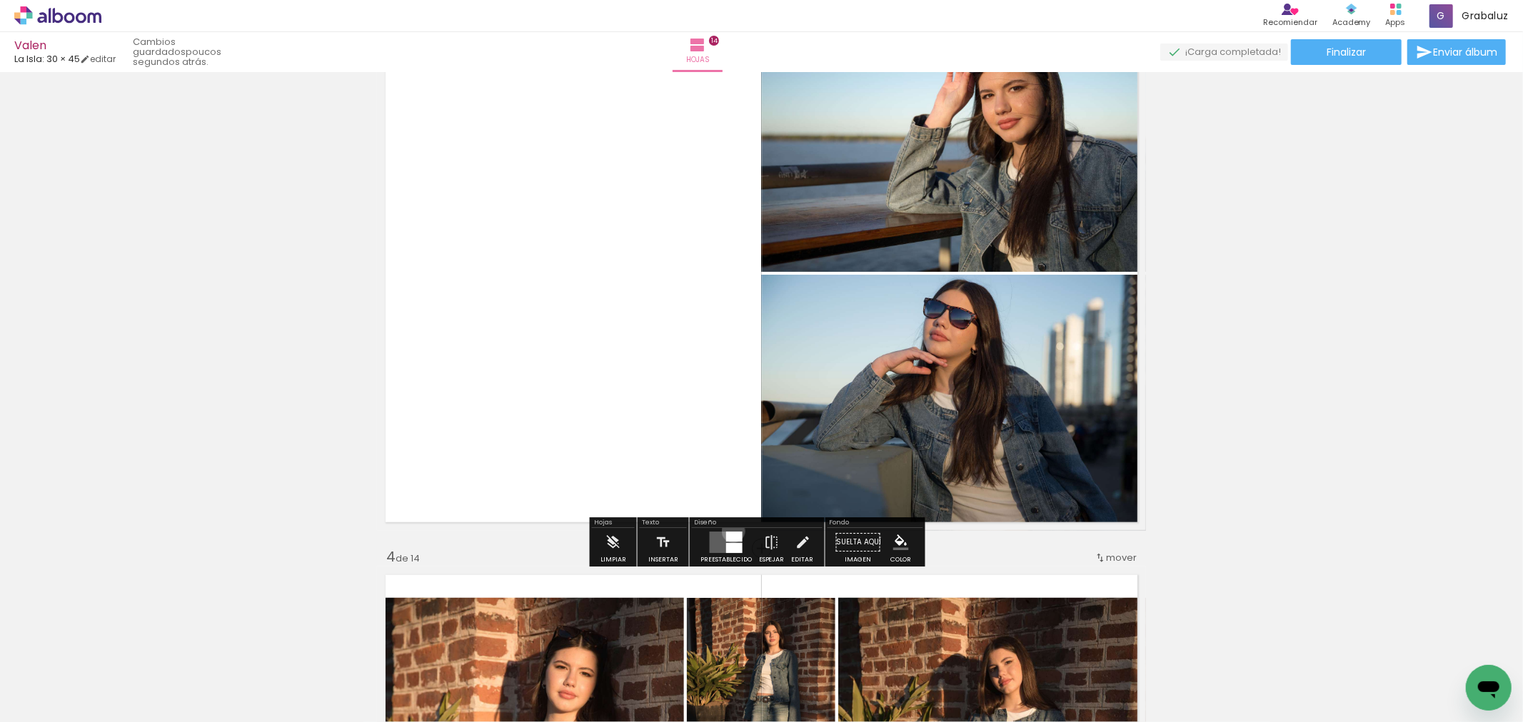
drag, startPoint x: 730, startPoint y: 531, endPoint x: 764, endPoint y: 528, distance: 34.4
click at [730, 532] on div at bounding box center [734, 537] width 16 height 10
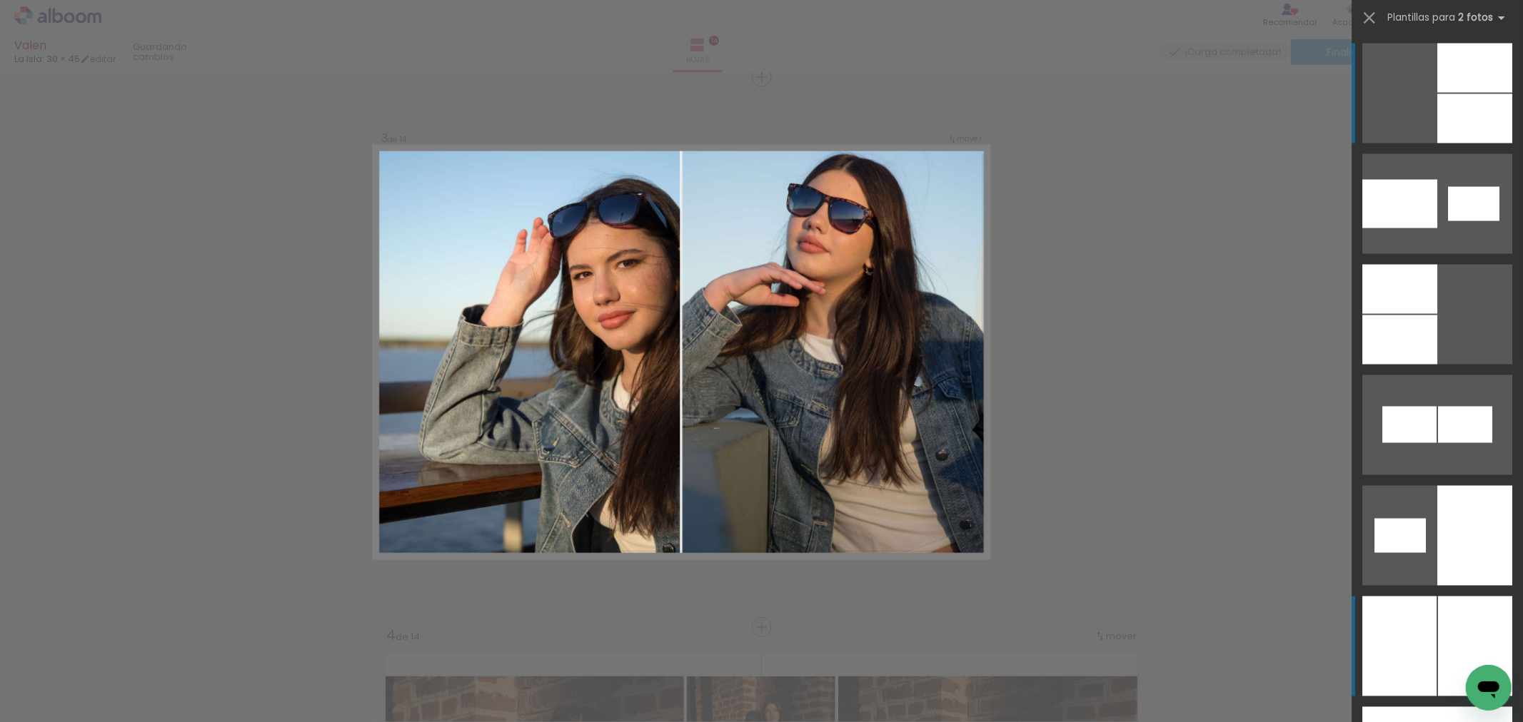
scroll to position [1119, 0]
drag, startPoint x: 1436, startPoint y: 633, endPoint x: 1399, endPoint y: 629, distance: 37.4
click at [1438, 633] on div at bounding box center [1475, 647] width 74 height 100
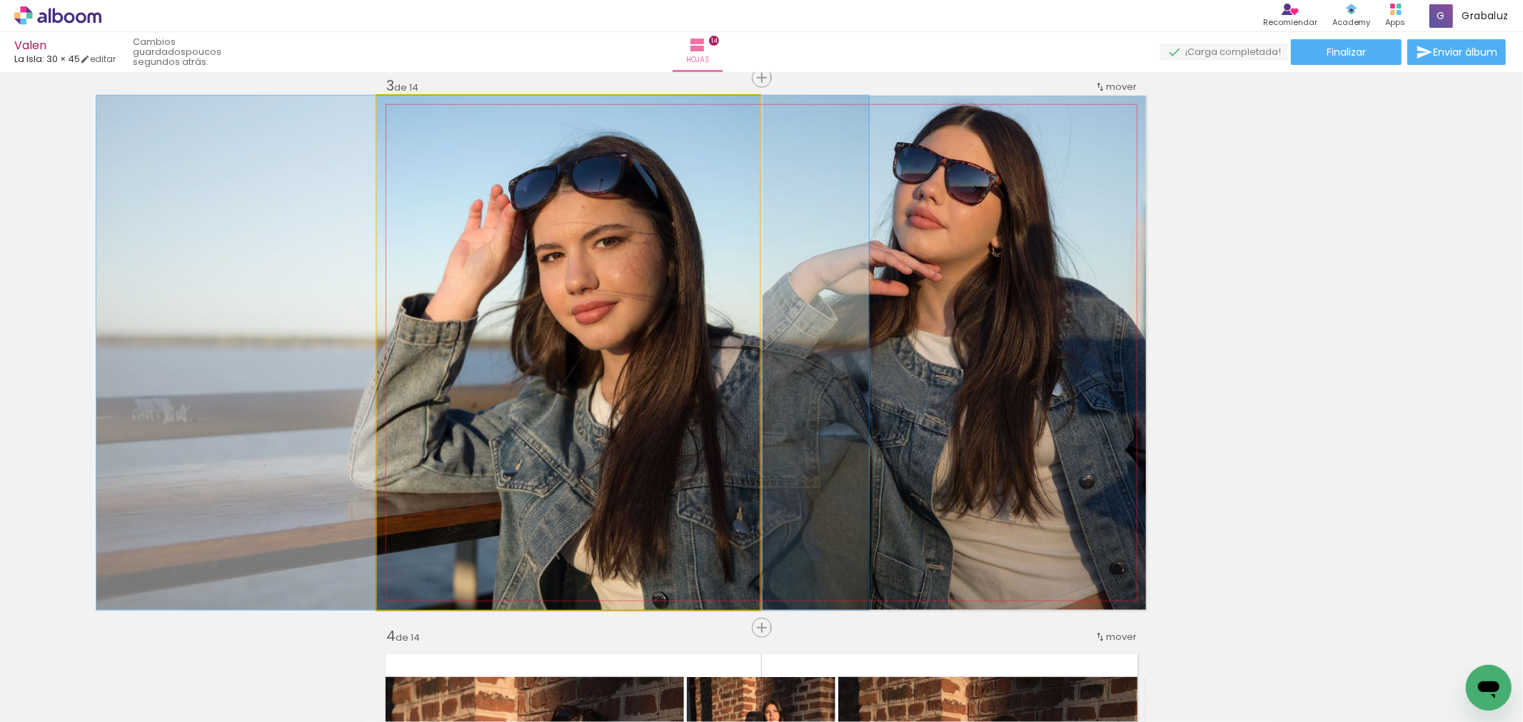
drag, startPoint x: 663, startPoint y: 353, endPoint x: 577, endPoint y: 355, distance: 85.7
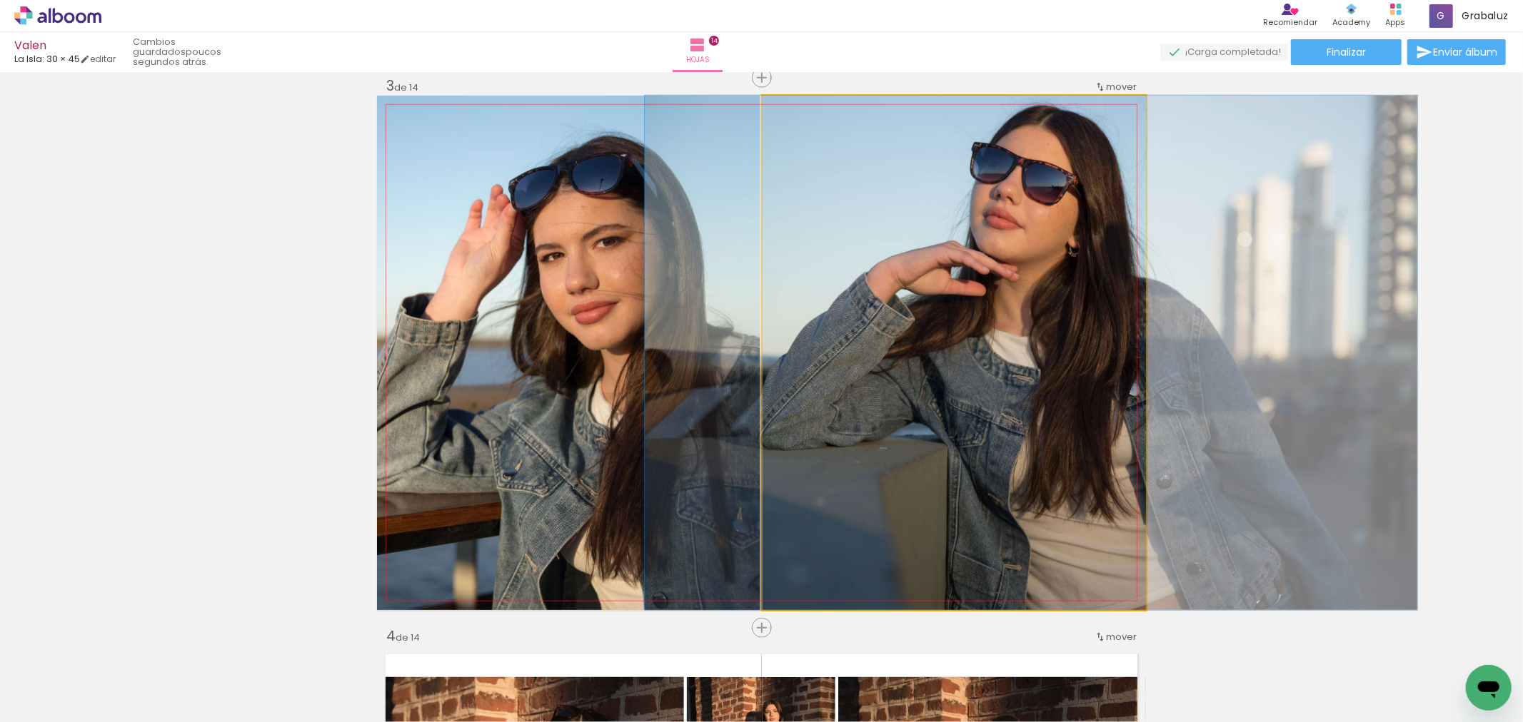
drag, startPoint x: 1009, startPoint y: 328, endPoint x: 1087, endPoint y: 351, distance: 80.2
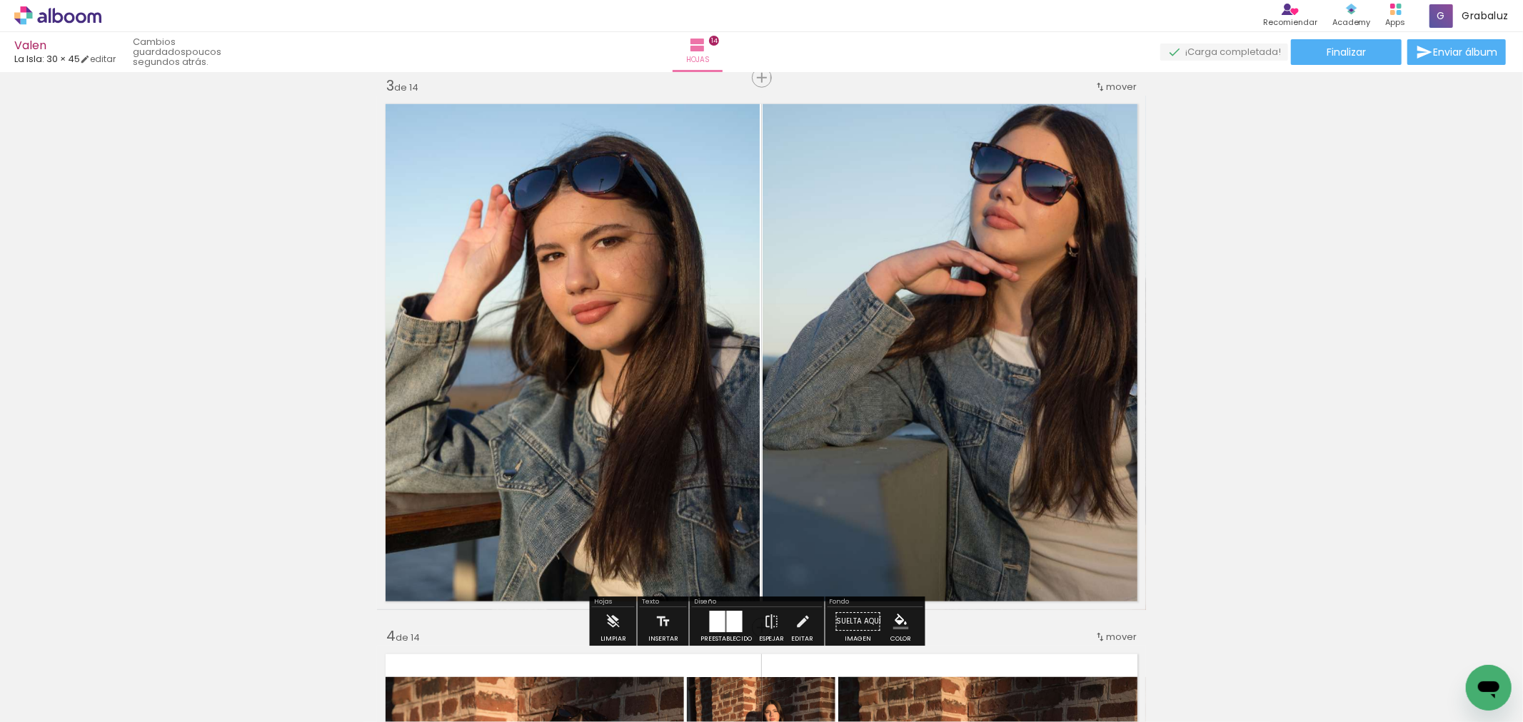
drag, startPoint x: 726, startPoint y: 612, endPoint x: 873, endPoint y: 600, distance: 147.5
click at [732, 611] on div at bounding box center [735, 621] width 16 height 21
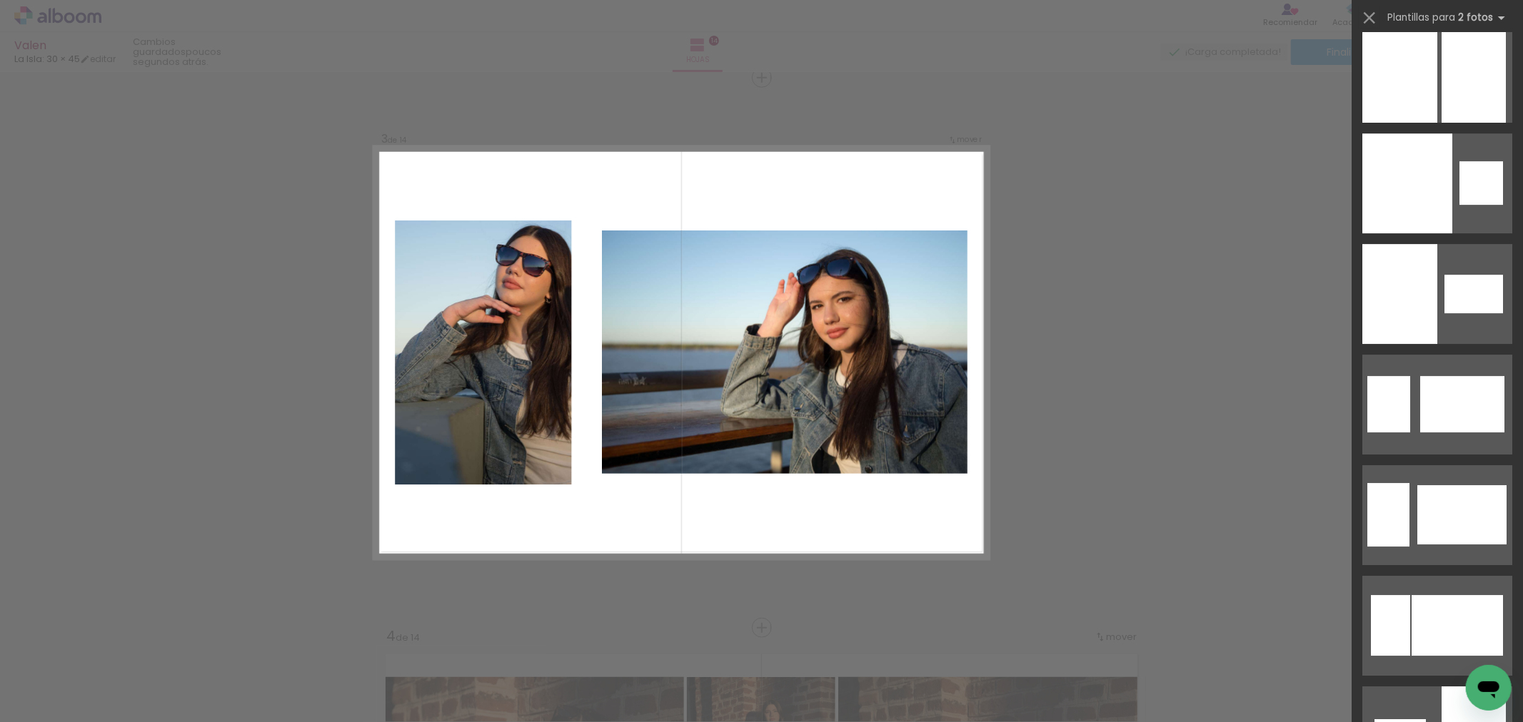
scroll to position [4131, 0]
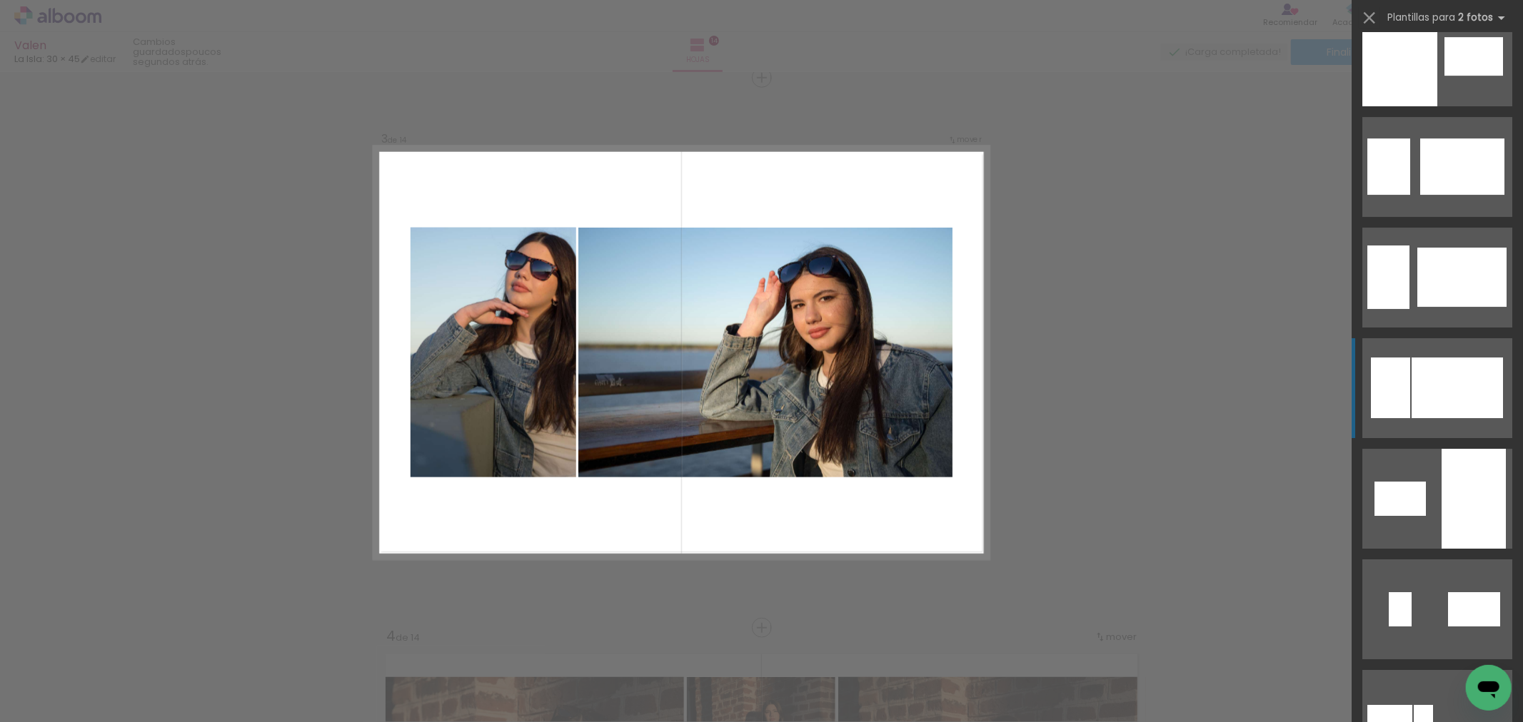
click at [1450, 396] on div at bounding box center [1456, 388] width 91 height 61
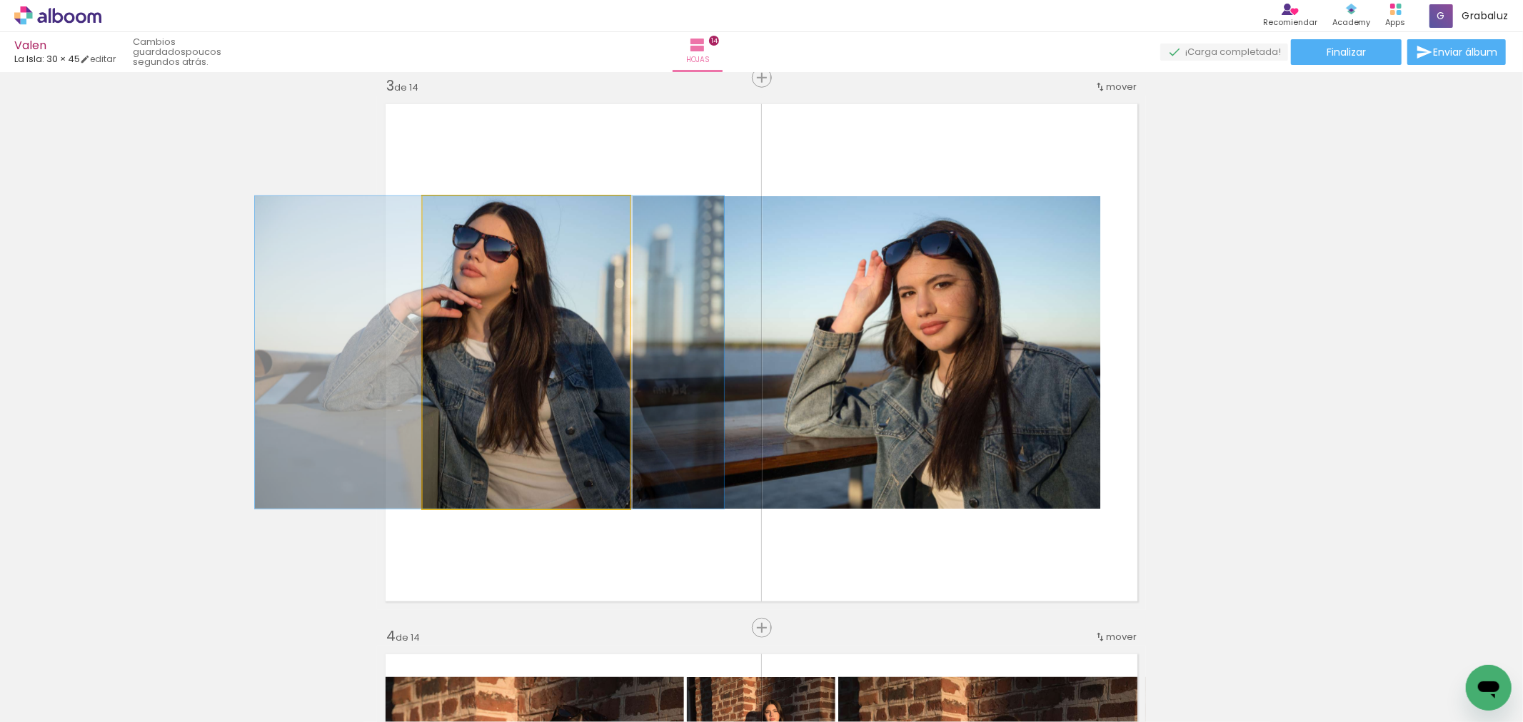
drag, startPoint x: 550, startPoint y: 458, endPoint x: 483, endPoint y: 443, distance: 68.8
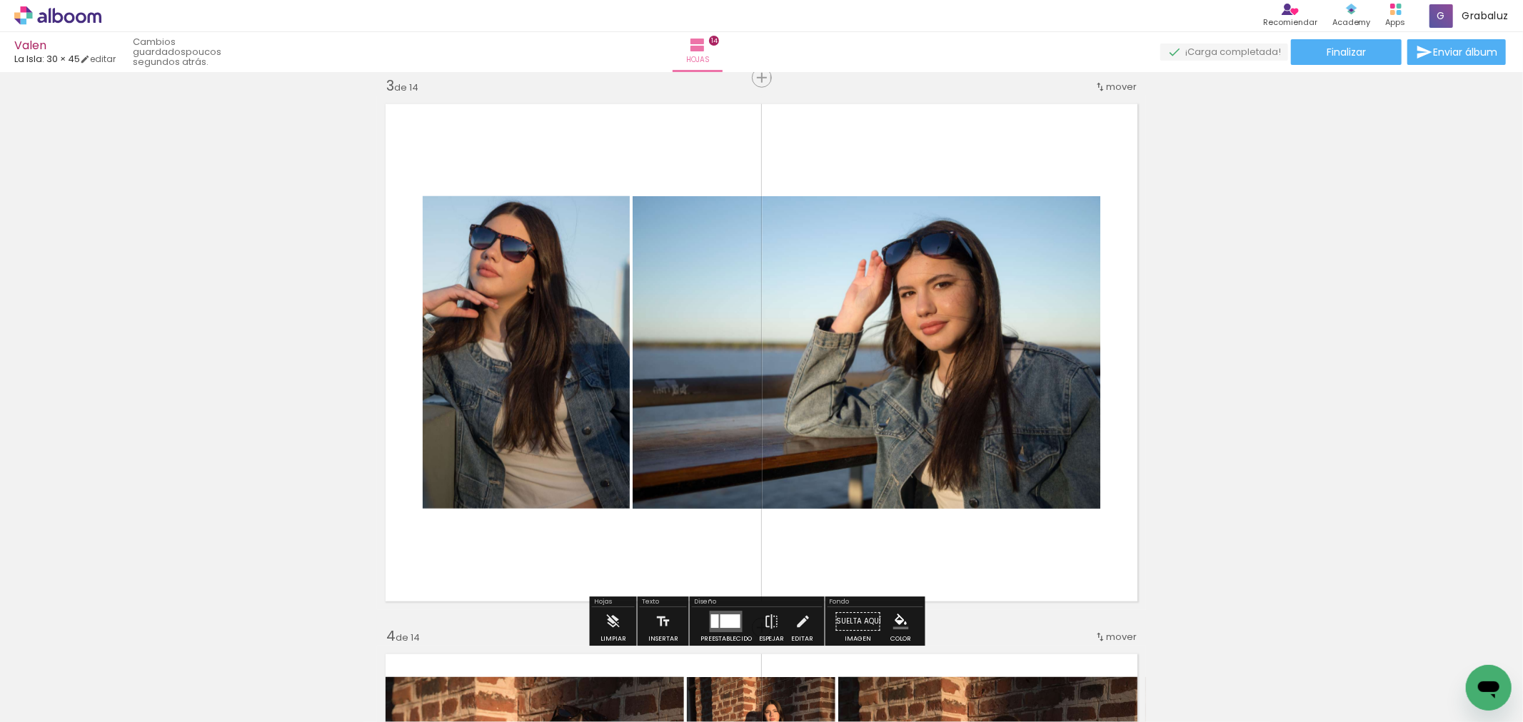
drag, startPoint x: 730, startPoint y: 625, endPoint x: 914, endPoint y: 627, distance: 183.5
click at [733, 623] on div at bounding box center [730, 622] width 20 height 14
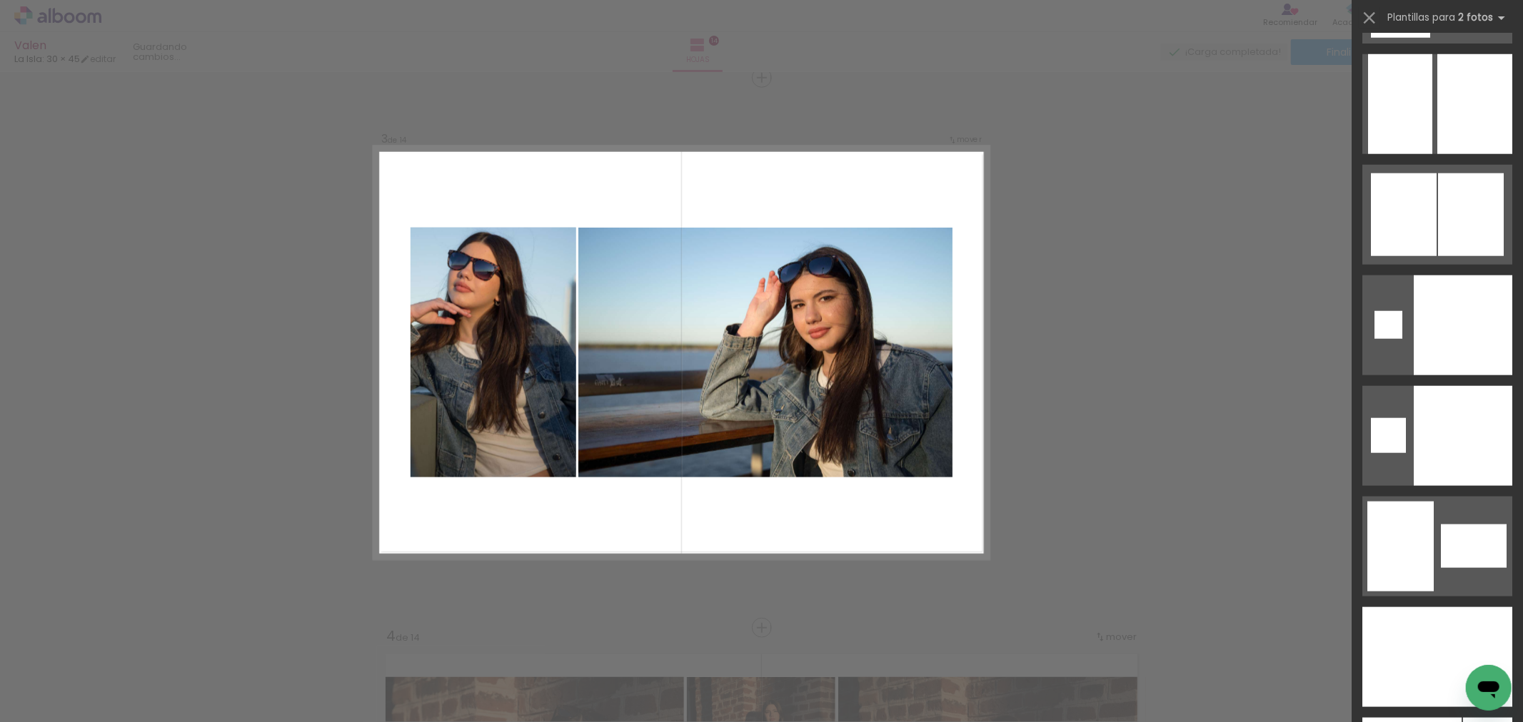
scroll to position [6282, 0]
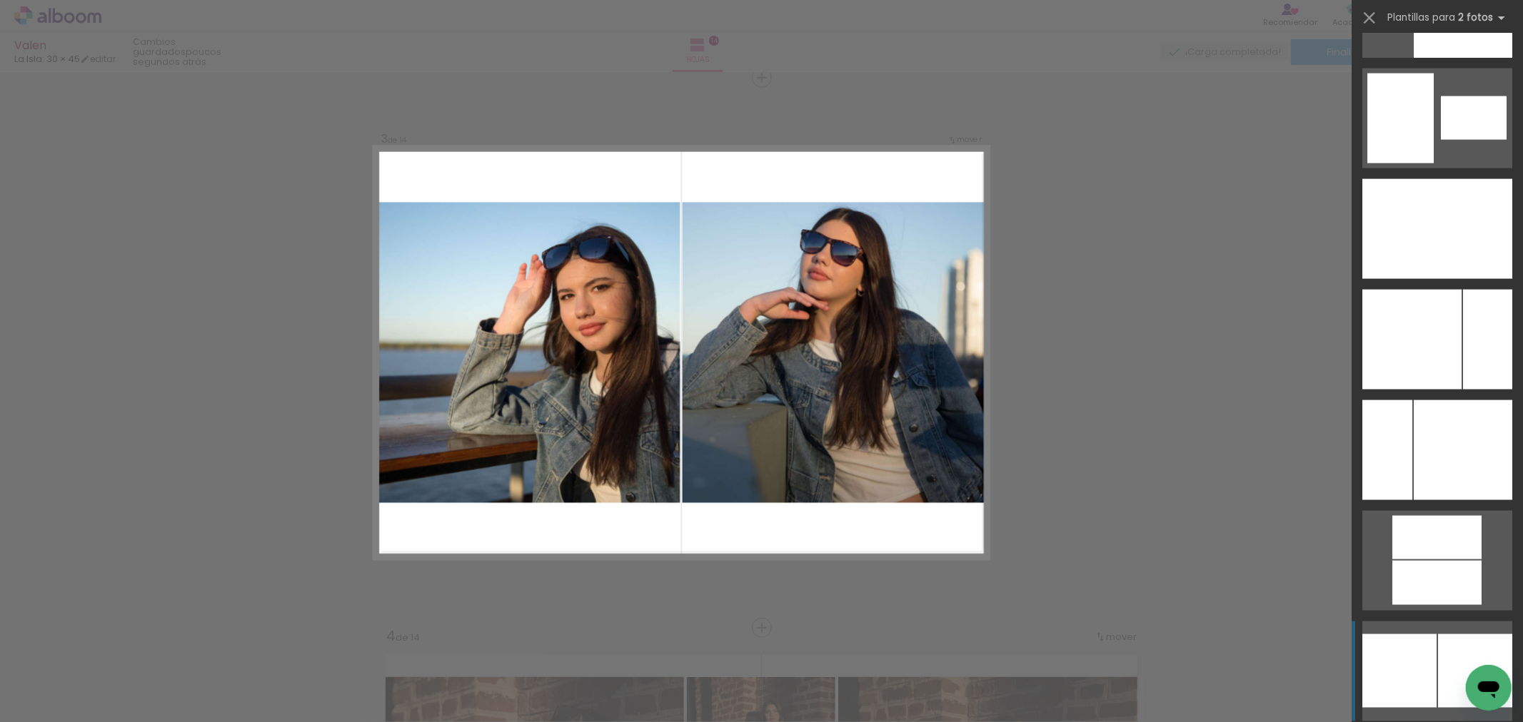
click at [1447, 666] on div at bounding box center [1475, 672] width 74 height 74
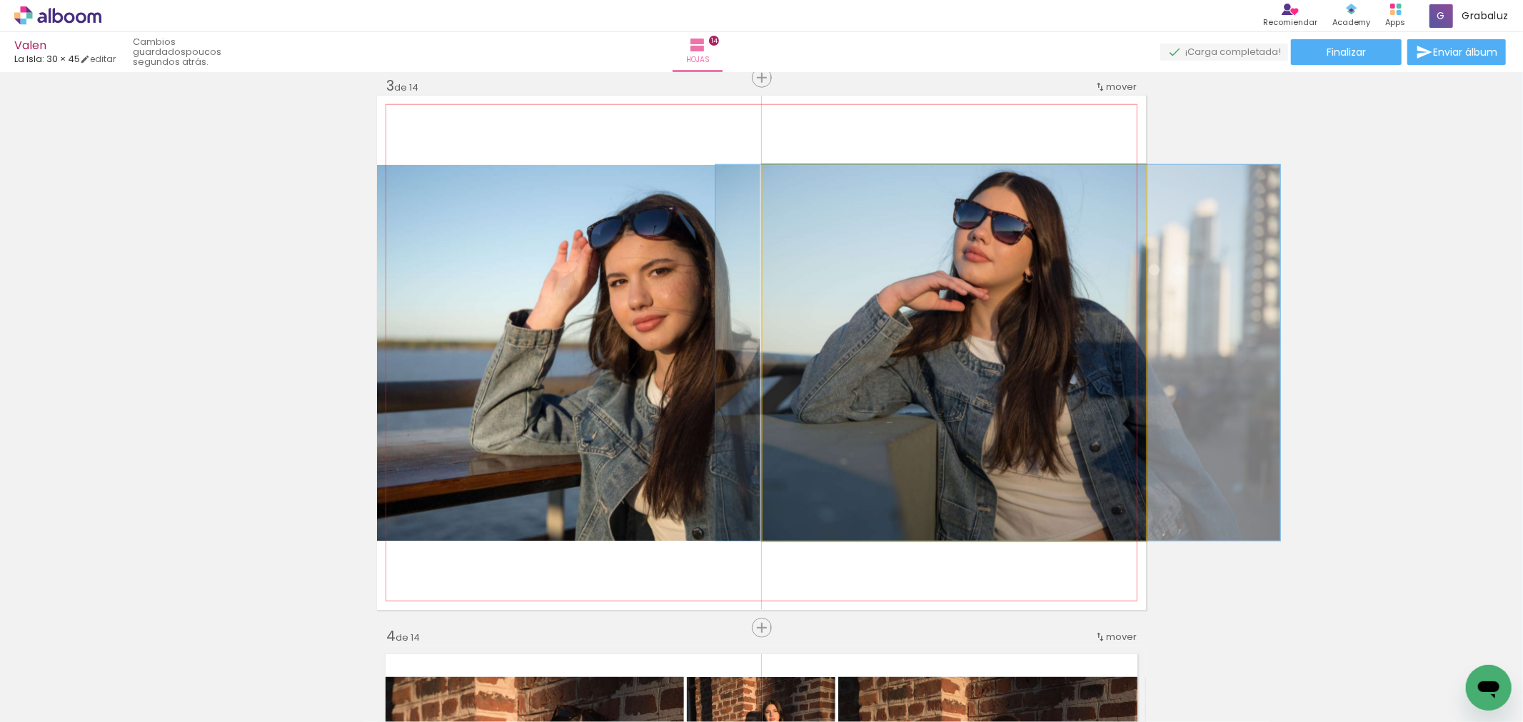
drag, startPoint x: 852, startPoint y: 323, endPoint x: 895, endPoint y: 332, distance: 44.5
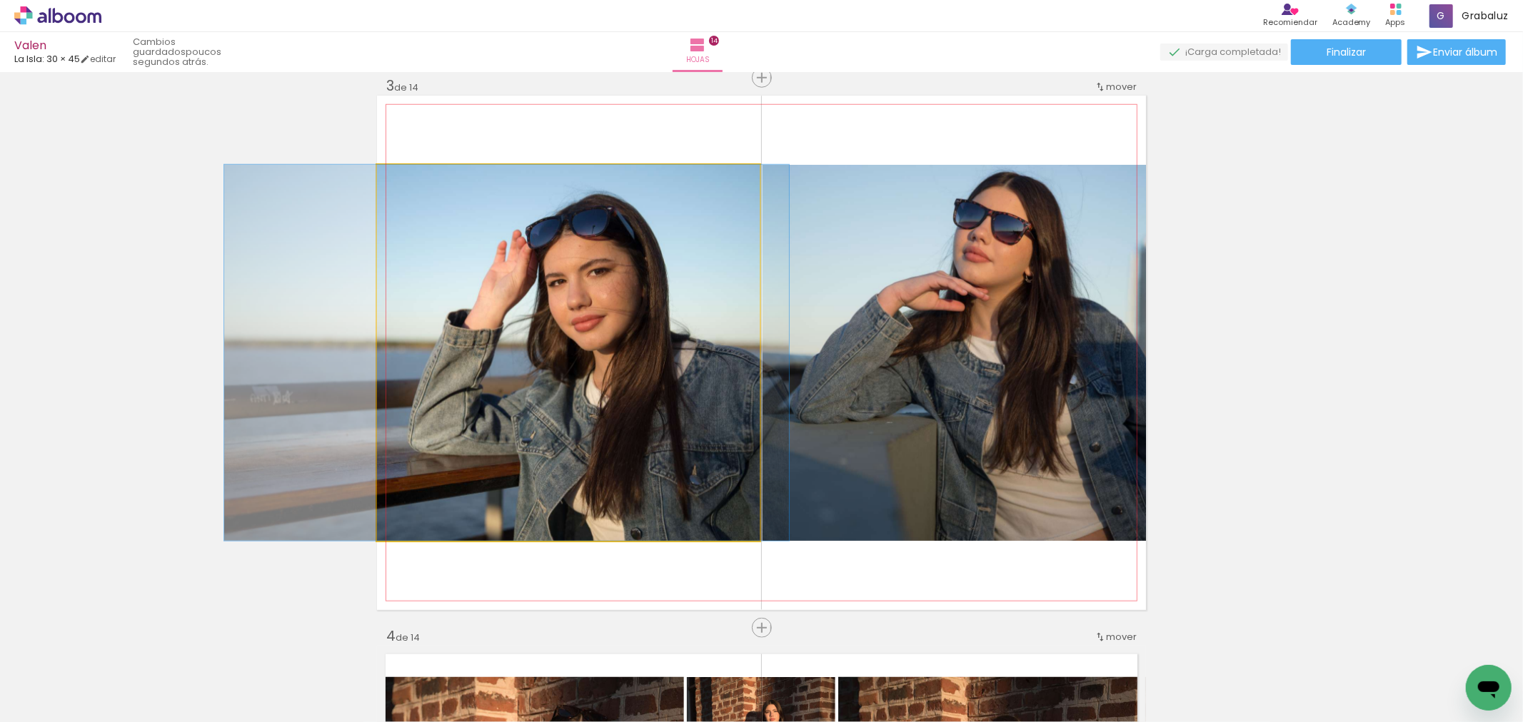
drag, startPoint x: 573, startPoint y: 403, endPoint x: 512, endPoint y: 398, distance: 61.5
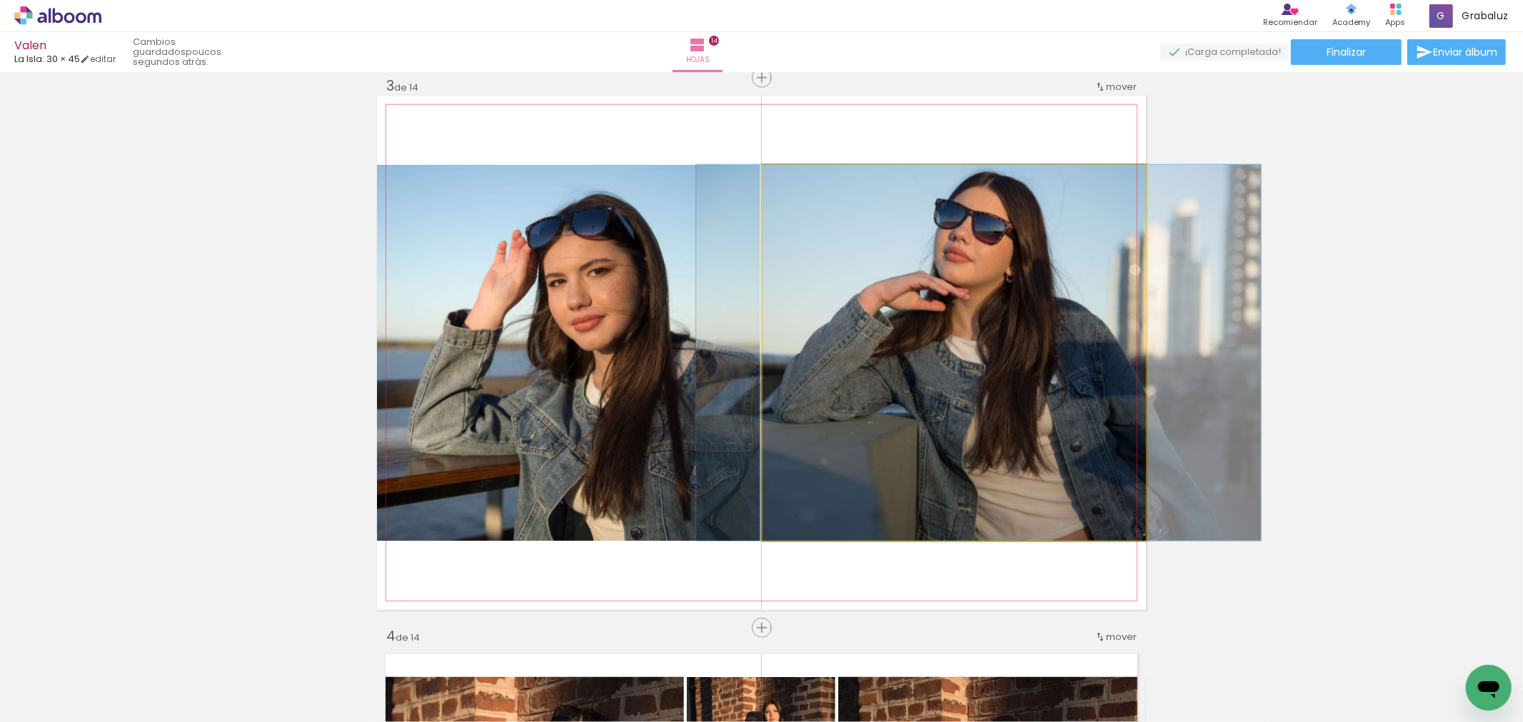
drag, startPoint x: 1041, startPoint y: 332, endPoint x: 1028, endPoint y: 346, distance: 19.2
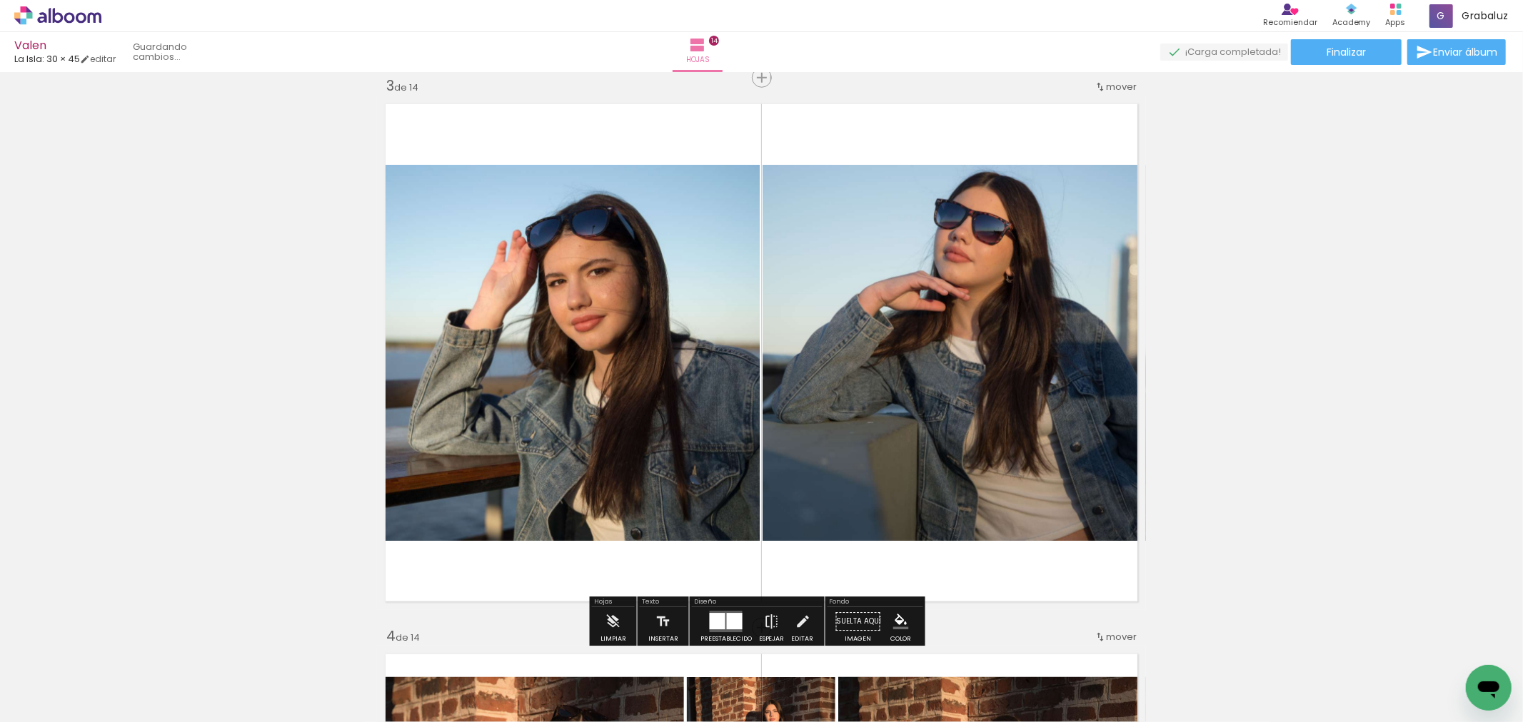
click at [1522, 296] on div at bounding box center [1522, 361] width 1 height 722
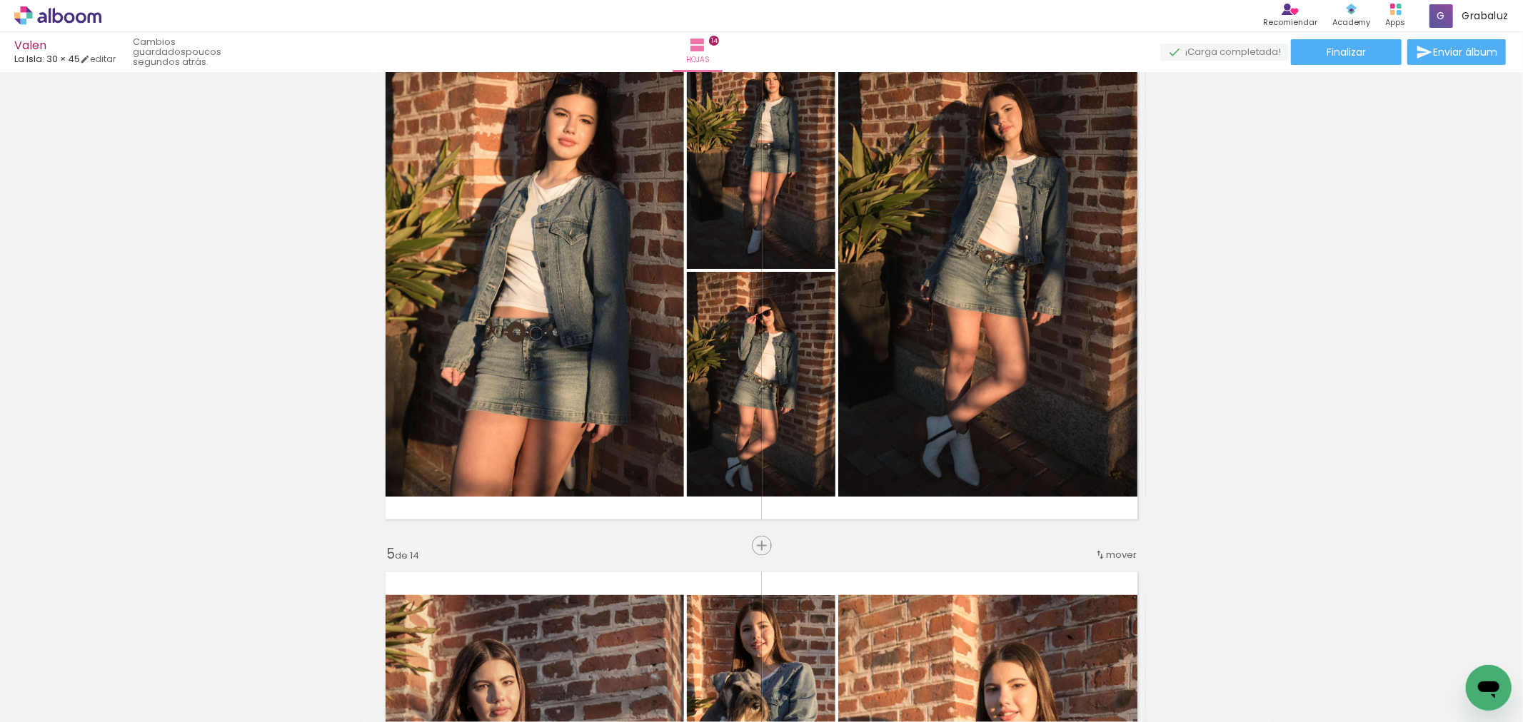
scroll to position [1655, 0]
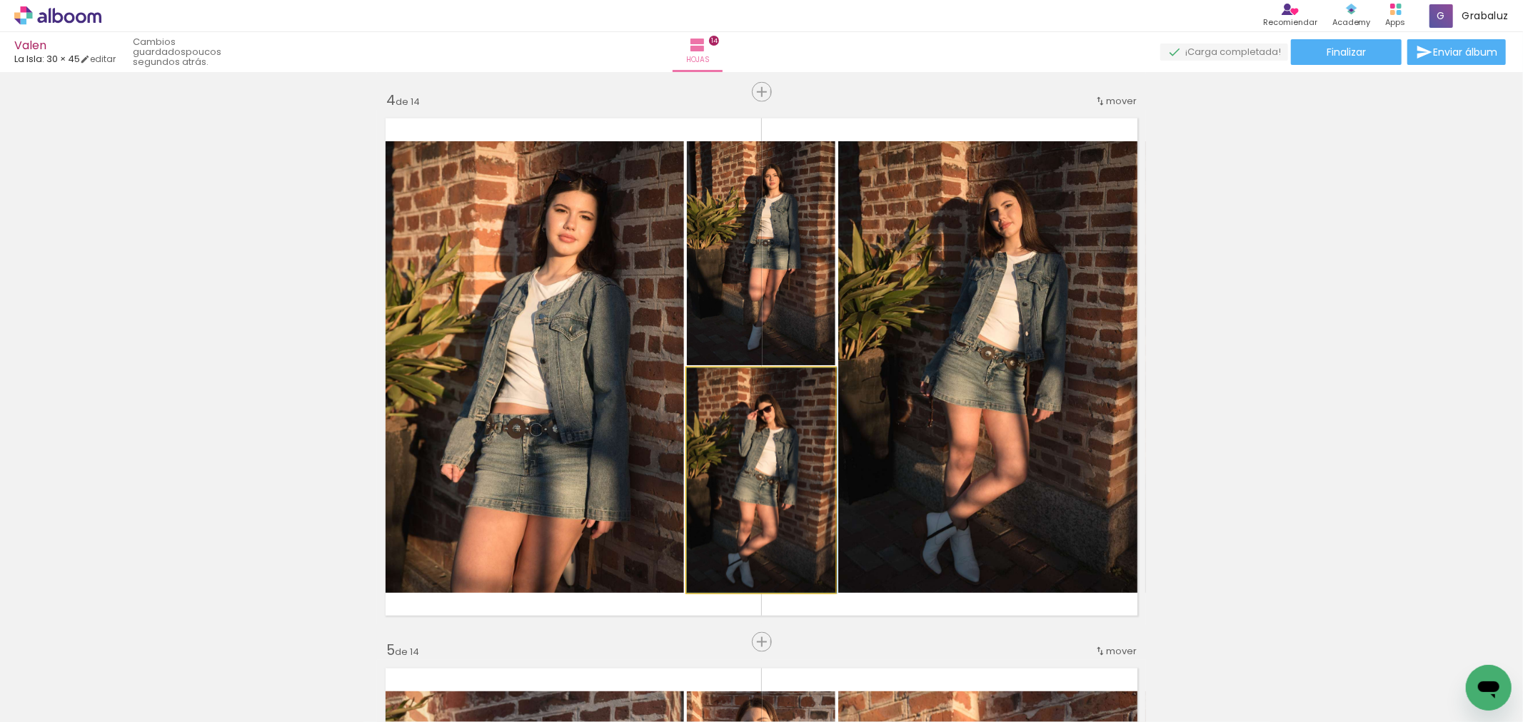
drag, startPoint x: 764, startPoint y: 482, endPoint x: 781, endPoint y: 478, distance: 17.5
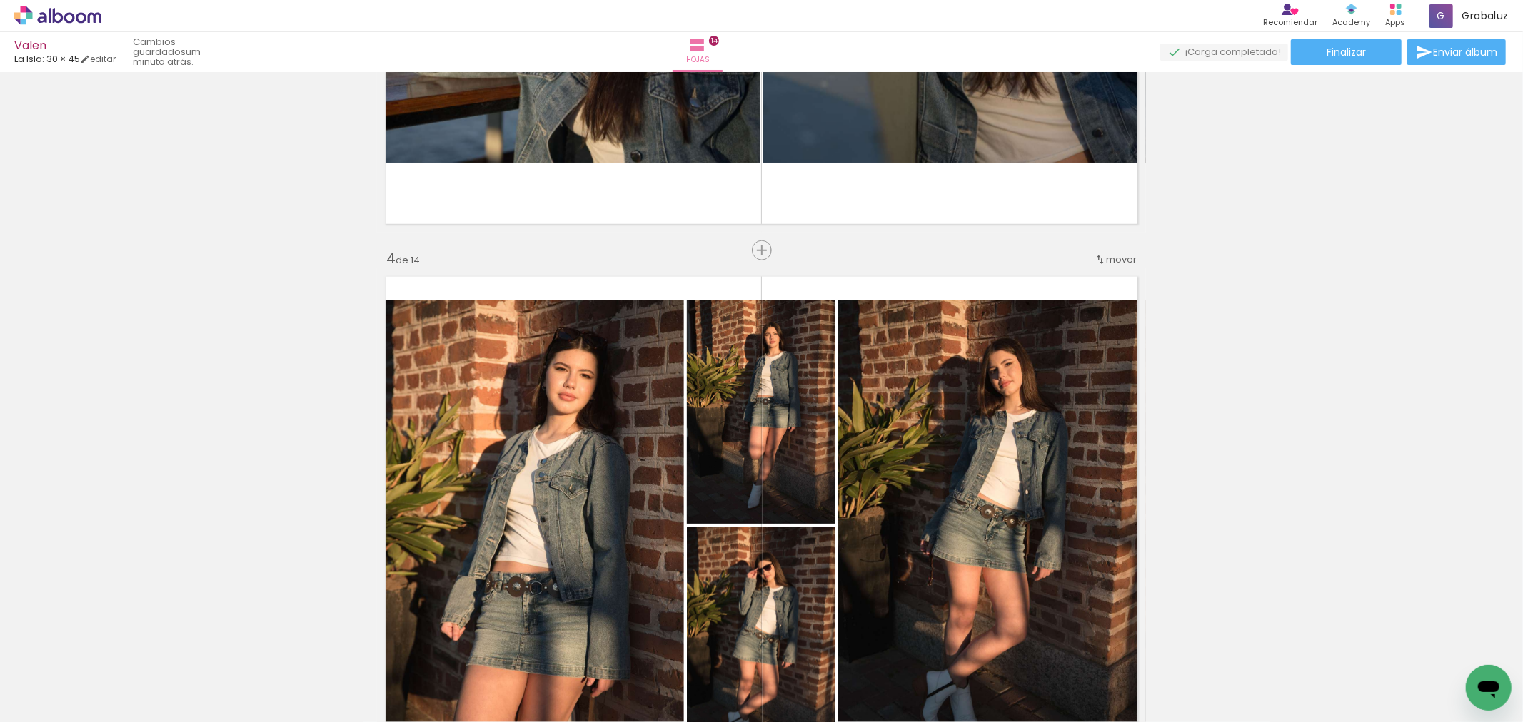
scroll to position [1576, 0]
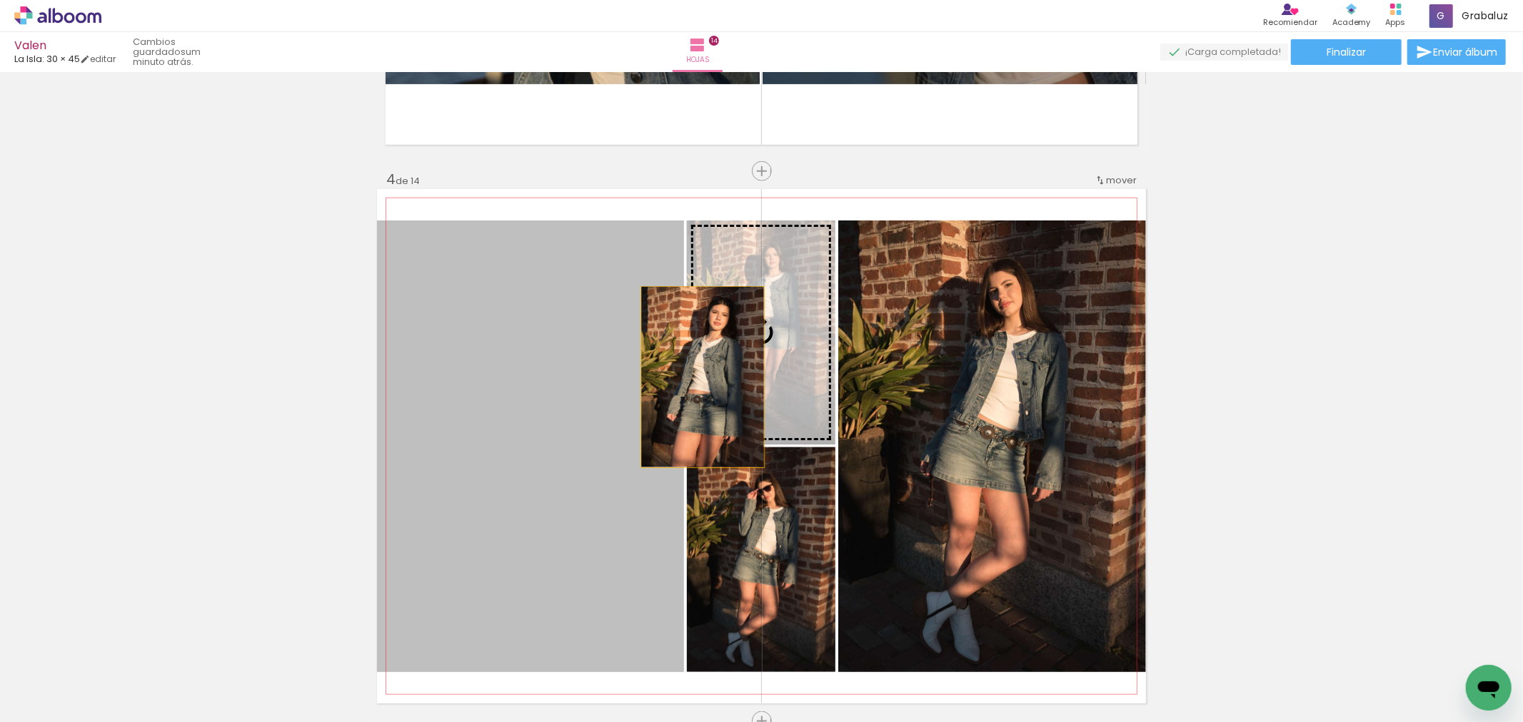
drag, startPoint x: 553, startPoint y: 448, endPoint x: 726, endPoint y: 368, distance: 190.1
click at [0, 0] on slot at bounding box center [0, 0] width 0 height 0
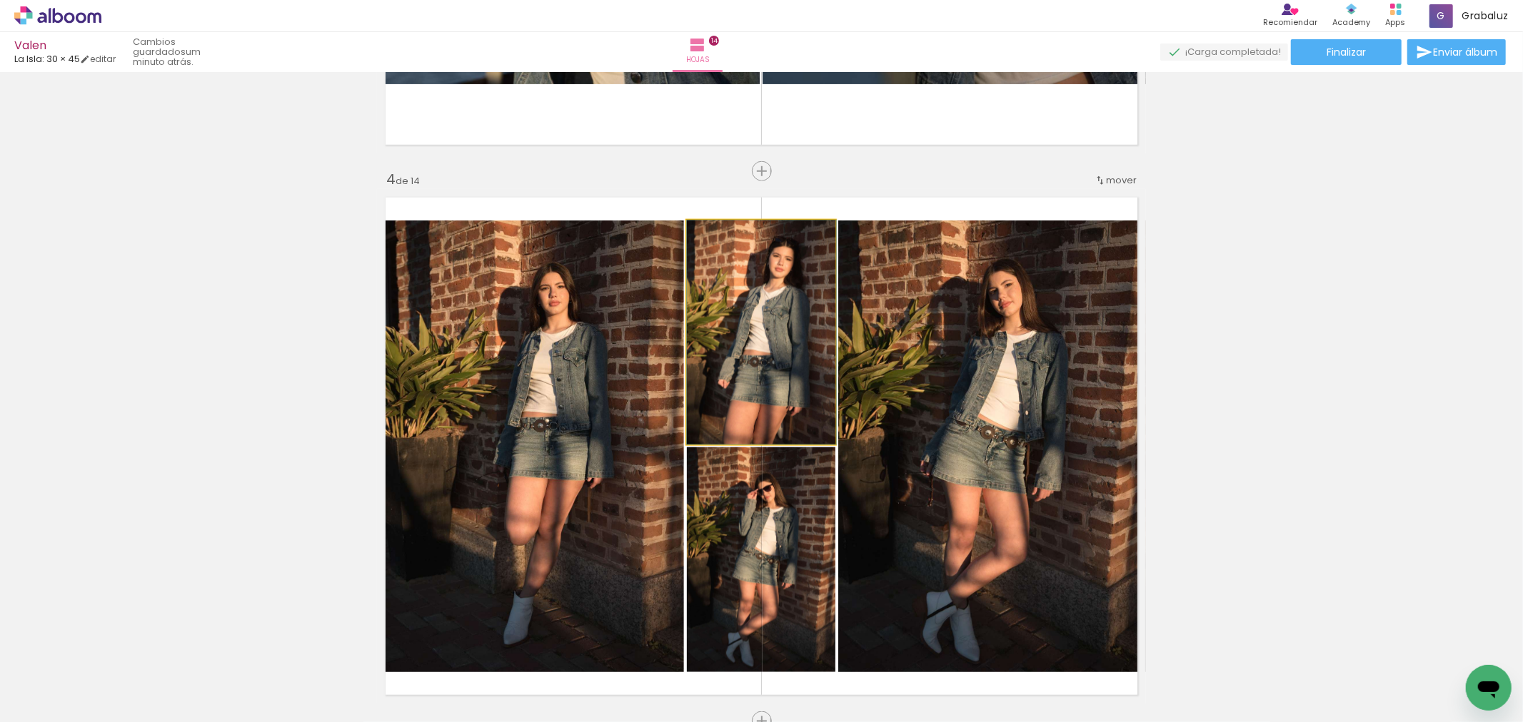
drag, startPoint x: 755, startPoint y: 358, endPoint x: 775, endPoint y: 356, distance: 20.1
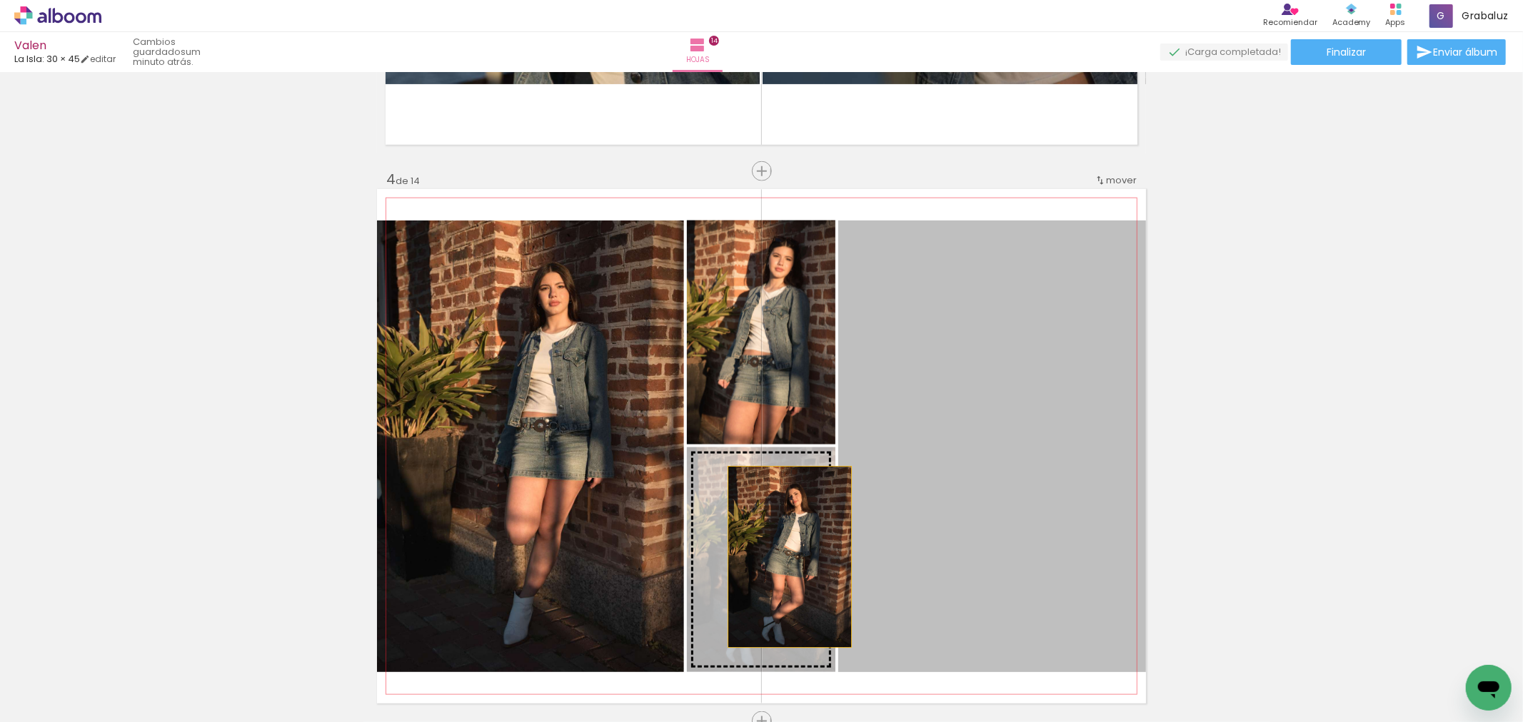
drag, startPoint x: 972, startPoint y: 478, endPoint x: 784, endPoint y: 557, distance: 204.2
click at [0, 0] on slot at bounding box center [0, 0] width 0 height 0
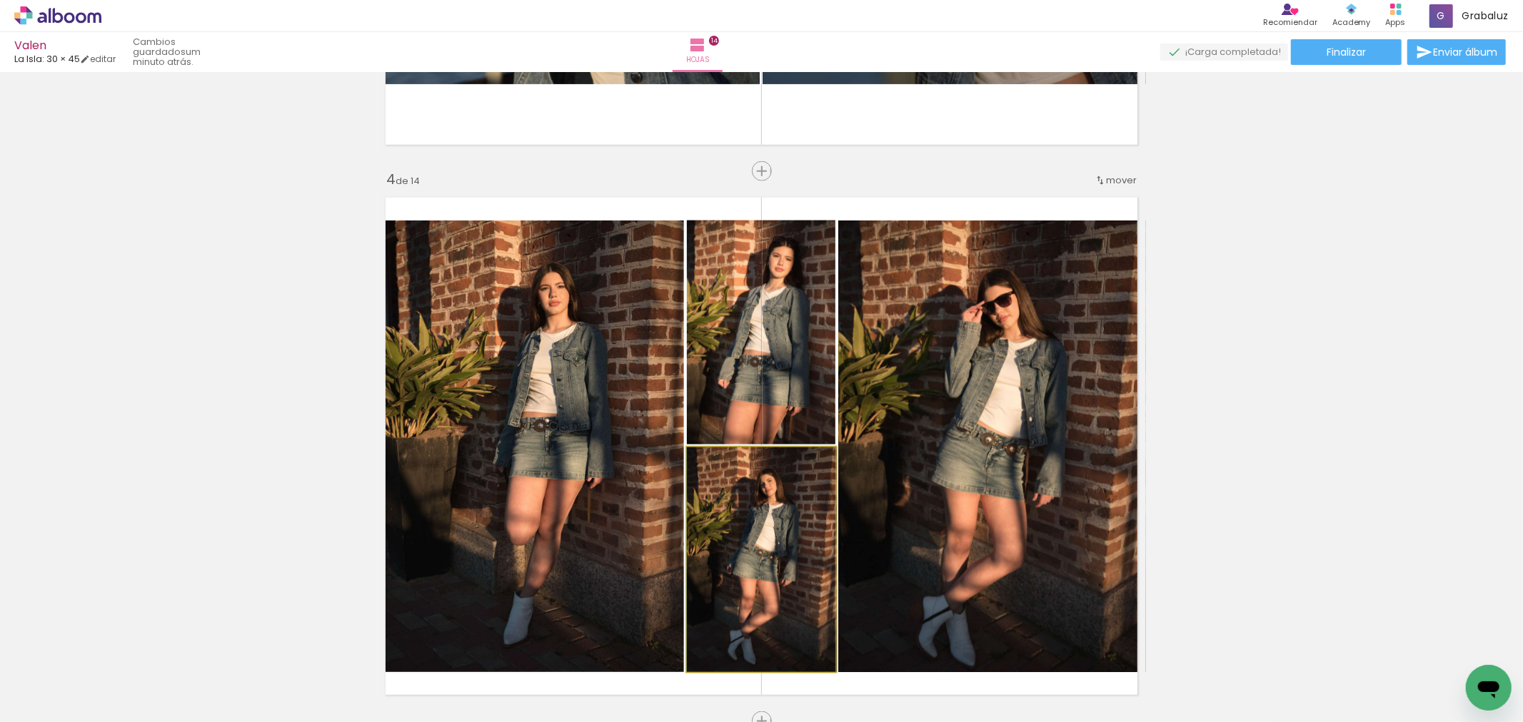
drag, startPoint x: 752, startPoint y: 550, endPoint x: 797, endPoint y: 550, distance: 45.7
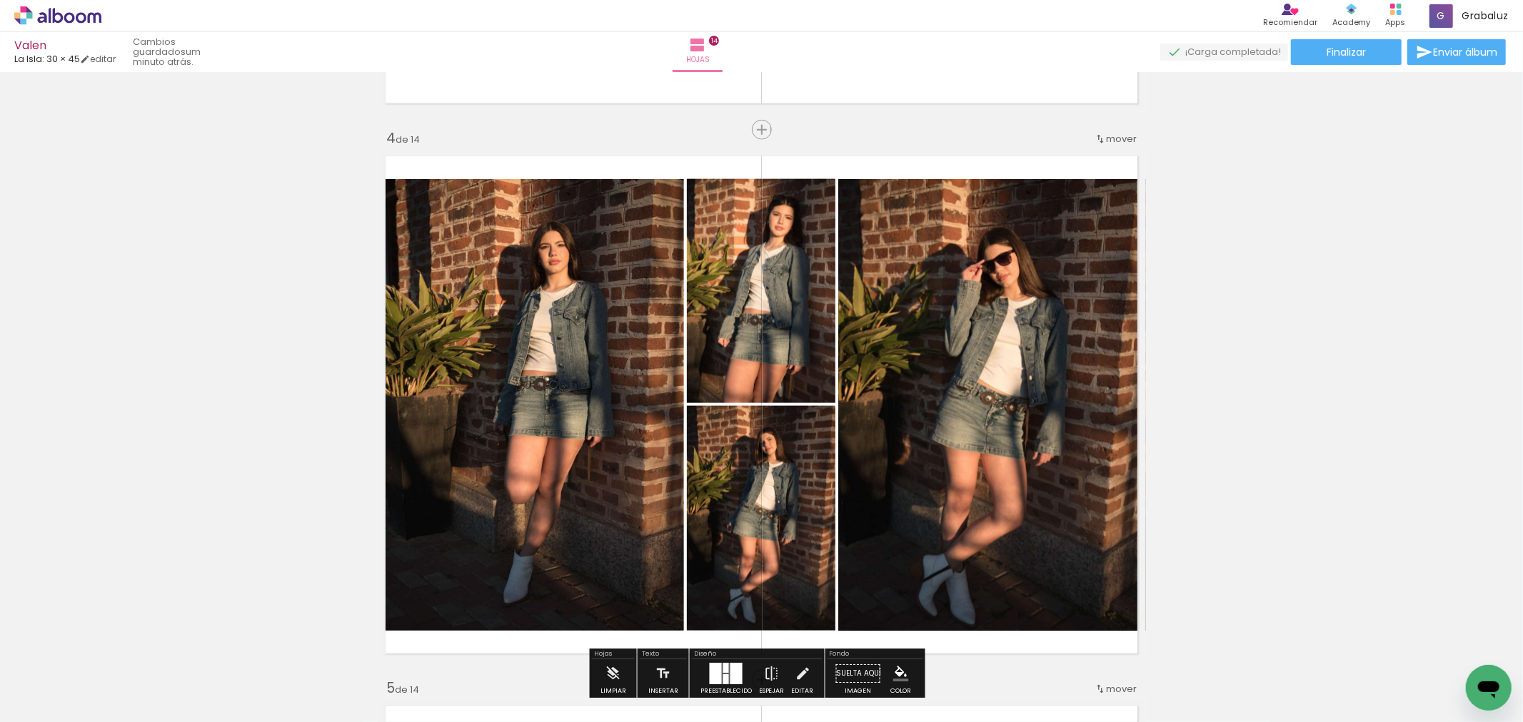
scroll to position [1735, 0]
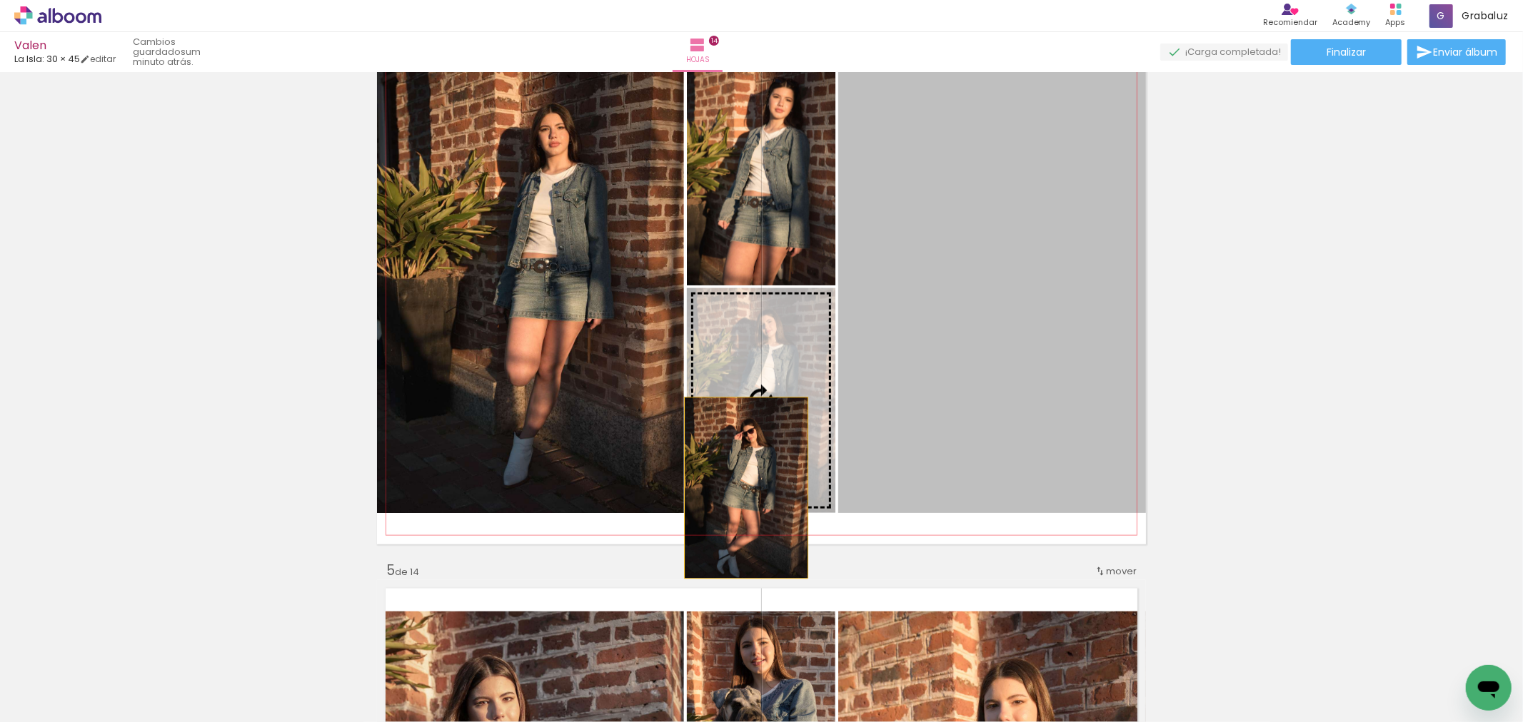
drag, startPoint x: 1004, startPoint y: 465, endPoint x: 740, endPoint y: 488, distance: 264.5
click at [0, 0] on slot at bounding box center [0, 0] width 0 height 0
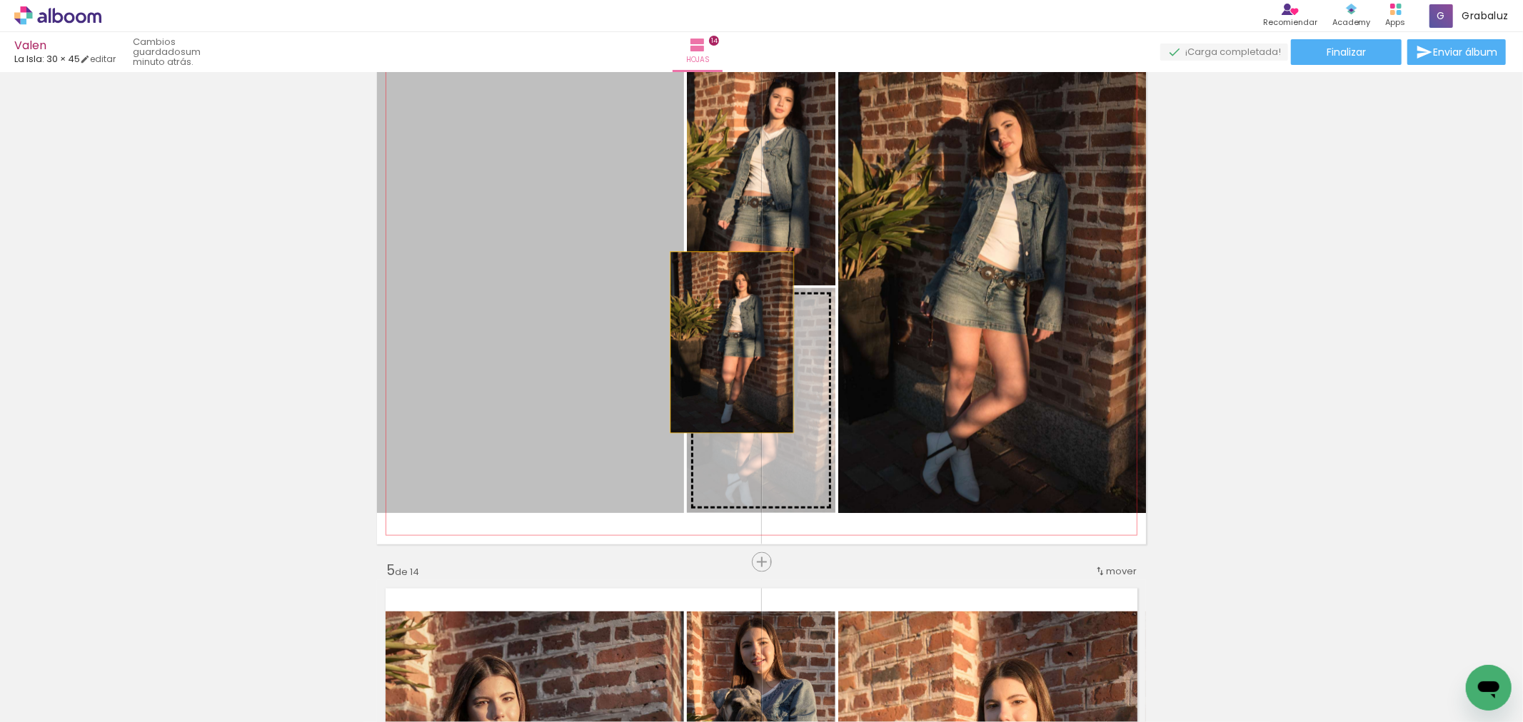
drag, startPoint x: 723, startPoint y: 331, endPoint x: 753, endPoint y: 376, distance: 54.1
click at [0, 0] on slot at bounding box center [0, 0] width 0 height 0
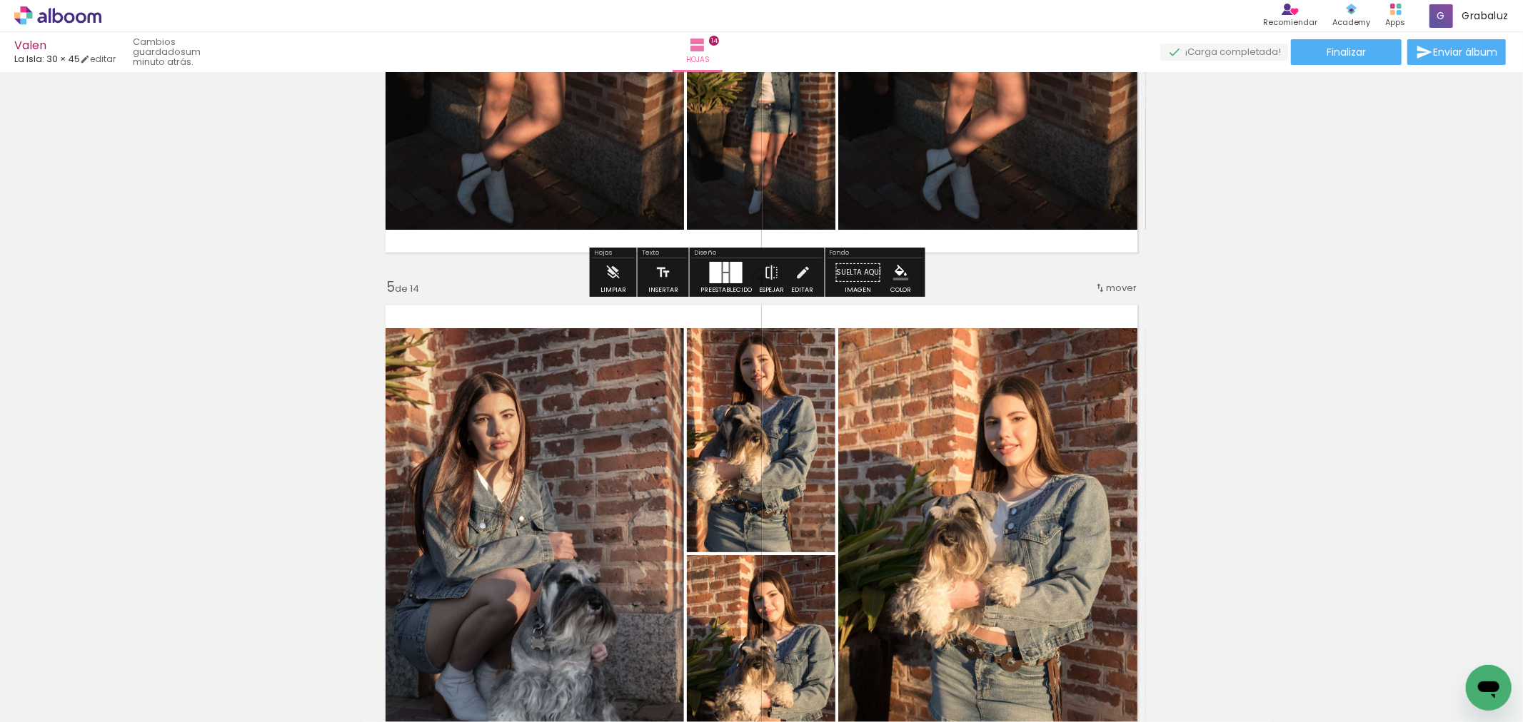
scroll to position [2210, 0]
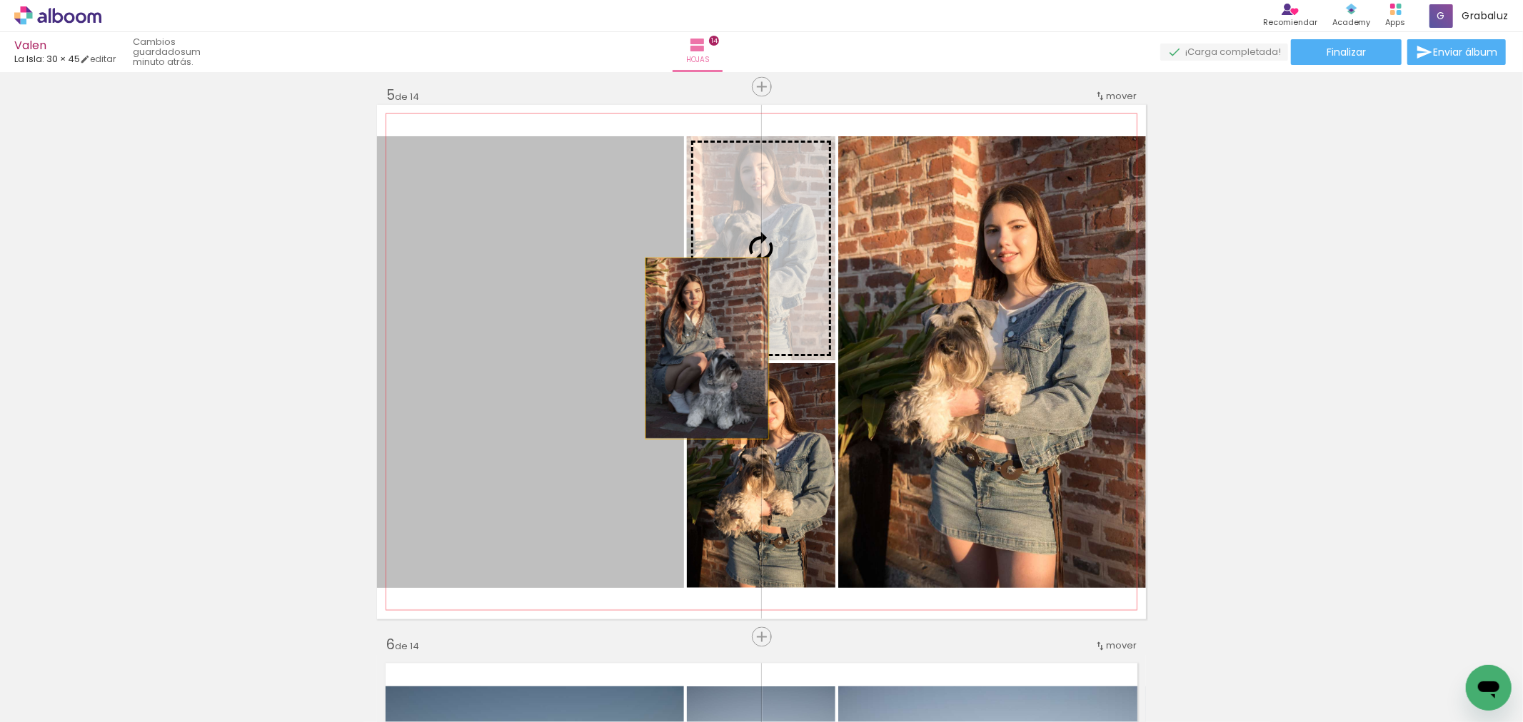
drag, startPoint x: 593, startPoint y: 441, endPoint x: 612, endPoint y: 430, distance: 21.8
click at [0, 0] on slot at bounding box center [0, 0] width 0 height 0
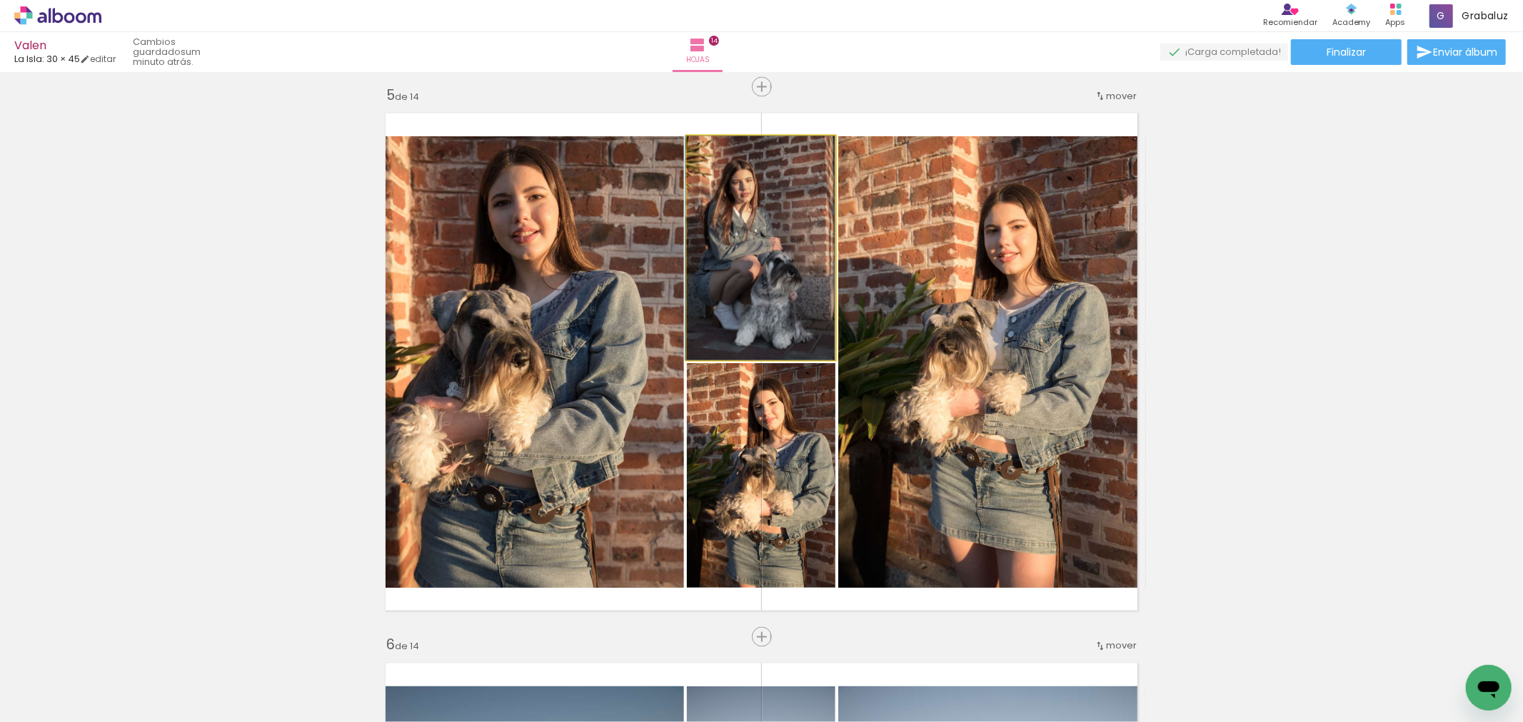
drag, startPoint x: 753, startPoint y: 296, endPoint x: 680, endPoint y: 298, distance: 73.5
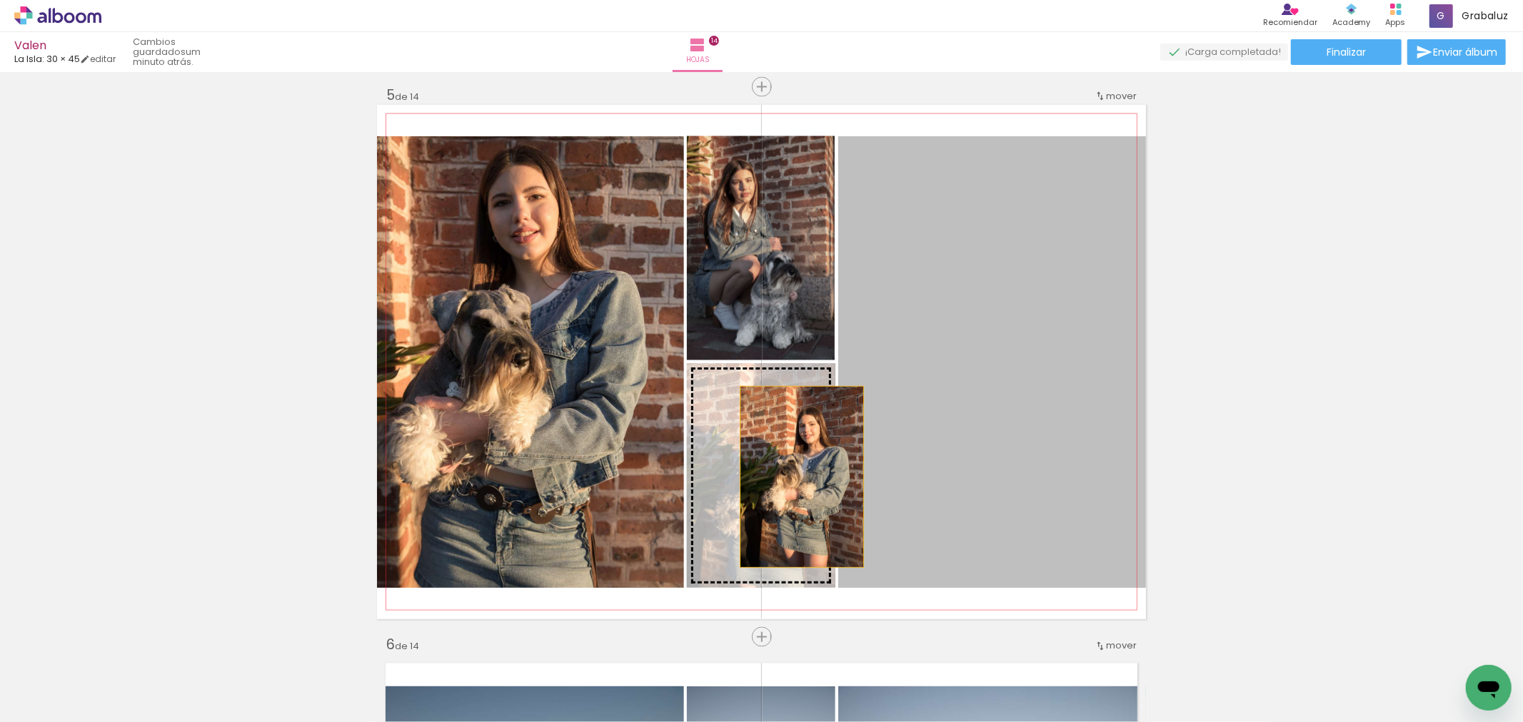
drag, startPoint x: 973, startPoint y: 418, endPoint x: 795, endPoint y: 477, distance: 187.4
click at [0, 0] on slot at bounding box center [0, 0] width 0 height 0
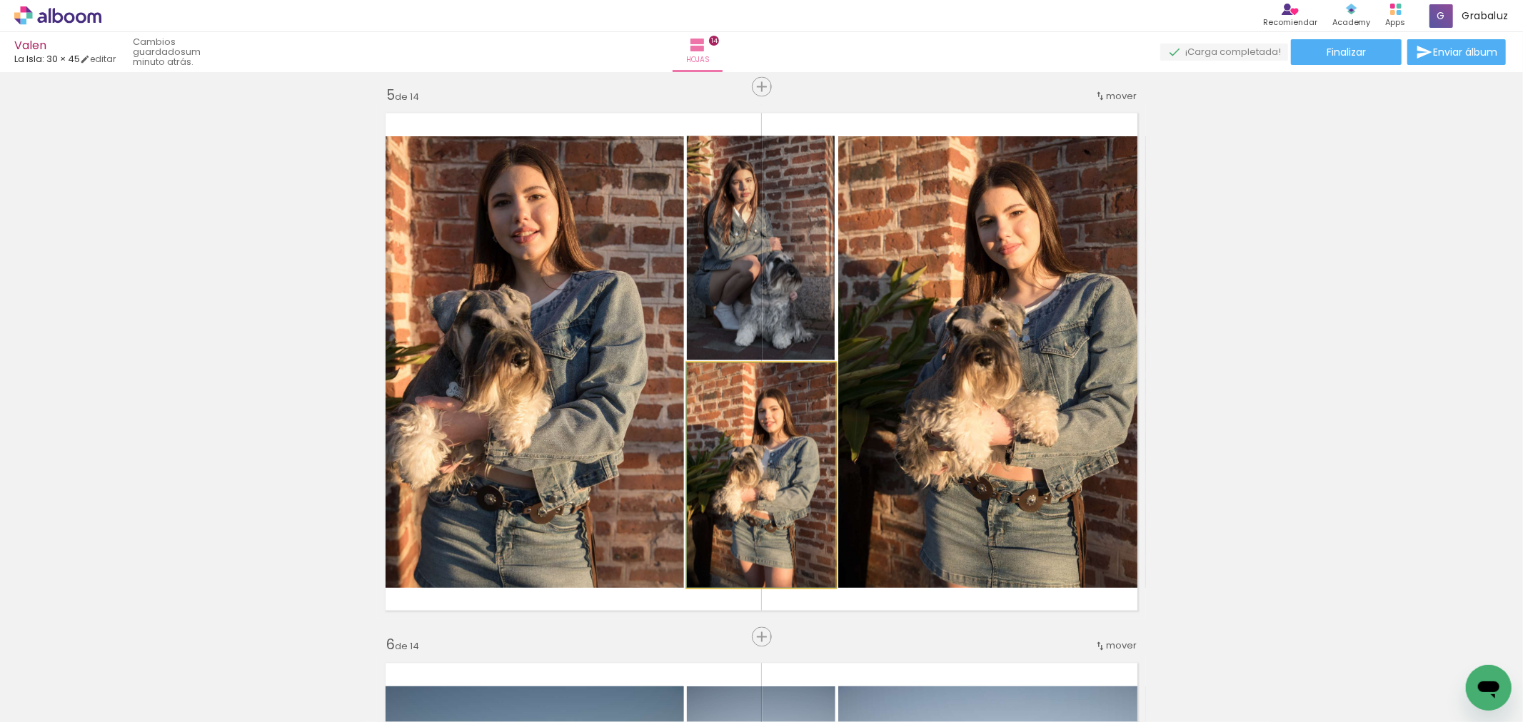
drag, startPoint x: 730, startPoint y: 478, endPoint x: 860, endPoint y: 428, distance: 138.5
click at [0, 0] on slot at bounding box center [0, 0] width 0 height 0
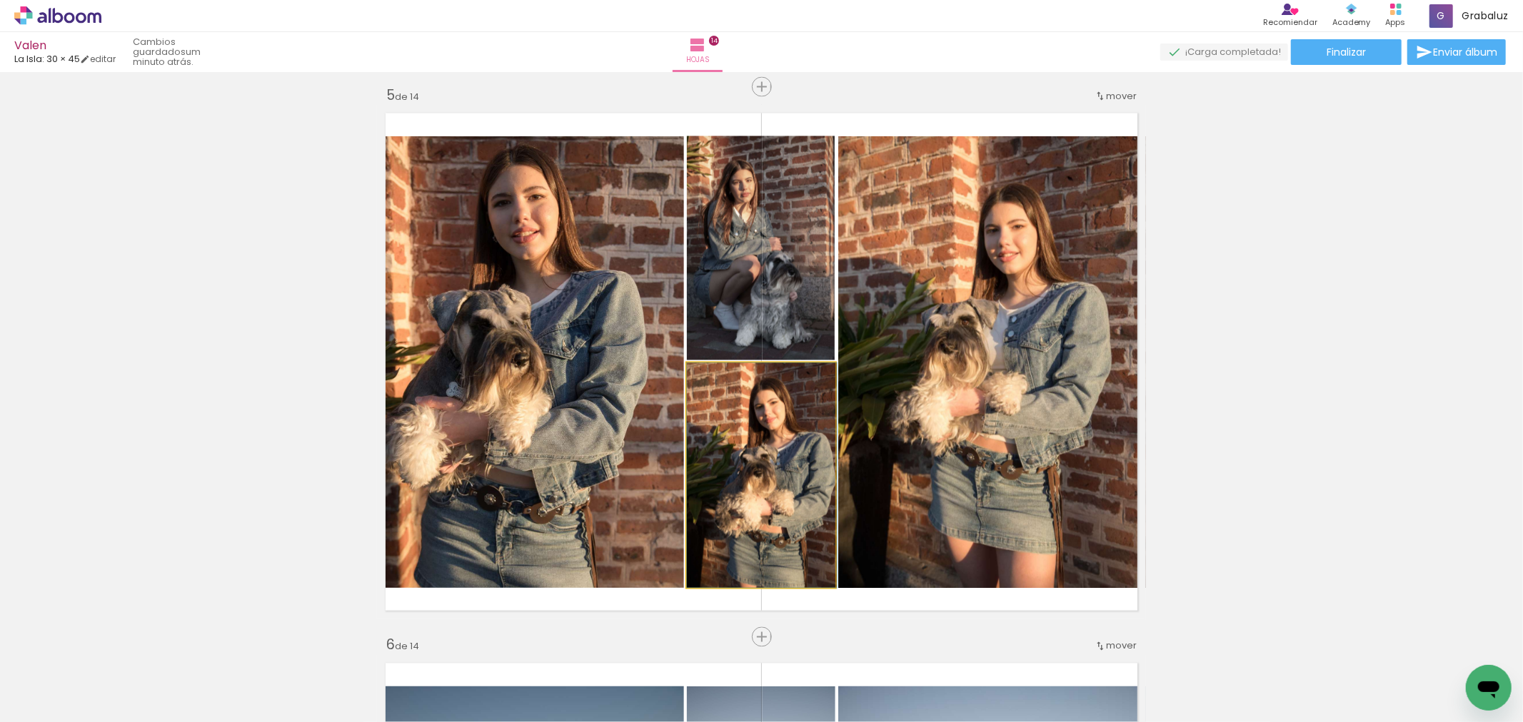
drag, startPoint x: 777, startPoint y: 457, endPoint x: 797, endPoint y: 451, distance: 21.5
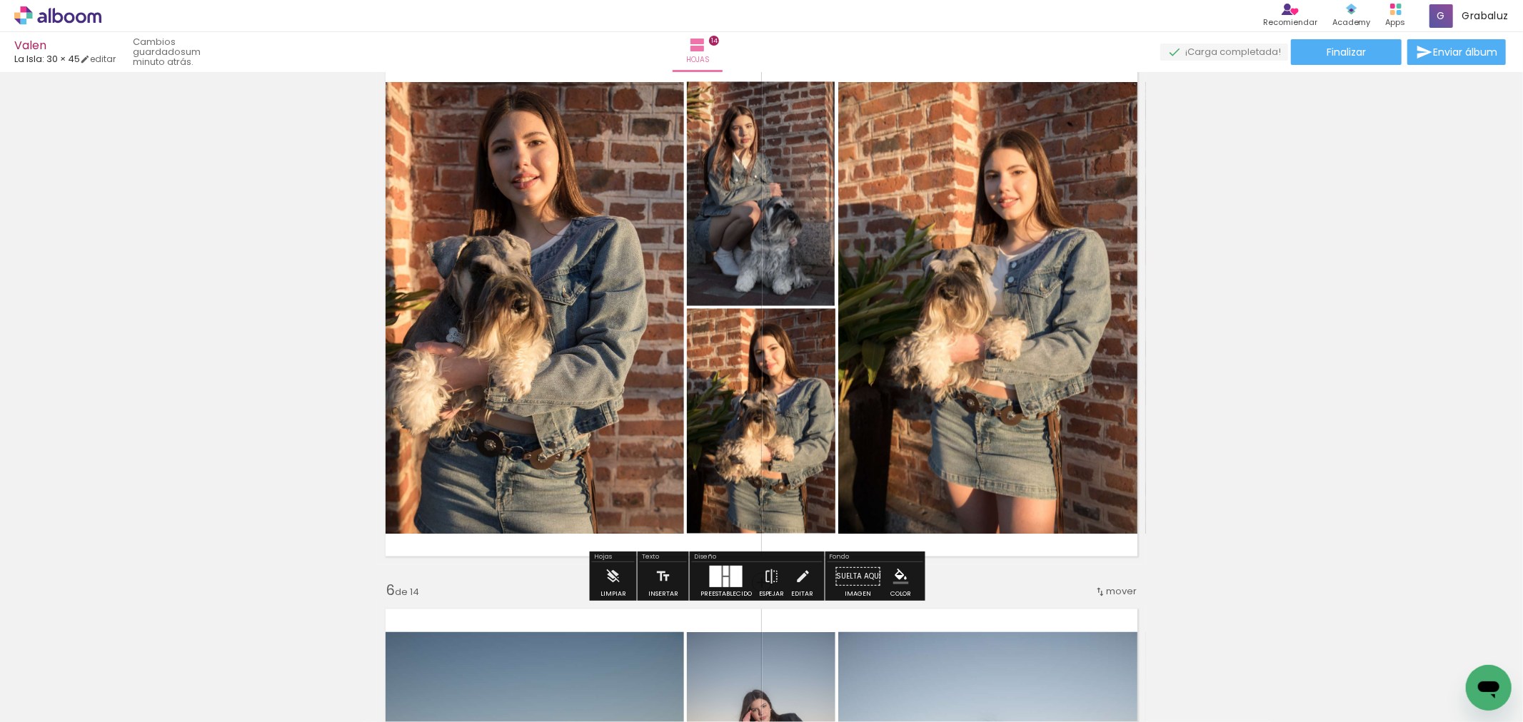
scroll to position [2290, 0]
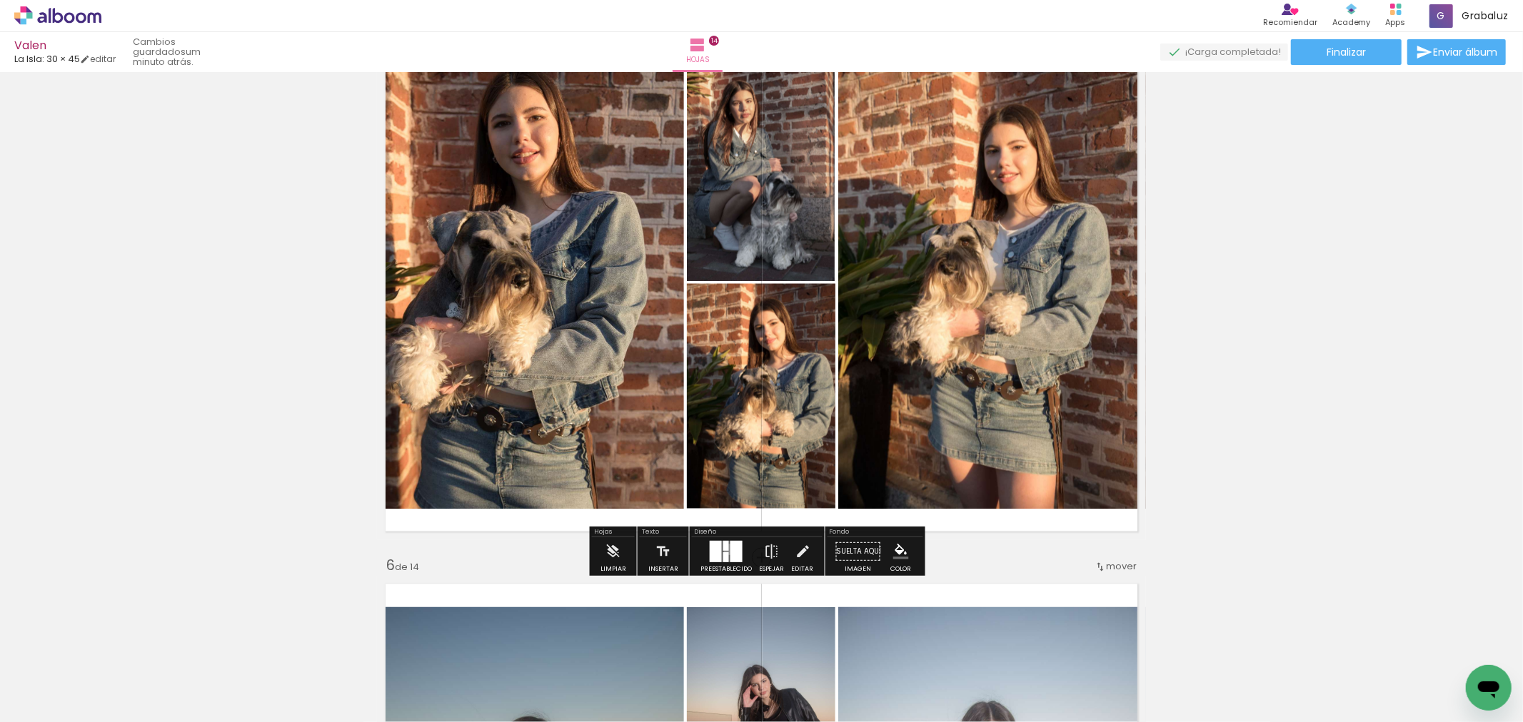
click at [725, 550] on quentale-layouter at bounding box center [726, 551] width 33 height 21
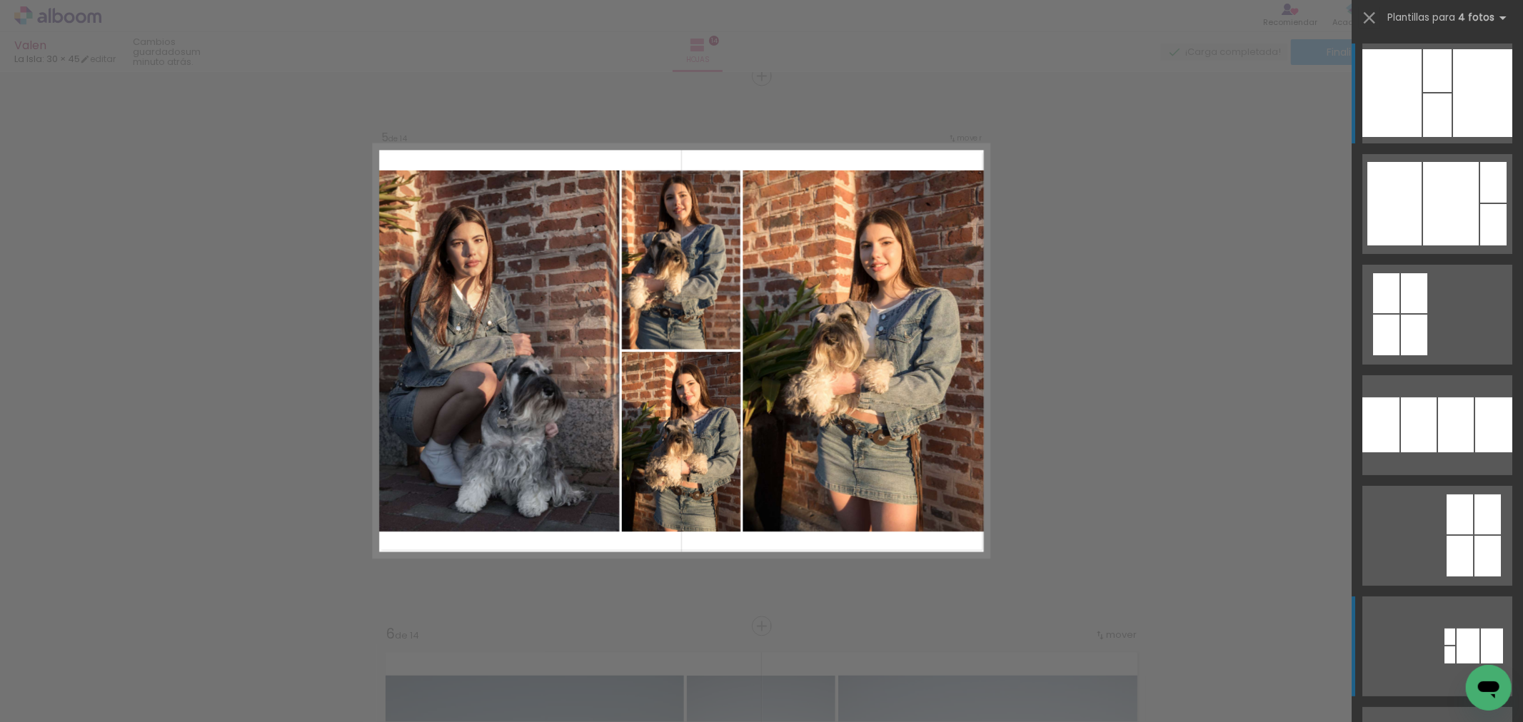
scroll to position [2219, 0]
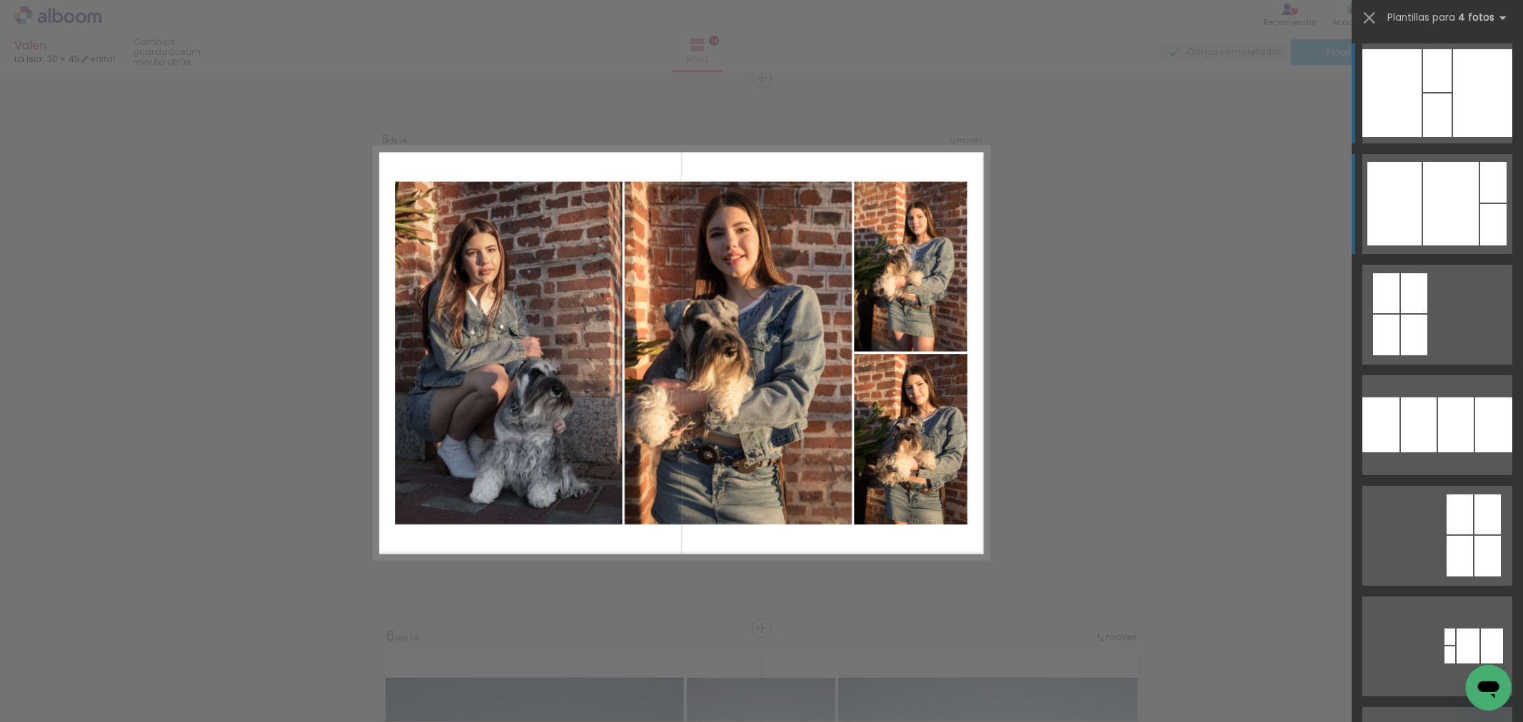
click at [1464, 212] on div at bounding box center [1451, 204] width 56 height 84
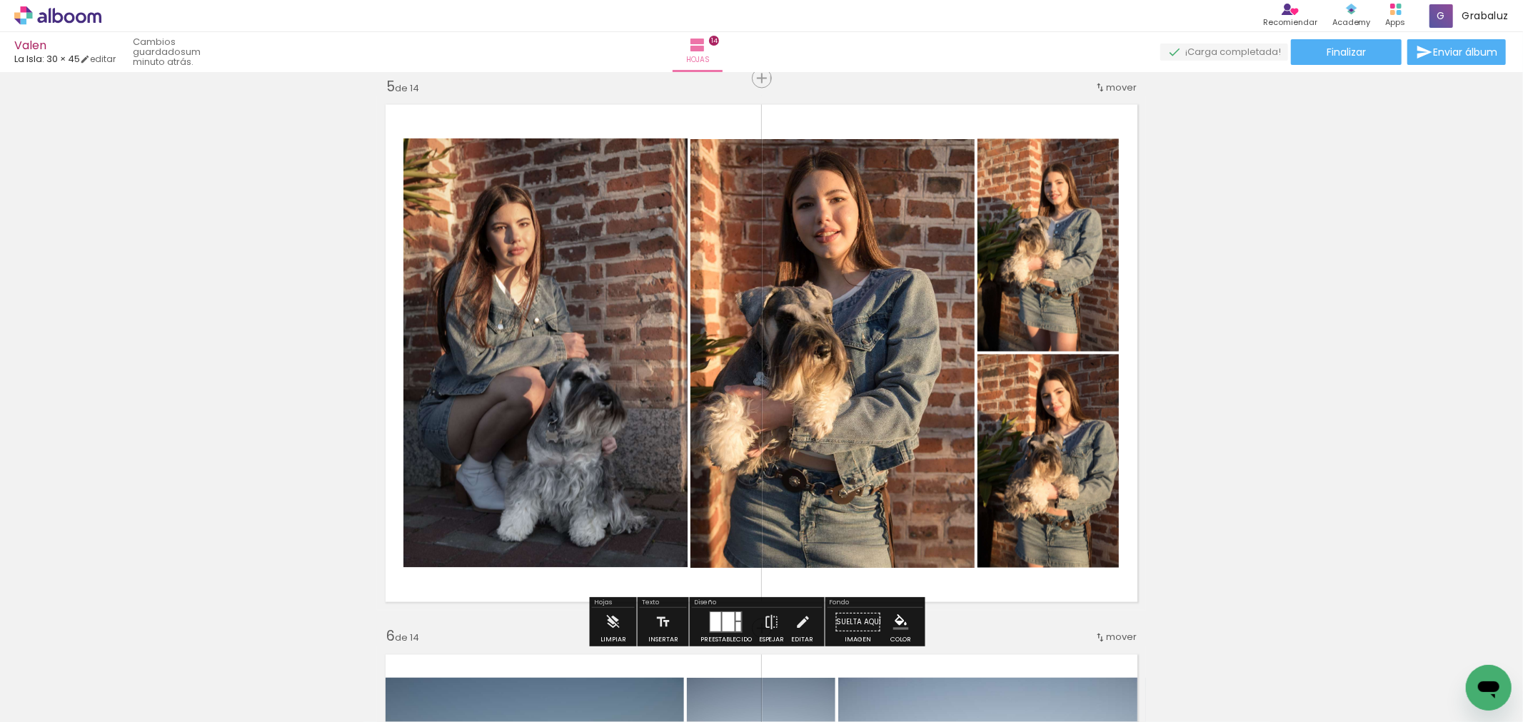
click at [518, 330] on quentale-photo at bounding box center [545, 353] width 284 height 429
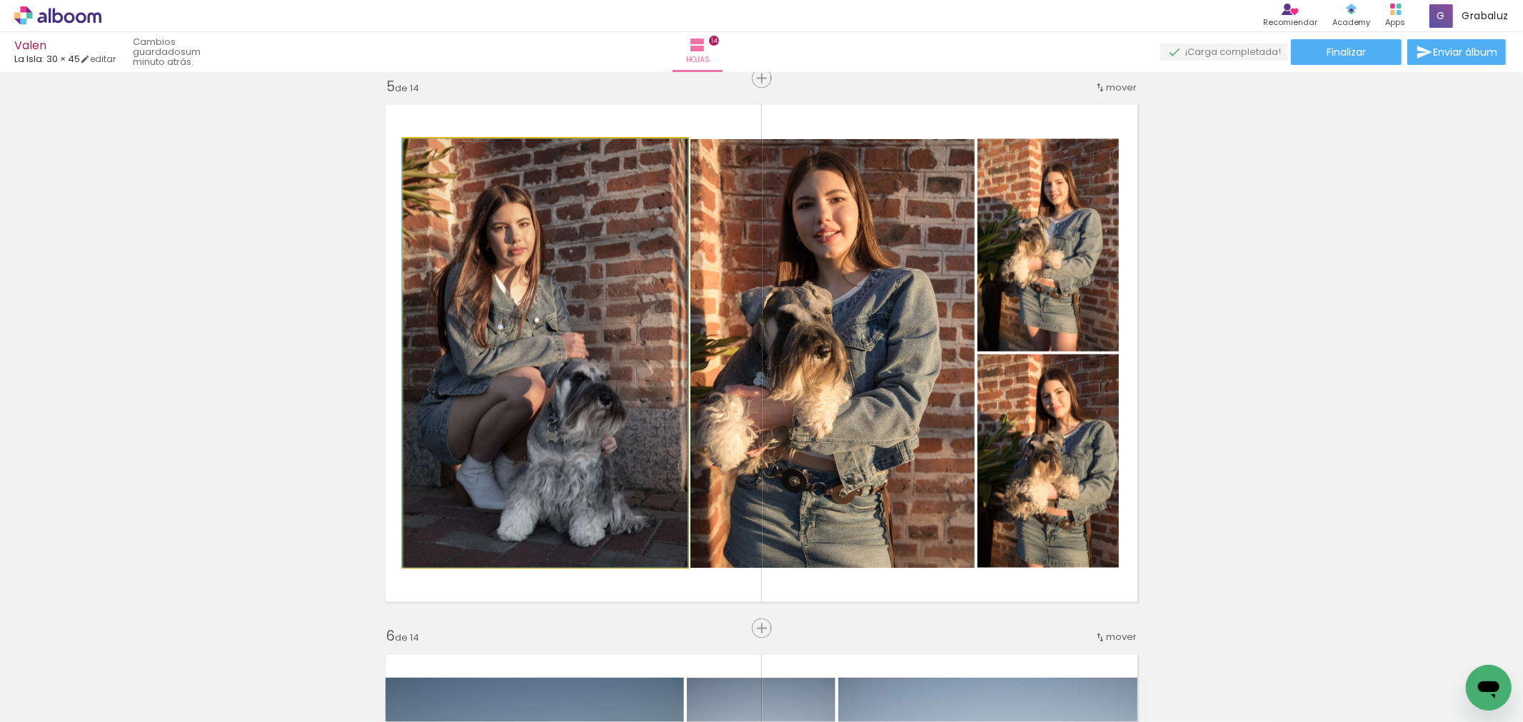
click at [518, 330] on quentale-photo at bounding box center [545, 353] width 284 height 429
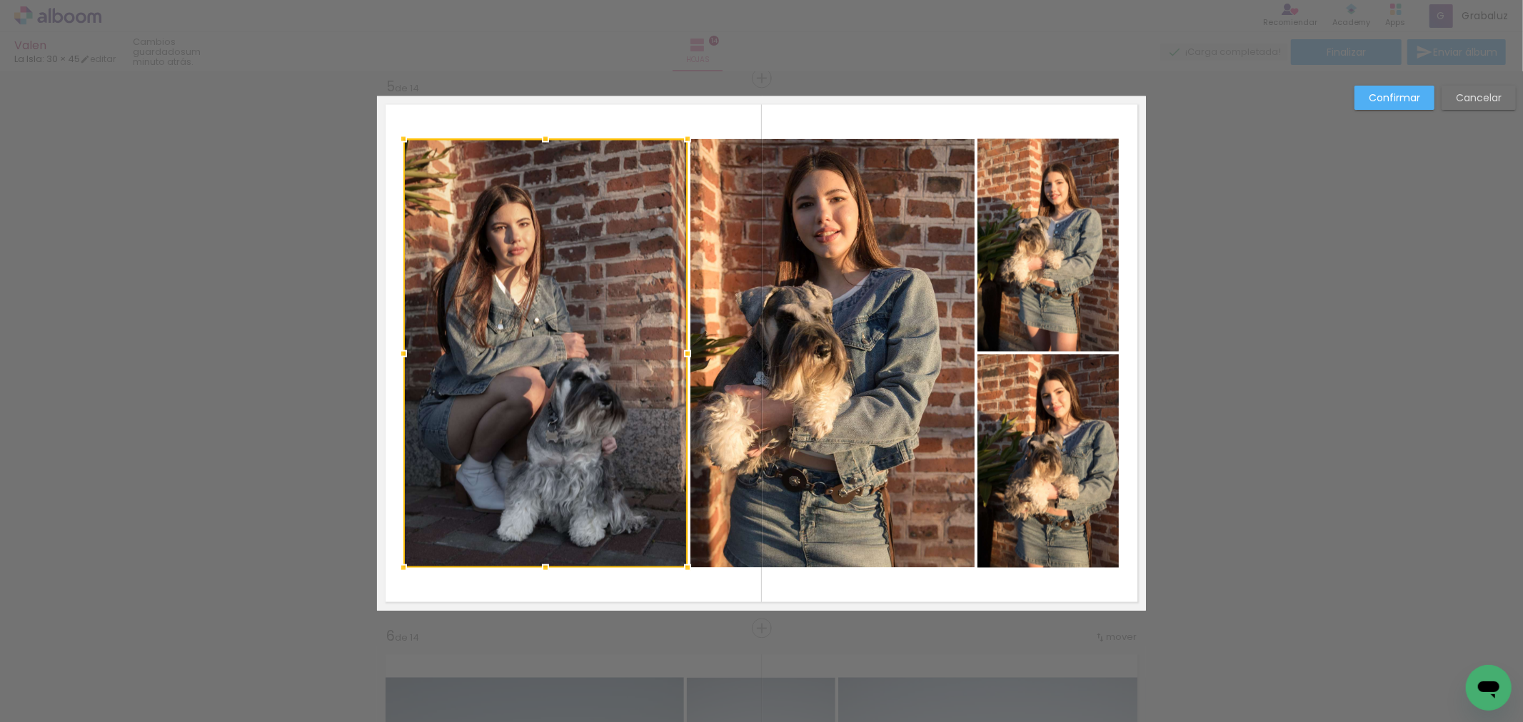
click at [795, 314] on quentale-photo at bounding box center [832, 353] width 284 height 429
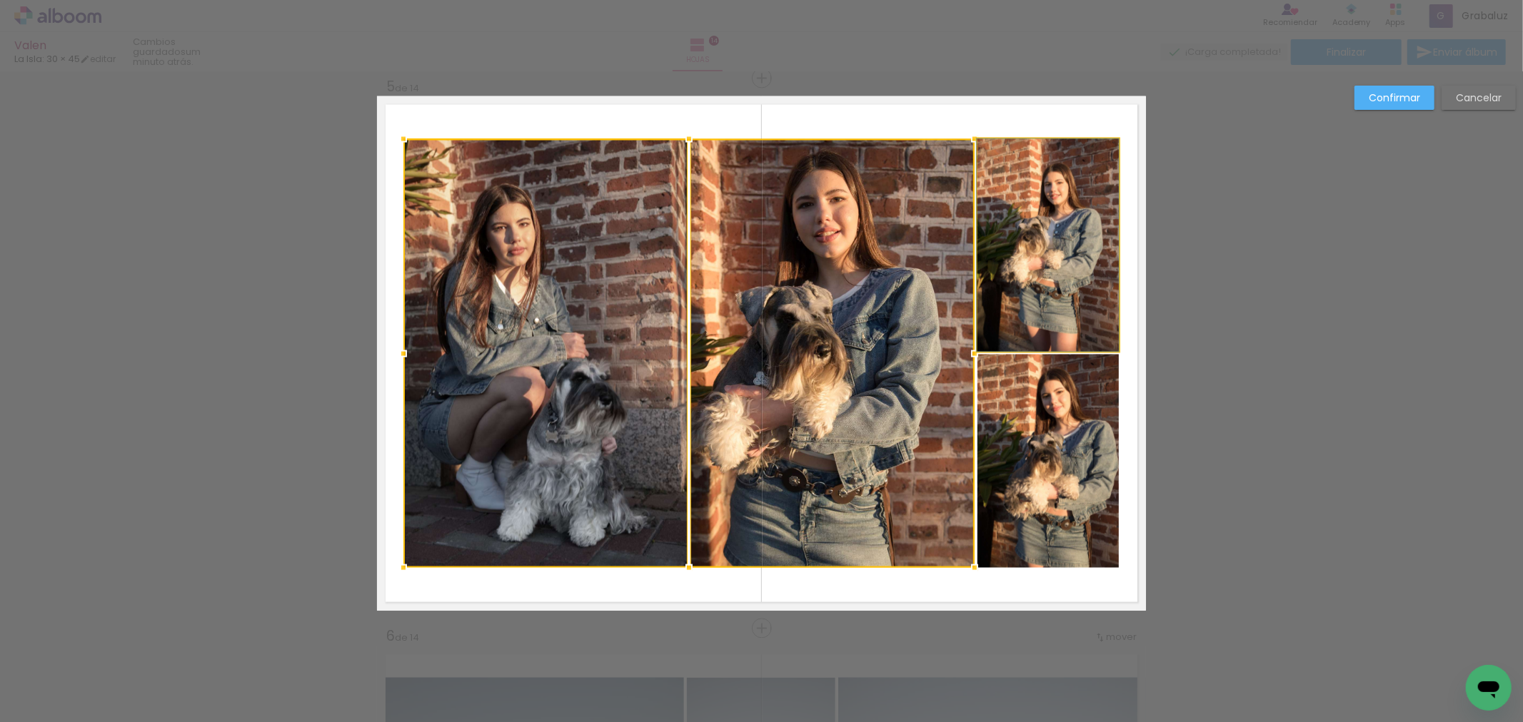
click at [1014, 236] on quentale-photo at bounding box center [1047, 245] width 141 height 213
click at [1029, 469] on div at bounding box center [760, 353] width 715 height 429
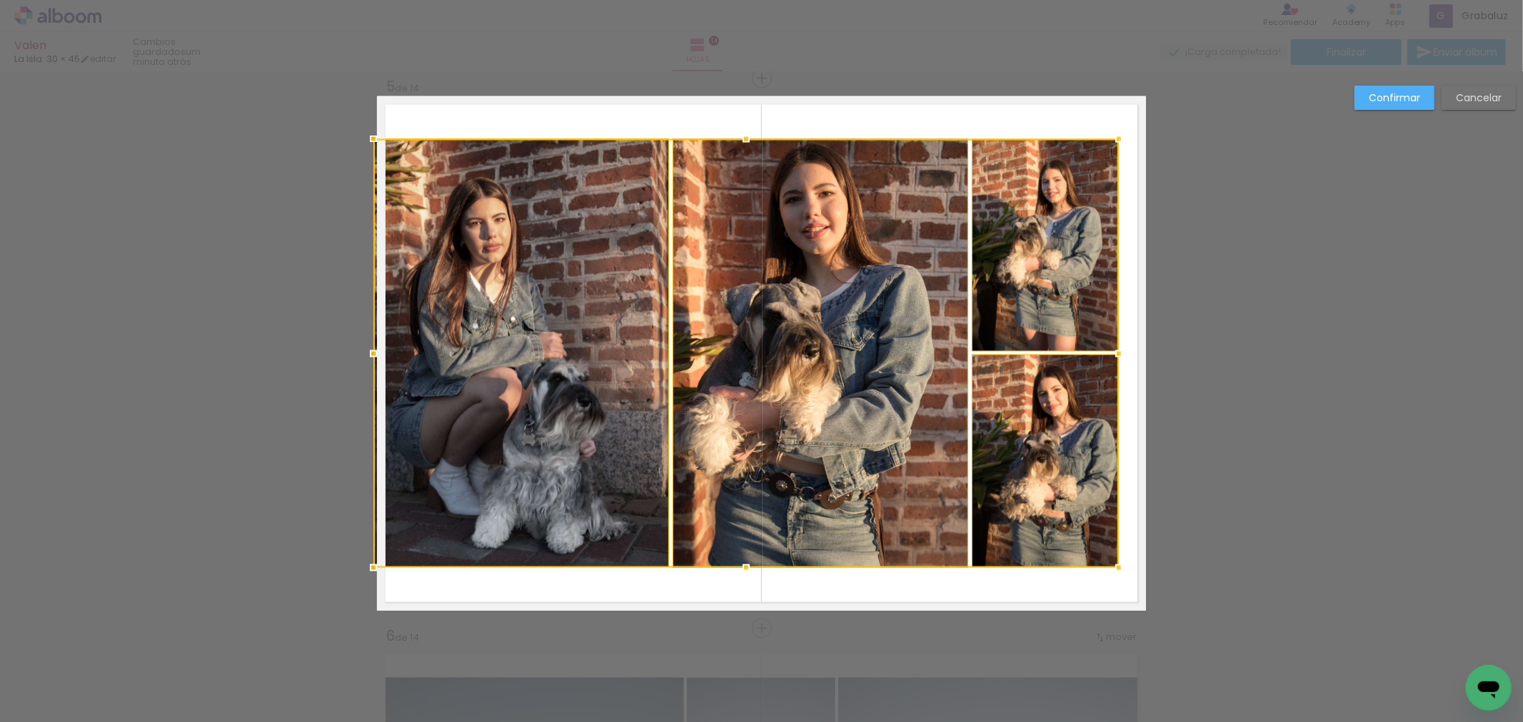
drag, startPoint x: 401, startPoint y: 354, endPoint x: 379, endPoint y: 351, distance: 22.3
click at [379, 351] on div at bounding box center [373, 354] width 29 height 29
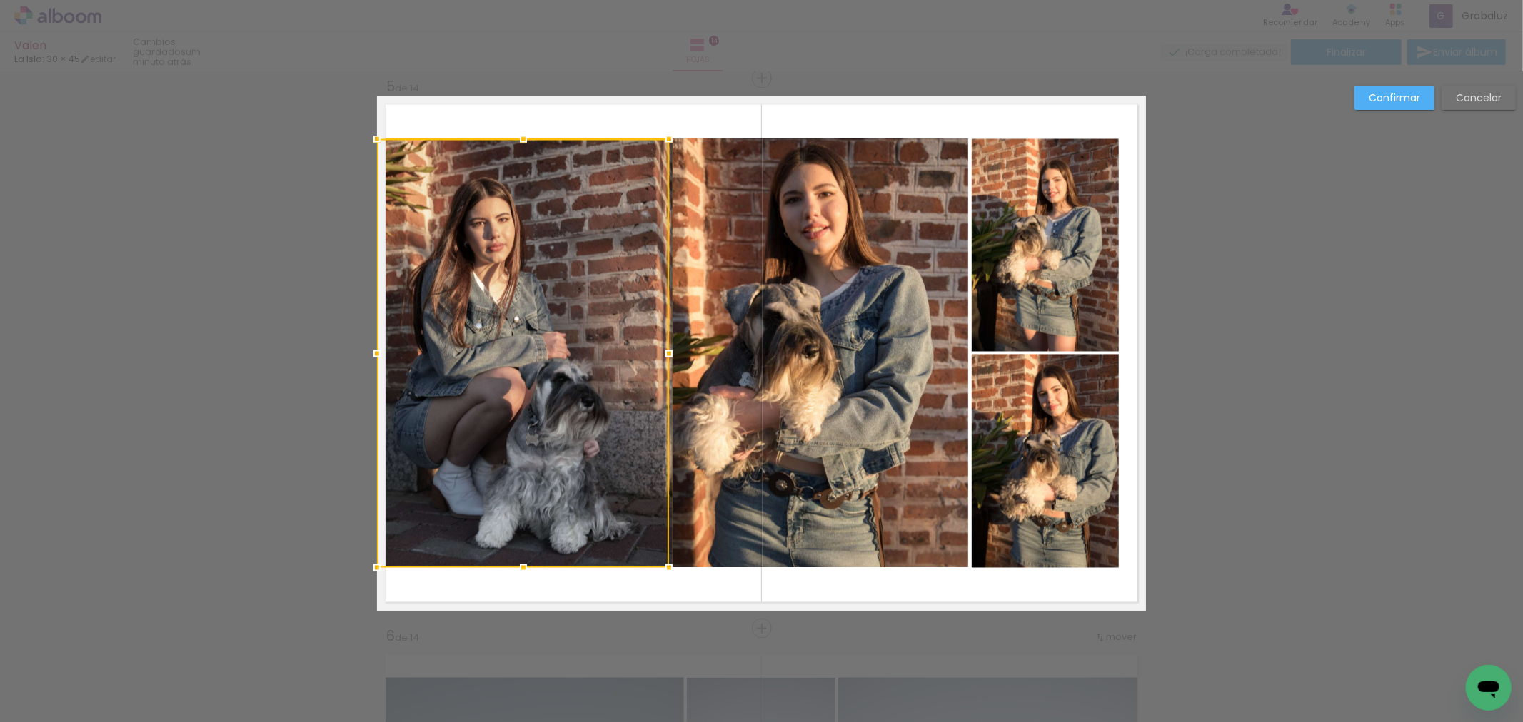
click at [598, 311] on div at bounding box center [523, 353] width 292 height 429
click at [626, 309] on div at bounding box center [523, 353] width 292 height 429
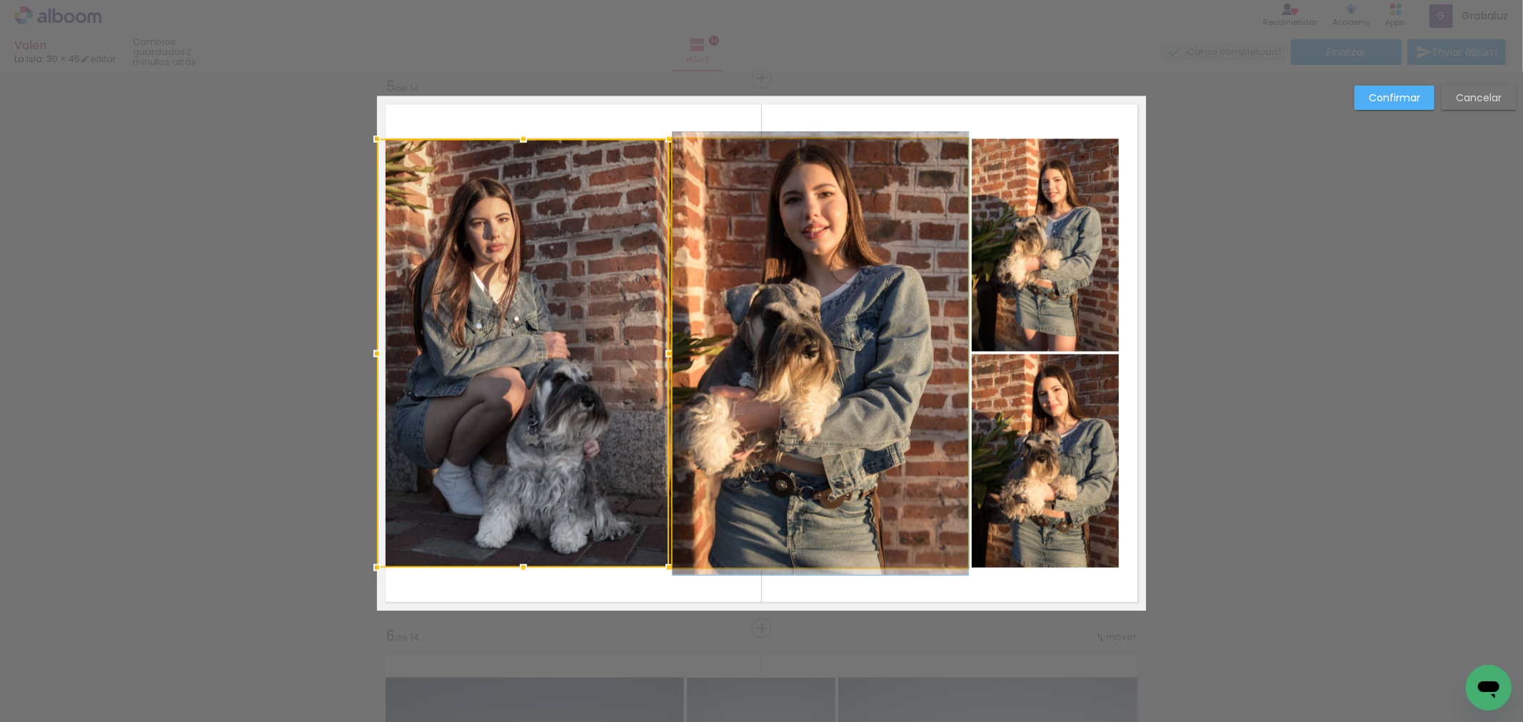
click at [866, 323] on quentale-photo at bounding box center [821, 353] width 296 height 429
click at [669, 323] on div at bounding box center [523, 353] width 292 height 429
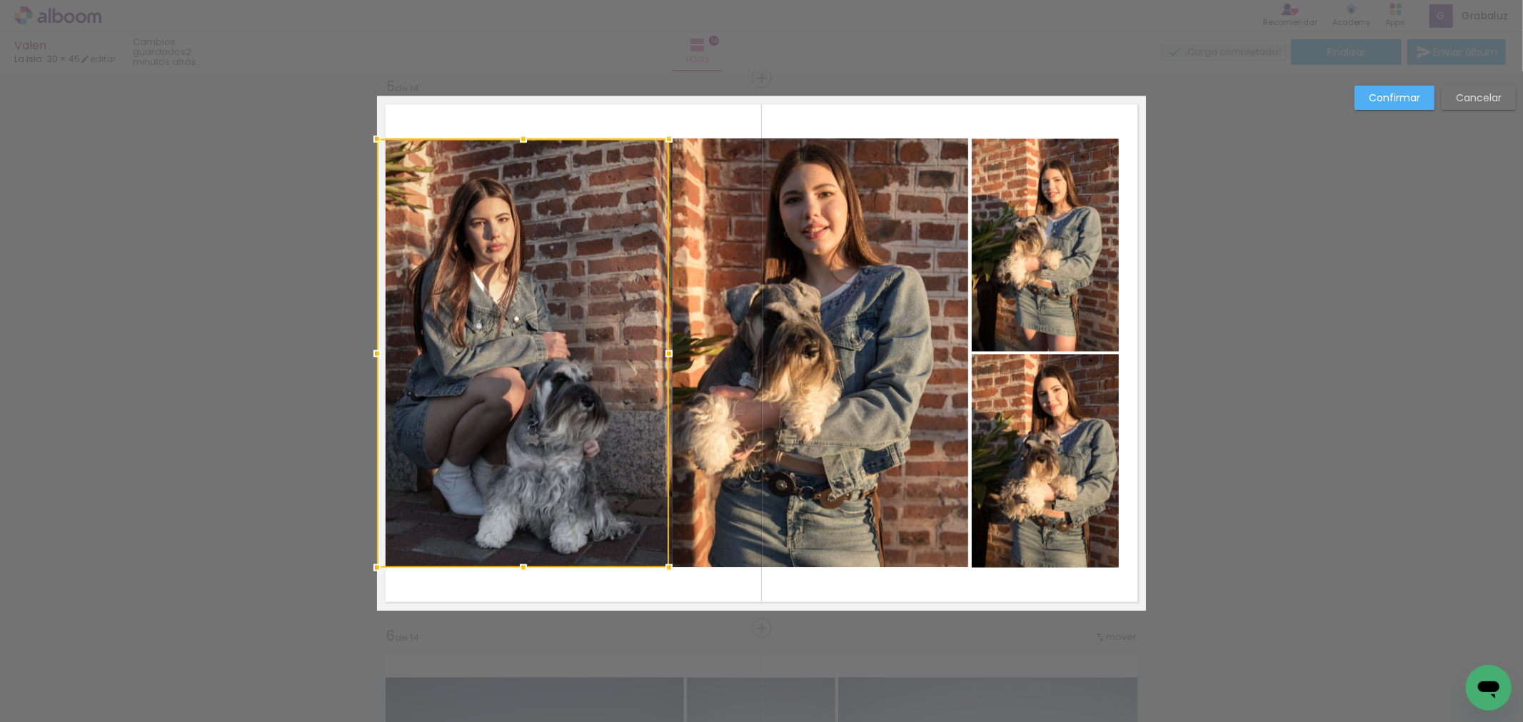
click at [1032, 298] on quentale-photo at bounding box center [1045, 245] width 147 height 213
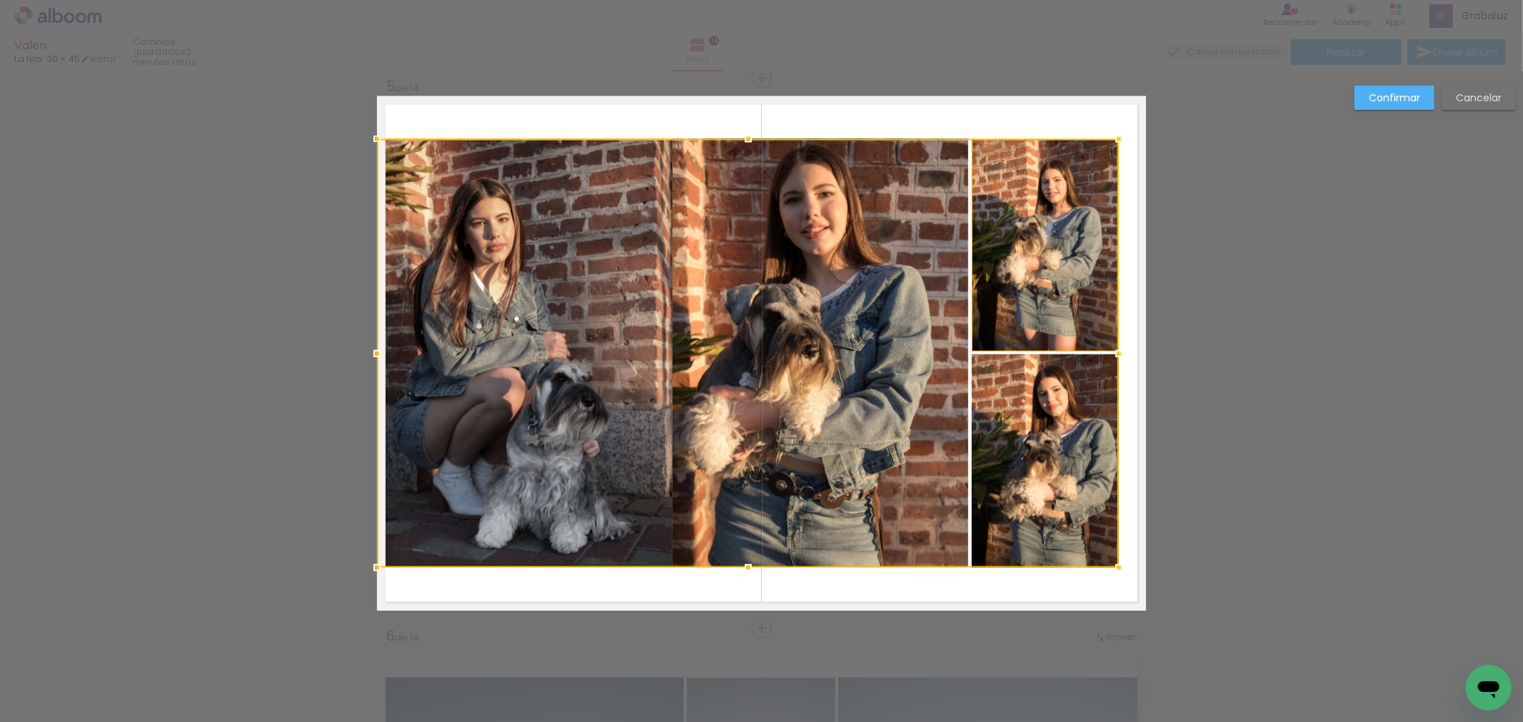
drag, startPoint x: 1019, startPoint y: 401, endPoint x: 1074, endPoint y: 386, distance: 57.0
click at [1021, 400] on div at bounding box center [748, 353] width 742 height 429
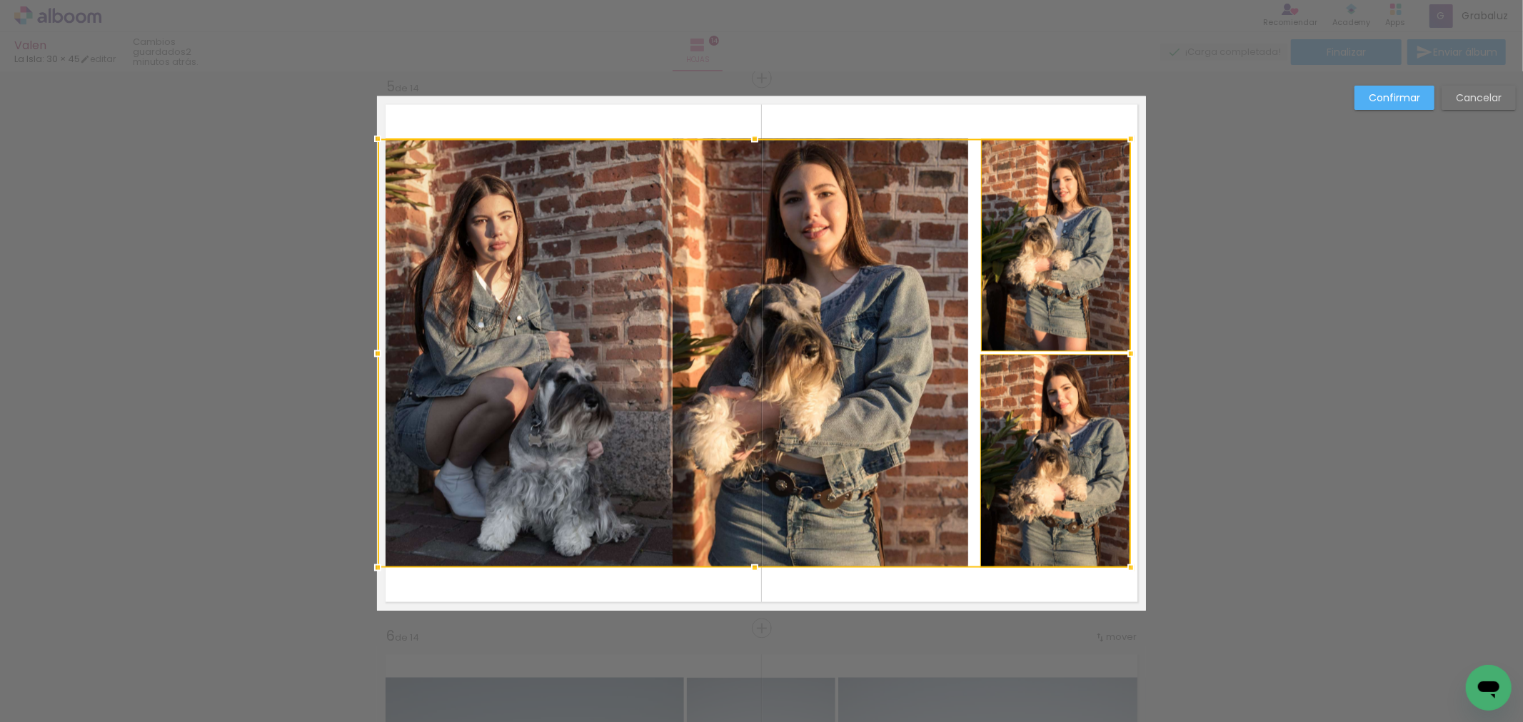
drag, startPoint x: 1117, startPoint y: 357, endPoint x: 1129, endPoint y: 356, distance: 11.5
click at [1129, 356] on div at bounding box center [1131, 354] width 29 height 29
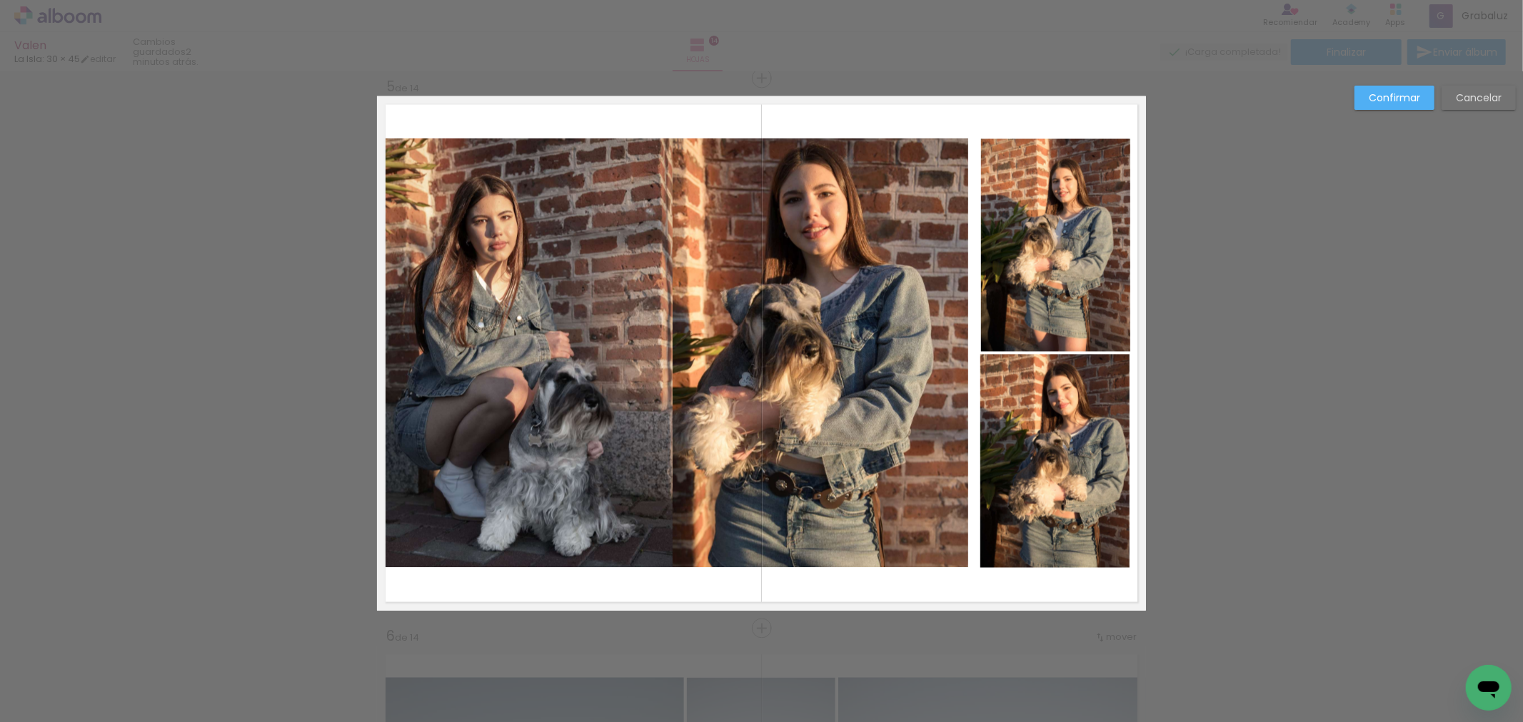
click at [0, 0] on slot "Cancelar" at bounding box center [0, 0] width 0 height 0
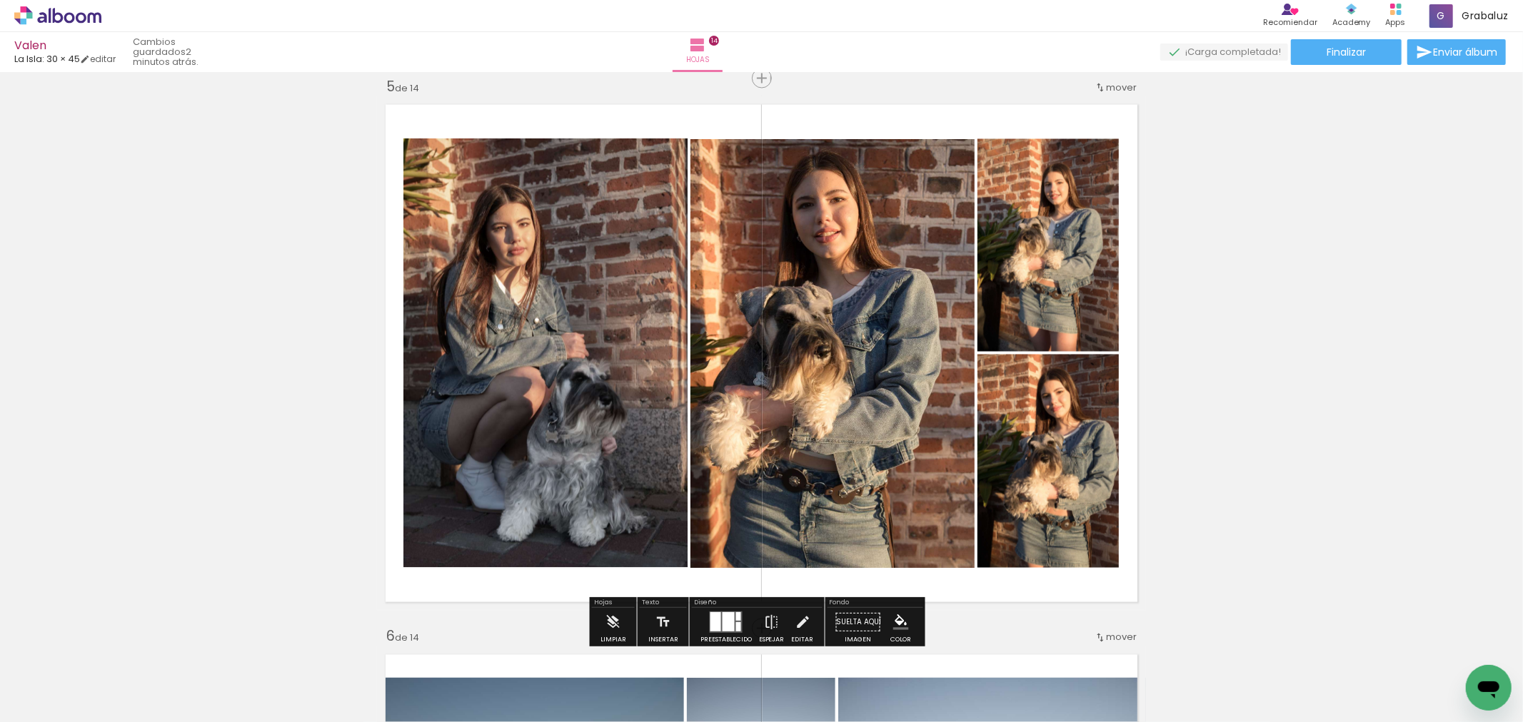
click at [547, 378] on quentale-photo at bounding box center [545, 353] width 284 height 429
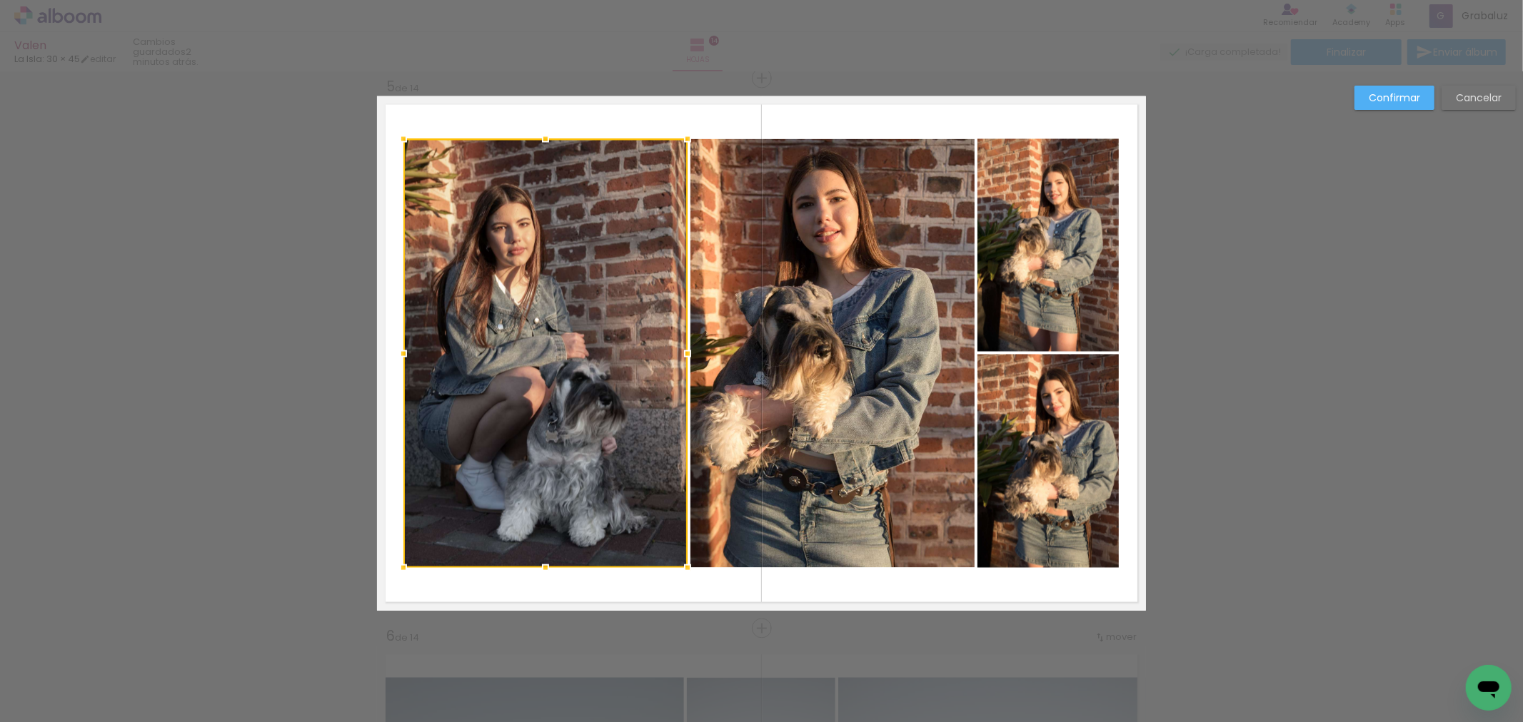
click at [741, 346] on quentale-photo at bounding box center [832, 353] width 284 height 429
click at [741, 346] on div at bounding box center [688, 353] width 571 height 429
click at [1030, 280] on quentale-photo at bounding box center [1047, 245] width 141 height 213
click at [687, 280] on div at bounding box center [545, 353] width 284 height 429
click at [1050, 252] on quentale-photo at bounding box center [1047, 245] width 141 height 213
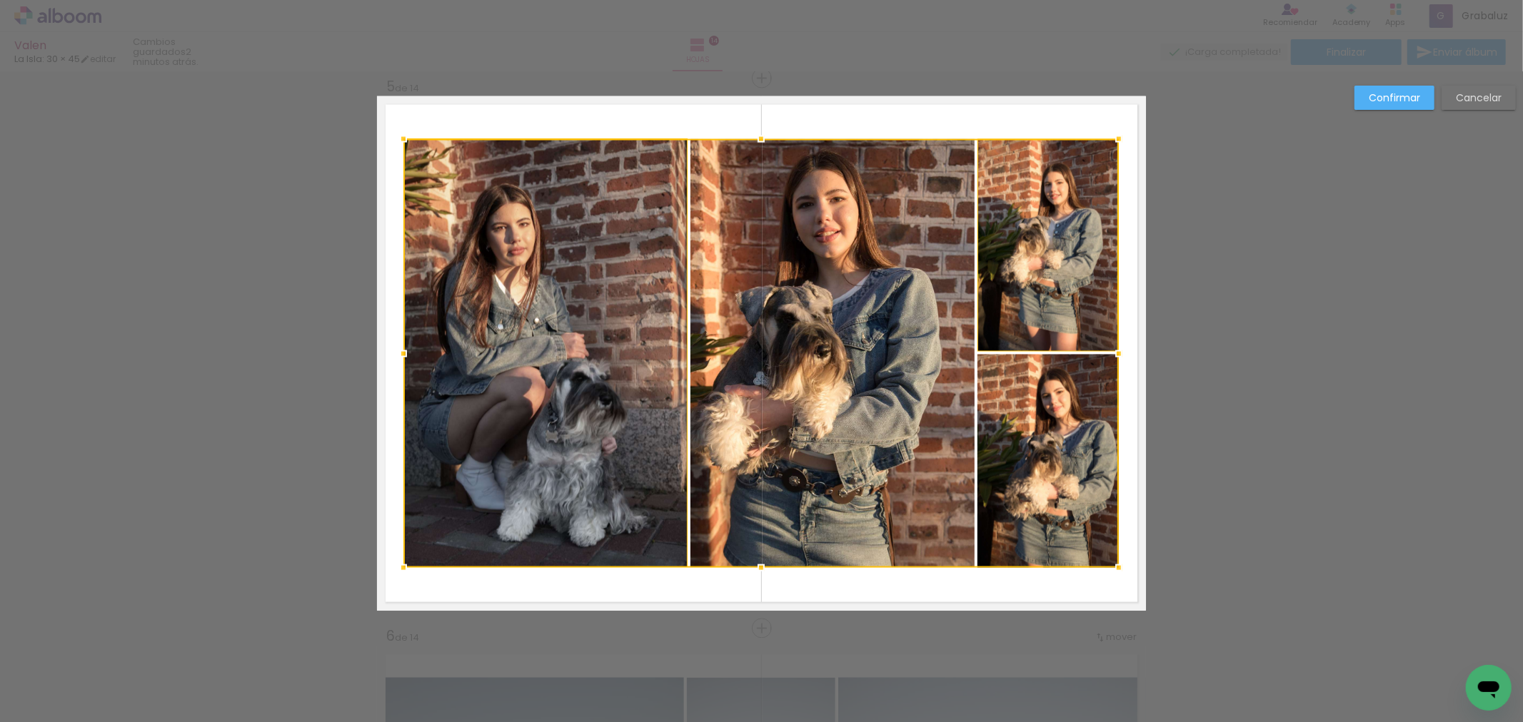
click at [1037, 460] on div at bounding box center [760, 353] width 715 height 429
click at [529, 418] on div at bounding box center [760, 353] width 715 height 429
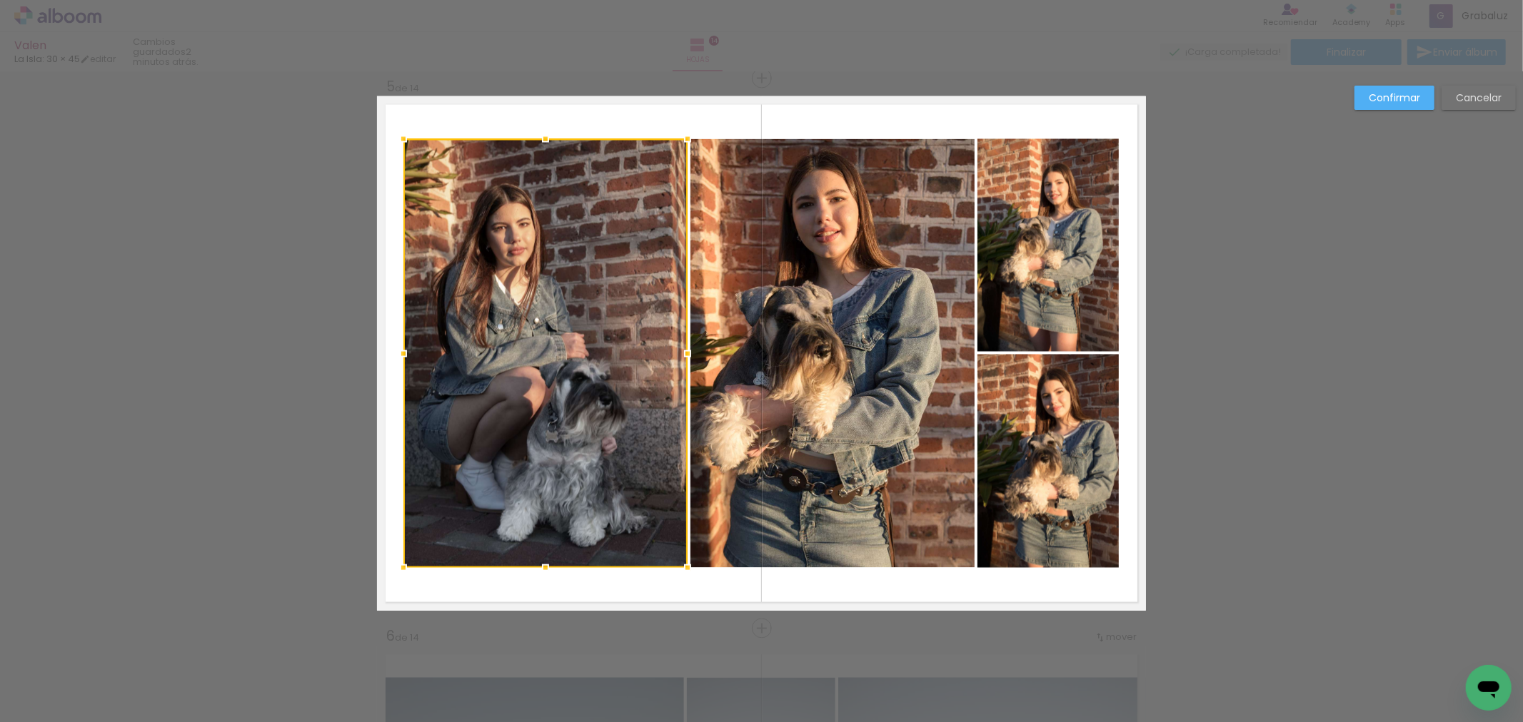
click at [410, 346] on div at bounding box center [403, 354] width 29 height 29
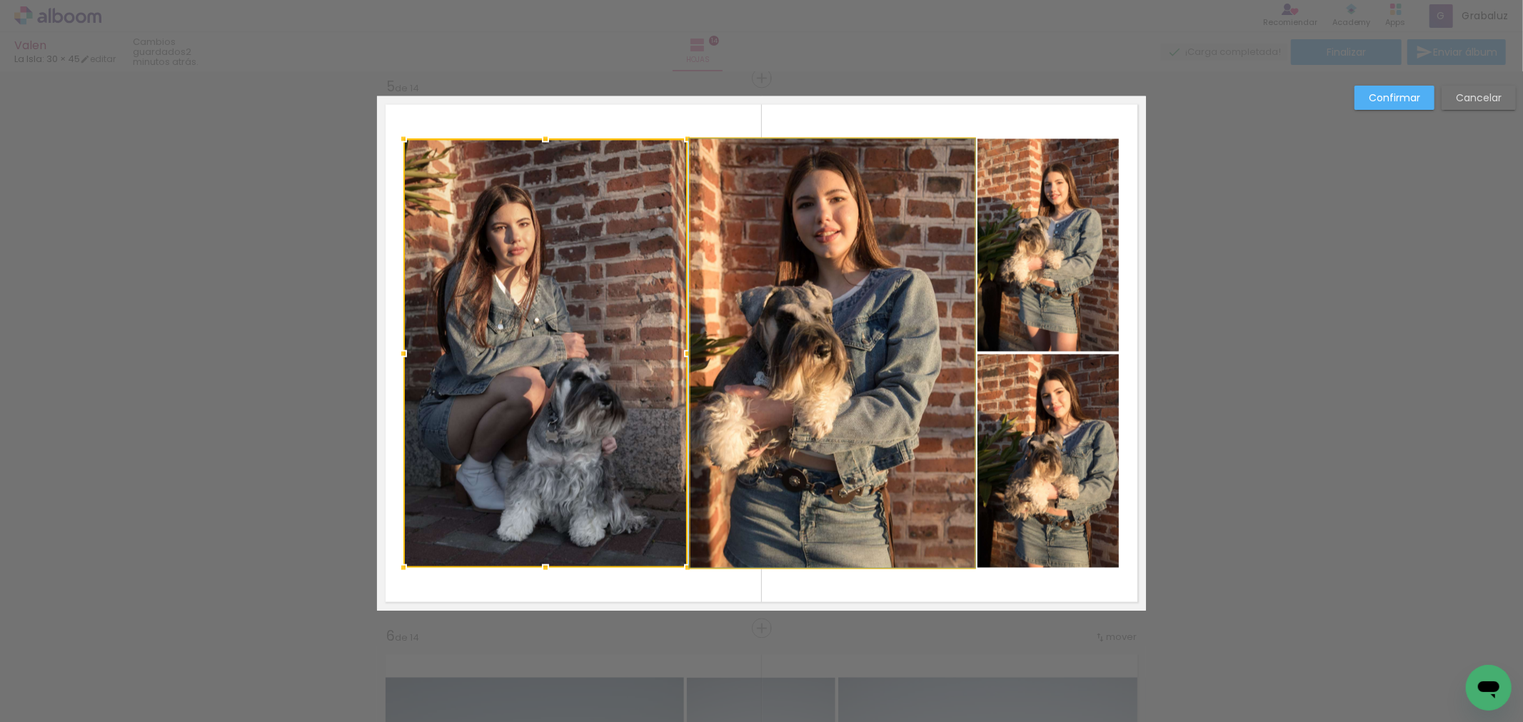
click at [770, 311] on quentale-photo at bounding box center [832, 353] width 284 height 429
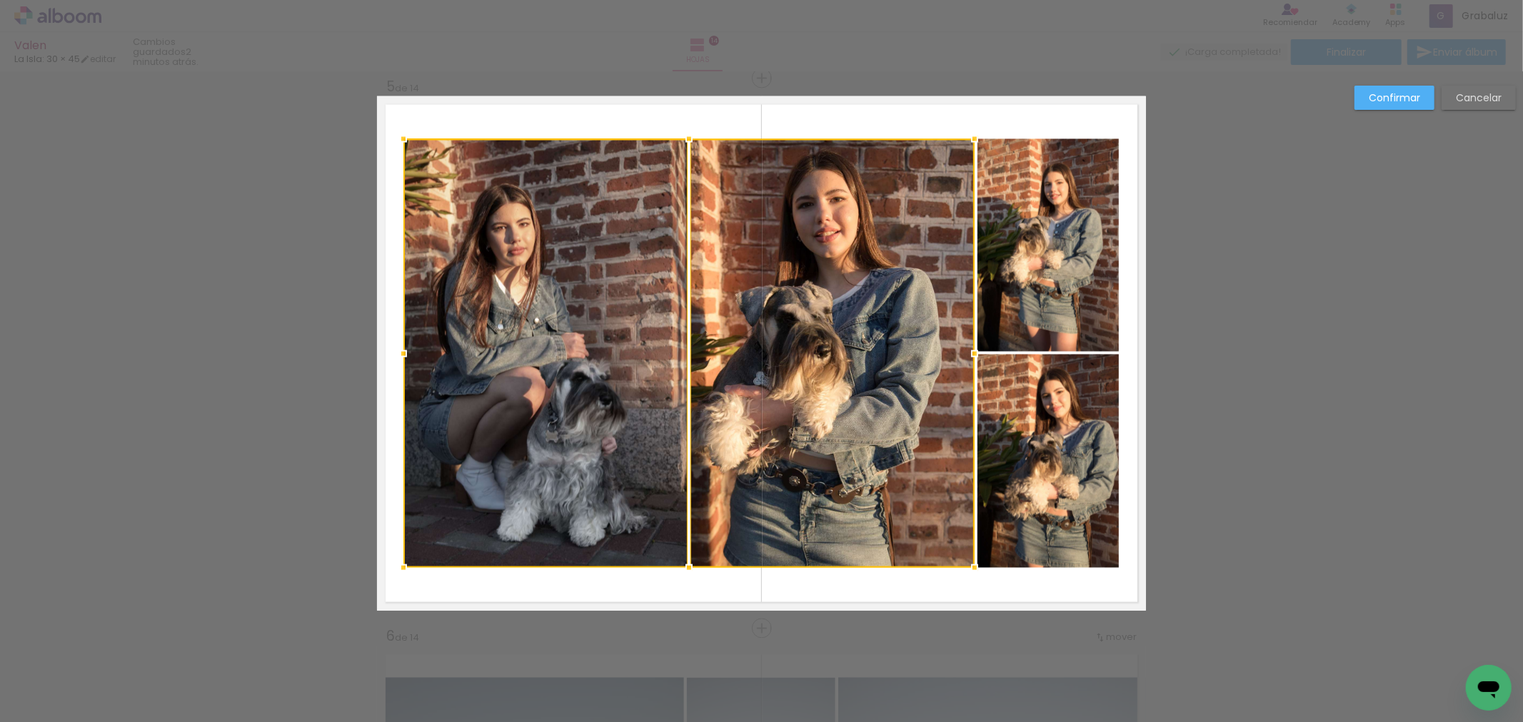
click at [1030, 251] on quentale-photo at bounding box center [1047, 245] width 141 height 213
click at [1024, 464] on div at bounding box center [760, 353] width 715 height 429
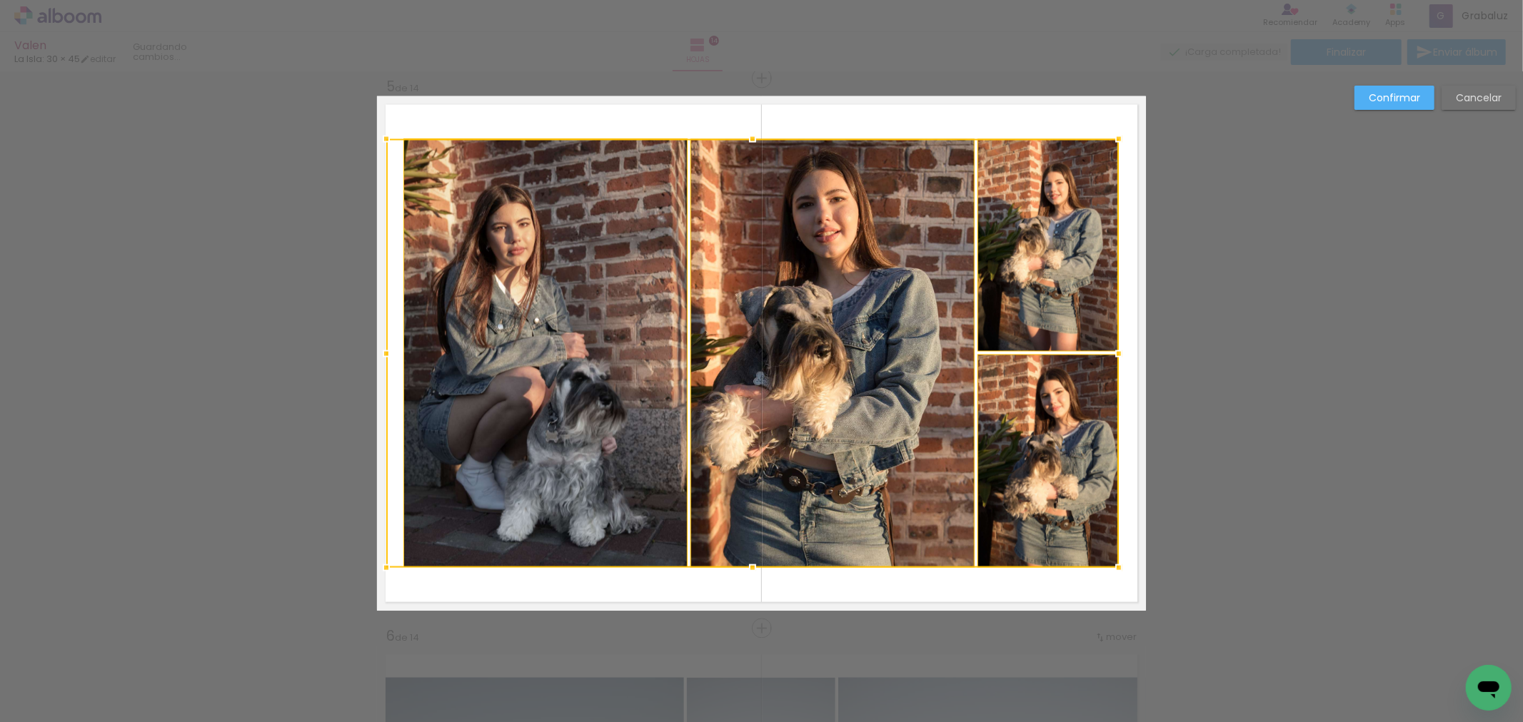
drag, startPoint x: 398, startPoint y: 354, endPoint x: 381, endPoint y: 359, distance: 17.8
click at [381, 359] on div at bounding box center [386, 354] width 29 height 29
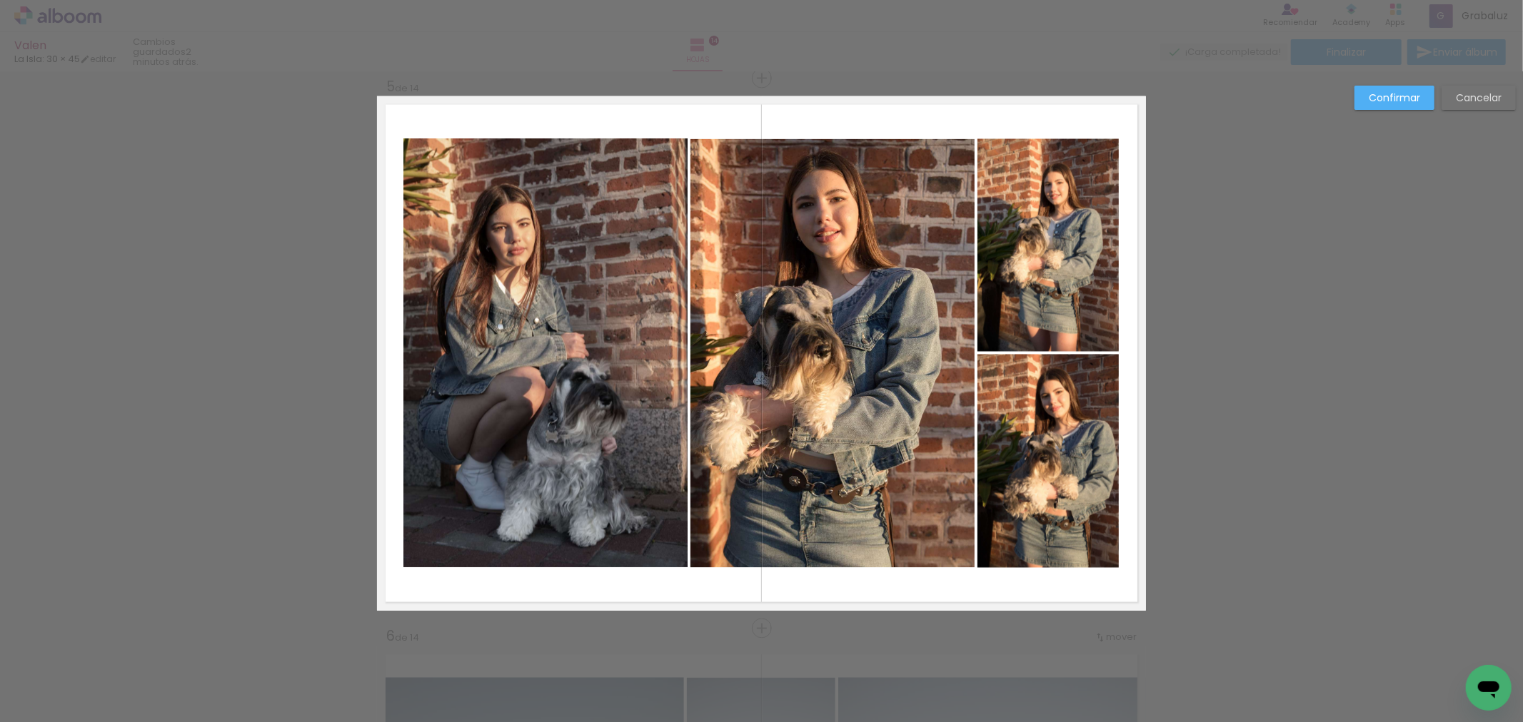
click at [441, 364] on quentale-photo at bounding box center [545, 353] width 284 height 429
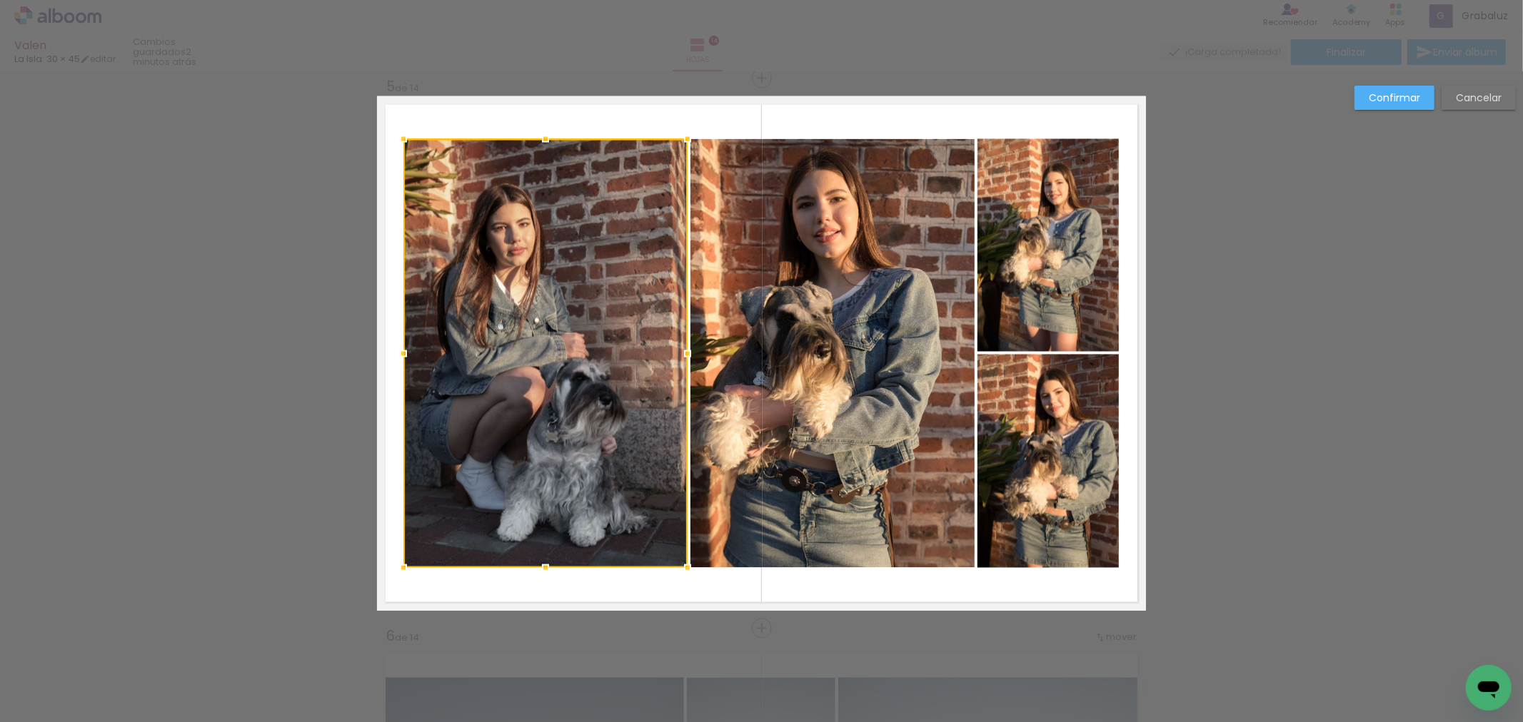
click at [829, 318] on quentale-photo at bounding box center [832, 353] width 284 height 429
click at [1052, 281] on quentale-photo at bounding box center [1047, 245] width 141 height 213
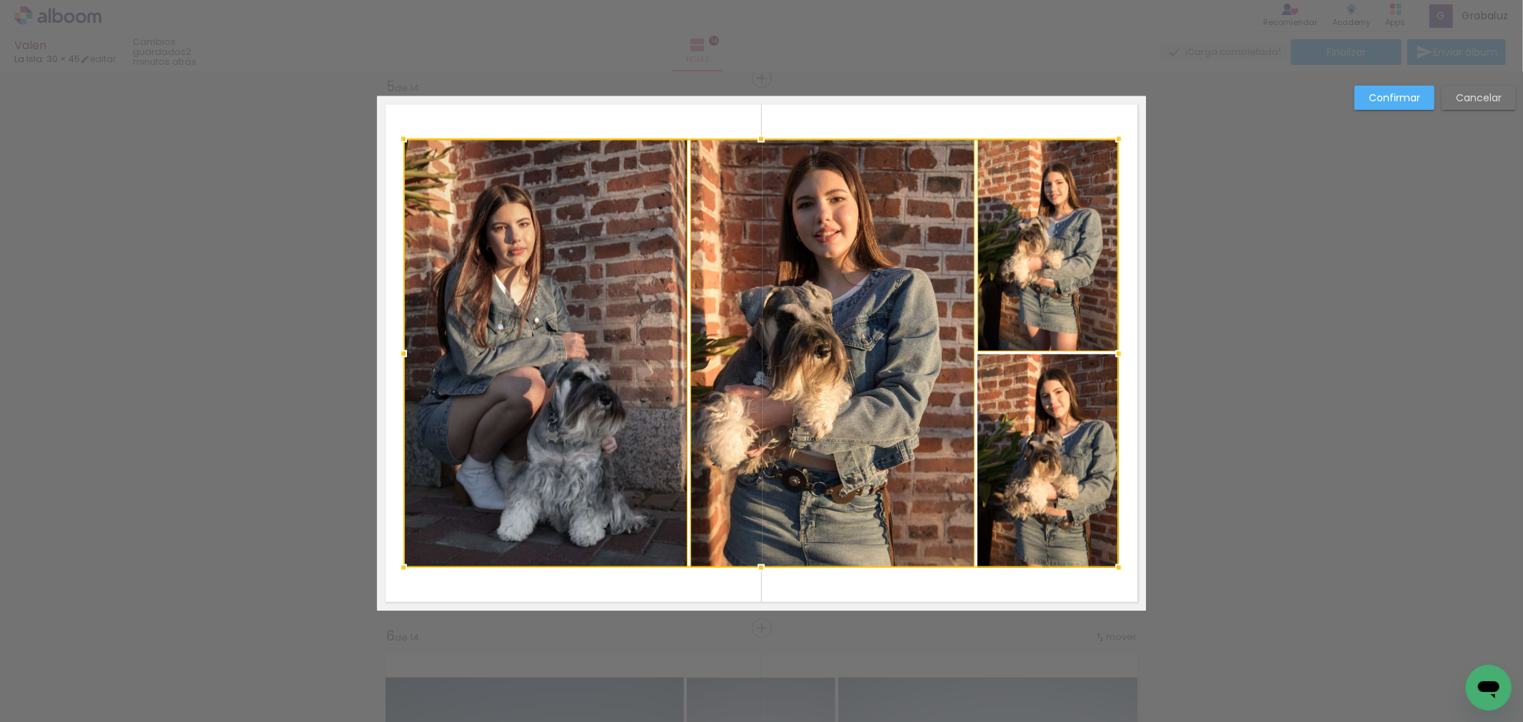
click at [1028, 435] on div at bounding box center [760, 353] width 715 height 429
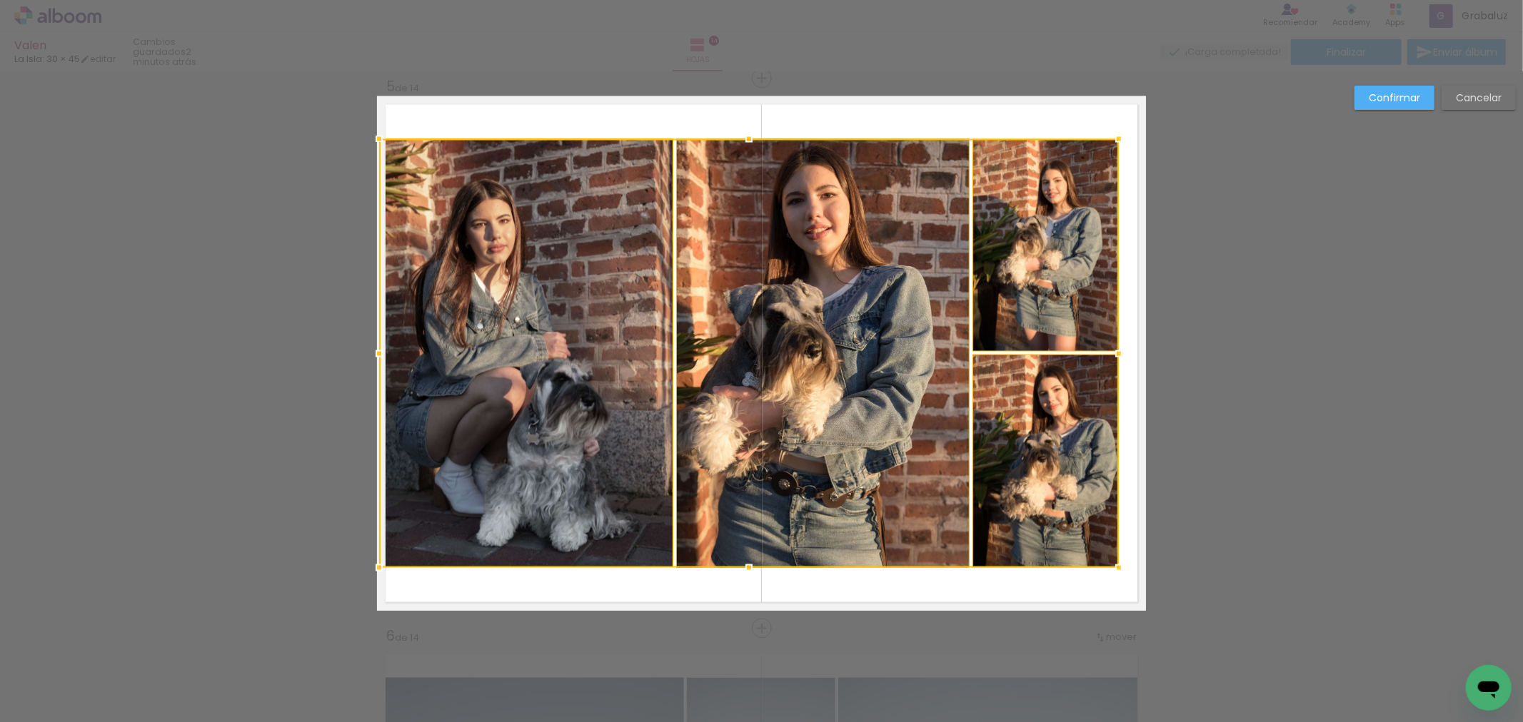
drag, startPoint x: 395, startPoint y: 350, endPoint x: 378, endPoint y: 351, distance: 16.4
click at [378, 351] on div at bounding box center [379, 354] width 29 height 29
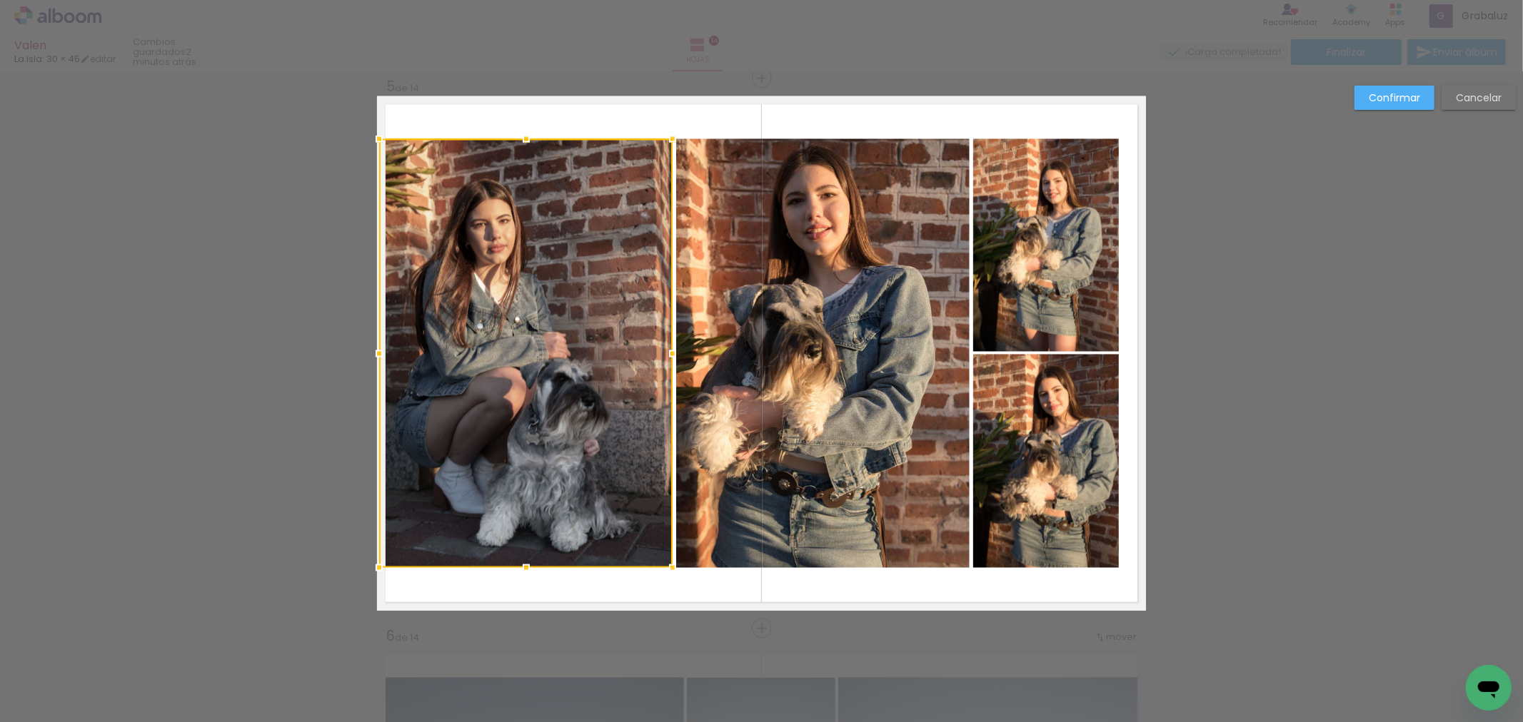
click at [480, 329] on div at bounding box center [525, 353] width 293 height 429
click at [750, 296] on quentale-photo at bounding box center [822, 353] width 293 height 429
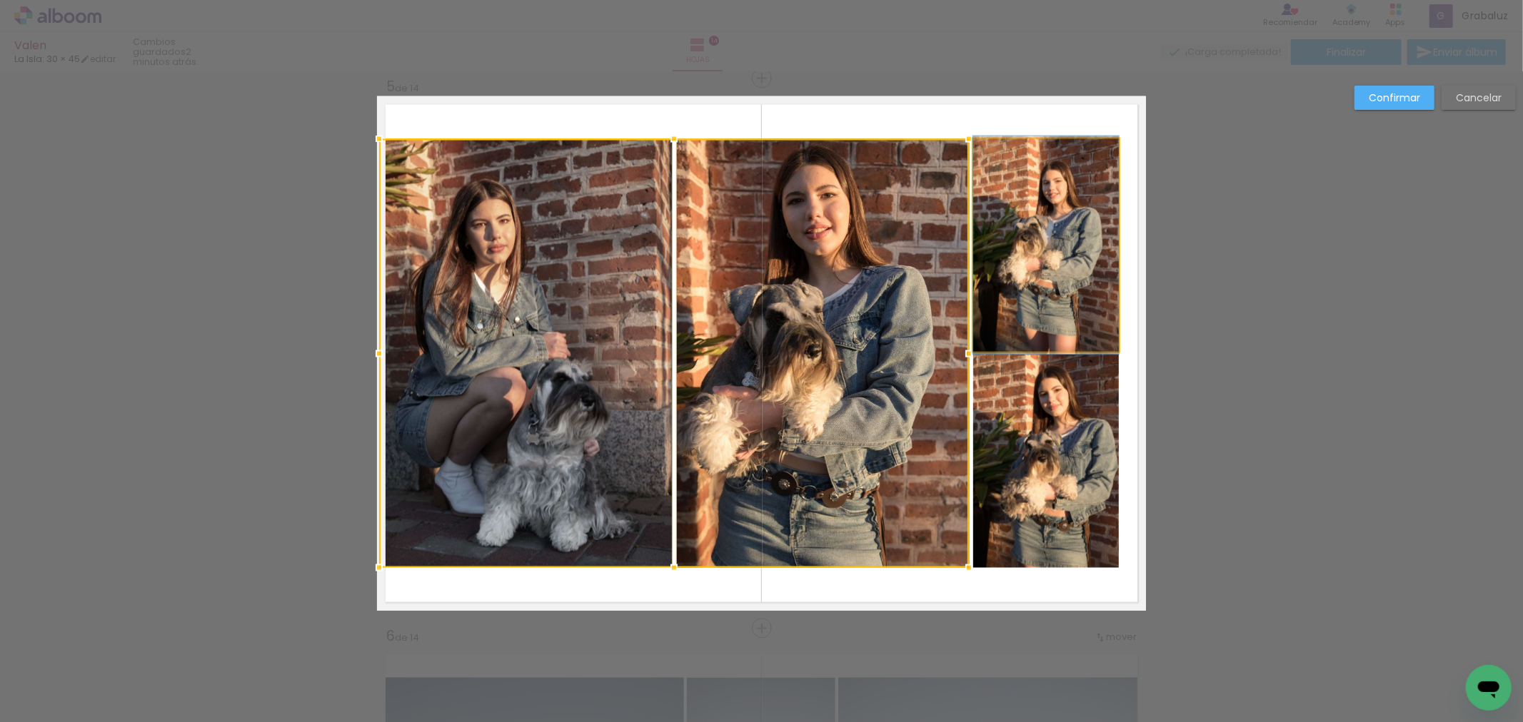
click at [1059, 266] on quentale-photo at bounding box center [1046, 245] width 146 height 213
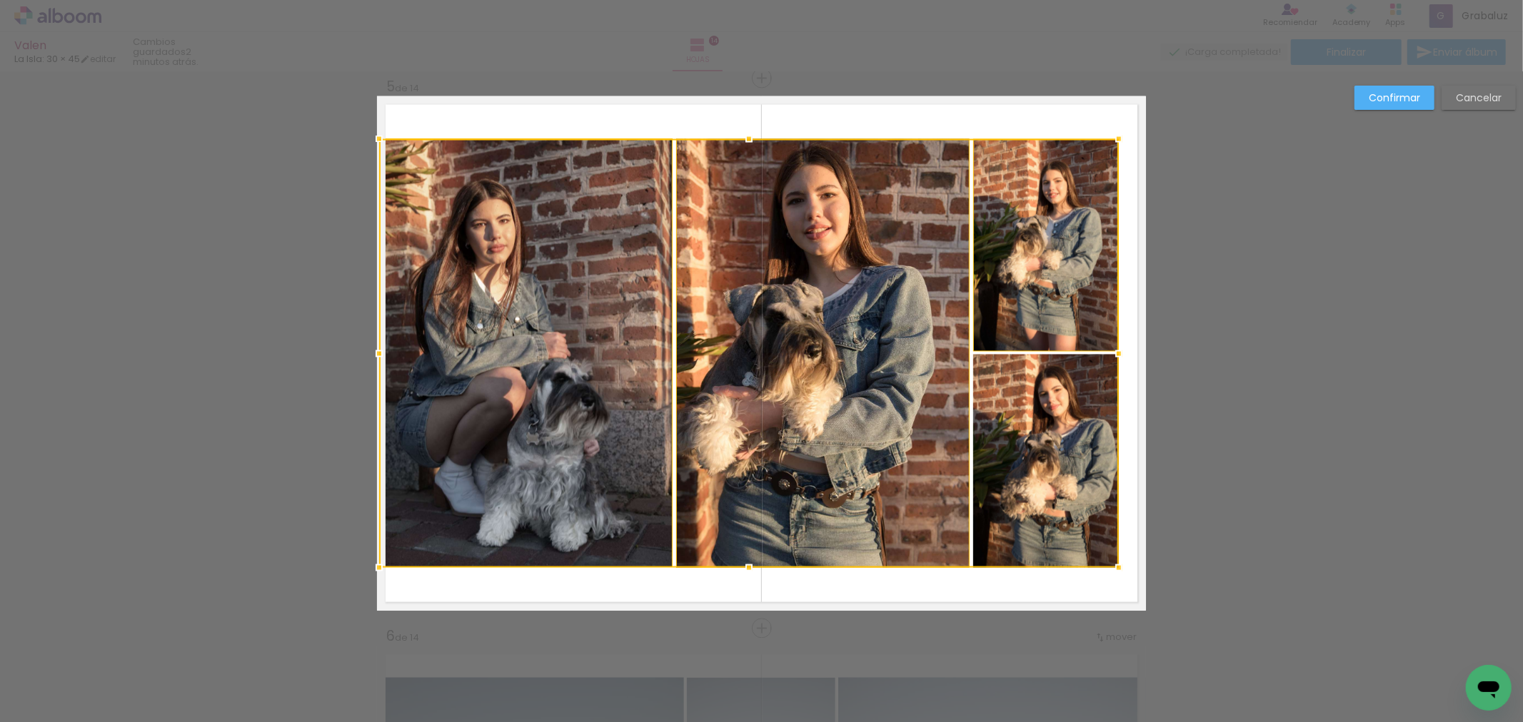
click at [1023, 419] on div at bounding box center [749, 353] width 740 height 429
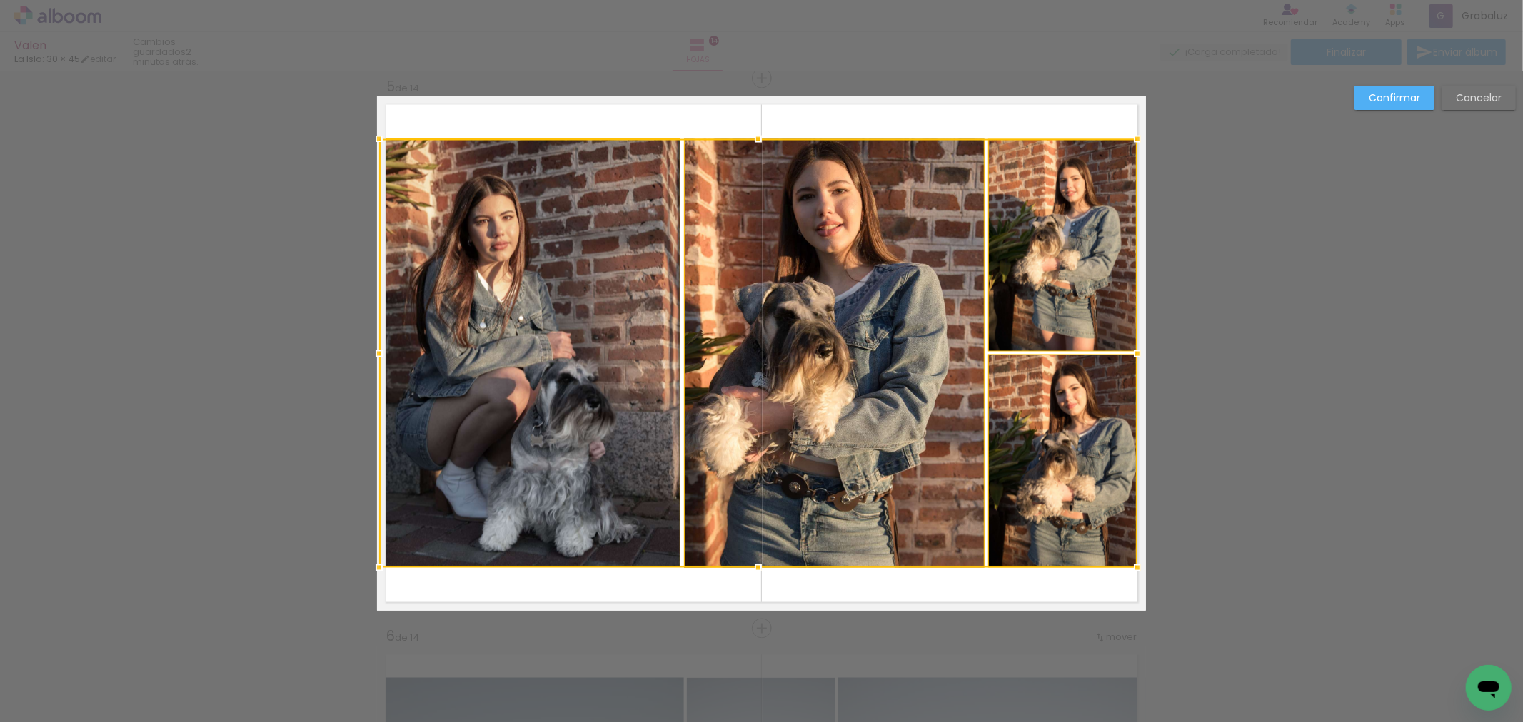
drag, startPoint x: 1122, startPoint y: 352, endPoint x: 1092, endPoint y: 351, distance: 30.0
click at [1128, 348] on div at bounding box center [1137, 354] width 29 height 29
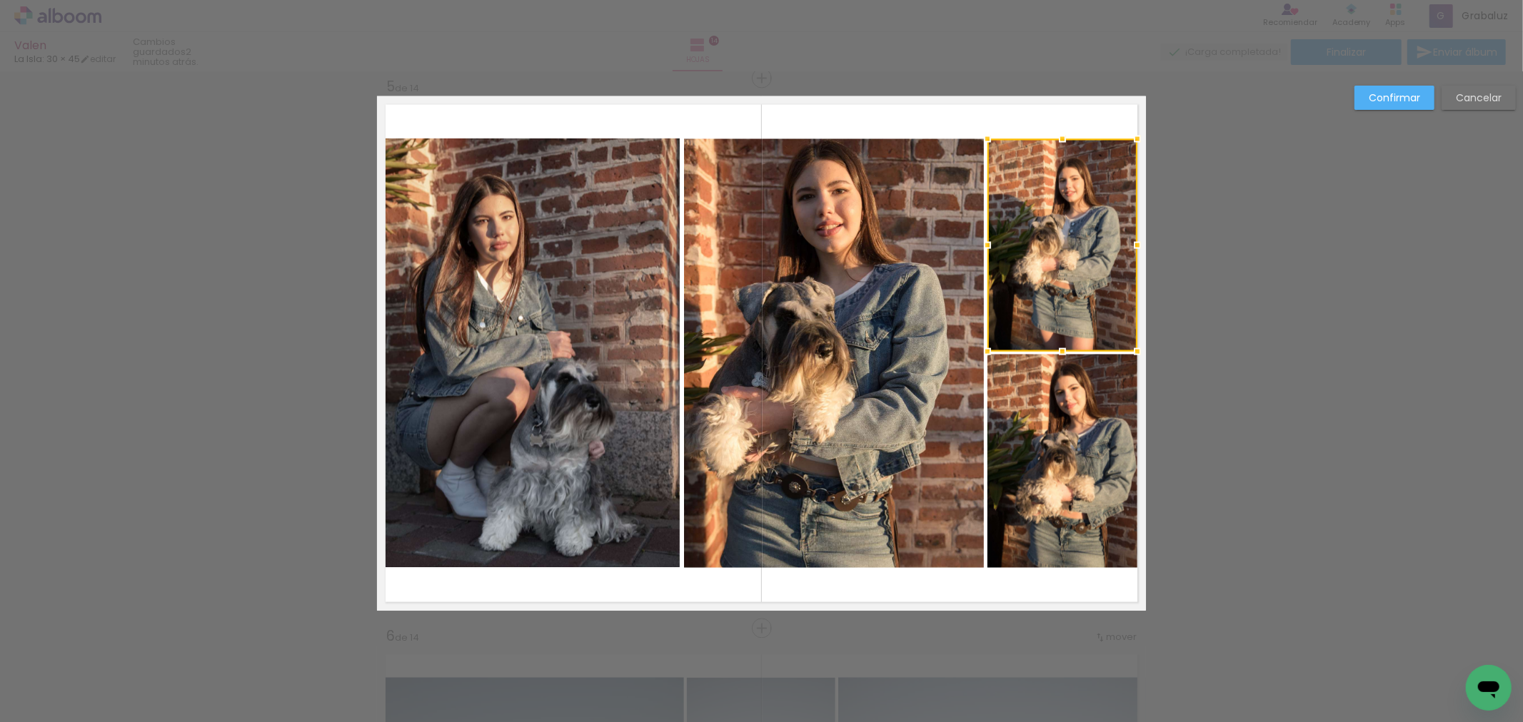
click at [0, 0] on slot "Confirmar" at bounding box center [0, 0] width 0 height 0
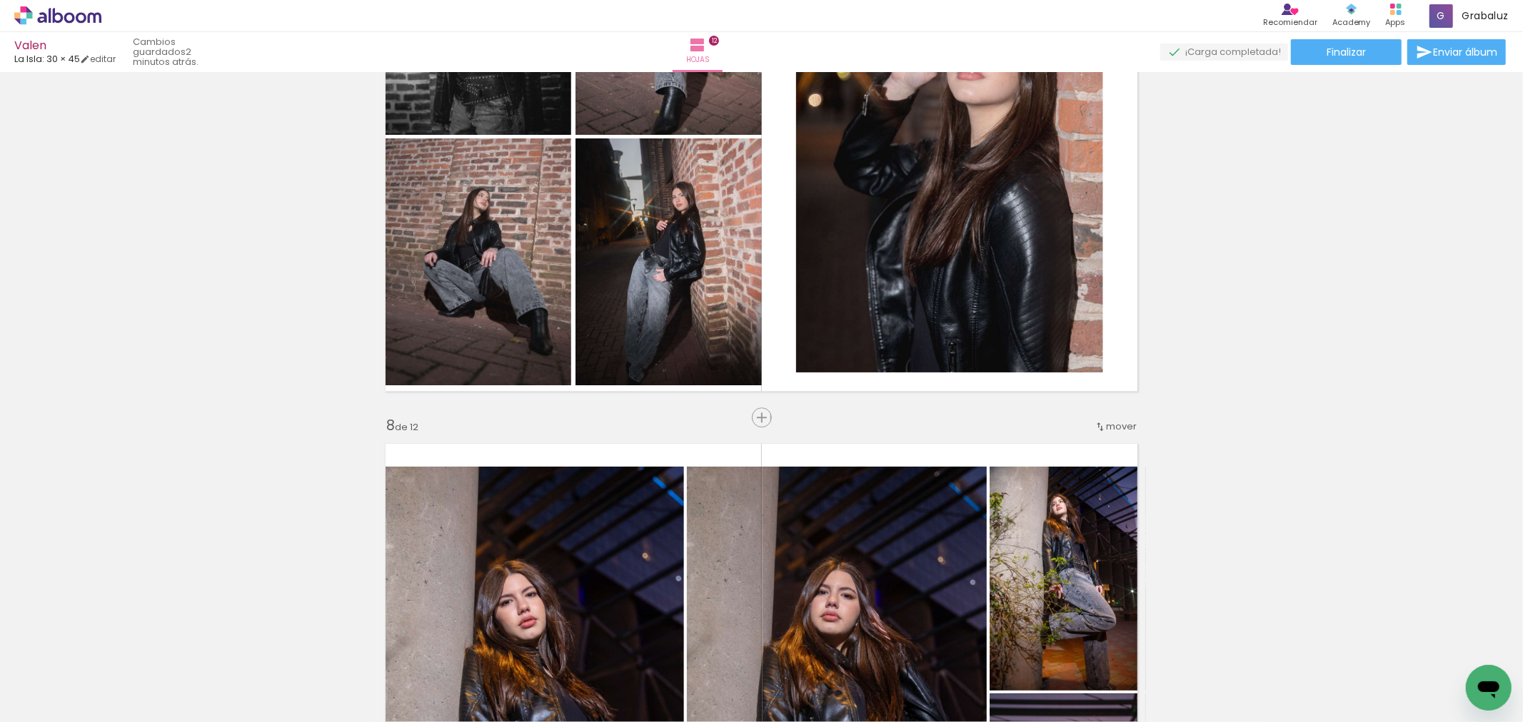
scroll to position [3477, 0]
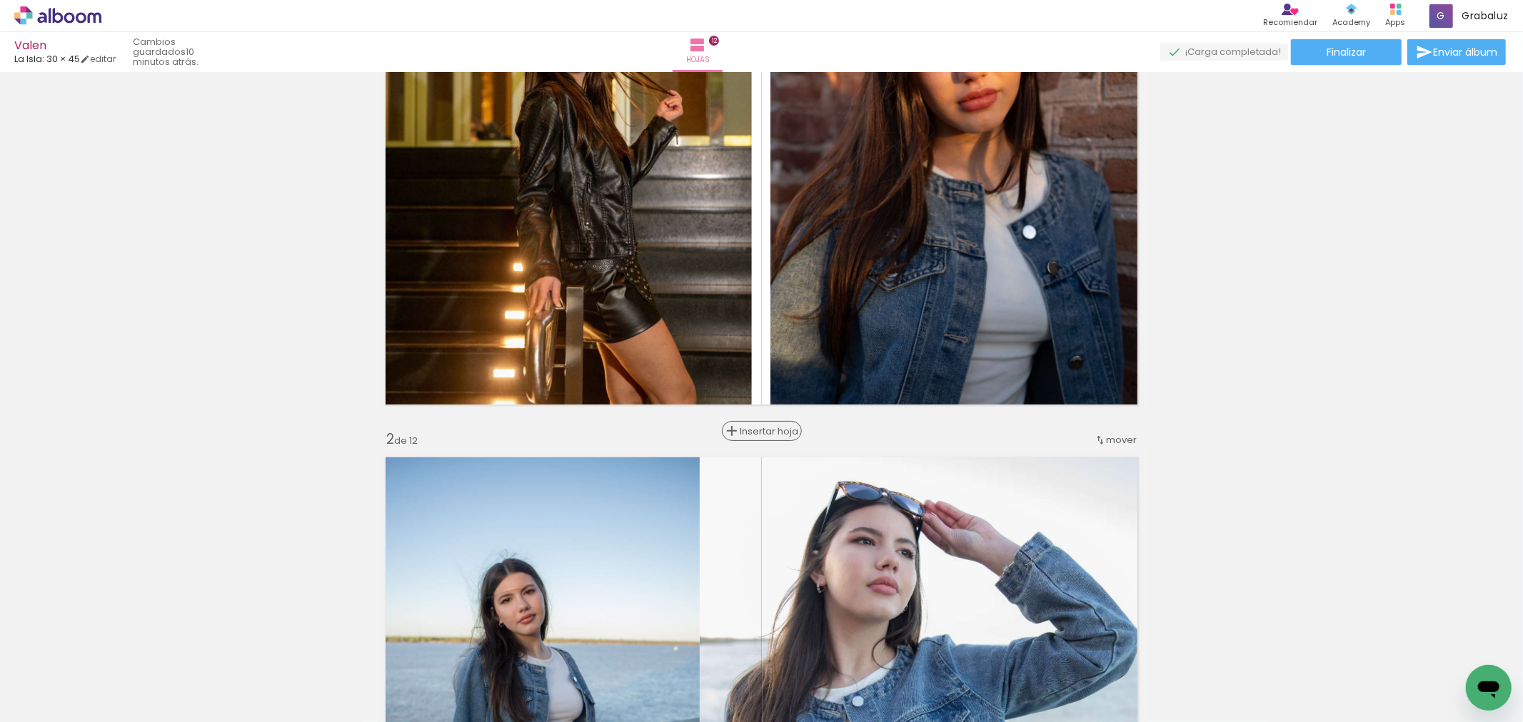
scroll to position [238, 0]
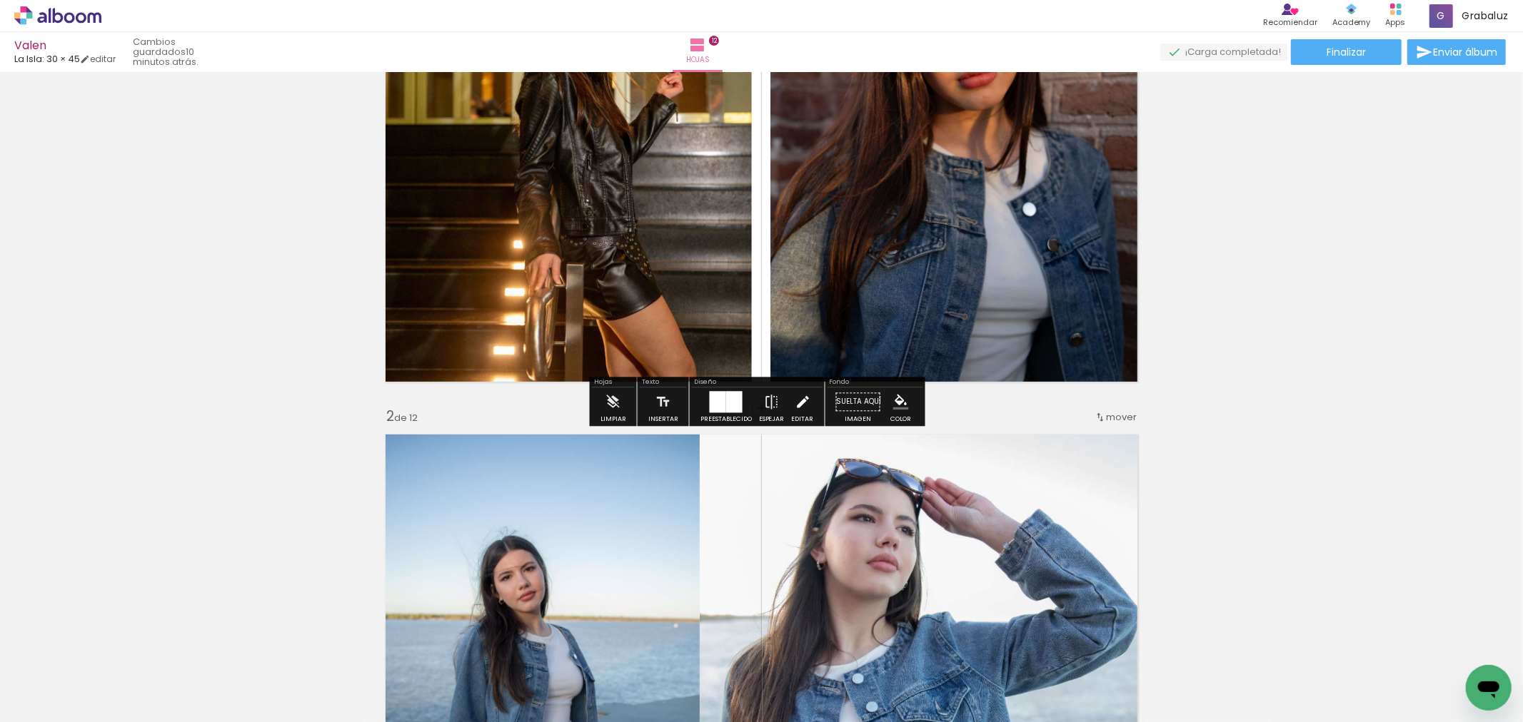
click at [800, 401] on iron-icon at bounding box center [803, 402] width 16 height 29
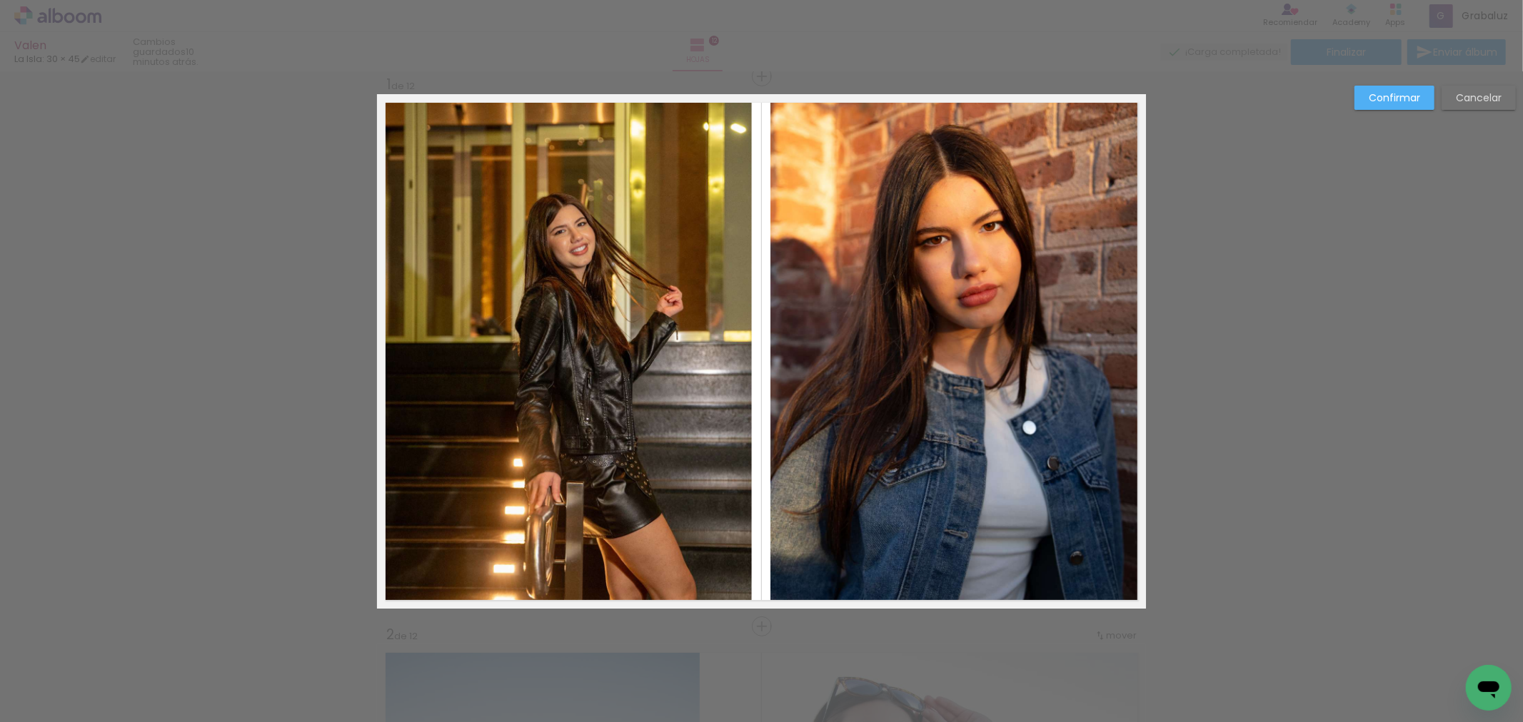
scroll to position [18, 0]
click at [0, 0] on slot "Confirmar" at bounding box center [0, 0] width 0 height 0
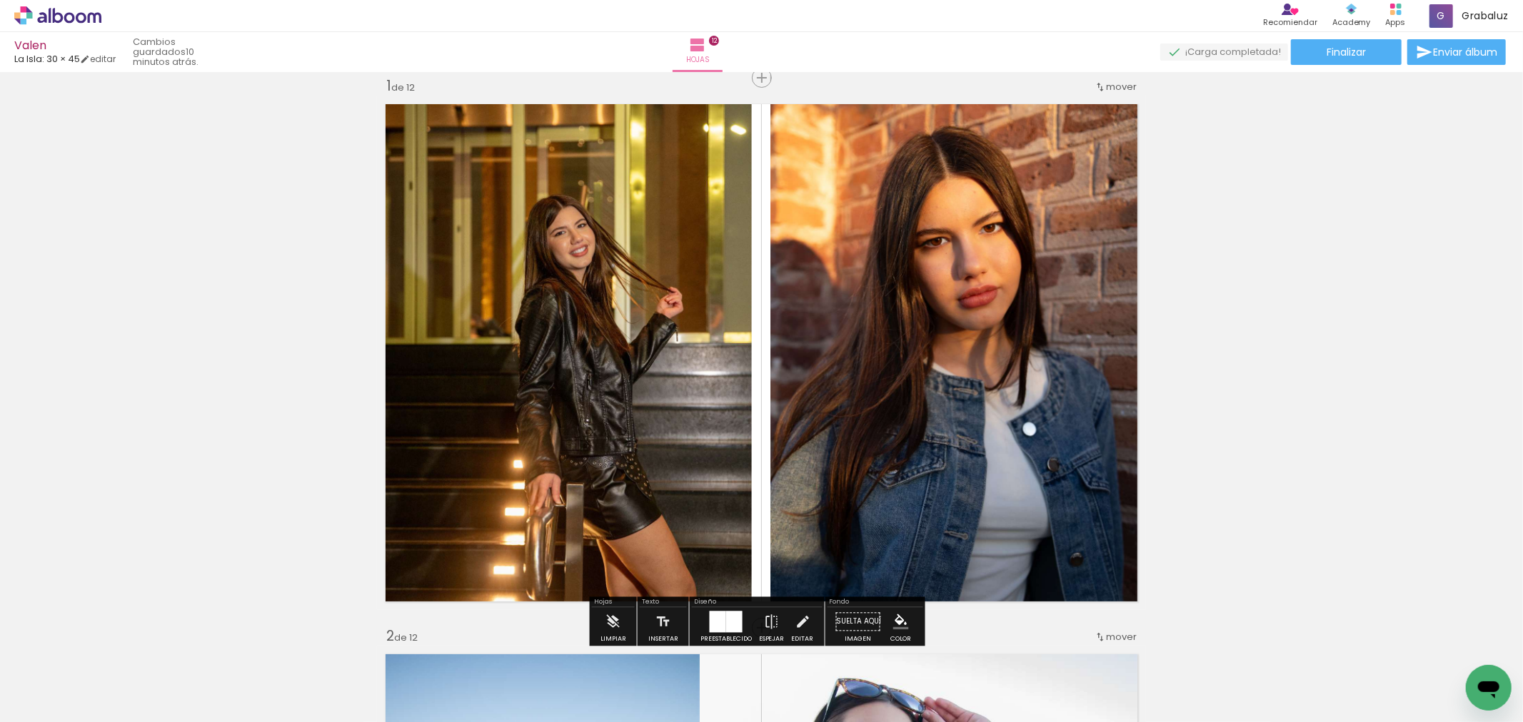
click at [855, 623] on paper-button "Suelta aquí Imagen" at bounding box center [857, 626] width 51 height 36
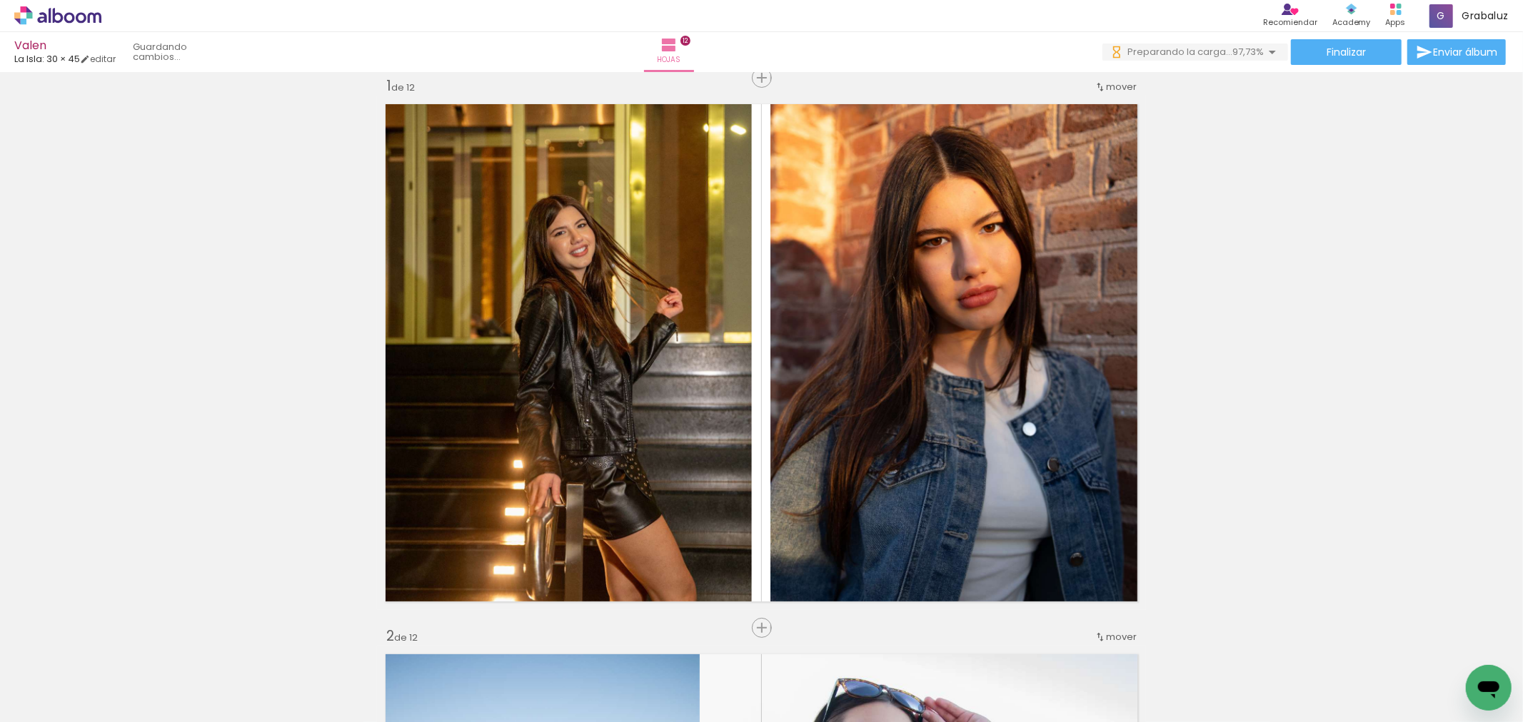
scroll to position [0, 2116]
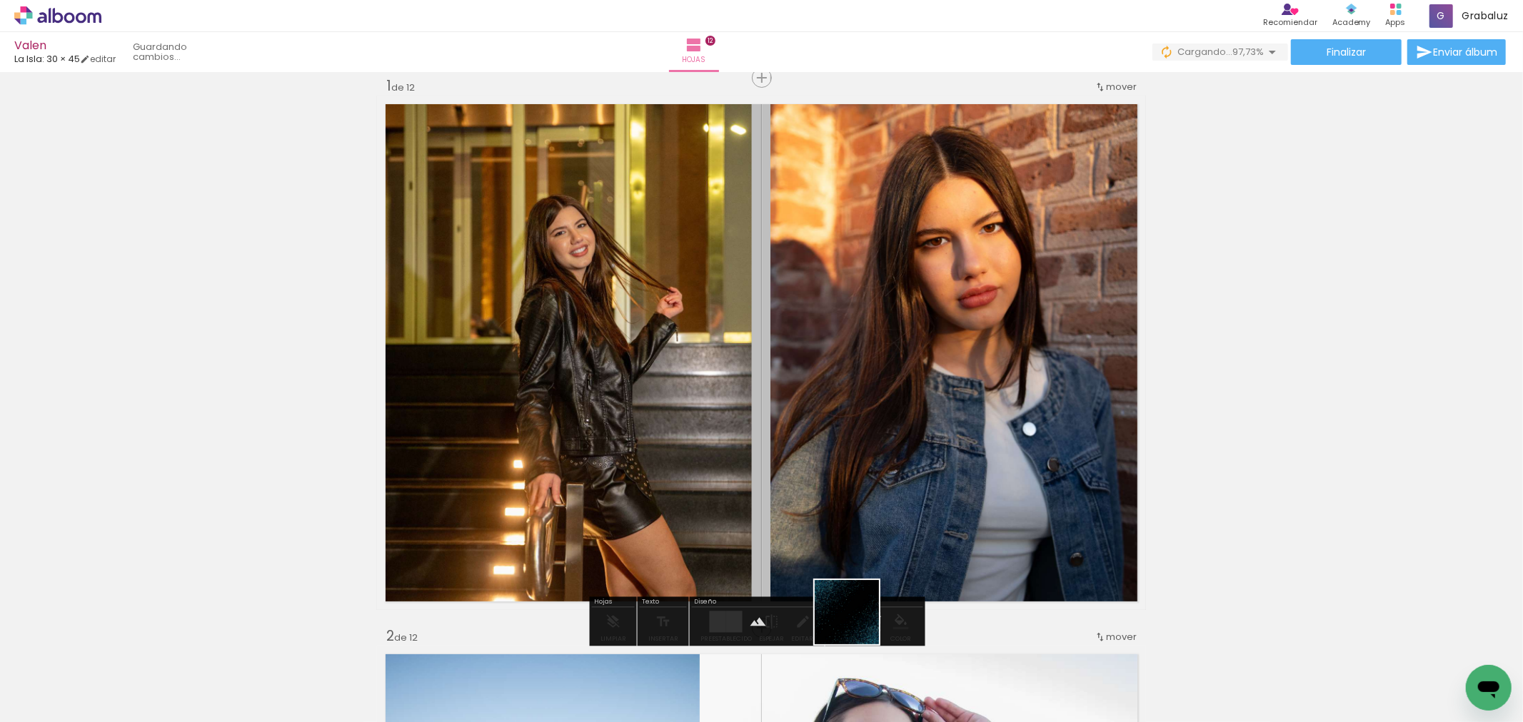
drag, startPoint x: 1462, startPoint y: 673, endPoint x: 857, endPoint y: 623, distance: 606.7
click at [857, 623] on quentale-workspace at bounding box center [761, 361] width 1523 height 722
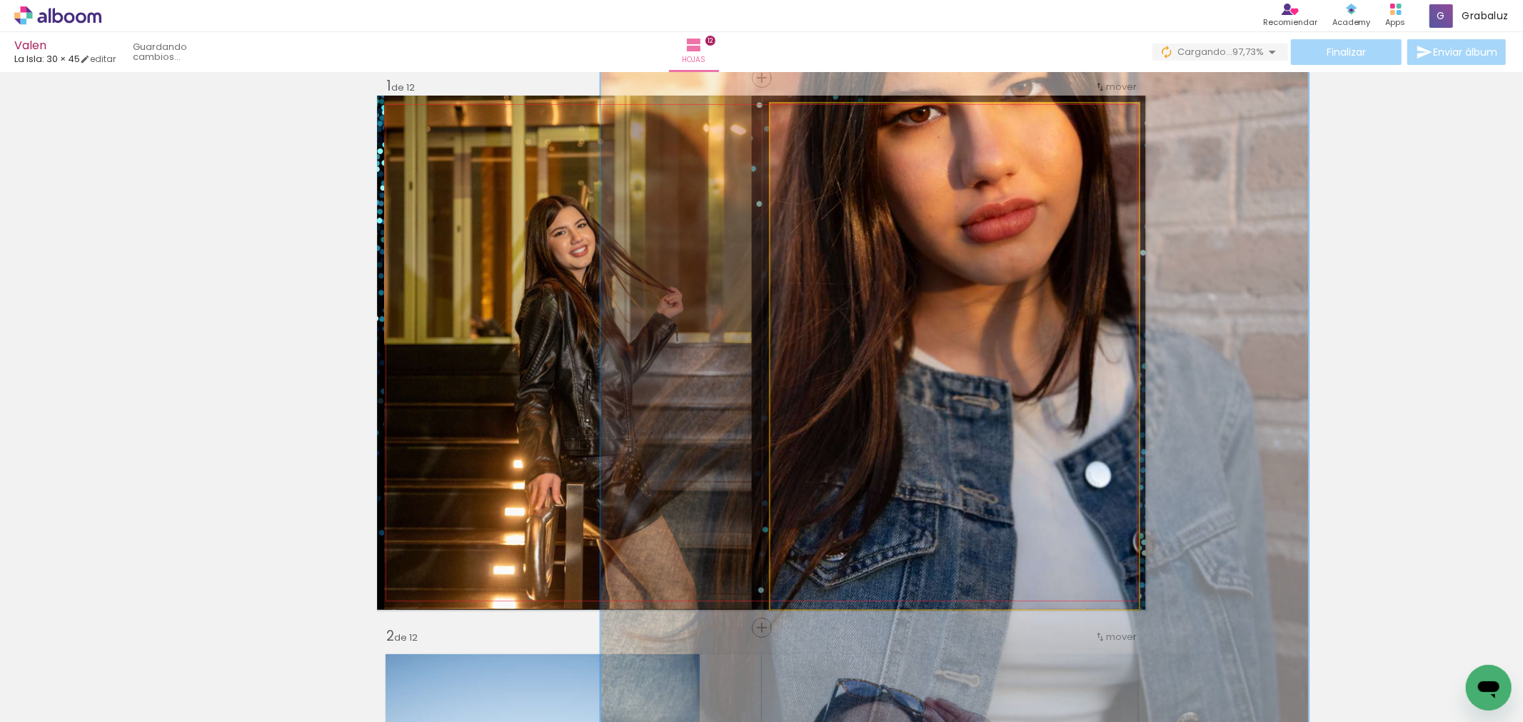
drag, startPoint x: 800, startPoint y: 119, endPoint x: 846, endPoint y: 119, distance: 46.4
click at [846, 119] on div at bounding box center [851, 118] width 13 height 13
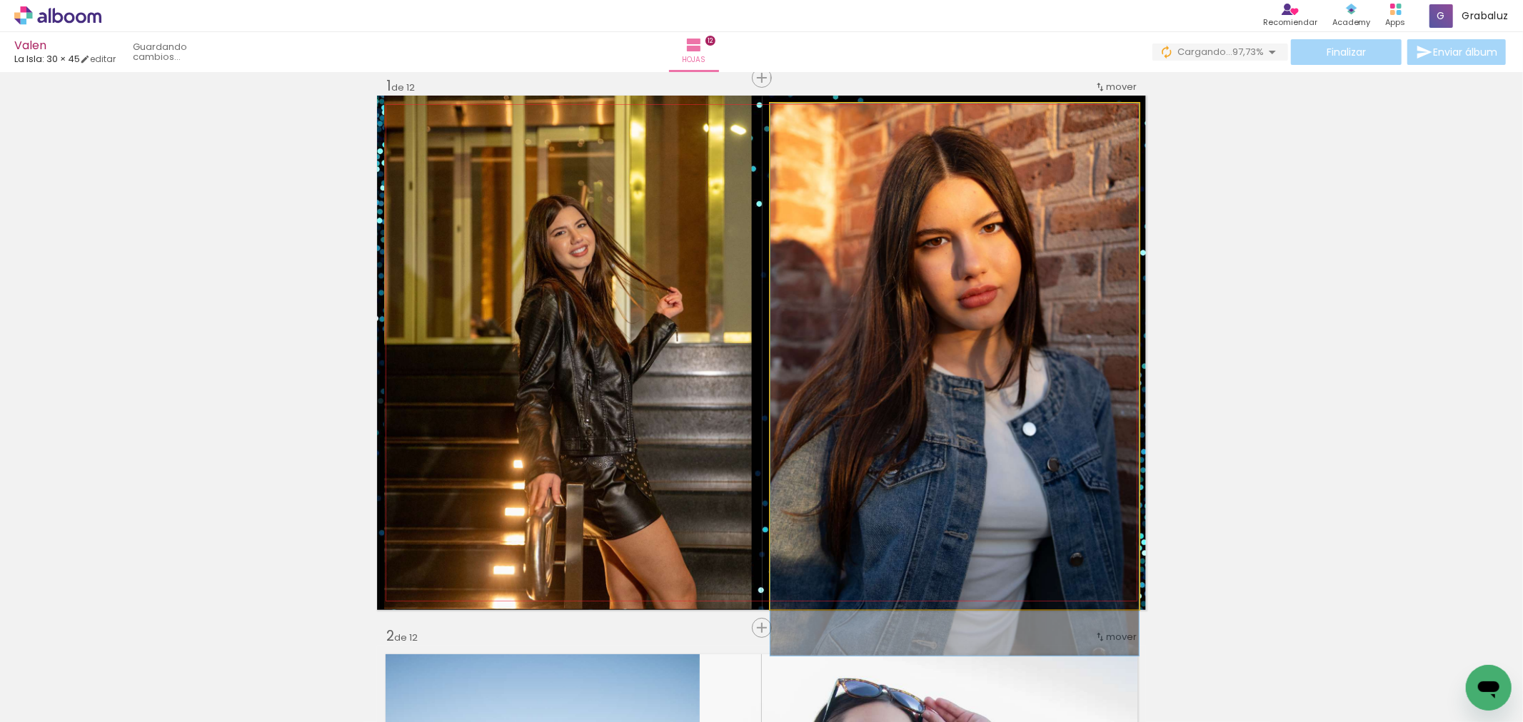
drag, startPoint x: 848, startPoint y: 122, endPoint x: 523, endPoint y: 122, distance: 324.8
type paper-slider "100"
click at [0, 0] on slot at bounding box center [0, 0] width 0 height 0
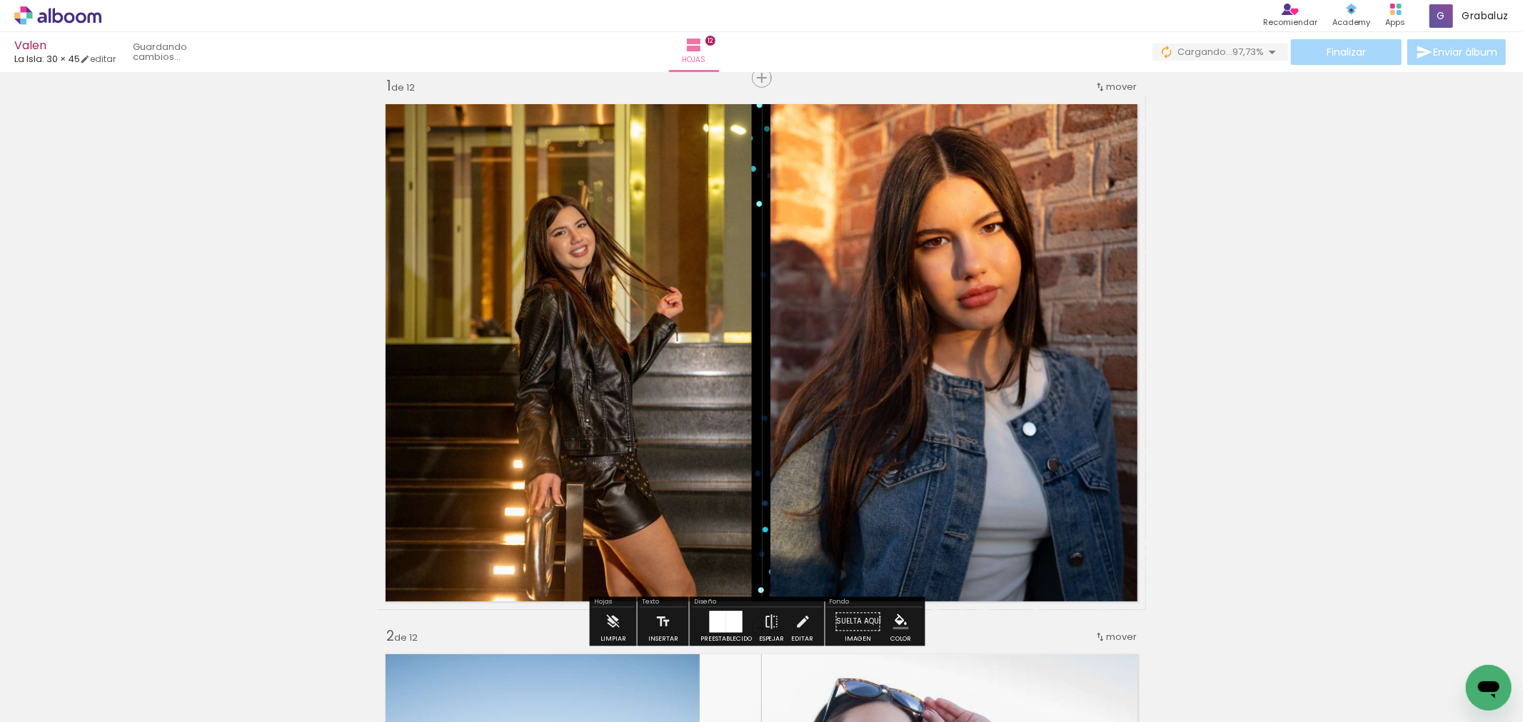
click at [753, 485] on quentale-layouter at bounding box center [761, 353] width 769 height 515
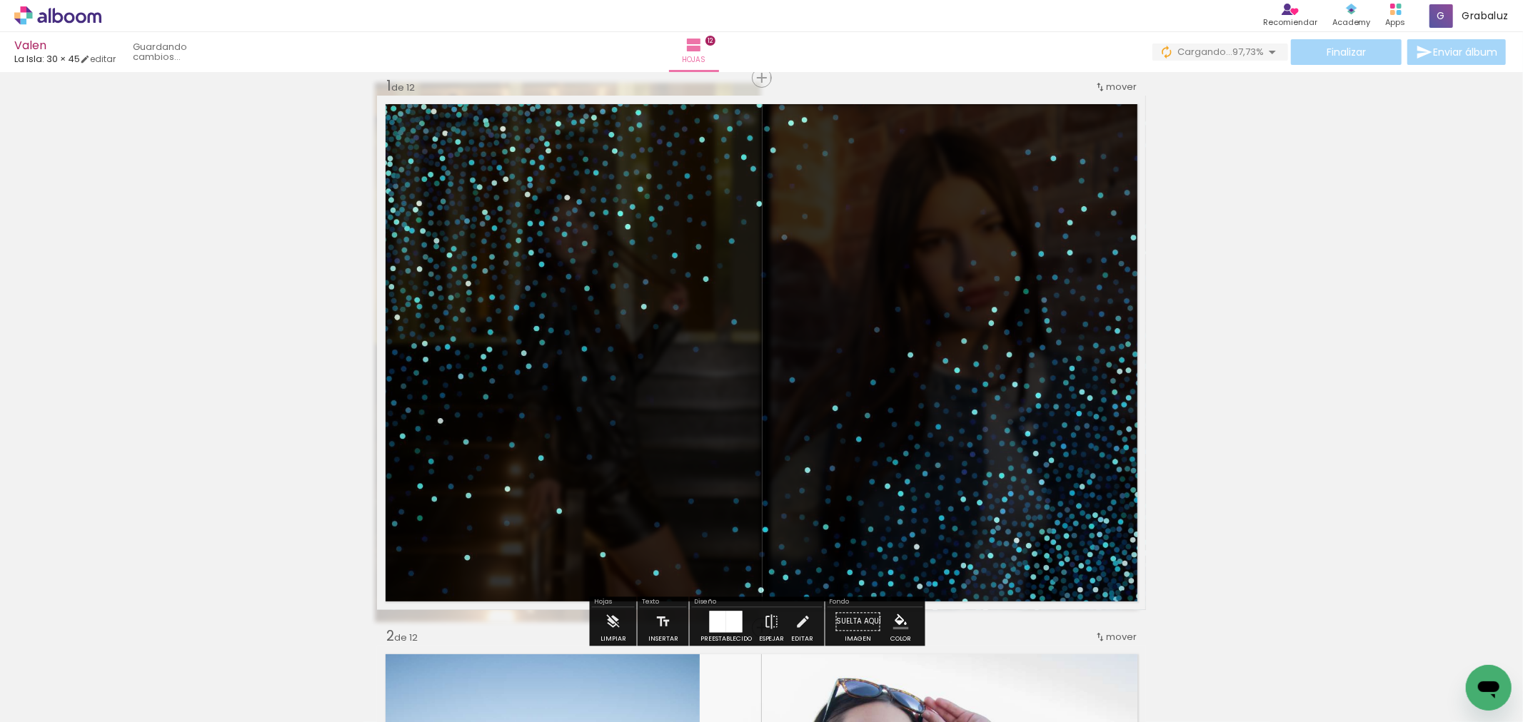
drag, startPoint x: 581, startPoint y: 134, endPoint x: 984, endPoint y: 203, distance: 408.4
type paper-slider "100"
click at [800, 136] on quentale-photo at bounding box center [761, 353] width 769 height 515
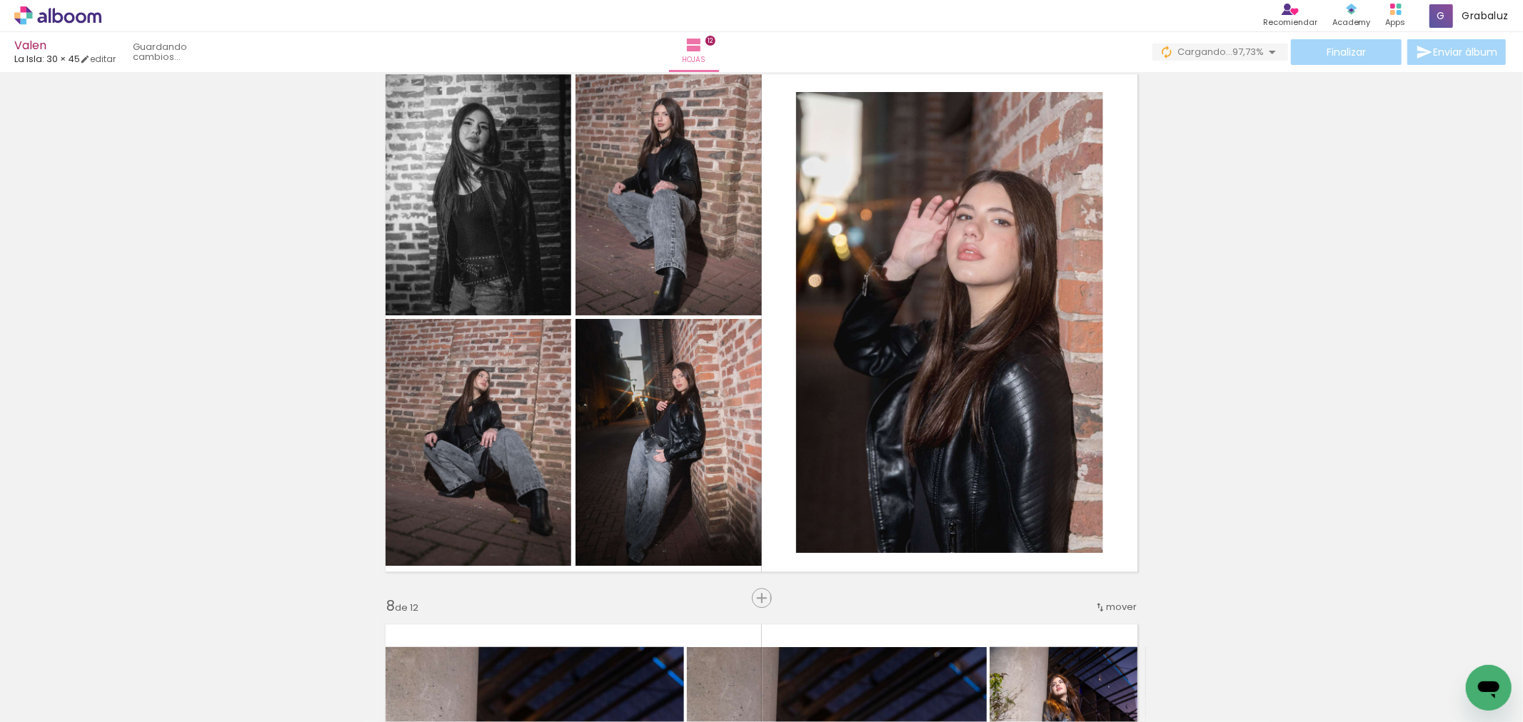
scroll to position [3350, 0]
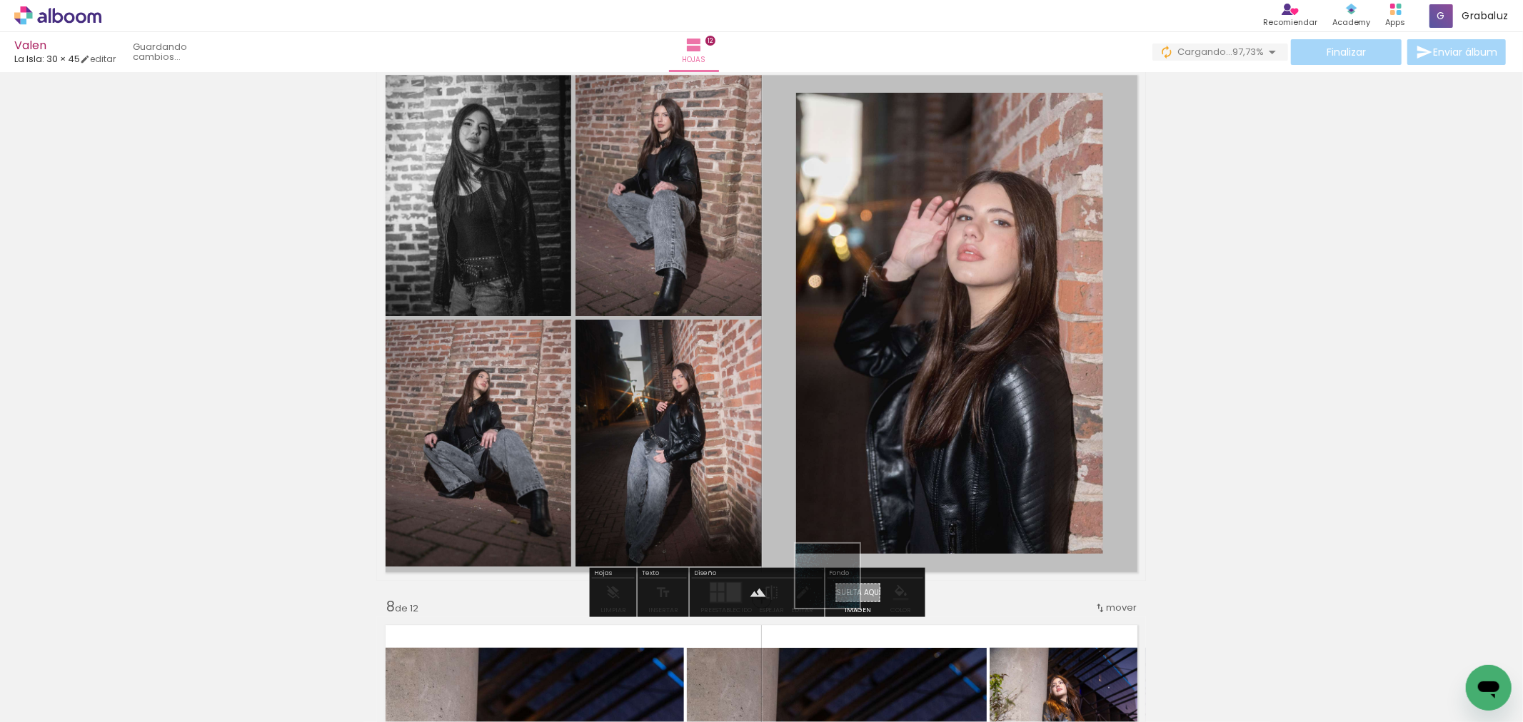
drag, startPoint x: 1451, startPoint y: 675, endPoint x: 838, endPoint y: 586, distance: 619.6
click at [838, 586] on quentale-workspace at bounding box center [761, 361] width 1523 height 722
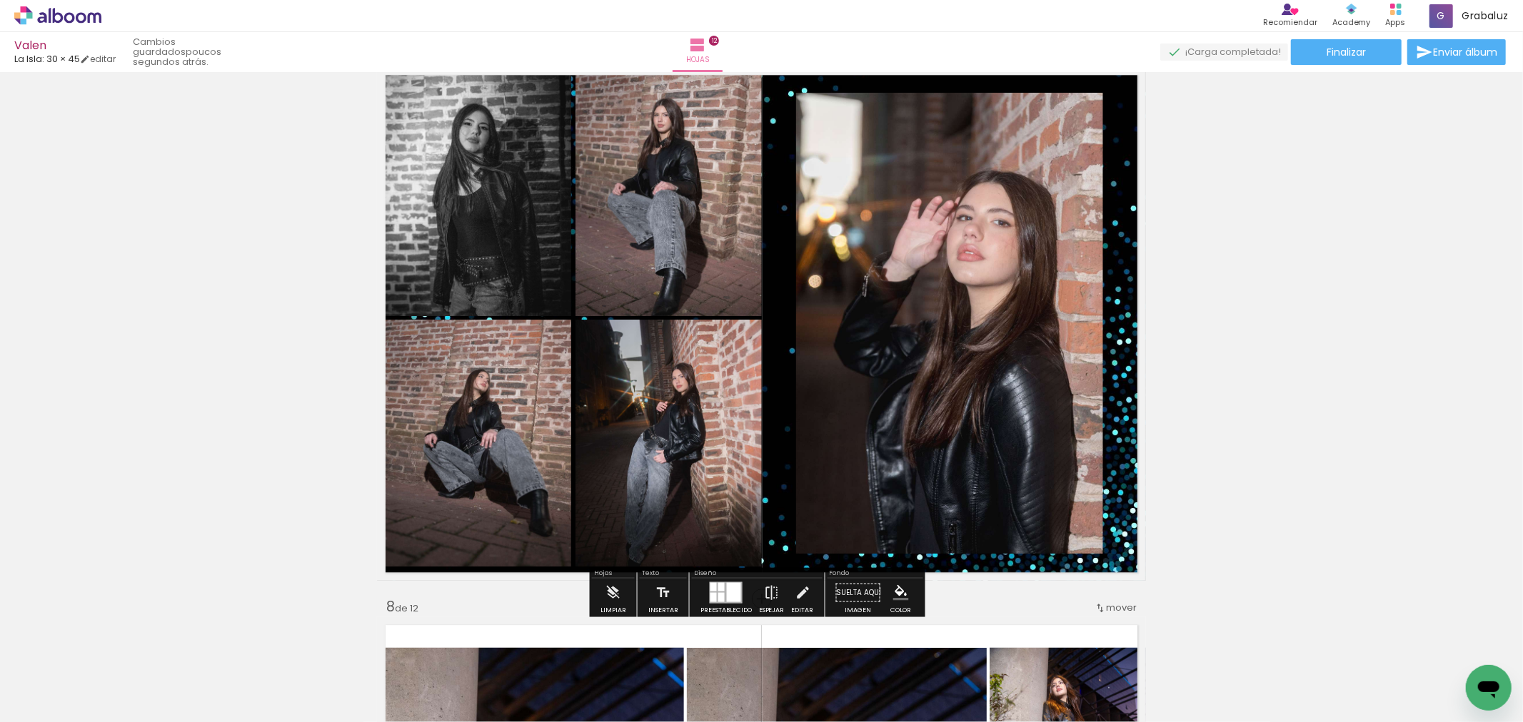
click at [1395, 317] on div "Insertar hoja 1 de 12 Insertar hoja 2 de 12 Insertar hoja 3 de 12 Insertar hoja…" at bounding box center [761, 305] width 1523 height 7156
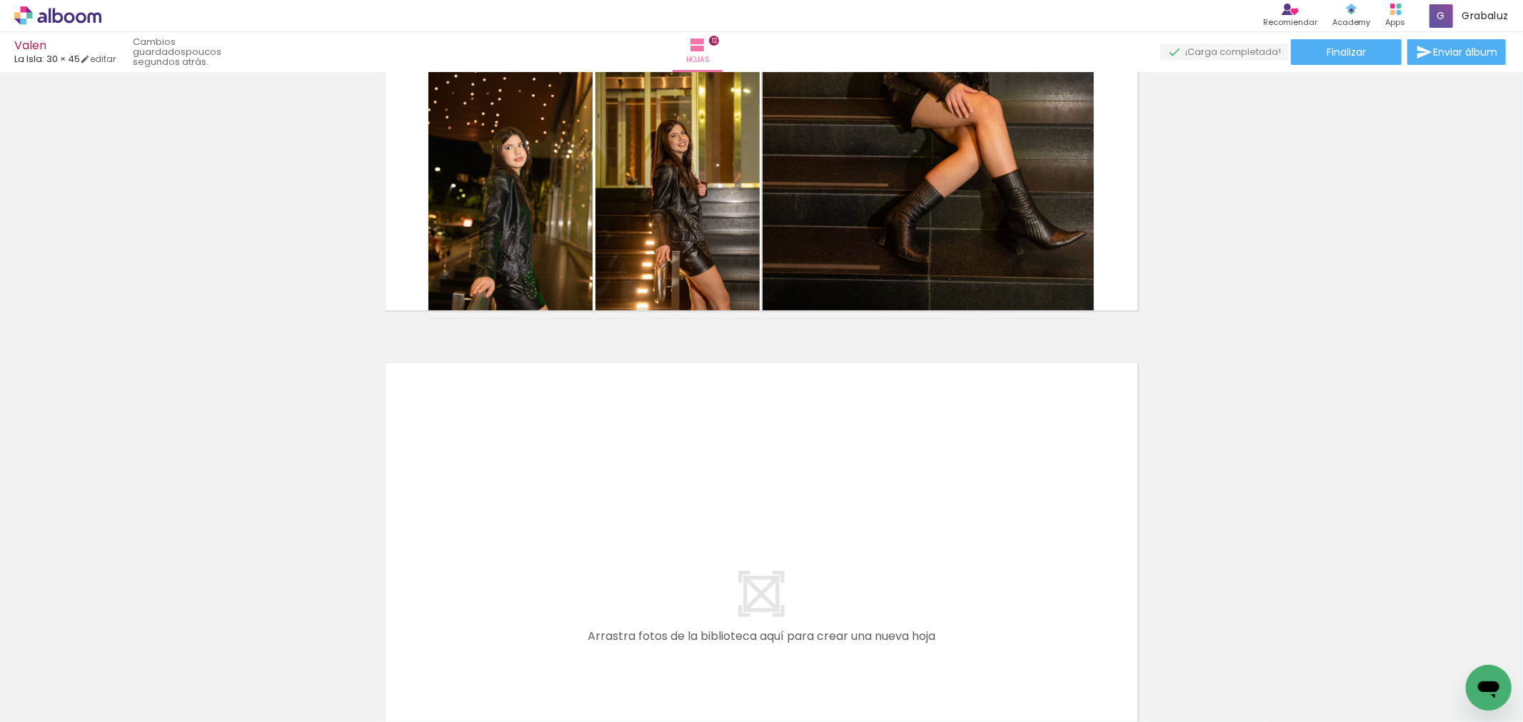
scroll to position [6649, 0]
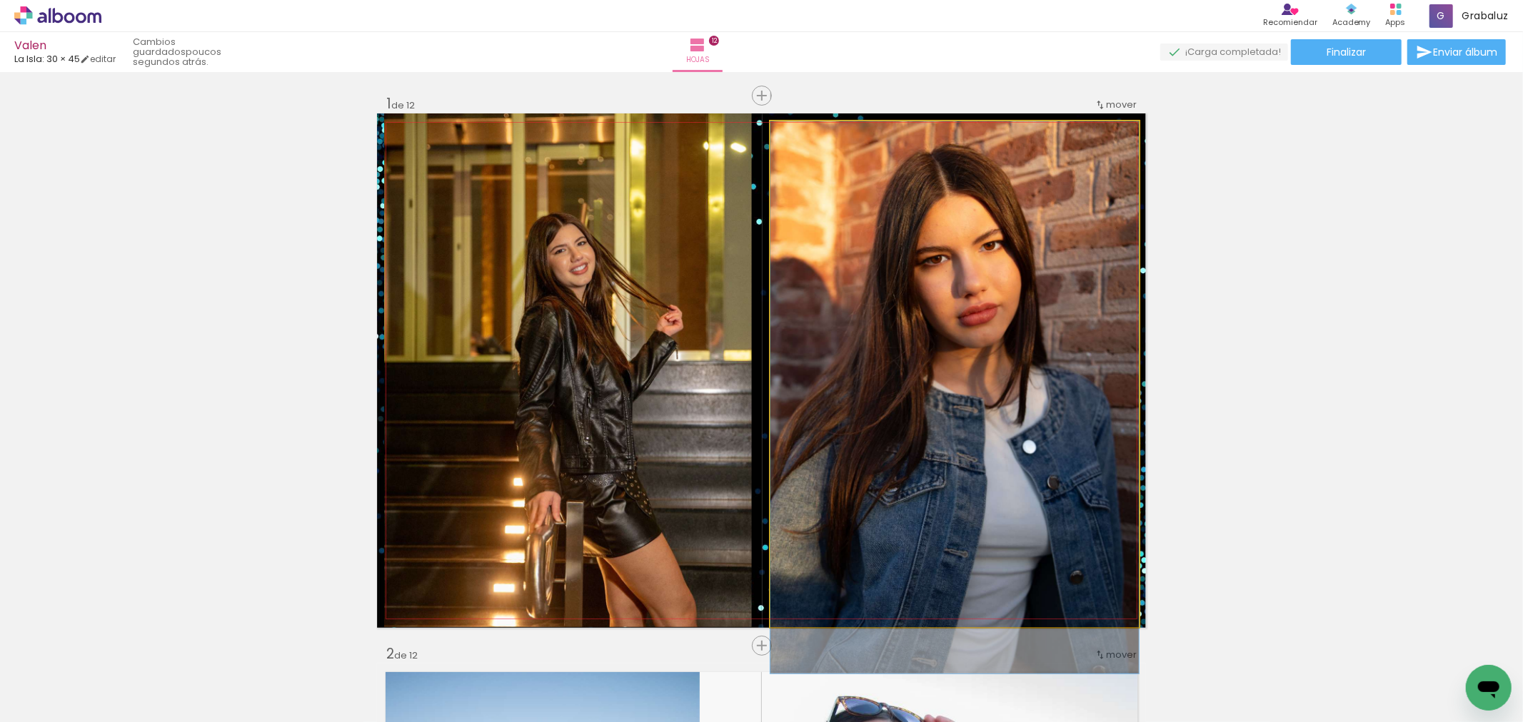
drag, startPoint x: 1007, startPoint y: 358, endPoint x: 995, endPoint y: 475, distance: 117.7
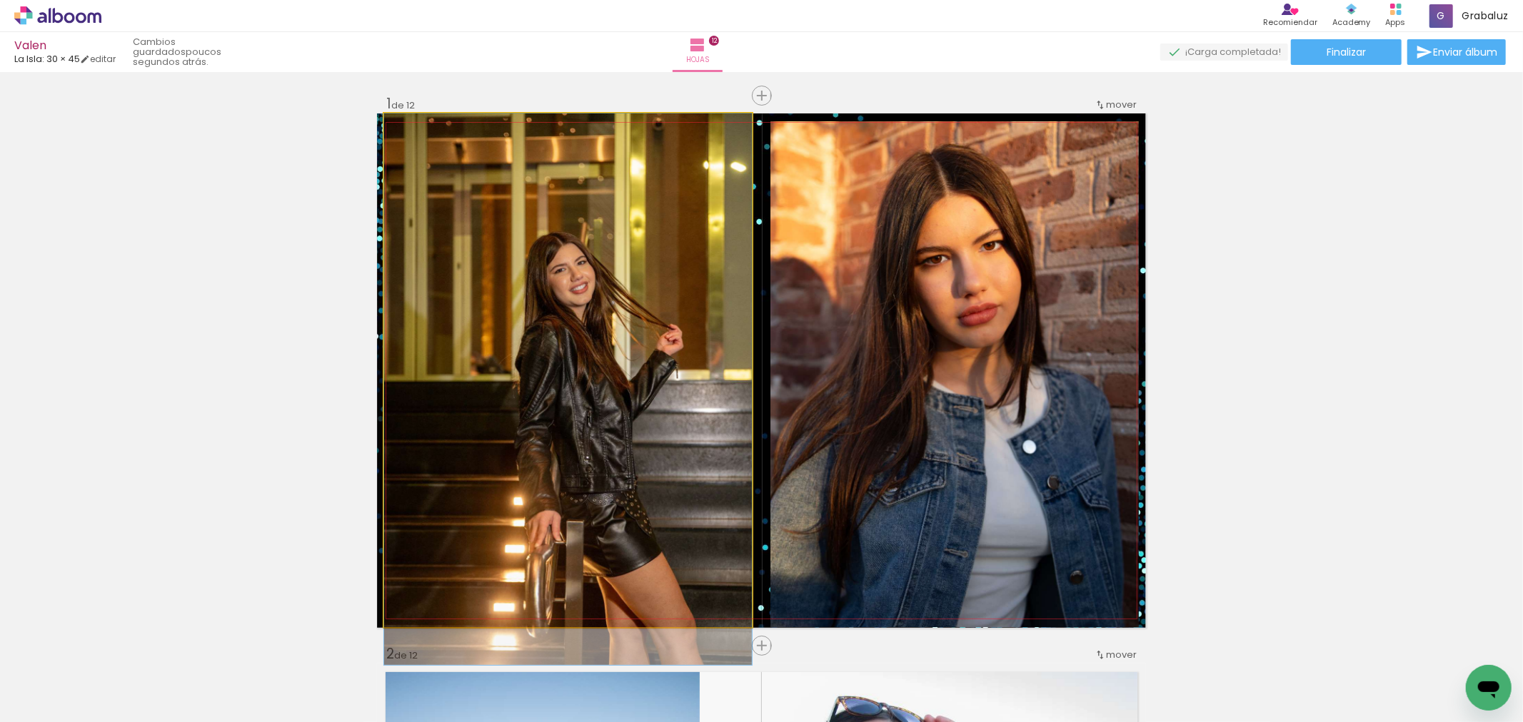
drag, startPoint x: 509, startPoint y: 400, endPoint x: 555, endPoint y: 508, distance: 117.1
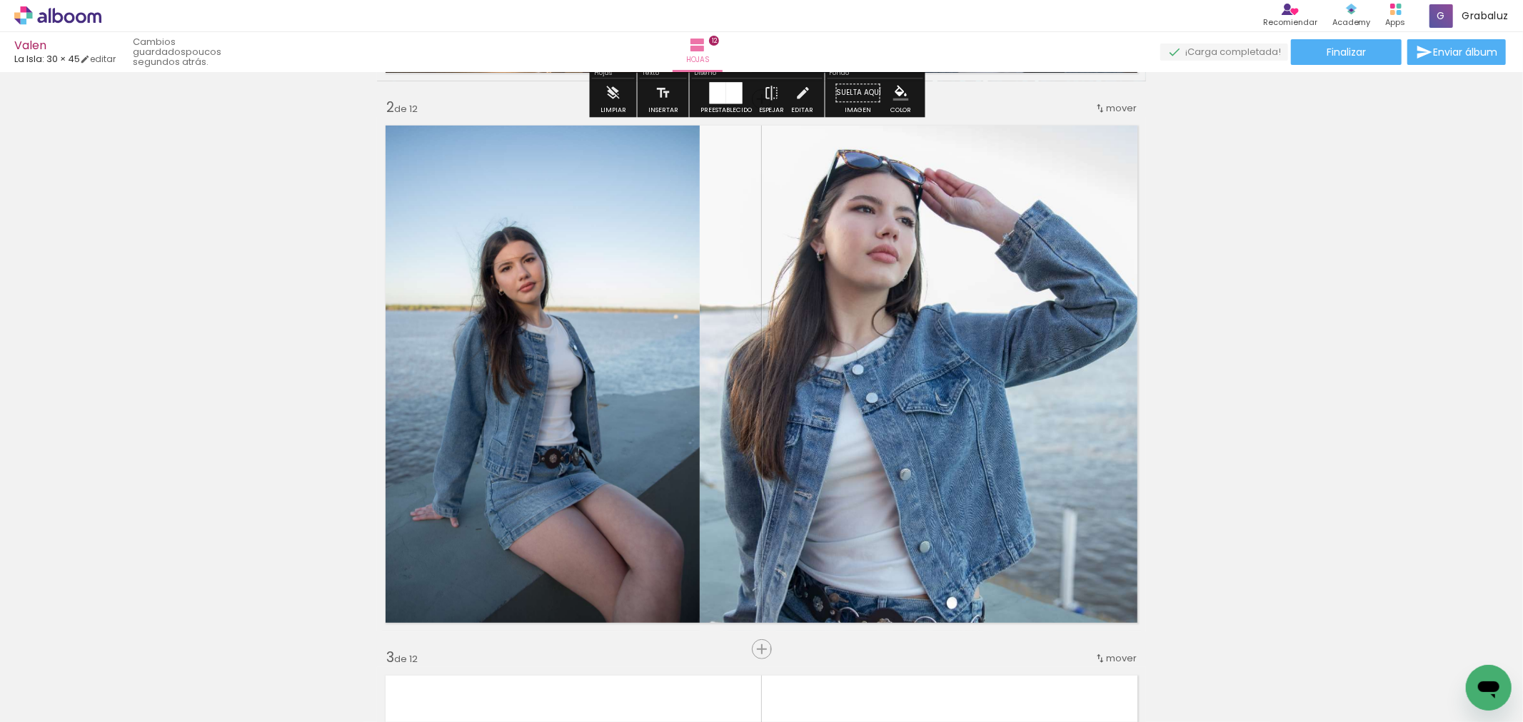
scroll to position [555, 0]
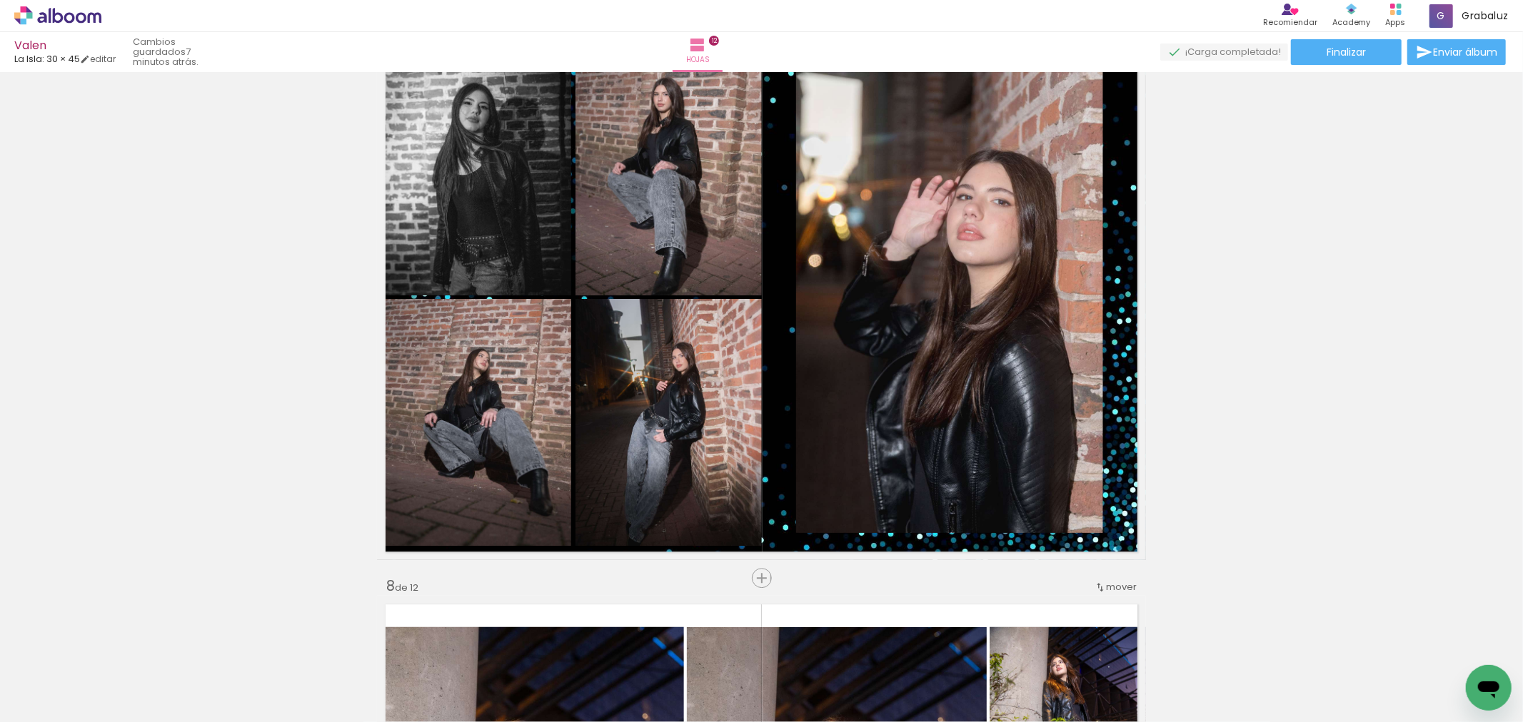
scroll to position [3360, 0]
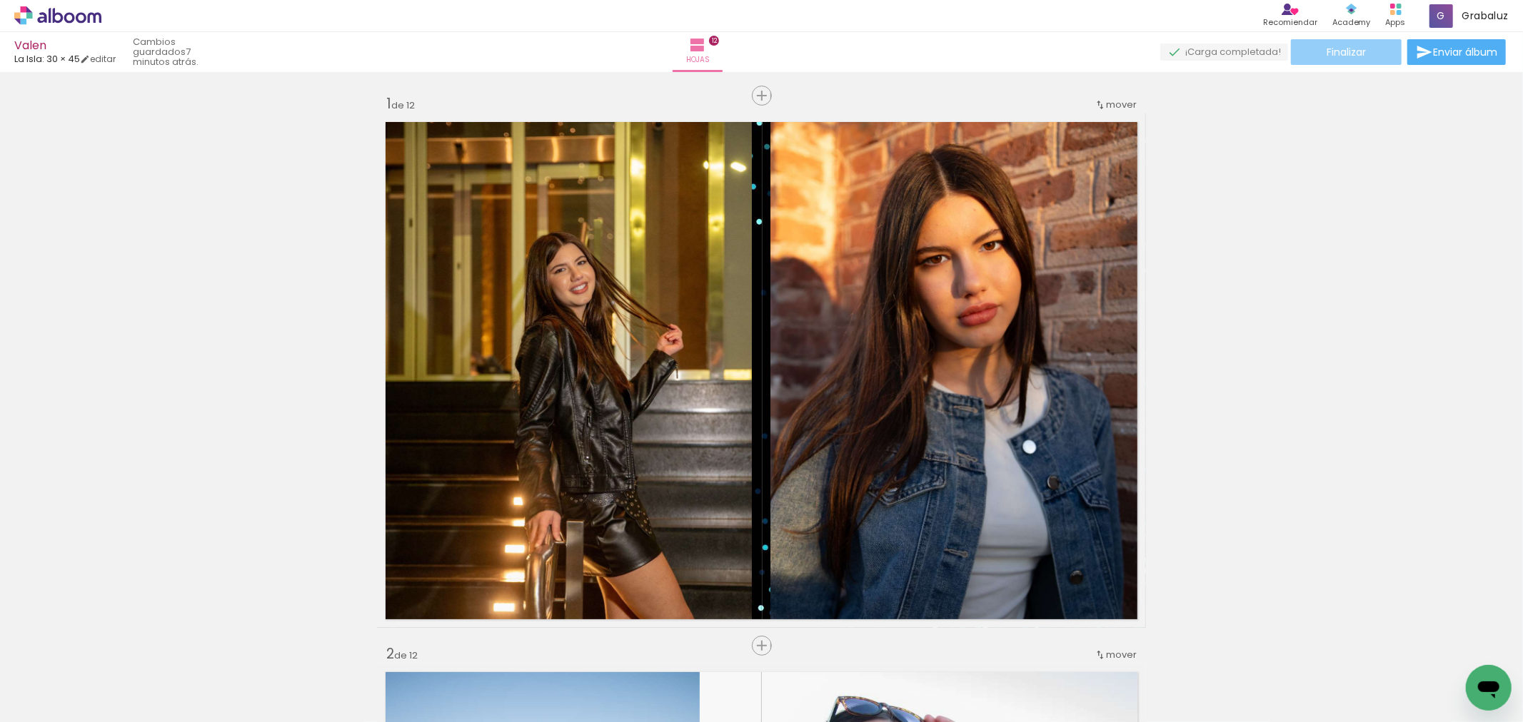
click at [1367, 46] on paper-button "Finalizar" at bounding box center [1346, 52] width 111 height 26
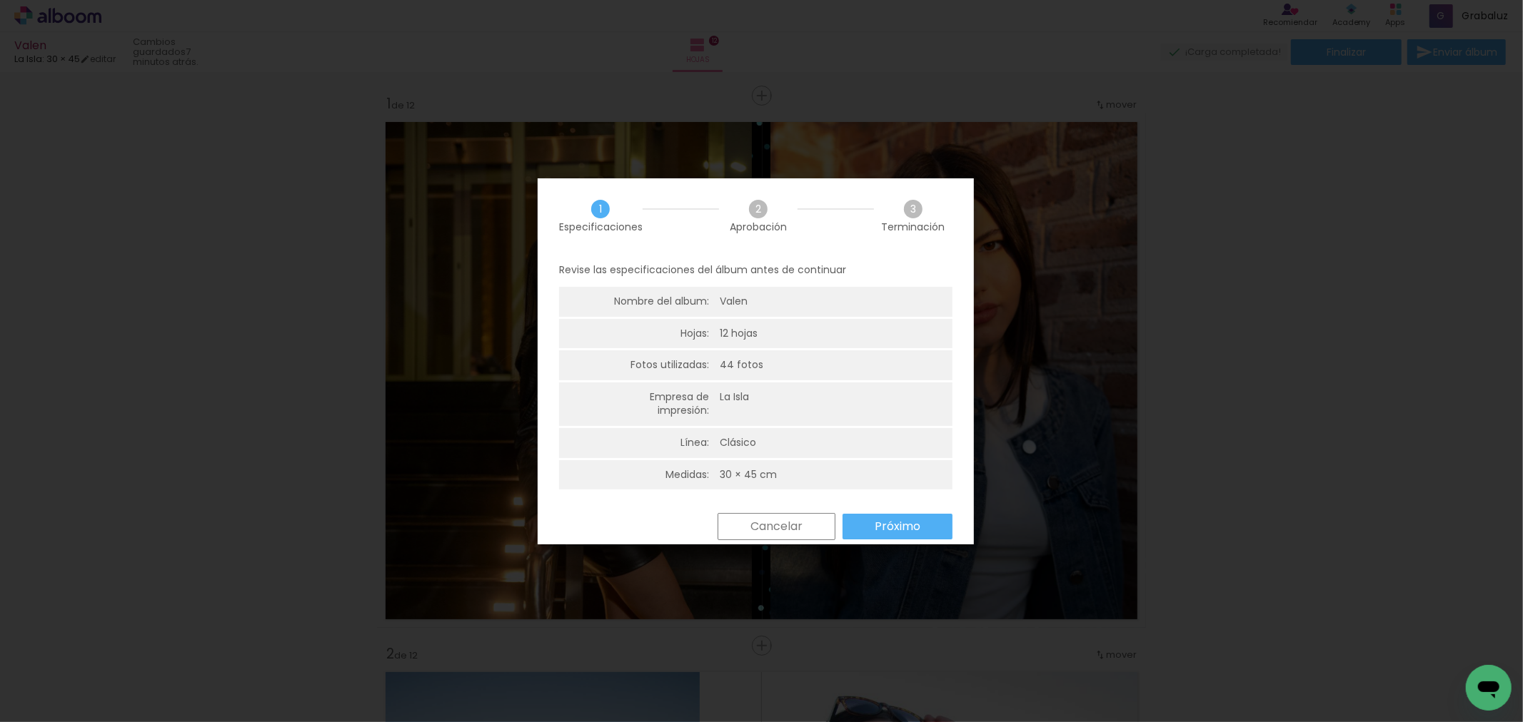
scroll to position [17, 0]
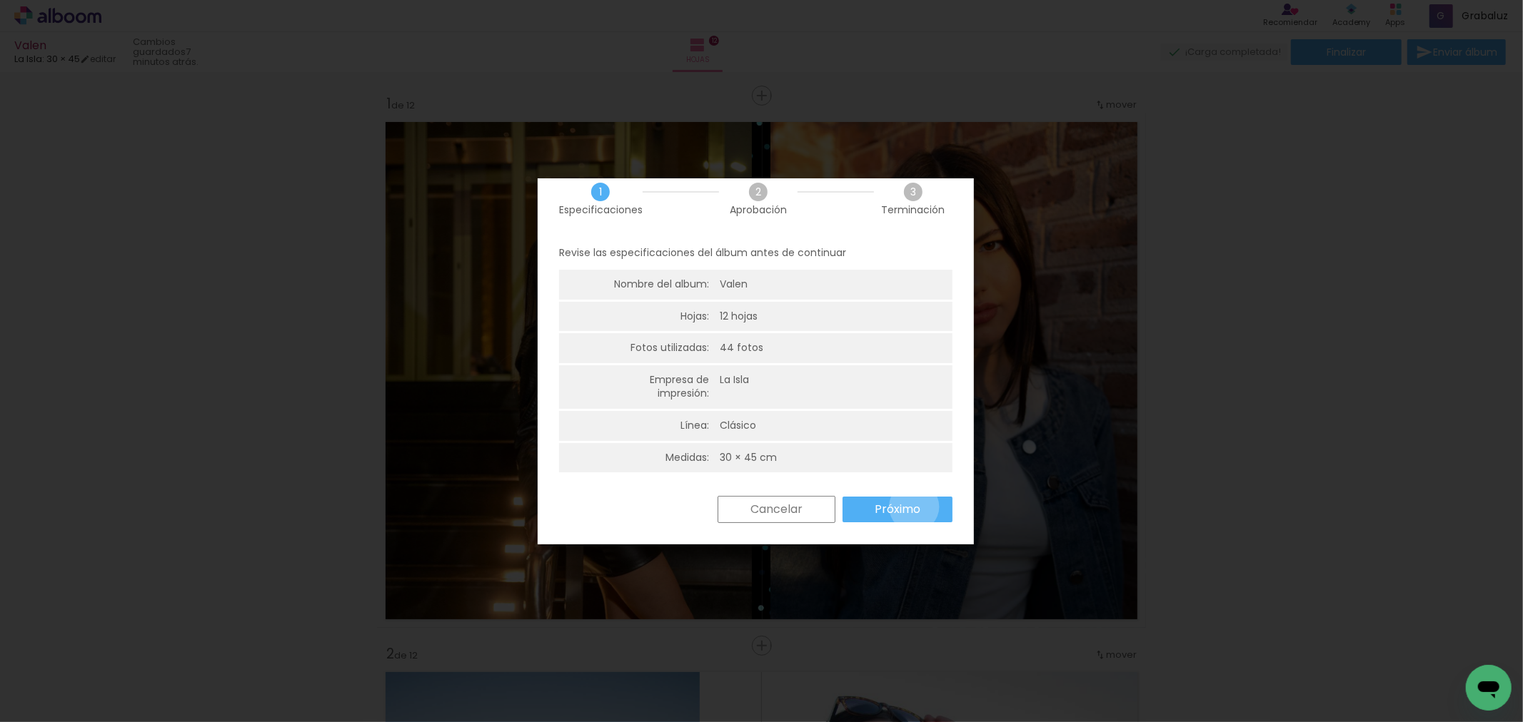
click at [0, 0] on slot "Próximo" at bounding box center [0, 0] width 0 height 0
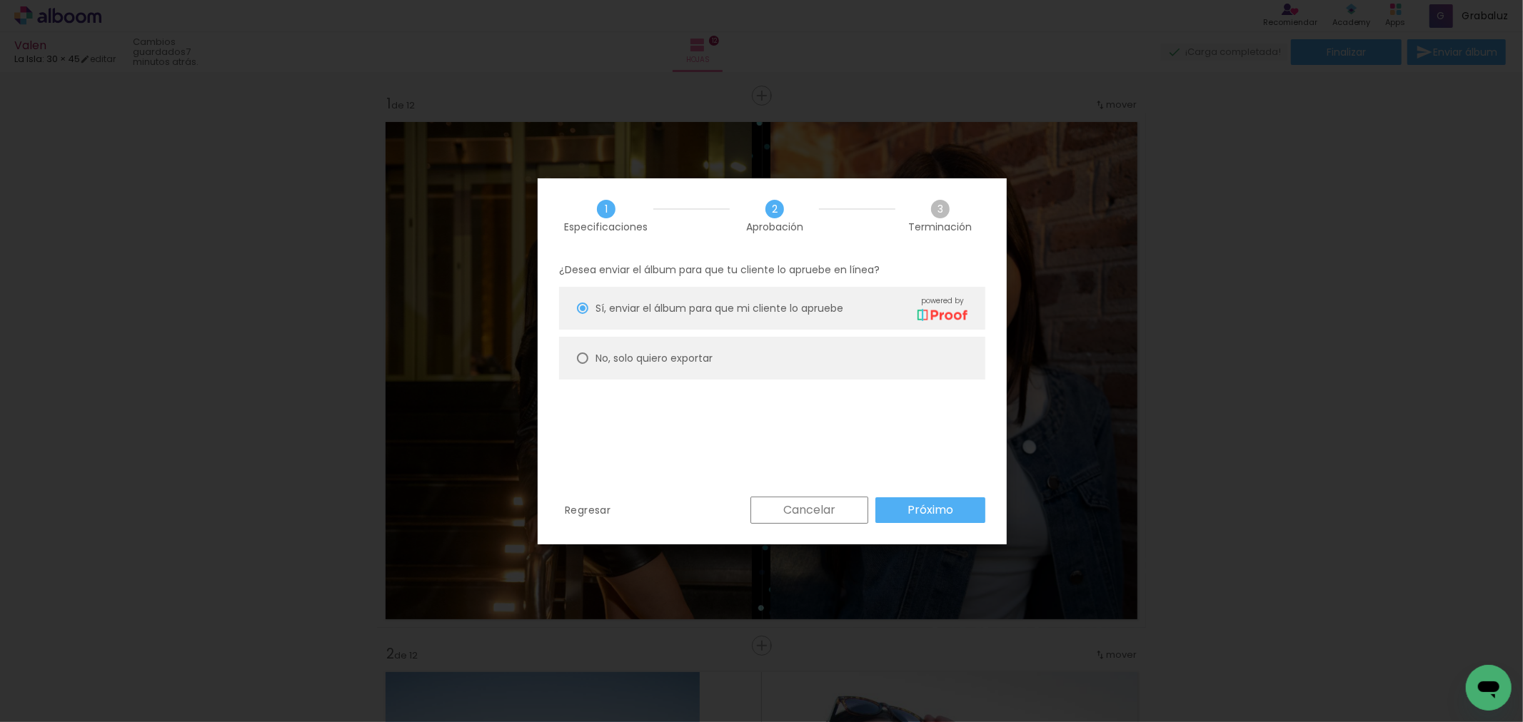
click at [634, 350] on paper-radio-button "No, solo quiero exportar" at bounding box center [772, 358] width 426 height 43
type paper-radio-button "on"
click at [0, 0] on slot "Próximo" at bounding box center [0, 0] width 0 height 0
type input "Alta, 300 DPI"
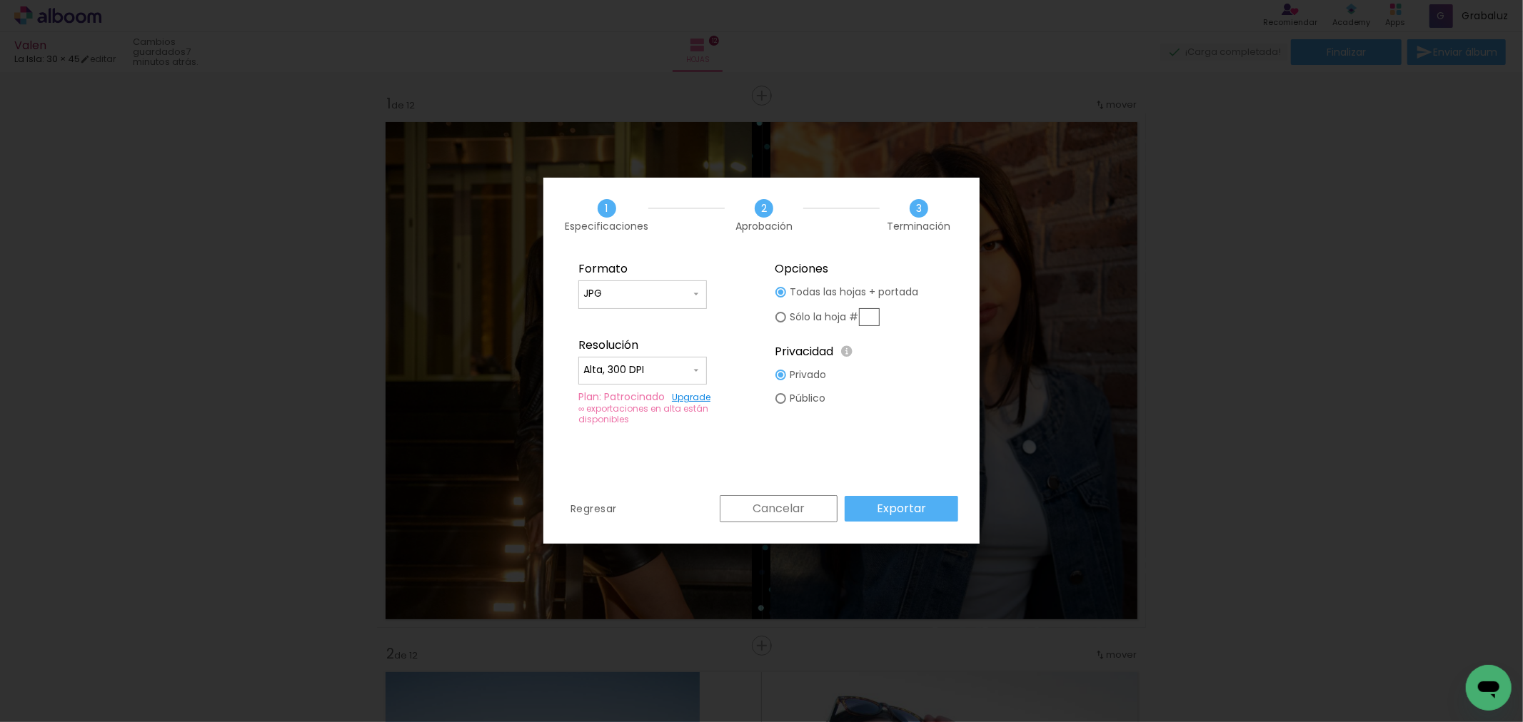
click at [0, 0] on slot "Exportar" at bounding box center [0, 0] width 0 height 0
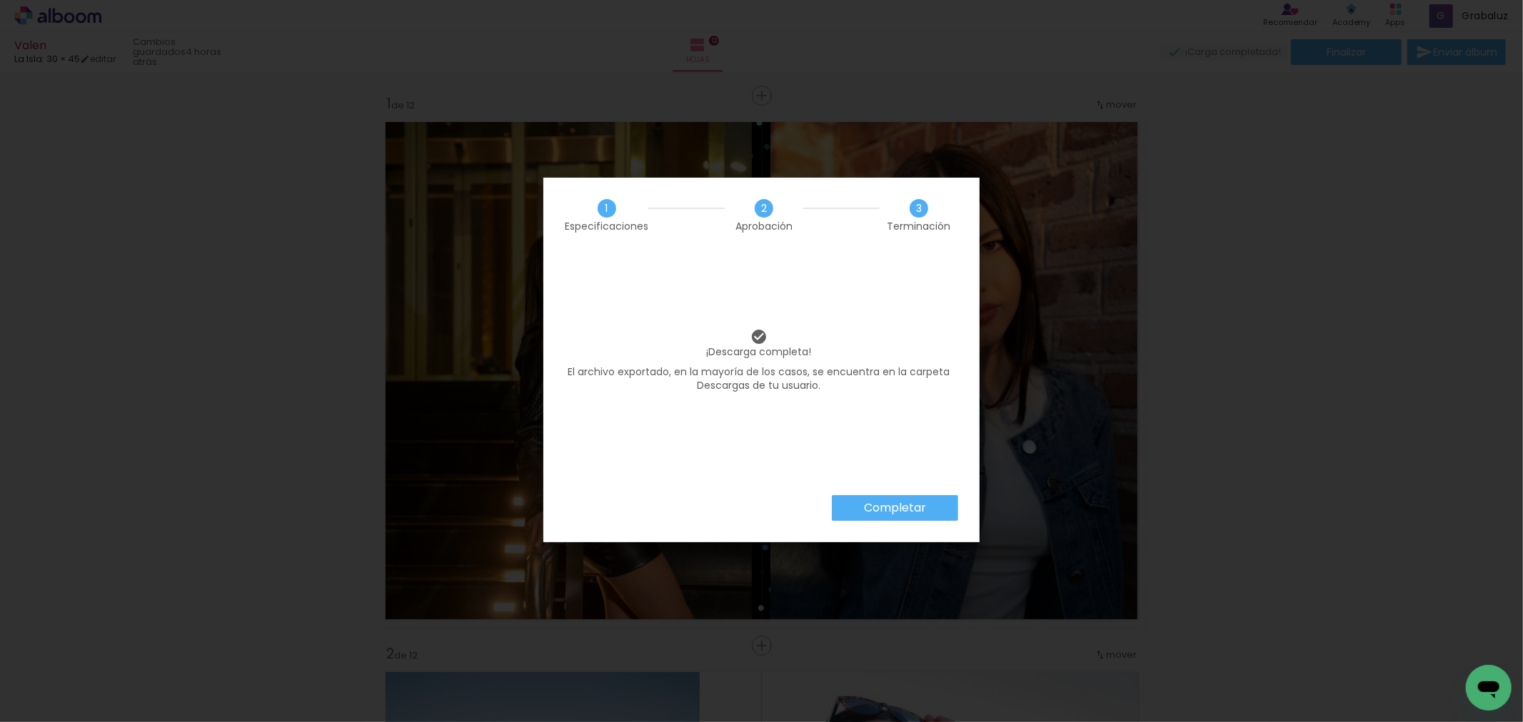
scroll to position [0, 2116]
click at [0, 0] on slot "Completar" at bounding box center [0, 0] width 0 height 0
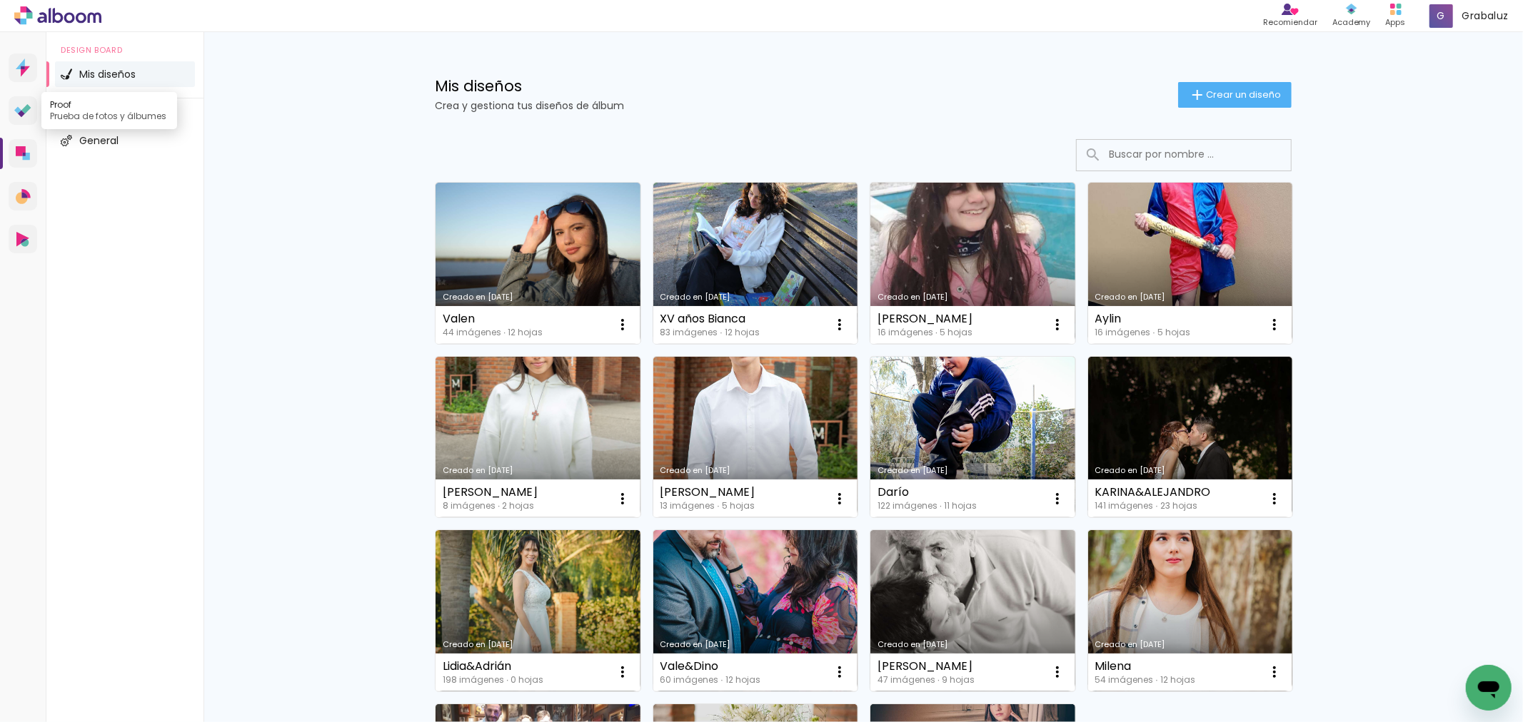
click at [18, 112] on icon at bounding box center [17, 109] width 7 height 7
